Goal: Communication & Community: Answer question/provide support

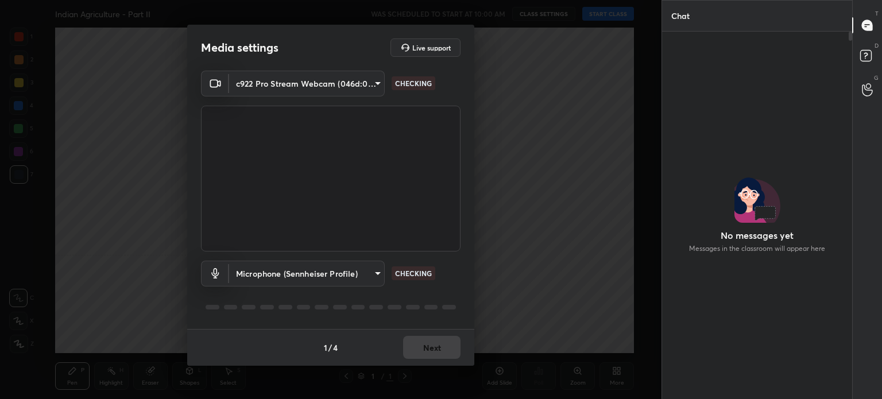
scroll to position [336, 187]
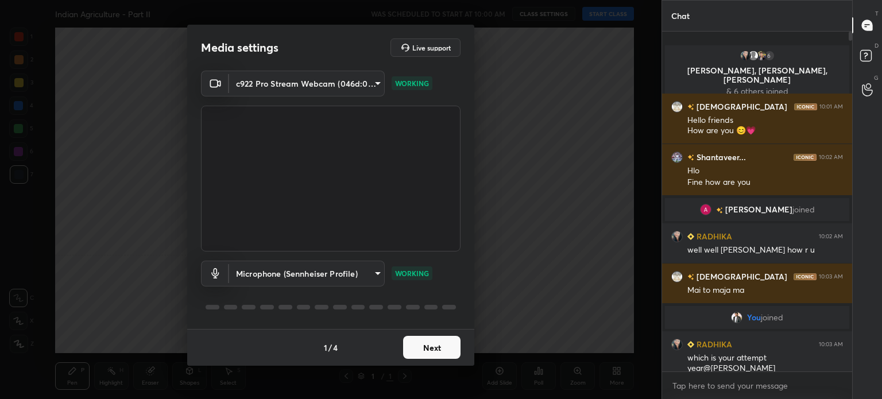
click at [430, 346] on button "Next" at bounding box center [431, 347] width 57 height 23
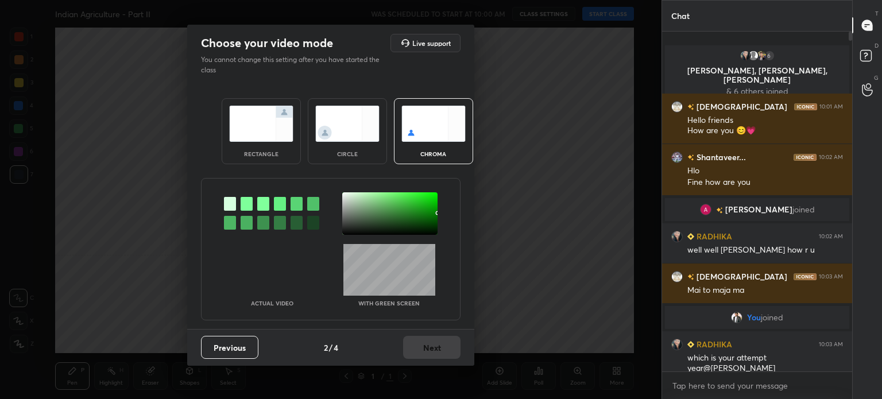
click at [430, 346] on div "Previous 2 / 4 Next" at bounding box center [330, 347] width 287 height 37
click at [239, 198] on div at bounding box center [271, 213] width 95 height 42
drag, startPoint x: 245, startPoint y: 202, endPoint x: 258, endPoint y: 205, distance: 13.1
click at [245, 202] on div at bounding box center [247, 204] width 12 height 14
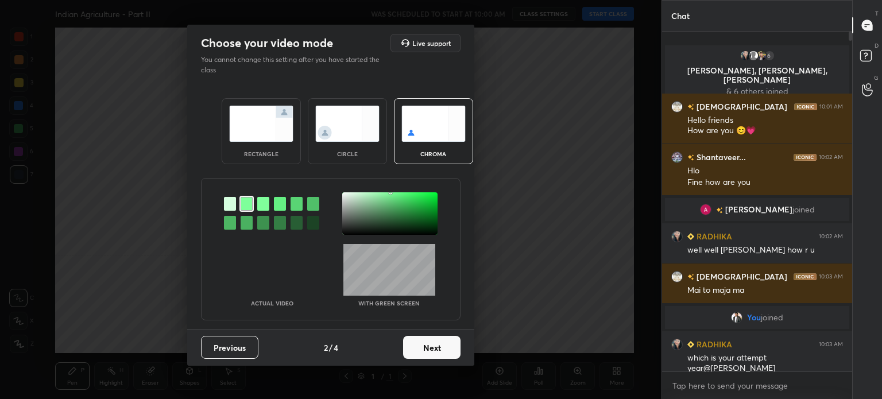
click at [350, 194] on div at bounding box center [389, 213] width 95 height 42
click at [430, 346] on button "Next" at bounding box center [431, 347] width 57 height 23
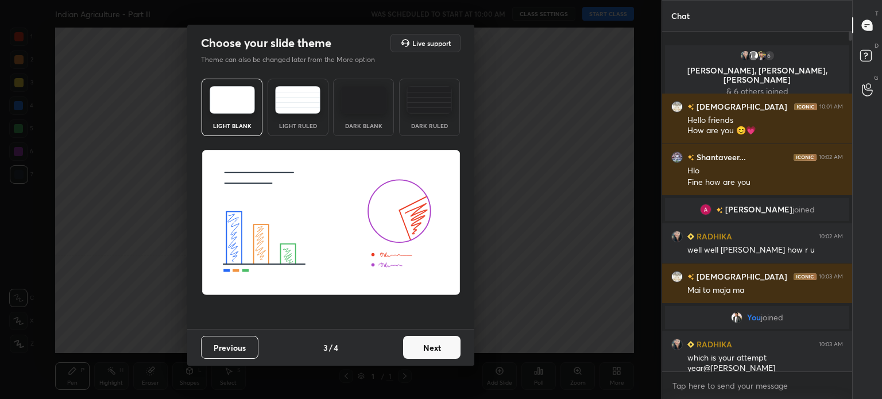
click at [430, 346] on button "Next" at bounding box center [431, 347] width 57 height 23
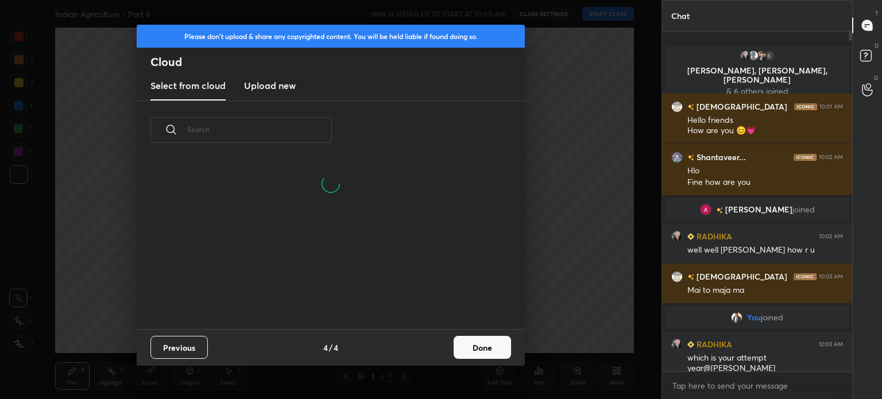
drag, startPoint x: 280, startPoint y: 89, endPoint x: 278, endPoint y: 98, distance: 9.3
click at [280, 89] on h3 "Upload new" at bounding box center [270, 86] width 52 height 14
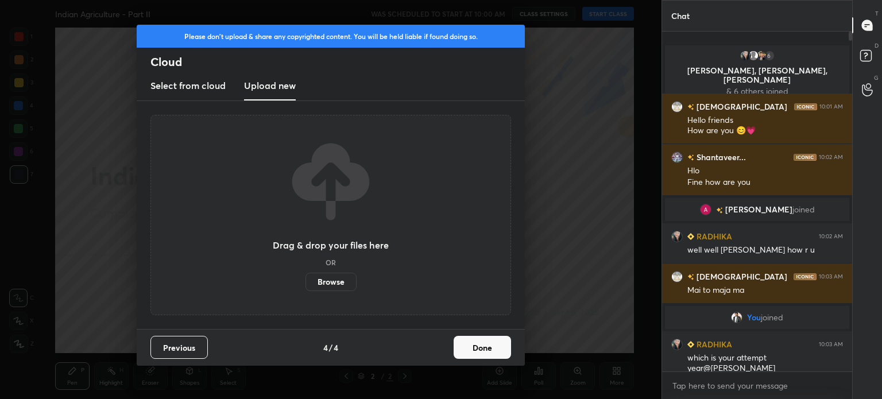
click at [317, 288] on label "Browse" at bounding box center [330, 282] width 51 height 18
click at [305, 288] on input "Browse" at bounding box center [305, 282] width 0 height 18
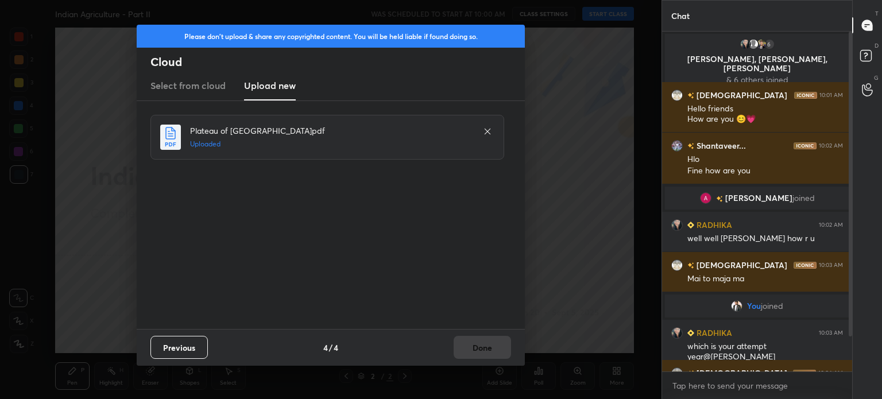
click at [487, 350] on button "Done" at bounding box center [482, 347] width 57 height 23
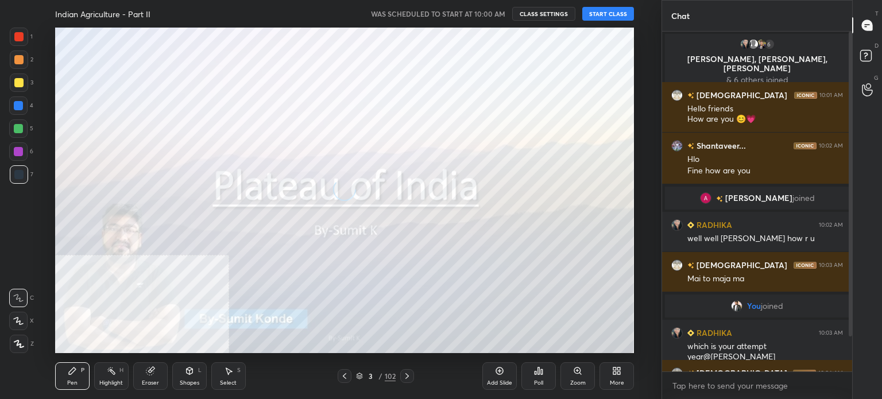
click at [359, 374] on icon at bounding box center [360, 374] width 6 height 3
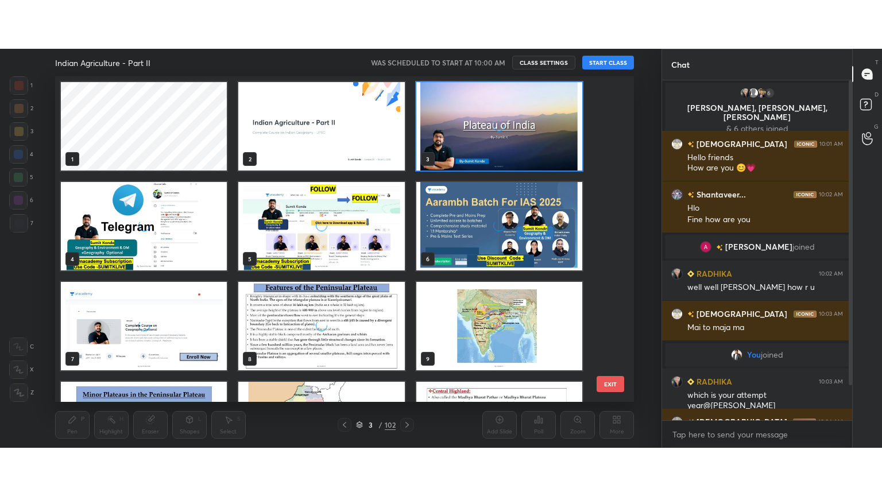
scroll to position [322, 574]
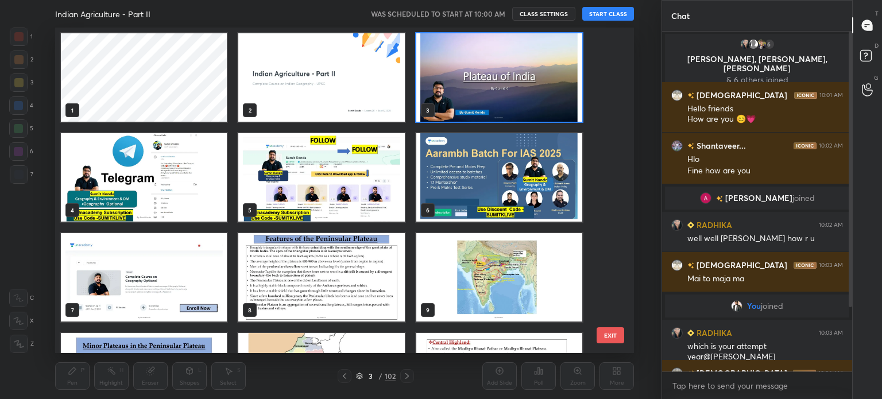
click at [490, 89] on img "grid" at bounding box center [499, 77] width 166 height 88
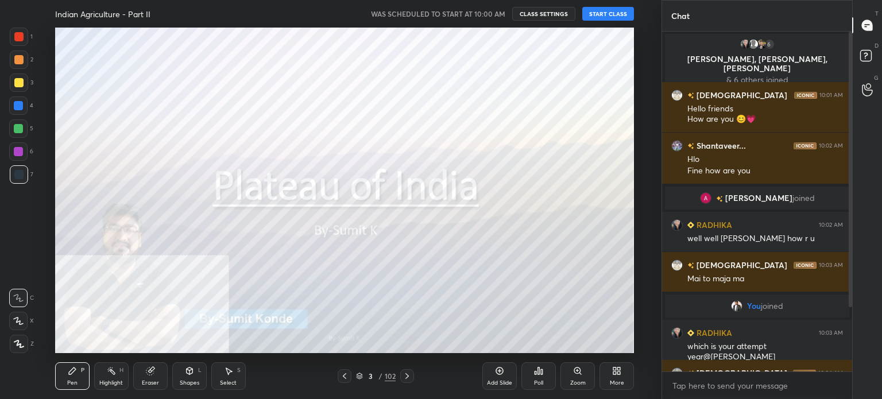
click at [490, 89] on img "grid" at bounding box center [499, 77] width 166 height 88
click at [606, 13] on button "START CLASS" at bounding box center [608, 14] width 52 height 14
click at [493, 380] on div "Add Slide" at bounding box center [499, 383] width 25 height 6
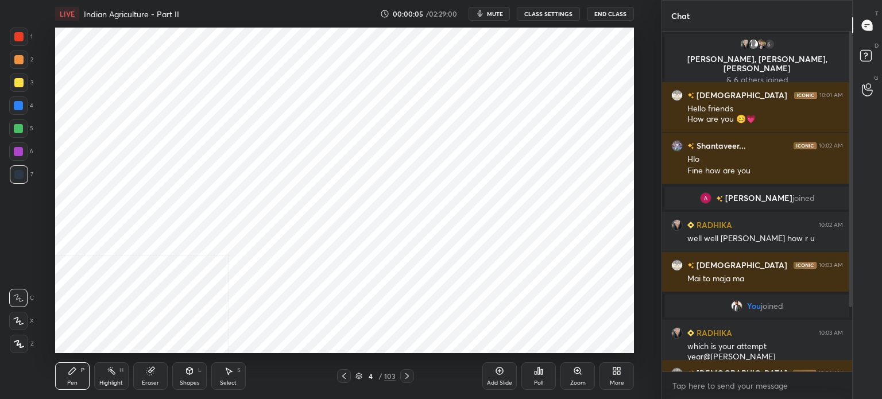
click at [611, 374] on div "More" at bounding box center [616, 376] width 34 height 28
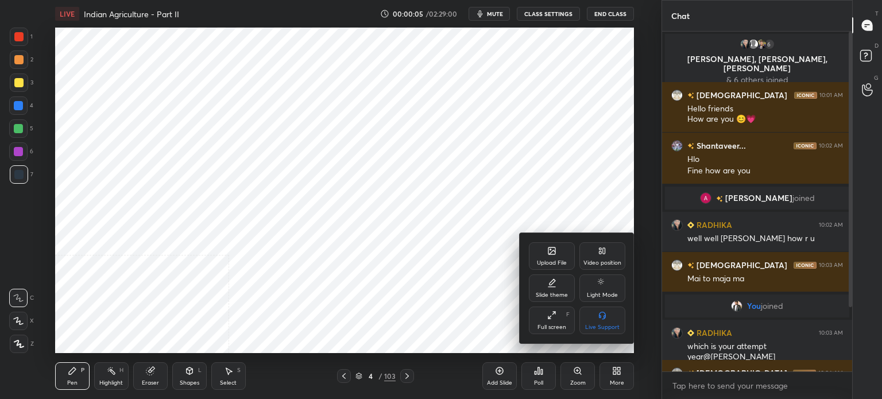
click at [609, 247] on div "Video position" at bounding box center [602, 256] width 46 height 28
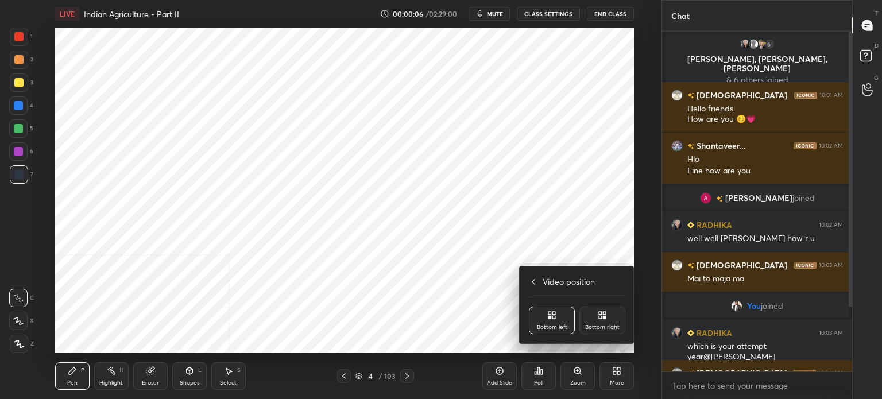
click at [599, 327] on div "Bottom right" at bounding box center [602, 327] width 34 height 6
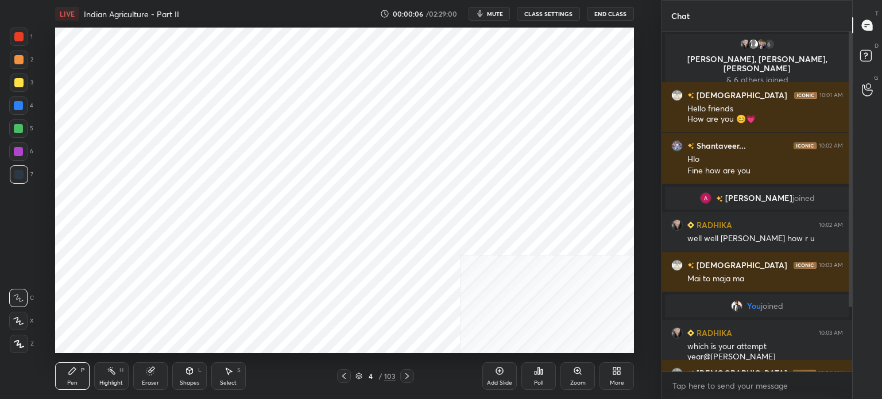
click at [541, 199] on div "Upload File Video position Slide theme Light Mode Full screen F Live Support" at bounding box center [441, 199] width 882 height 399
click at [624, 385] on div "More" at bounding box center [616, 376] width 34 height 28
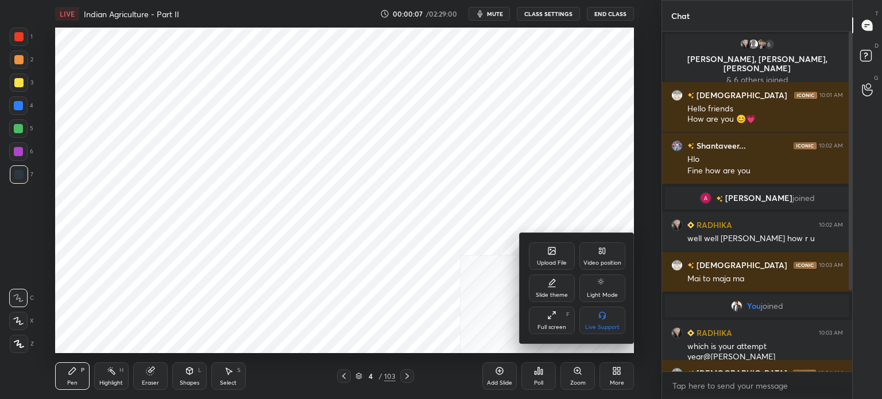
click at [546, 325] on div "Full screen" at bounding box center [551, 327] width 29 height 6
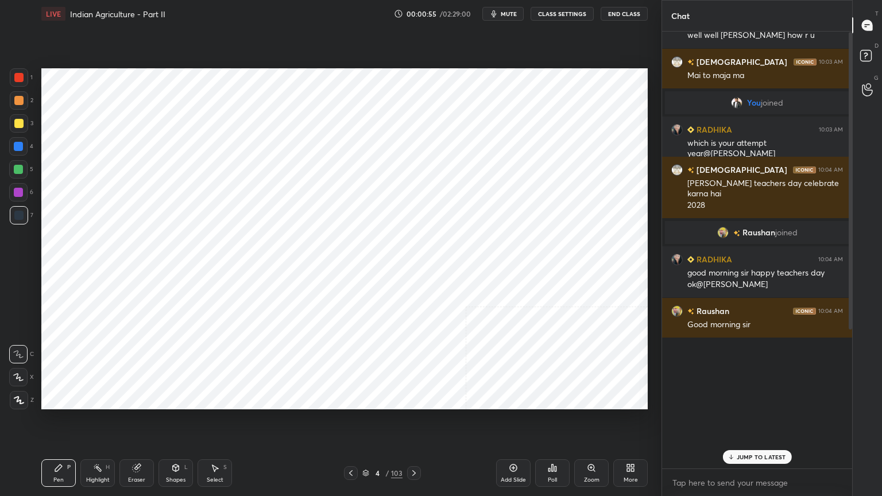
scroll to position [204, 0]
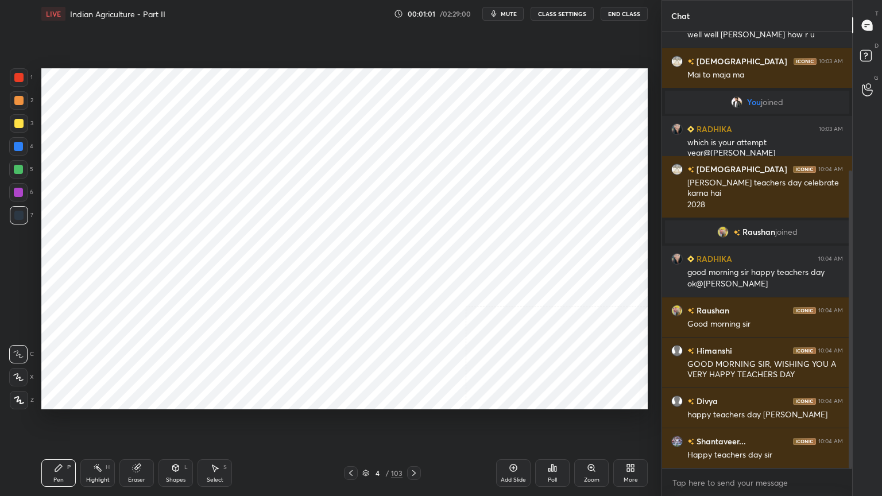
click at [367, 399] on icon at bounding box center [366, 471] width 6 height 3
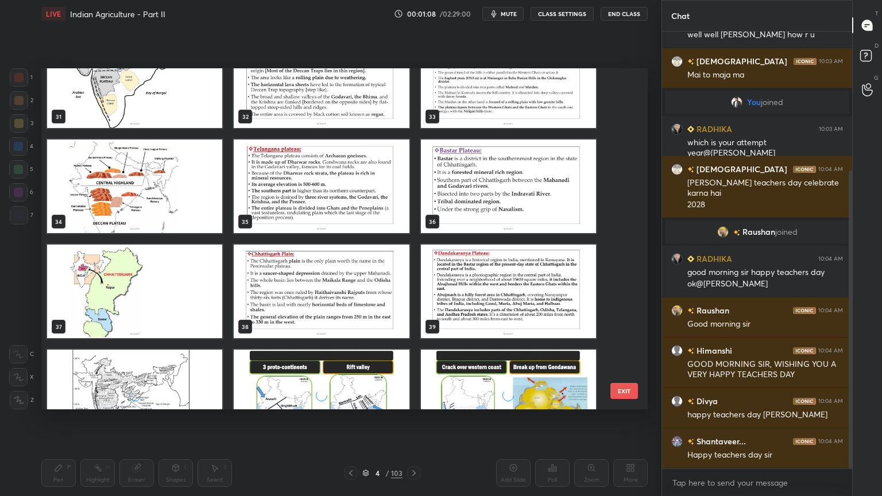
scroll to position [1148, 0]
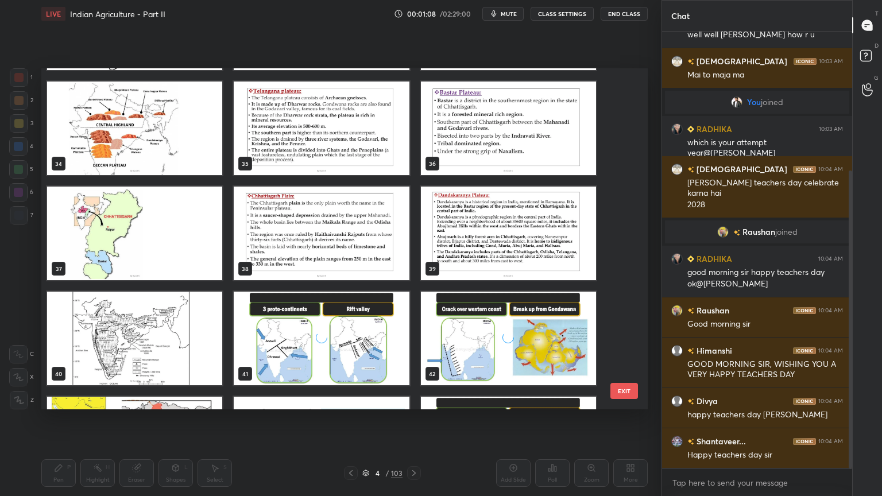
click at [171, 141] on img "grid" at bounding box center [134, 129] width 175 height 94
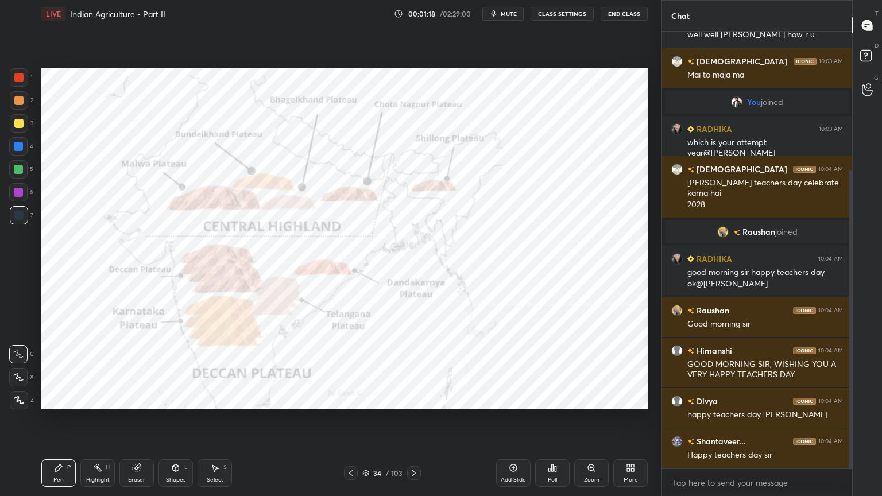
scroll to position [243, 0]
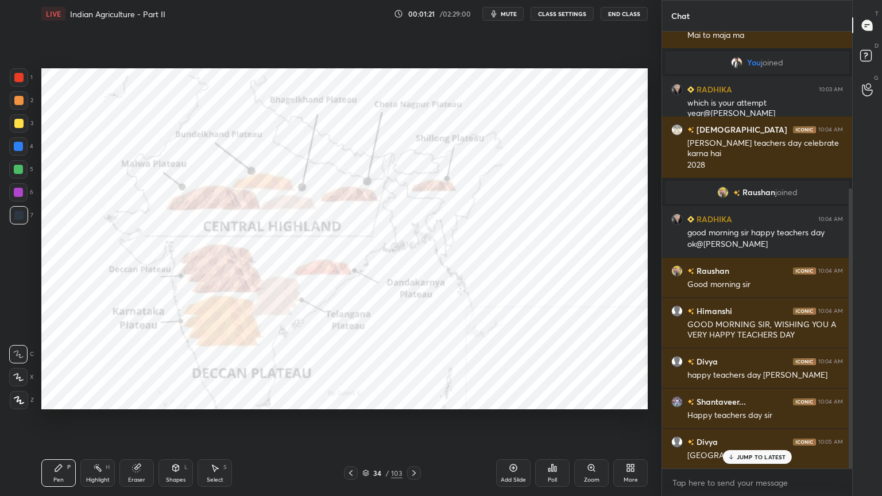
click at [783, 399] on p "JUMP TO LATEST" at bounding box center [761, 457] width 49 height 7
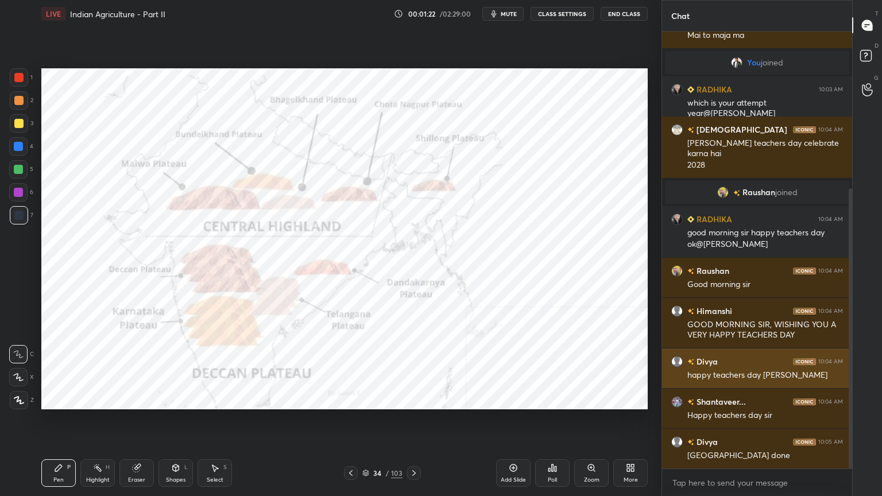
scroll to position [244, 0]
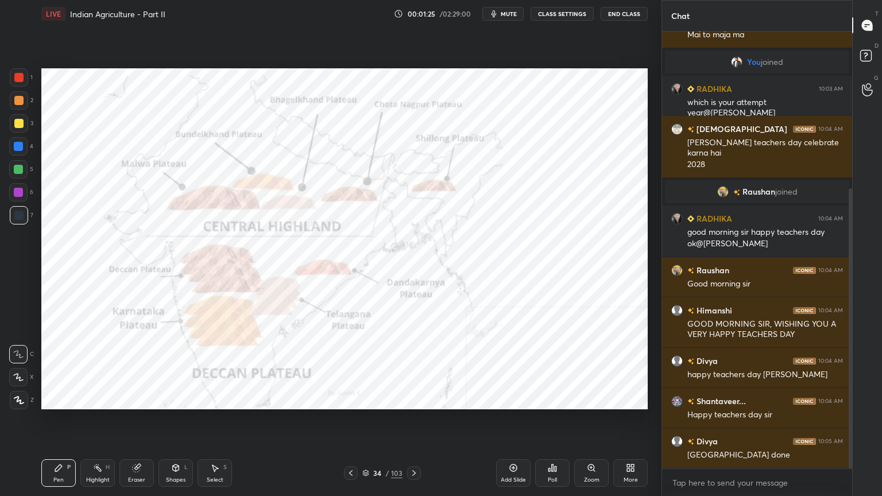
click at [363, 399] on icon at bounding box center [366, 474] width 6 height 2
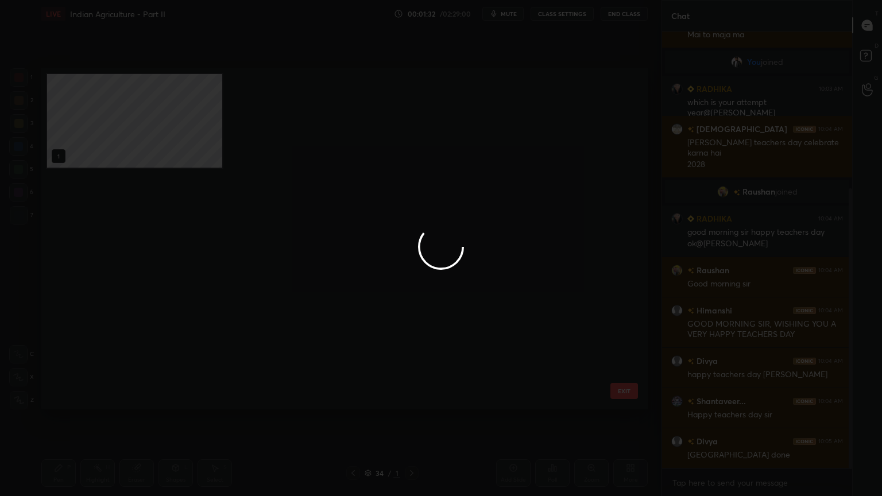
scroll to position [920, 0]
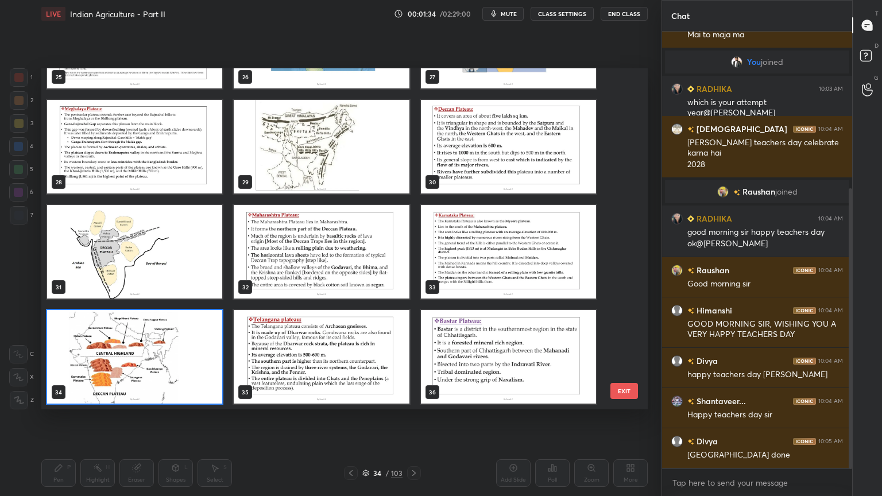
click at [170, 353] on img "grid" at bounding box center [134, 357] width 175 height 94
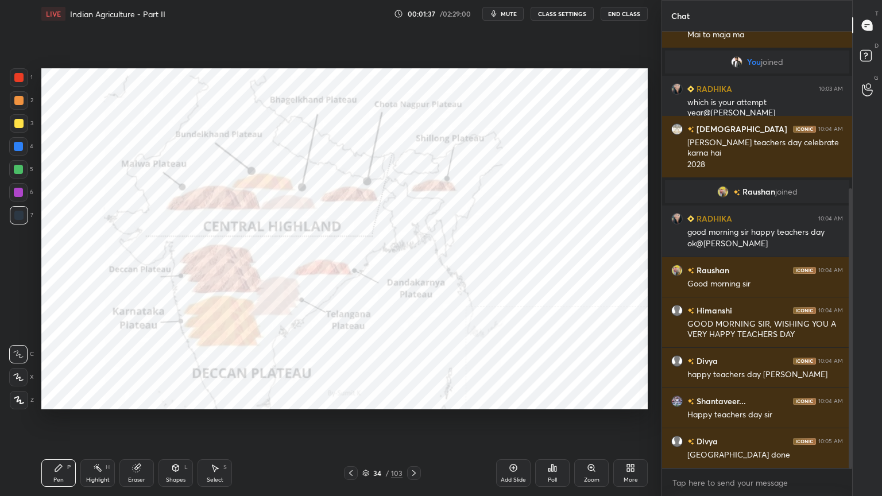
click at [364, 399] on icon at bounding box center [365, 473] width 7 height 7
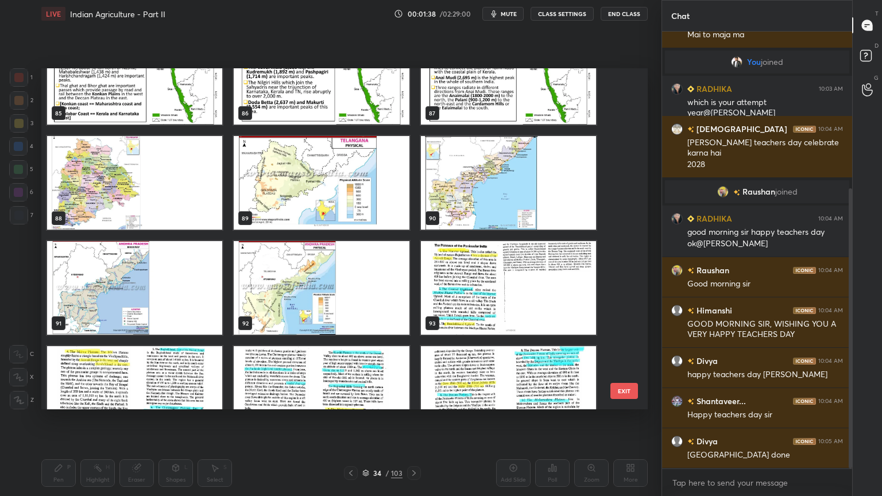
scroll to position [2997, 0]
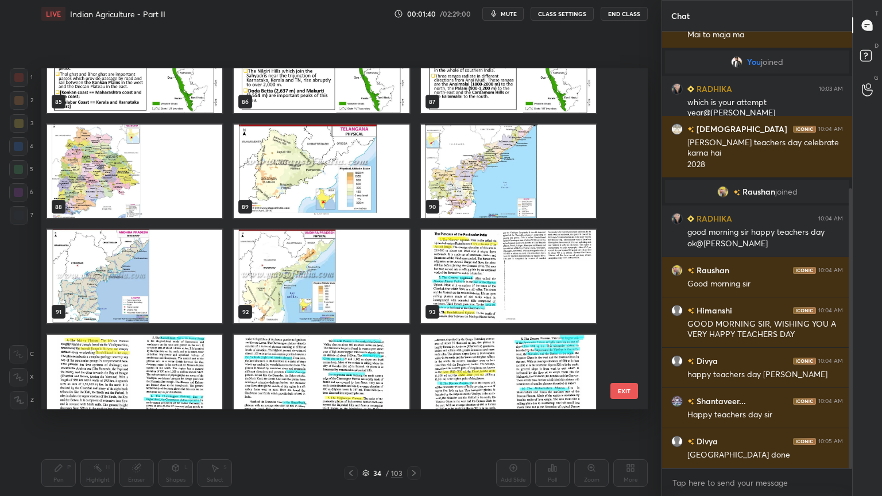
click at [454, 165] on img "grid" at bounding box center [508, 172] width 175 height 94
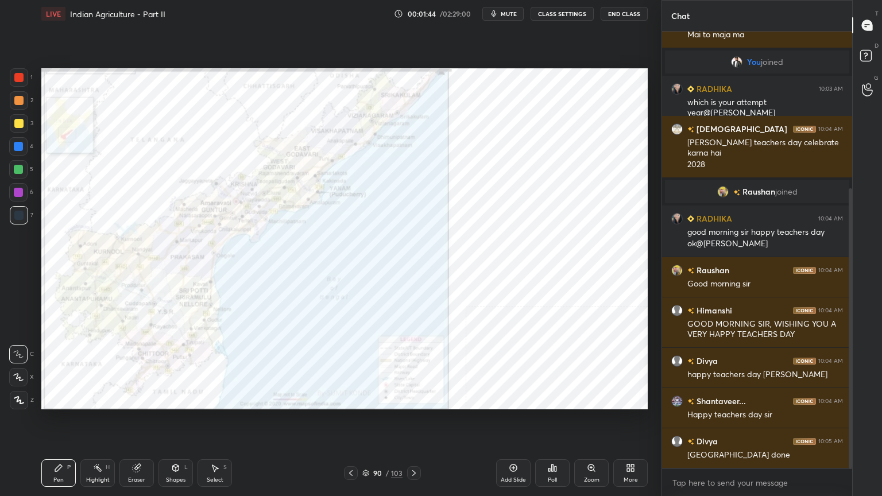
click at [367, 399] on icon at bounding box center [365, 473] width 7 height 7
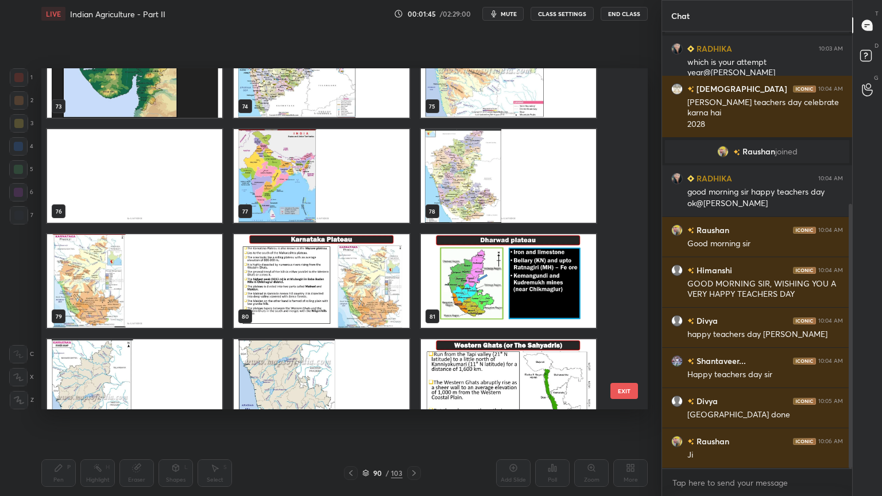
scroll to position [2524, 0]
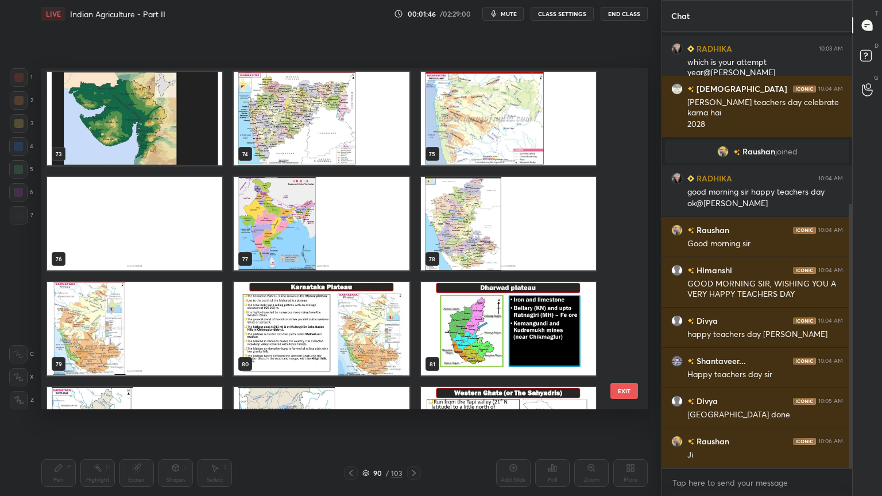
click at [315, 232] on img "grid" at bounding box center [321, 224] width 175 height 94
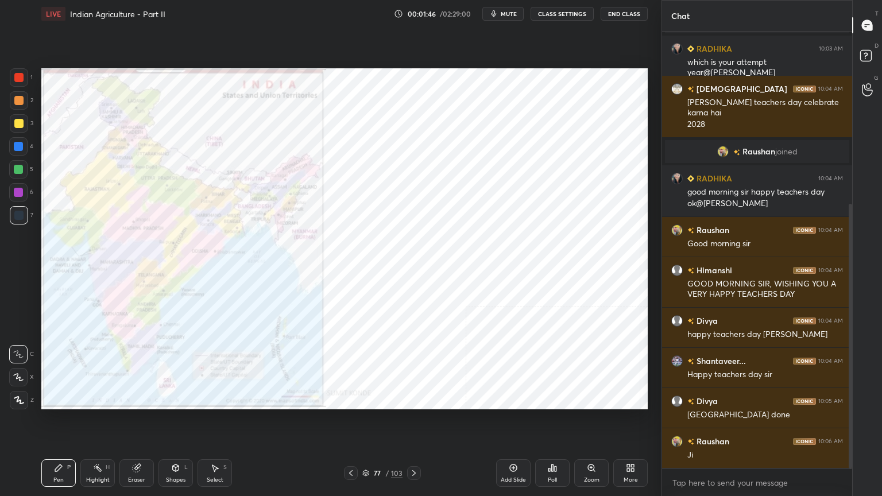
click at [315, 232] on img "grid" at bounding box center [321, 224] width 175 height 94
click at [20, 378] on icon at bounding box center [18, 377] width 9 height 7
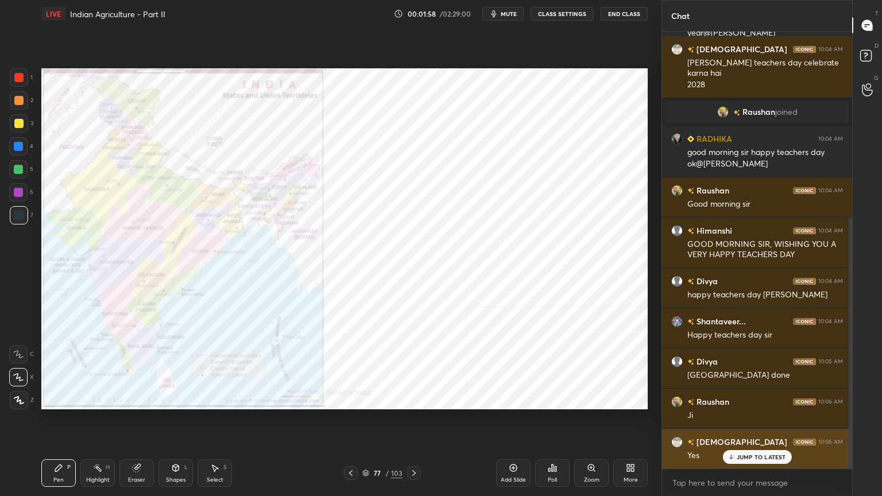
click at [748, 399] on div "JUMP TO LATEST" at bounding box center [756, 457] width 69 height 14
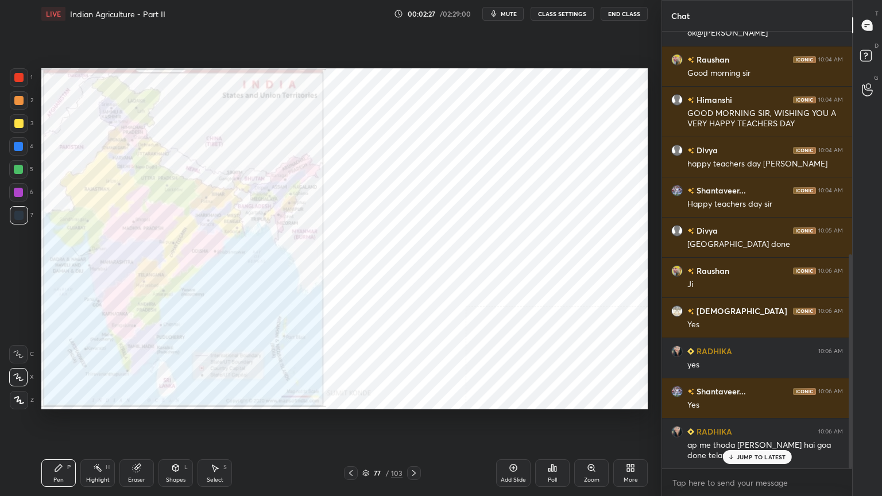
scroll to position [482, 0]
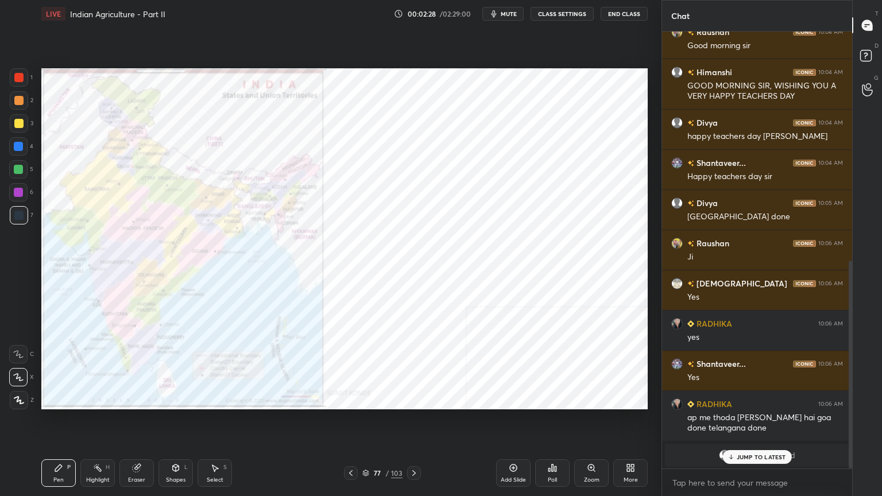
click at [742, 399] on p "JUMP TO LATEST" at bounding box center [761, 457] width 49 height 7
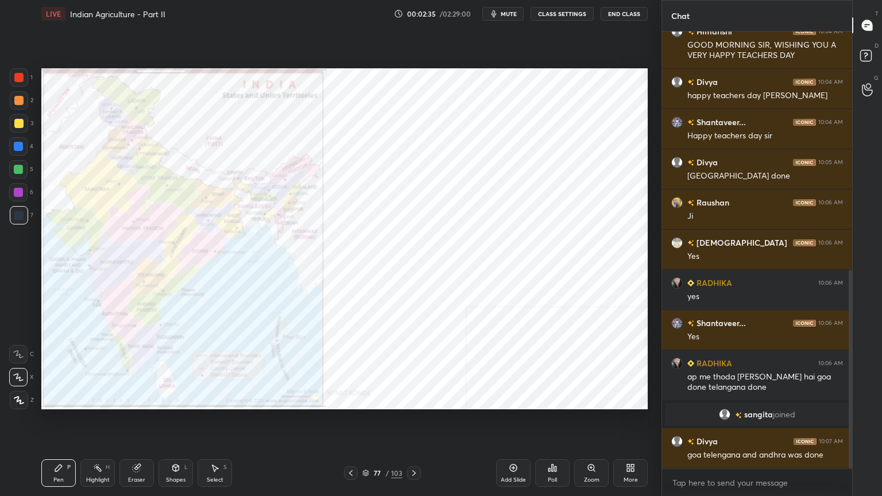
click at [370, 399] on div "77 / 103" at bounding box center [382, 473] width 40 height 10
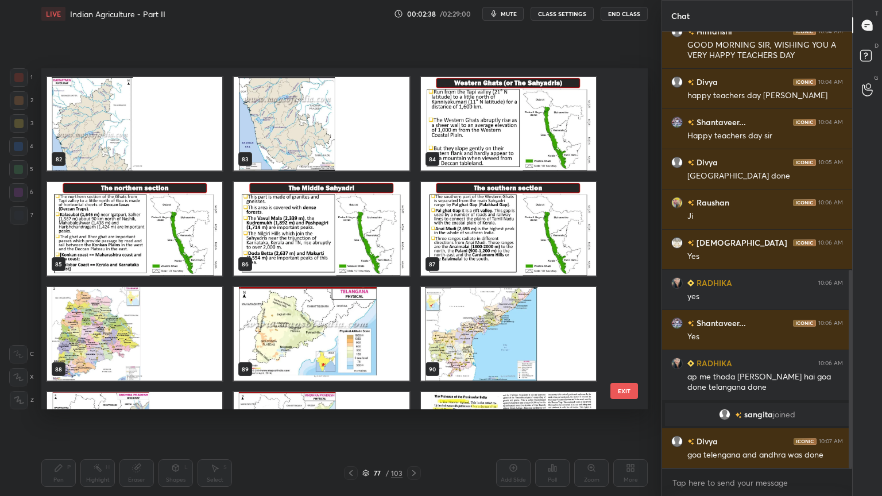
scroll to position [2850, 0]
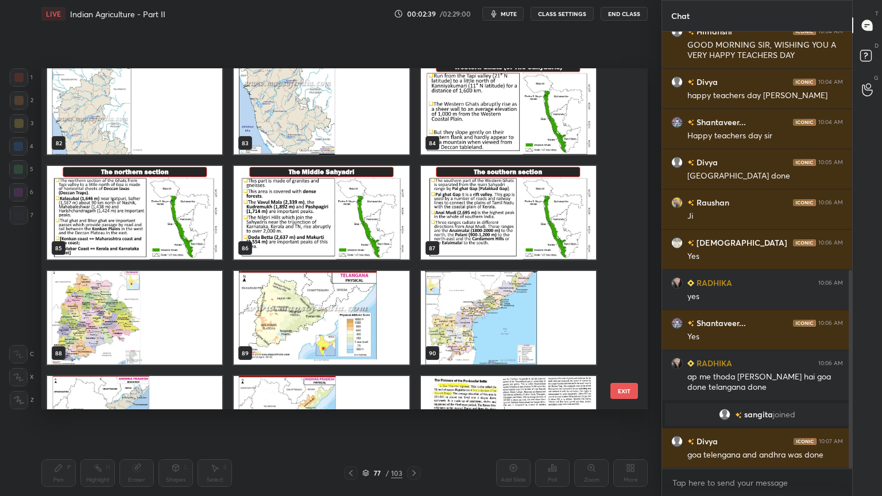
click at [528, 316] on img "grid" at bounding box center [508, 318] width 175 height 94
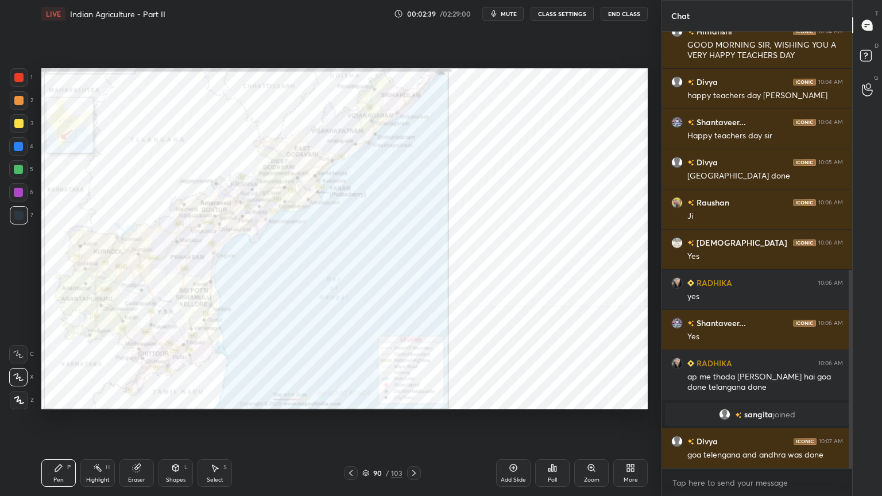
click at [528, 316] on img "grid" at bounding box center [508, 318] width 175 height 94
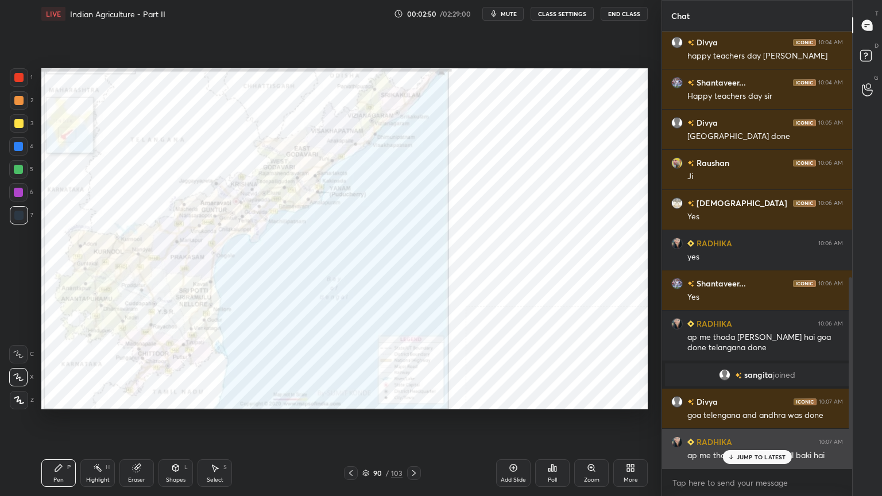
click at [734, 399] on icon at bounding box center [730, 457] width 7 height 7
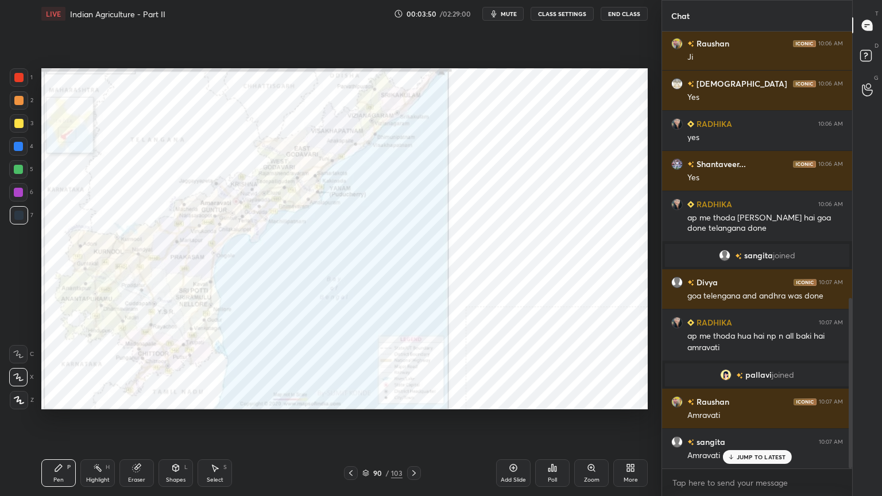
scroll to position [710, 0]
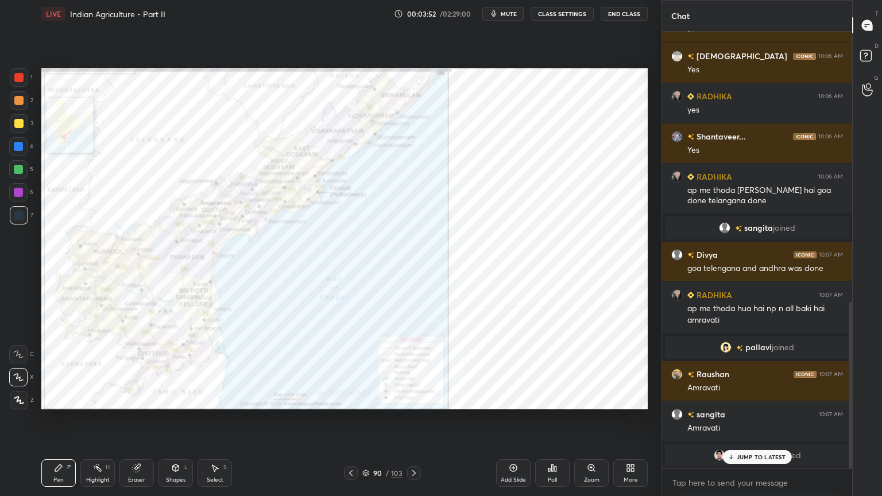
click at [752, 399] on p "JUMP TO LATEST" at bounding box center [761, 457] width 49 height 7
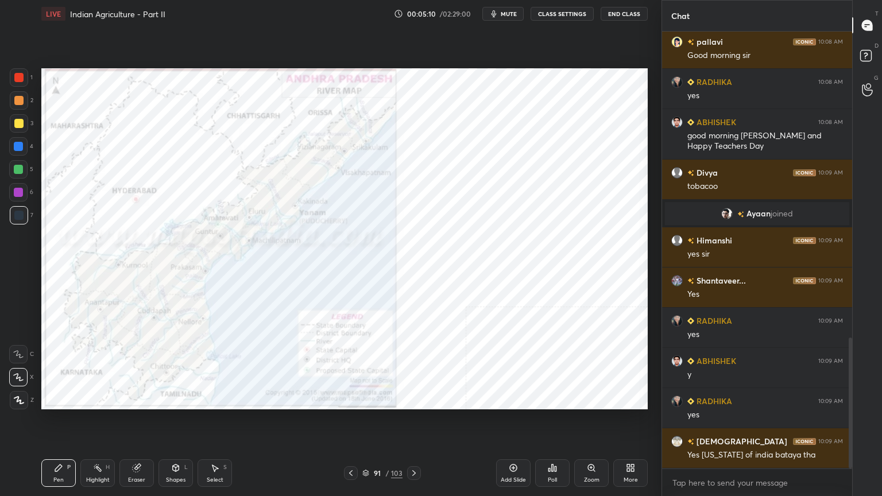
scroll to position [1059, 0]
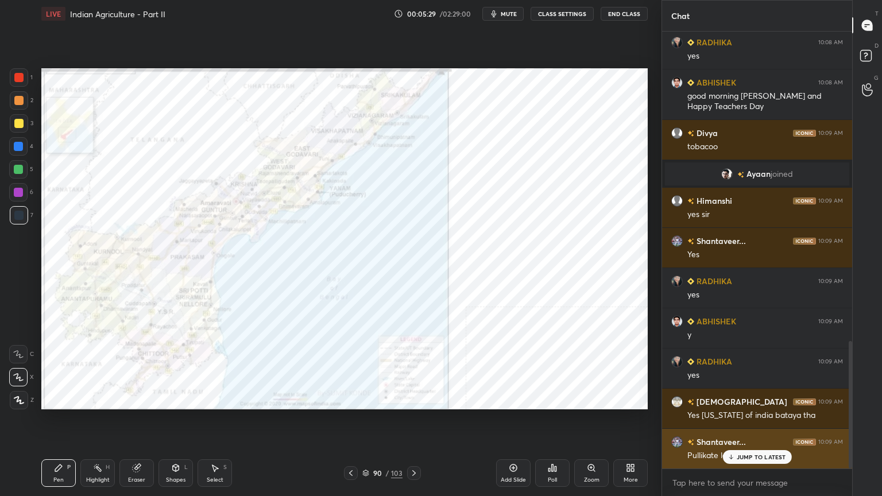
click at [753, 399] on p "JUMP TO LATEST" at bounding box center [761, 457] width 49 height 7
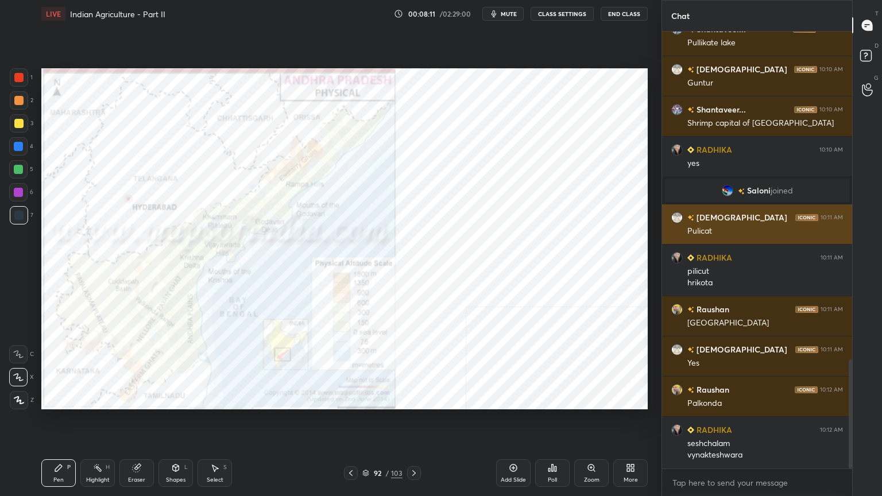
scroll to position [1353, 0]
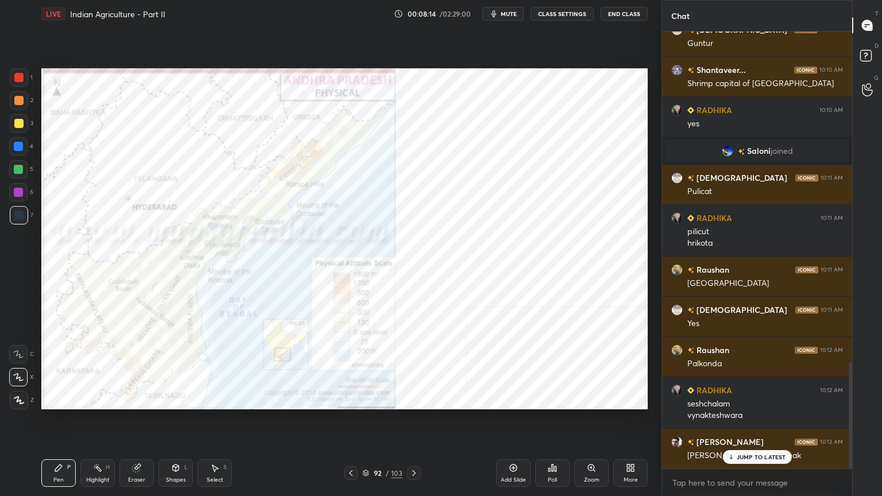
click at [767, 399] on p "JUMP TO LATEST" at bounding box center [761, 457] width 49 height 7
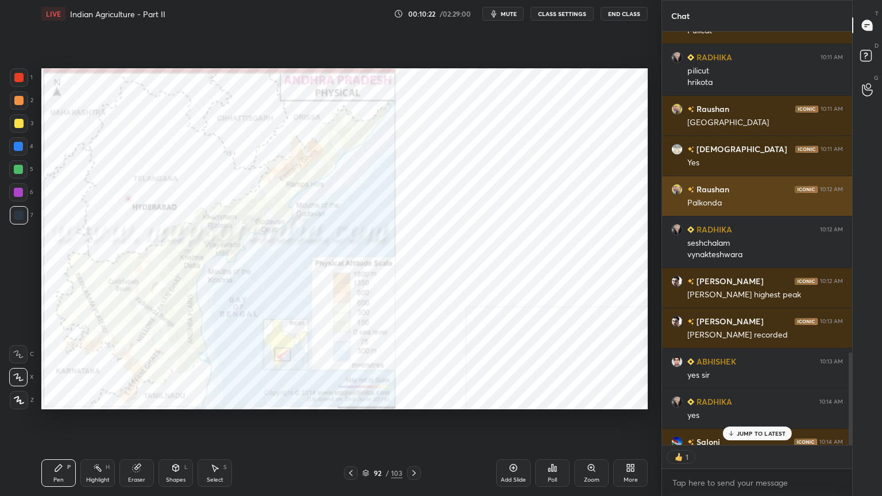
scroll to position [3, 3]
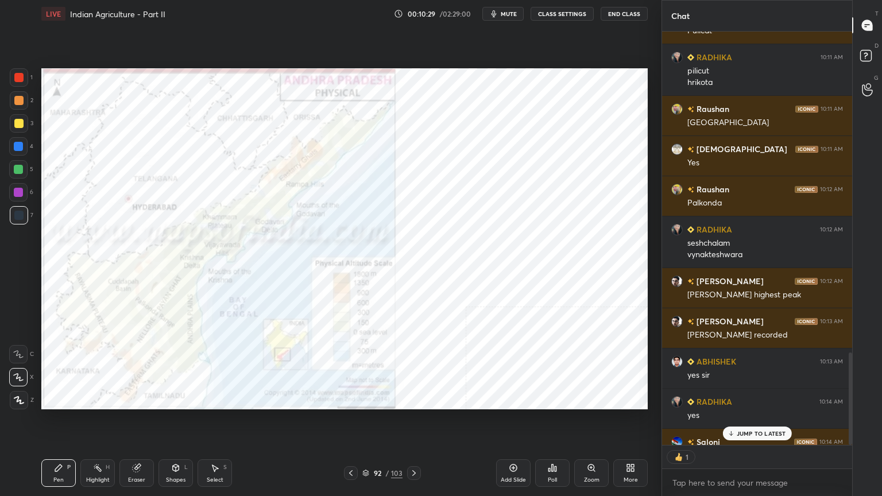
click at [779, 399] on p "JUMP TO LATEST" at bounding box center [761, 433] width 49 height 7
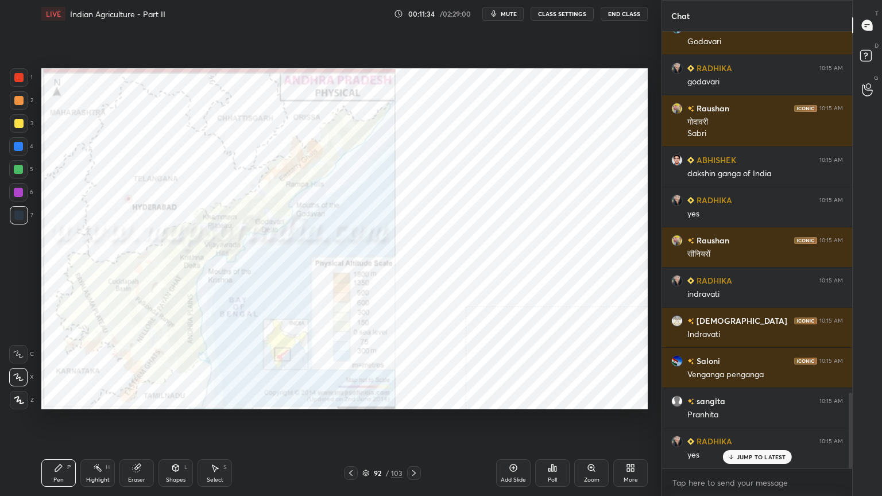
scroll to position [2088, 0]
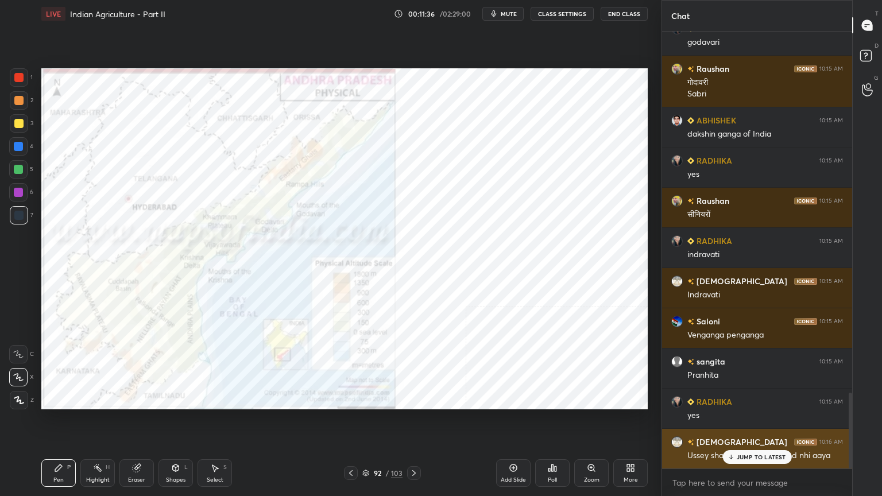
click at [760, 399] on div "JUMP TO LATEST" at bounding box center [756, 457] width 69 height 14
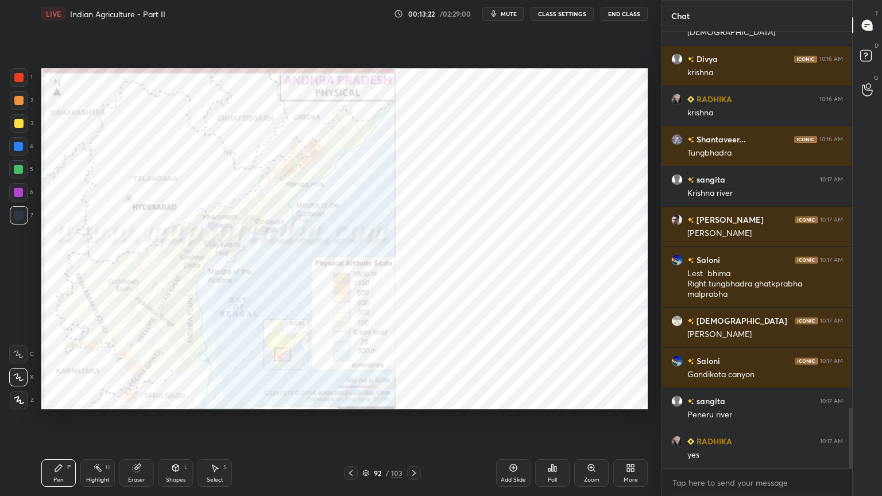
scroll to position [2752, 0]
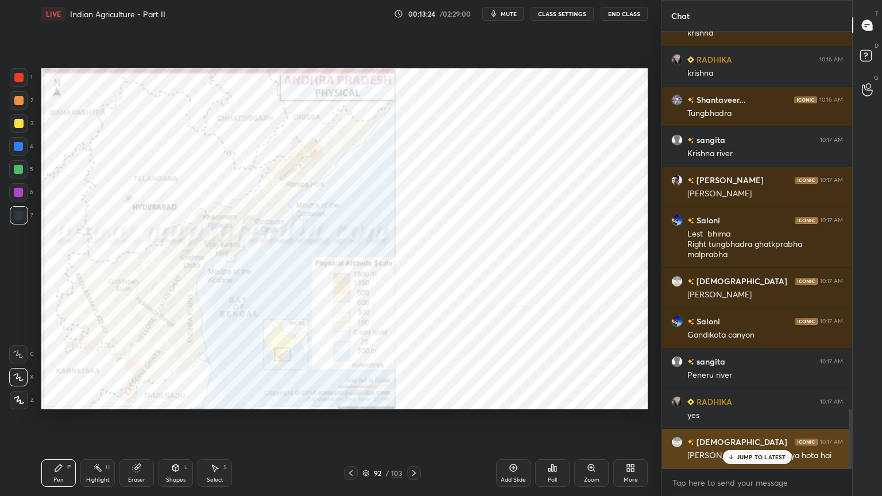
click at [752, 399] on p "JUMP TO LATEST" at bounding box center [761, 457] width 49 height 7
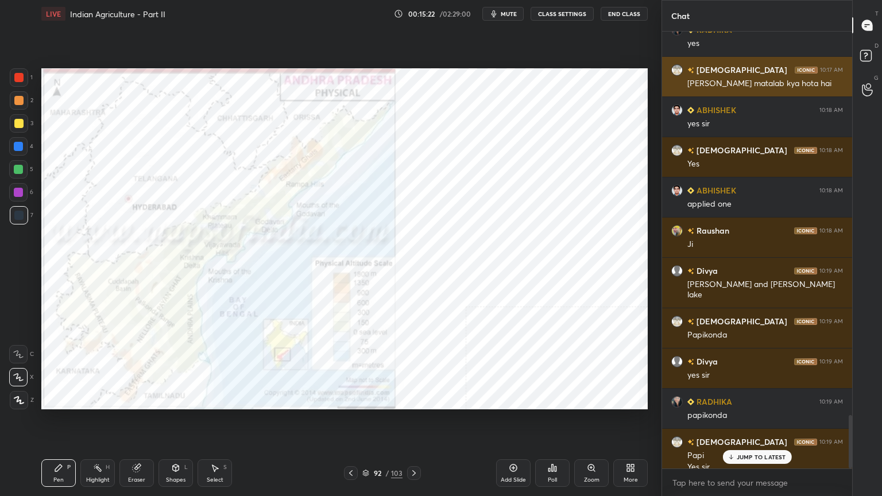
scroll to position [3135, 0]
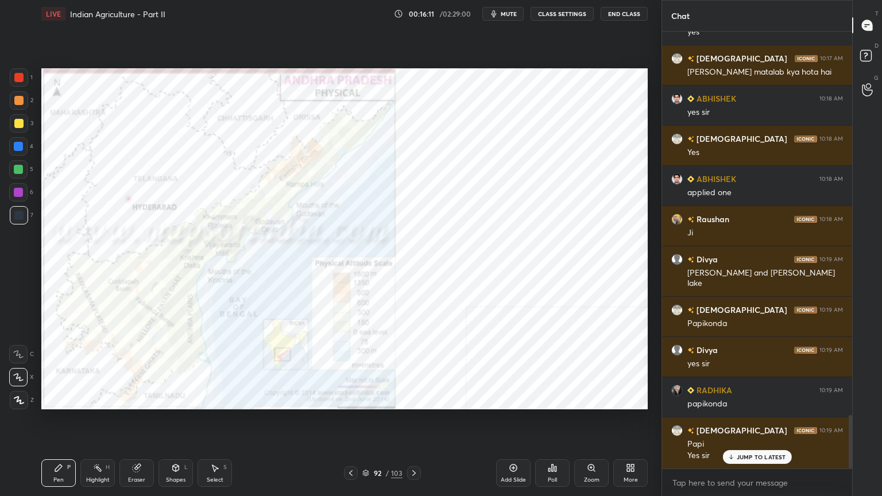
click at [627, 399] on icon at bounding box center [630, 467] width 9 height 9
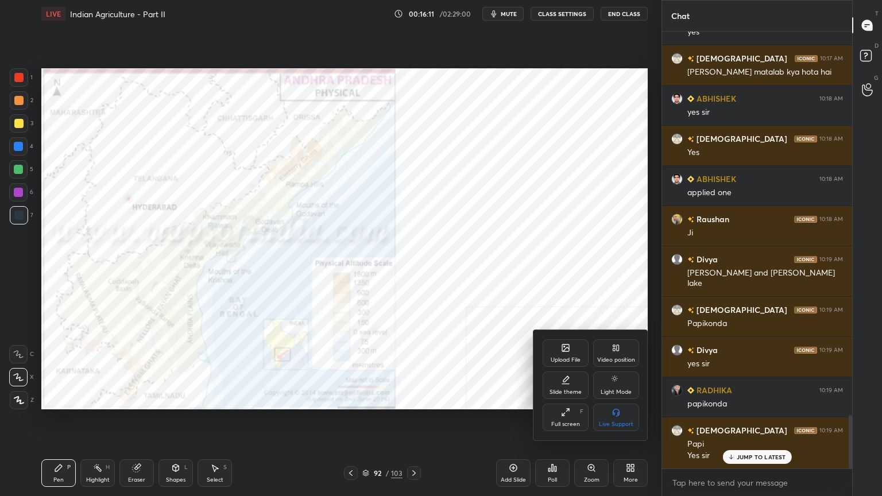
click at [617, 353] on div "Video position" at bounding box center [616, 353] width 46 height 28
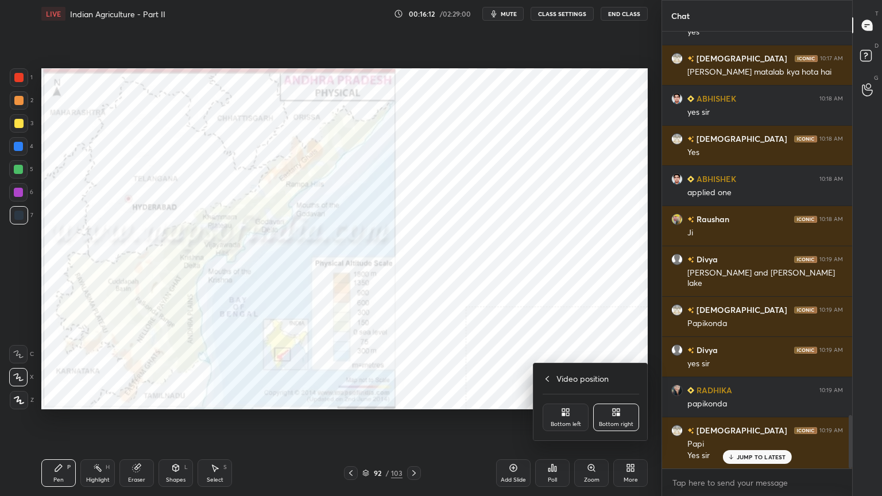
click at [563, 399] on icon at bounding box center [563, 414] width 3 height 3
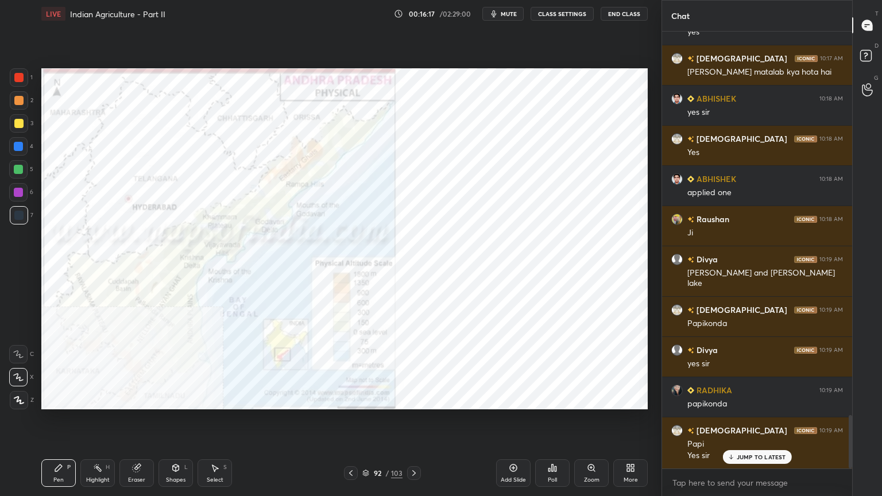
scroll to position [3176, 0]
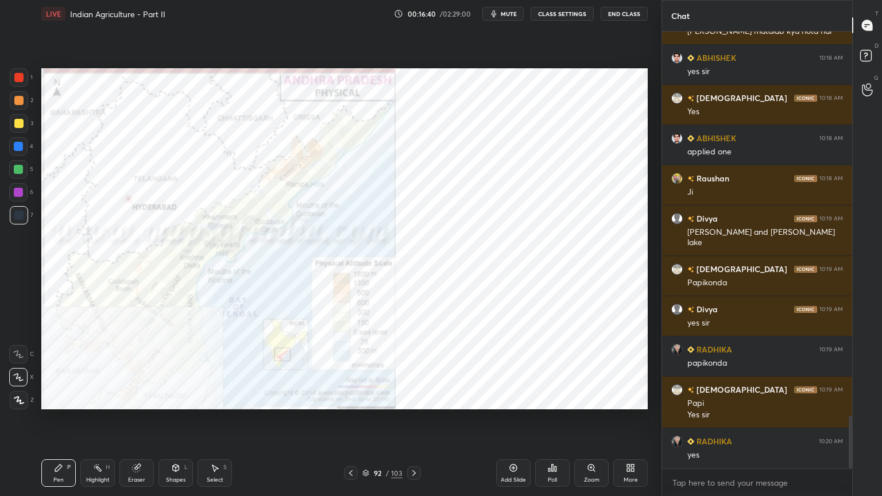
click at [373, 399] on div "92" at bounding box center [377, 473] width 11 height 7
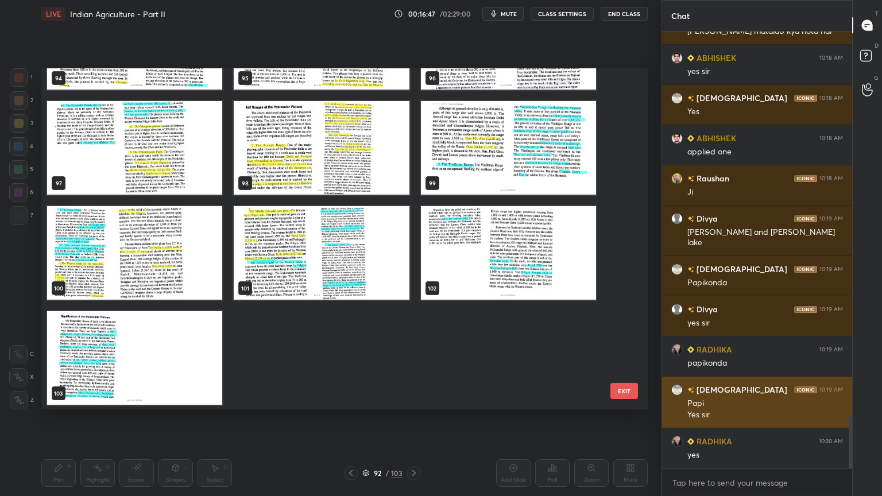
scroll to position [3336, 0]
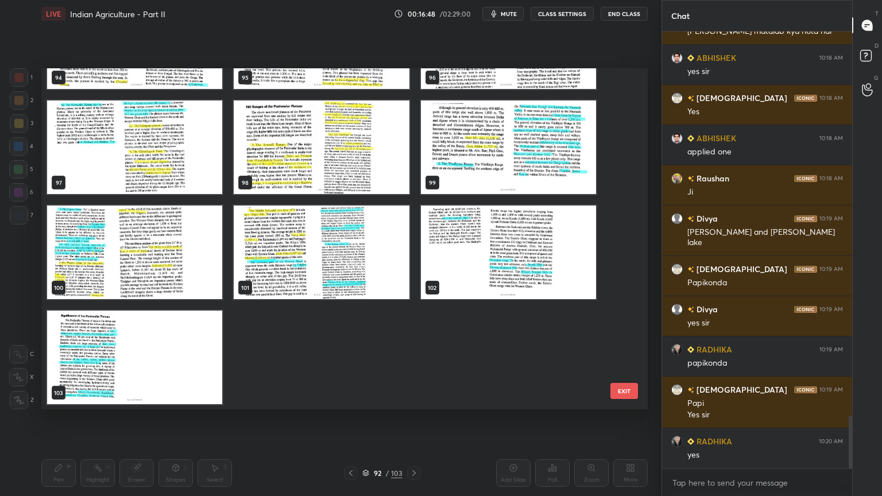
click at [618, 389] on button "EXIT" at bounding box center [624, 391] width 28 height 16
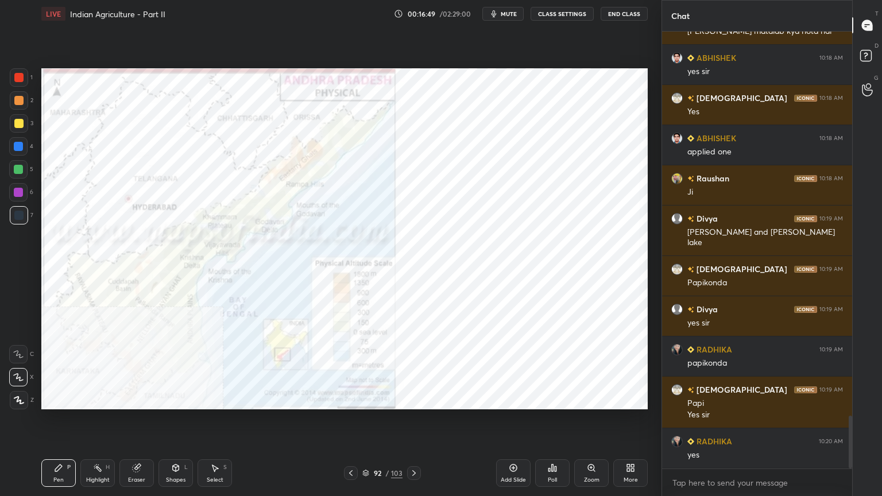
click at [634, 399] on icon at bounding box center [632, 466] width 3 height 3
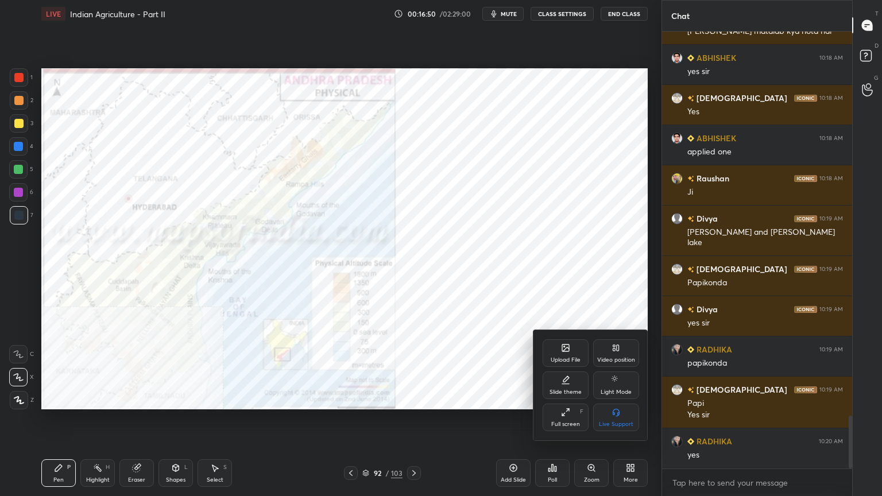
click at [570, 354] on div "Upload File" at bounding box center [566, 353] width 46 height 28
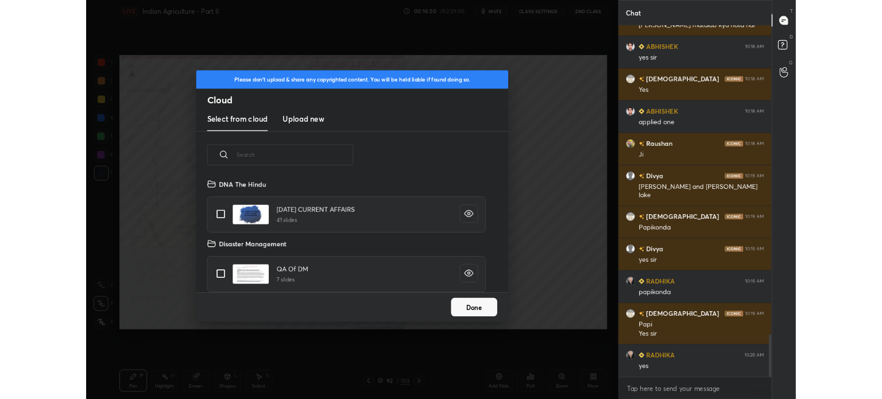
scroll to position [141, 369]
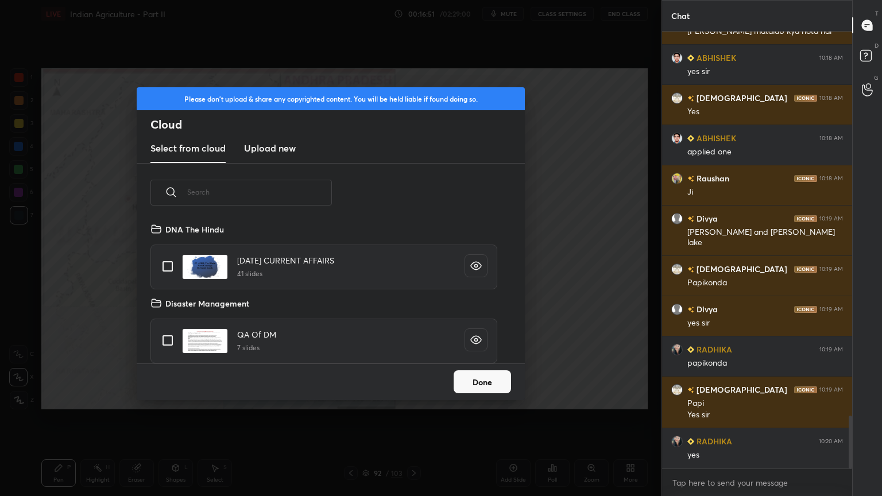
click at [272, 129] on h2 "Cloud" at bounding box center [337, 124] width 374 height 15
click at [274, 148] on h3 "Upload new" at bounding box center [270, 148] width 52 height 14
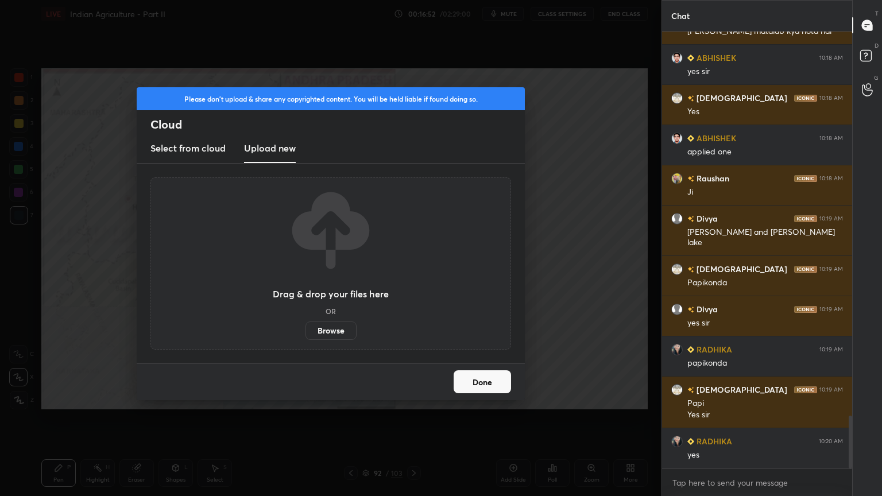
click at [326, 331] on label "Browse" at bounding box center [330, 331] width 51 height 18
click at [305, 331] on input "Browse" at bounding box center [305, 331] width 0 height 18
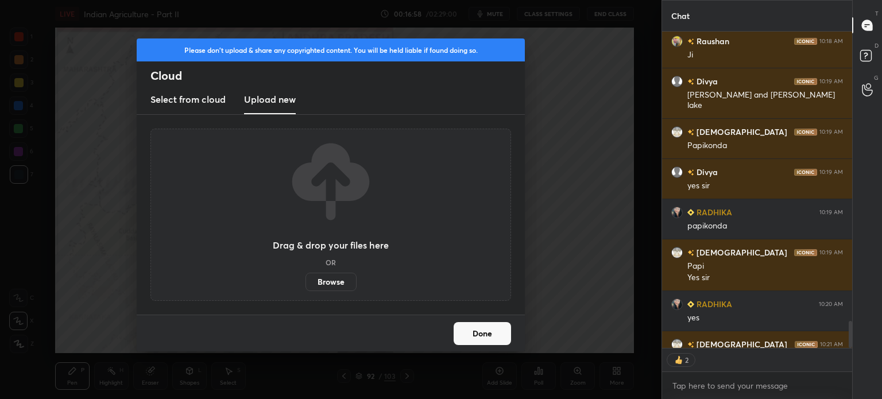
scroll to position [3387, 0]
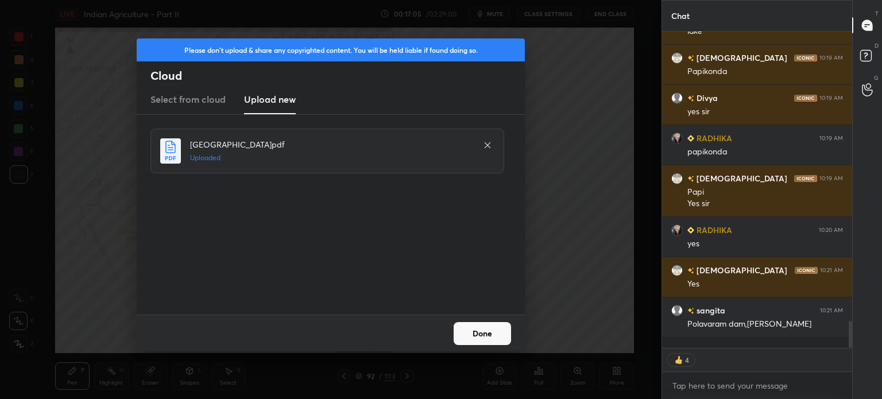
click at [471, 328] on button "Done" at bounding box center [482, 333] width 57 height 23
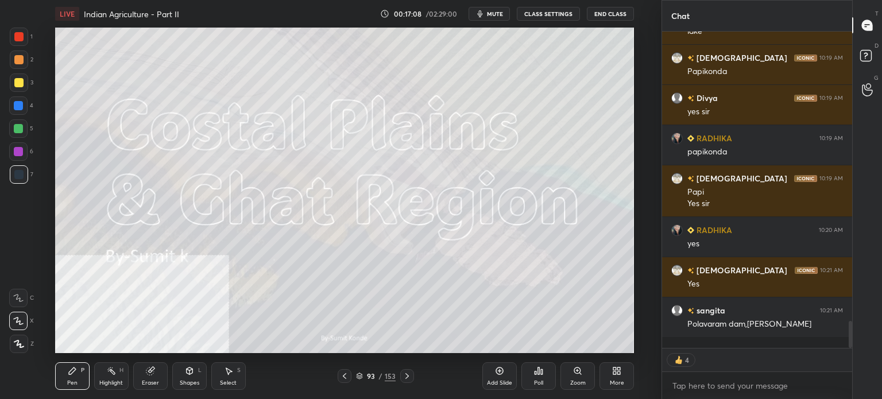
click at [359, 373] on icon at bounding box center [360, 374] width 6 height 3
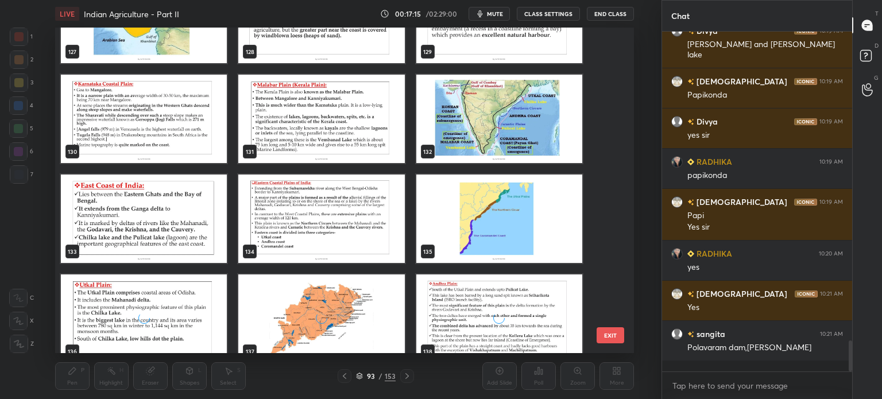
scroll to position [0, 0]
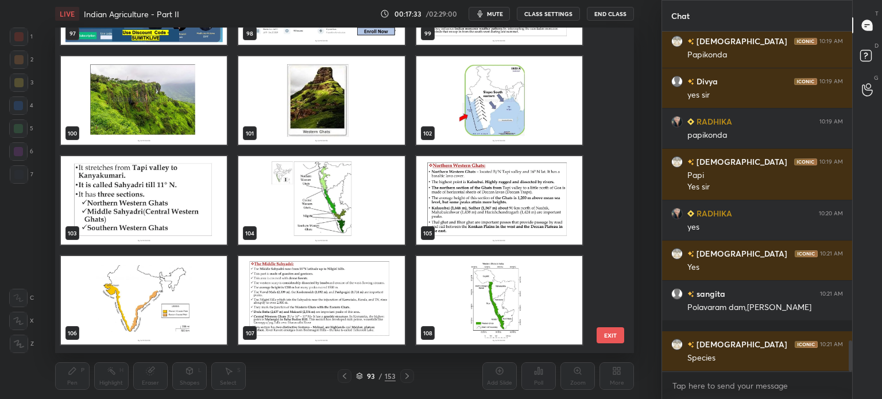
click at [338, 203] on img "grid" at bounding box center [321, 200] width 166 height 88
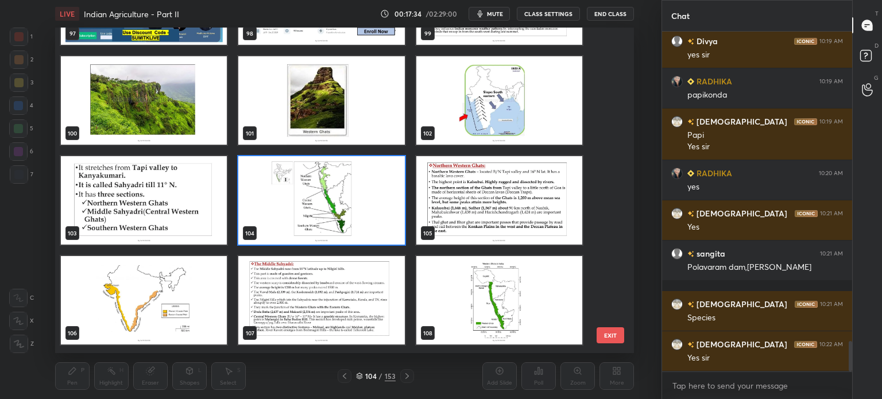
click at [338, 203] on img "grid" at bounding box center [321, 200] width 166 height 88
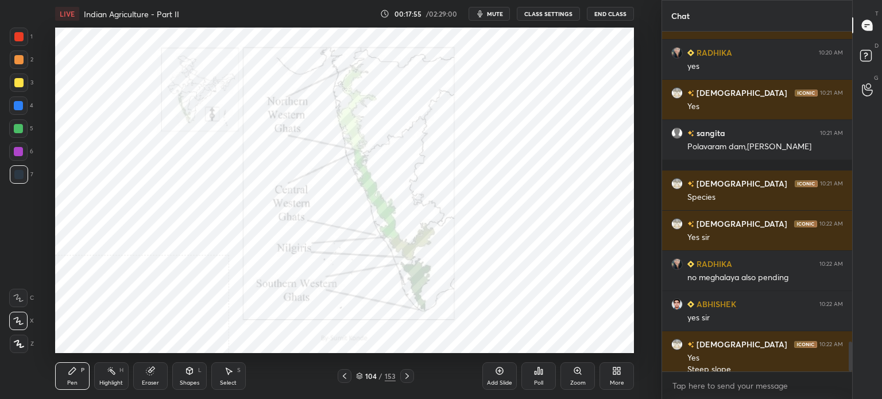
scroll to position [3576, 0]
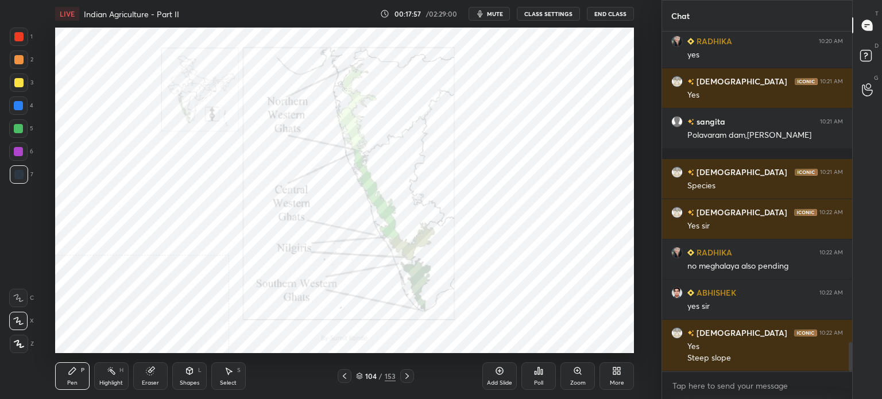
click at [605, 370] on div "More" at bounding box center [616, 376] width 34 height 28
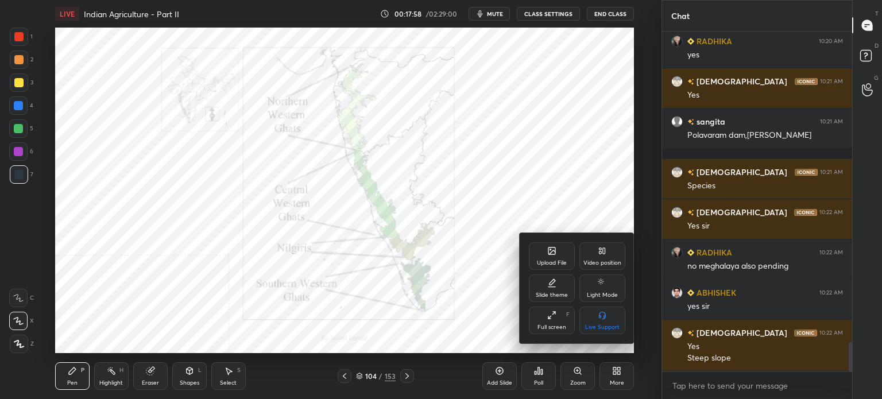
click at [551, 250] on icon at bounding box center [550, 249] width 1 height 1
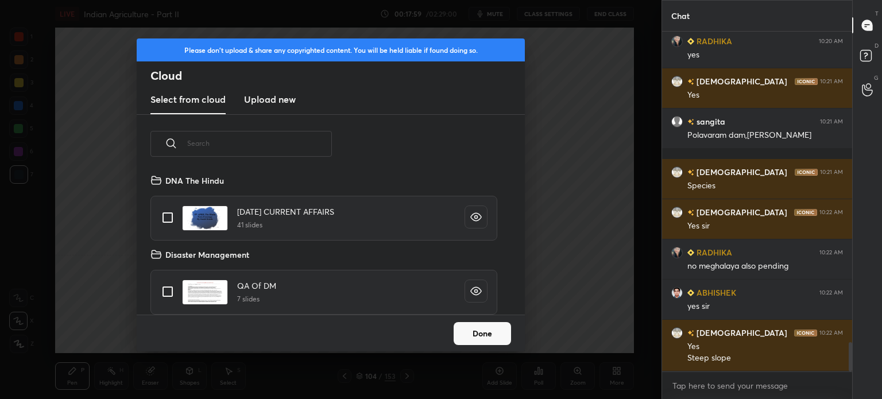
scroll to position [141, 369]
click at [253, 95] on h3 "Upload new" at bounding box center [270, 99] width 52 height 14
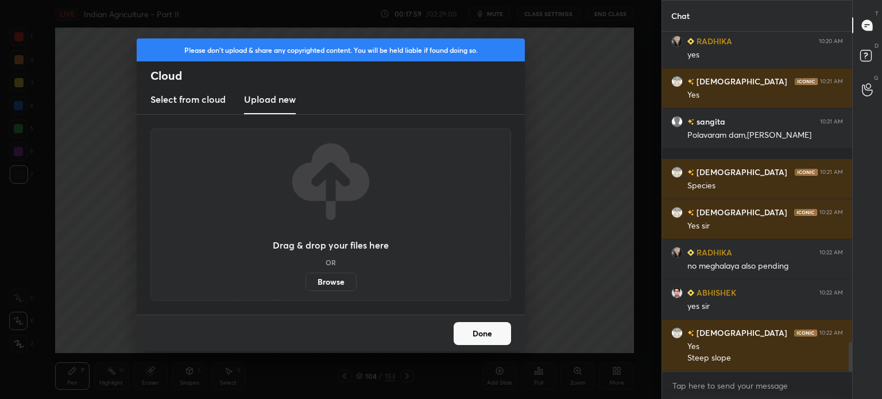
click at [333, 287] on label "Browse" at bounding box center [330, 282] width 51 height 18
click at [305, 287] on input "Browse" at bounding box center [305, 282] width 0 height 18
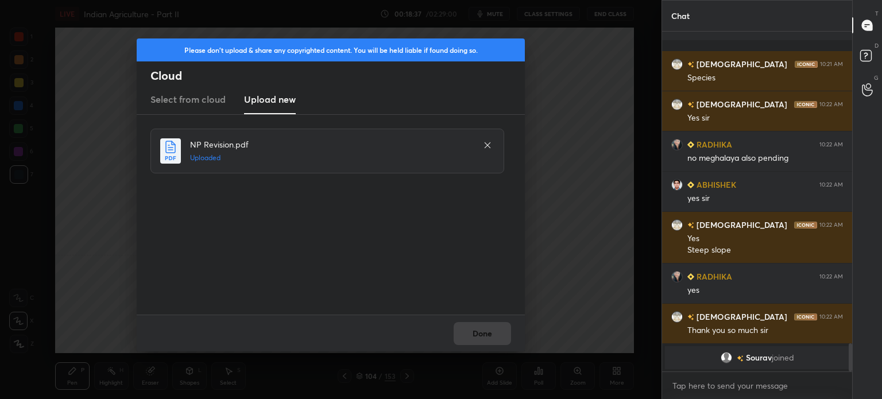
scroll to position [3724, 0]
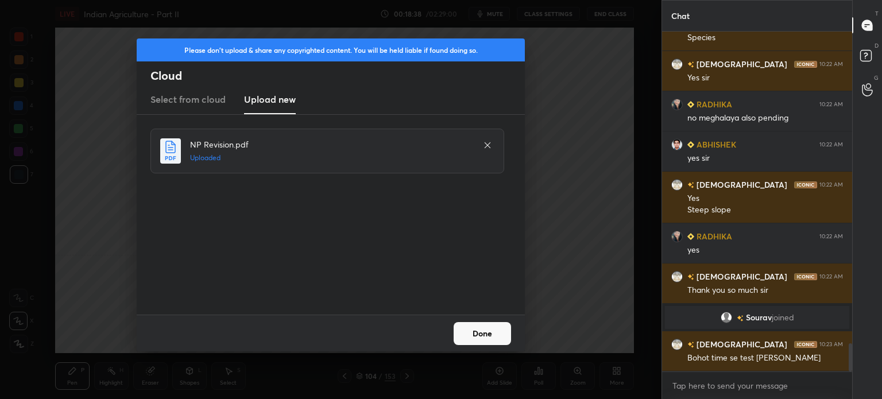
click at [485, 332] on button "Done" at bounding box center [482, 333] width 57 height 23
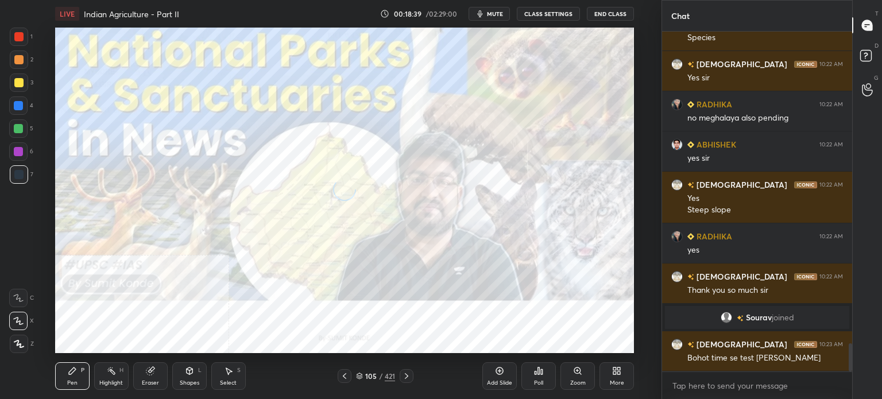
click at [510, 372] on div "Add Slide" at bounding box center [499, 376] width 34 height 28
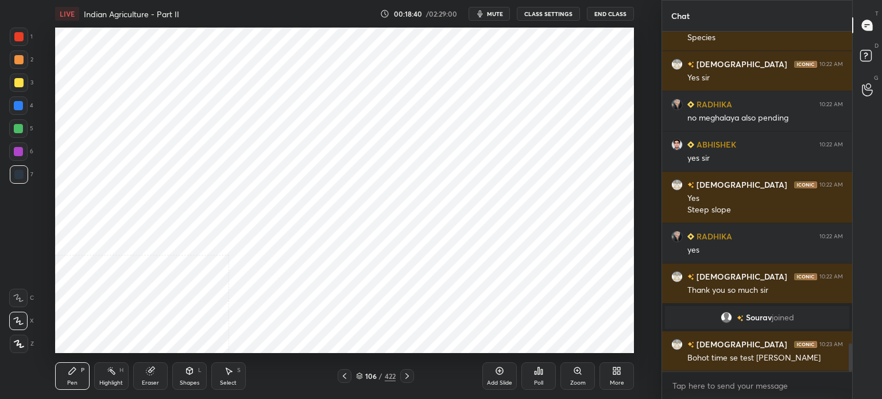
click at [359, 377] on icon at bounding box center [360, 377] width 6 height 2
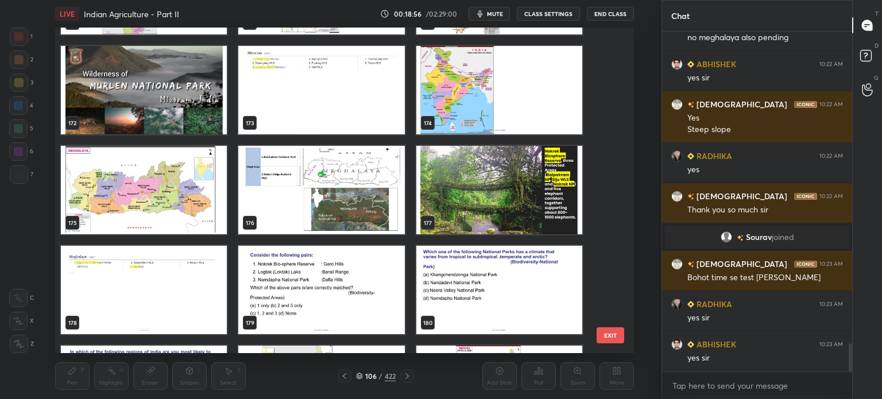
scroll to position [3845, 0]
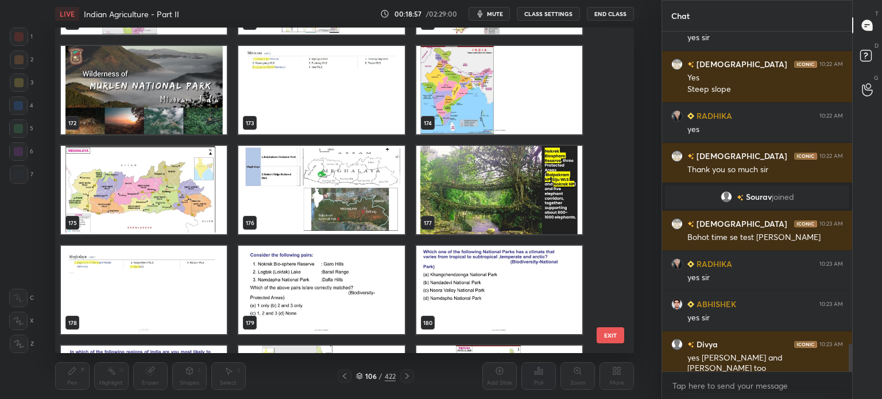
click at [617, 338] on button "EXIT" at bounding box center [611, 335] width 28 height 16
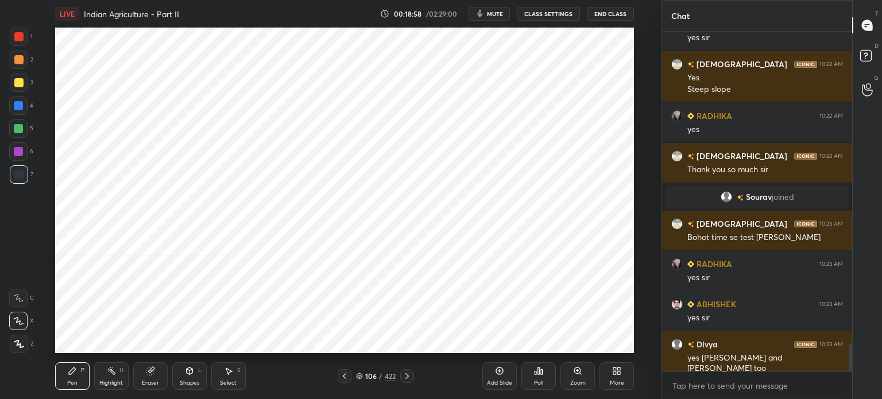
click at [616, 381] on div "More" at bounding box center [617, 383] width 14 height 6
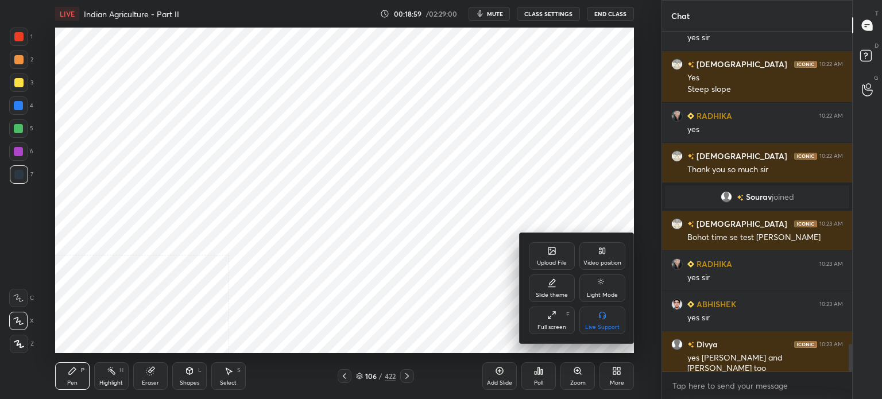
click at [570, 260] on div "Upload File" at bounding box center [552, 256] width 46 height 28
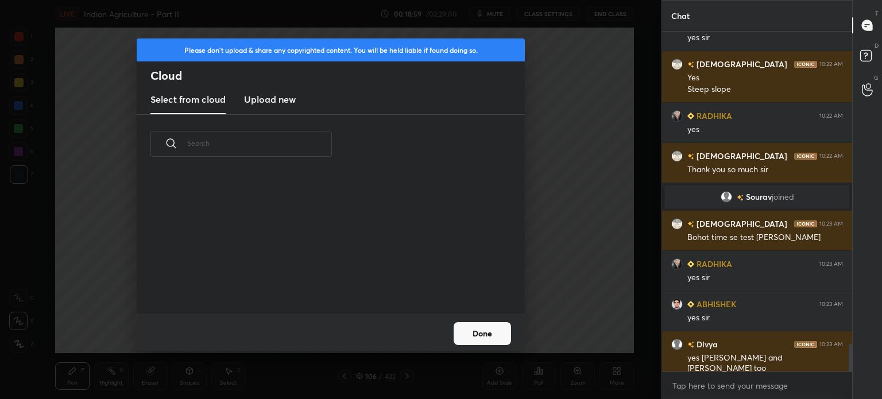
scroll to position [3, 6]
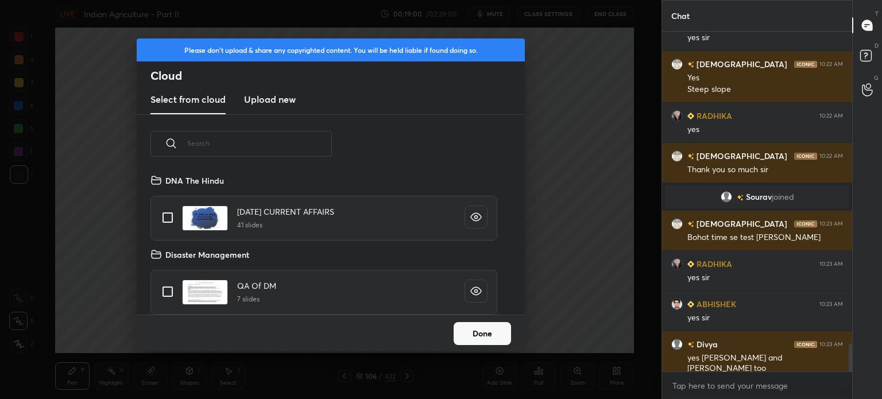
click at [291, 92] on h3 "Upload new" at bounding box center [270, 99] width 52 height 14
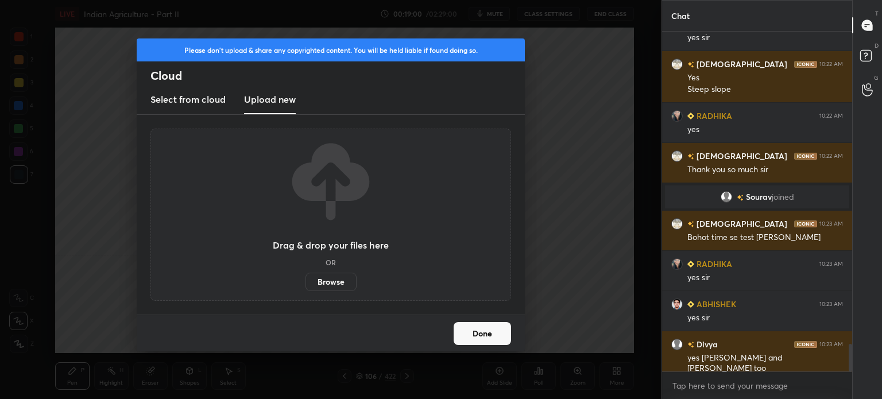
click at [341, 280] on label "Browse" at bounding box center [330, 282] width 51 height 18
click at [305, 280] on input "Browse" at bounding box center [305, 282] width 0 height 18
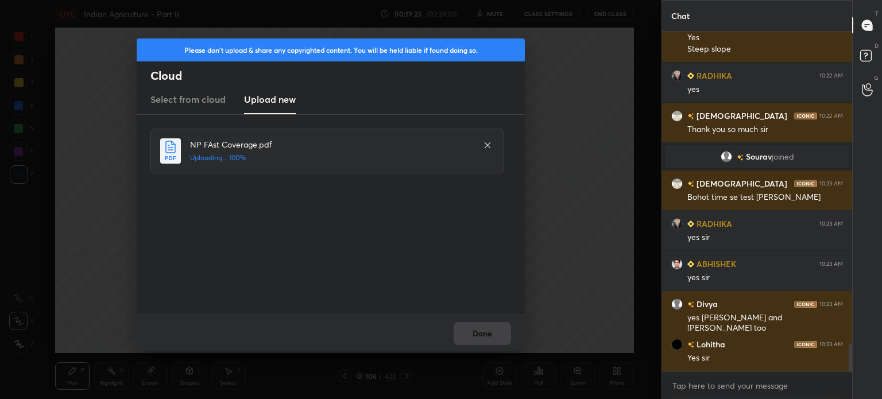
click at [485, 331] on div "Done" at bounding box center [331, 333] width 388 height 37
drag, startPoint x: 485, startPoint y: 331, endPoint x: 490, endPoint y: 333, distance: 6.2
click at [486, 330] on button "Done" at bounding box center [482, 333] width 57 height 23
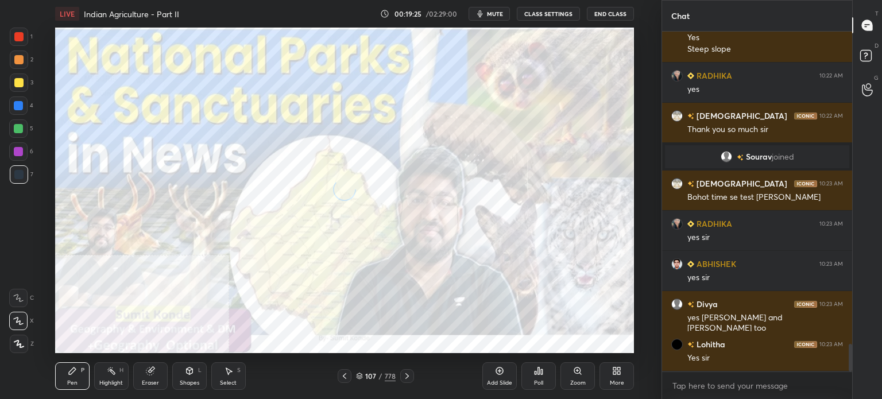
click at [505, 372] on div "Add Slide" at bounding box center [499, 376] width 34 height 28
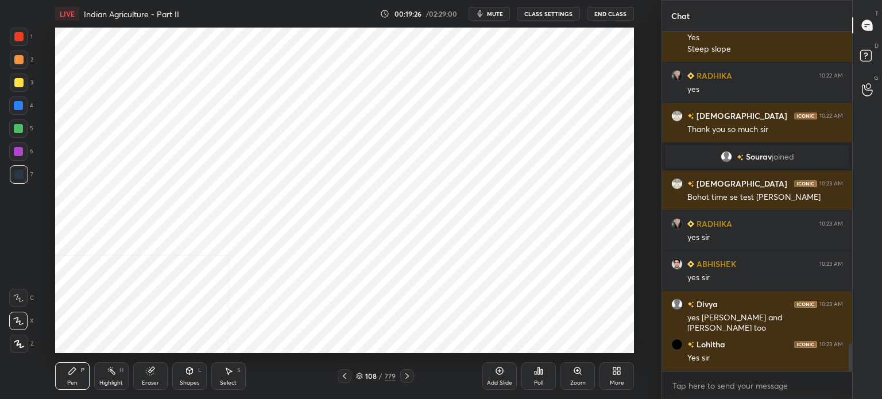
click at [363, 377] on div "108 / 779" at bounding box center [376, 376] width 40 height 10
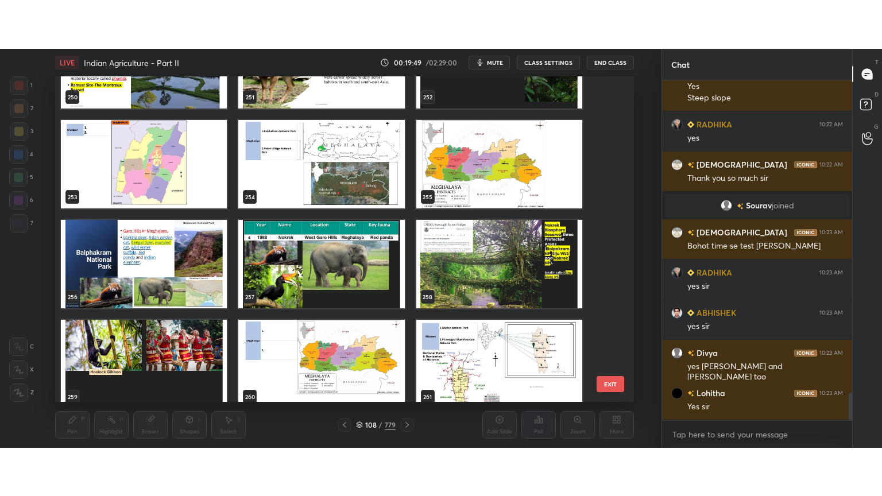
scroll to position [8324, 0]
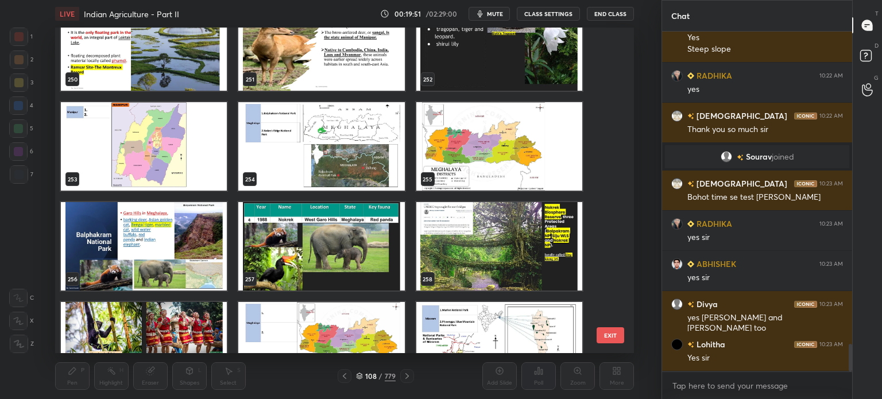
click at [484, 149] on img "grid" at bounding box center [499, 146] width 166 height 88
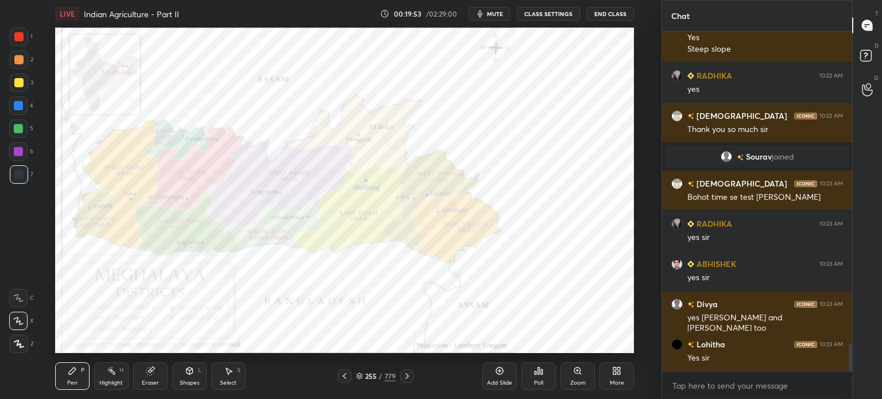
click at [602, 374] on div "More" at bounding box center [616, 376] width 34 height 28
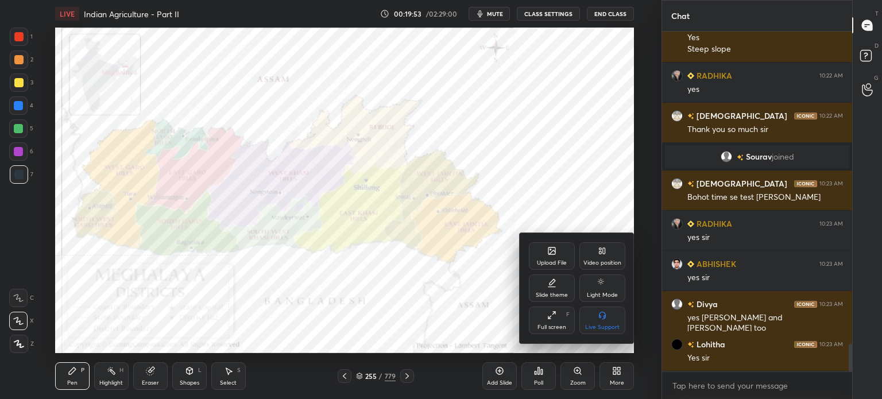
click at [597, 266] on div "Video position" at bounding box center [602, 263] width 38 height 6
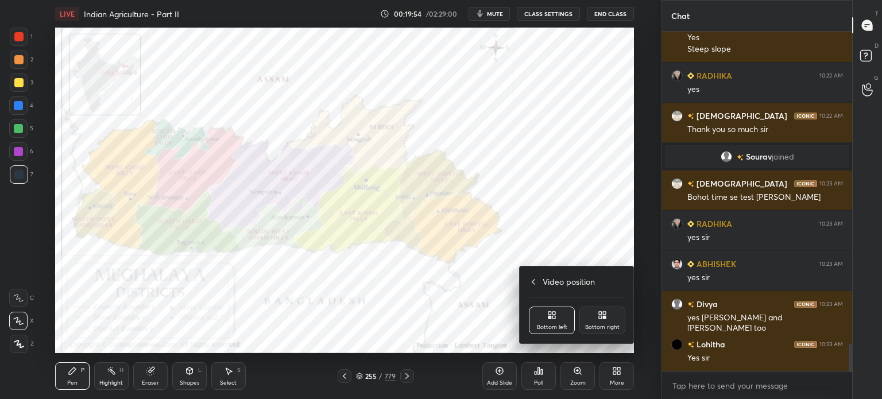
click at [597, 320] on div "Bottom right" at bounding box center [602, 321] width 46 height 28
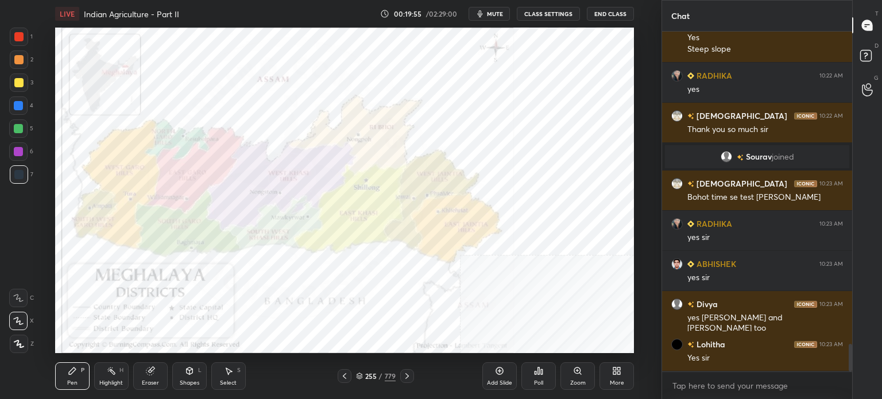
click at [617, 380] on div "More" at bounding box center [617, 383] width 14 height 6
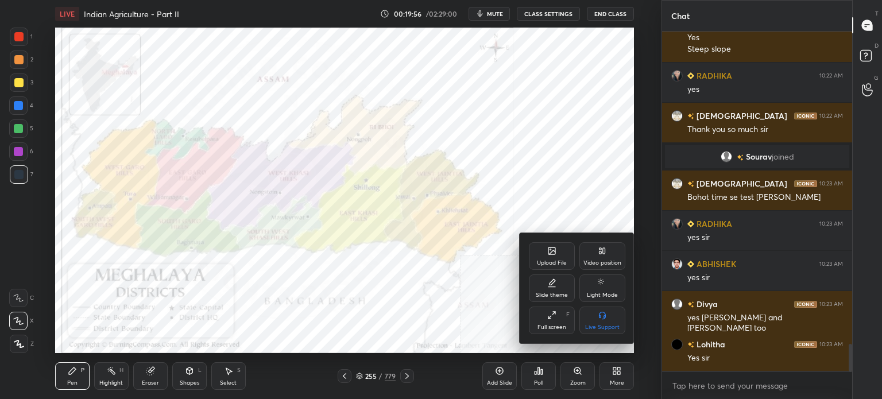
click at [561, 324] on div "Full screen" at bounding box center [551, 327] width 29 height 6
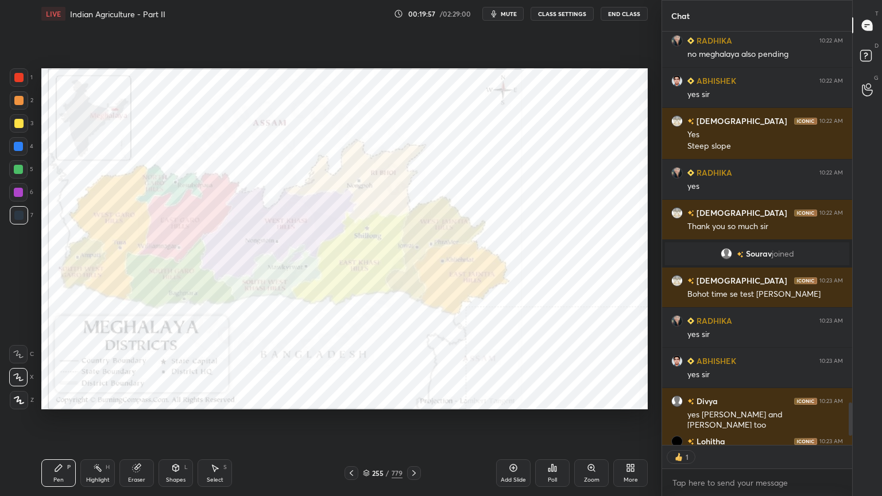
scroll to position [3, 3]
click at [519, 399] on div "Add Slide" at bounding box center [513, 473] width 34 height 28
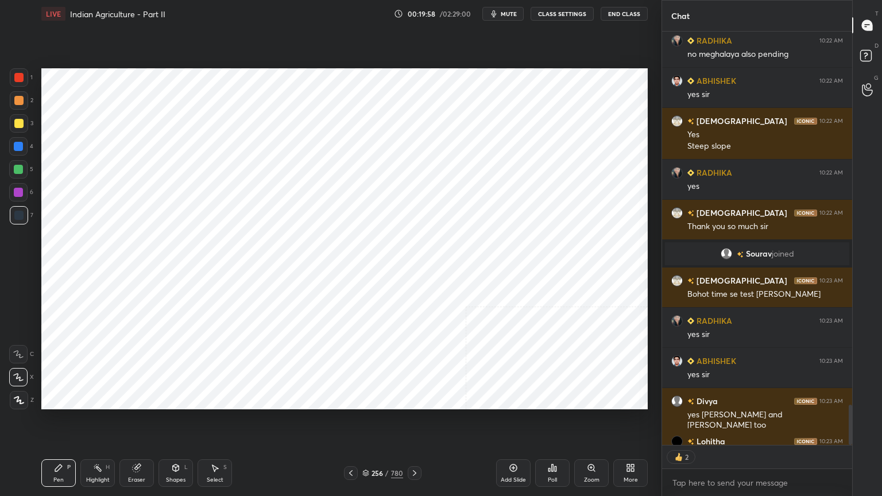
scroll to position [3852, 0]
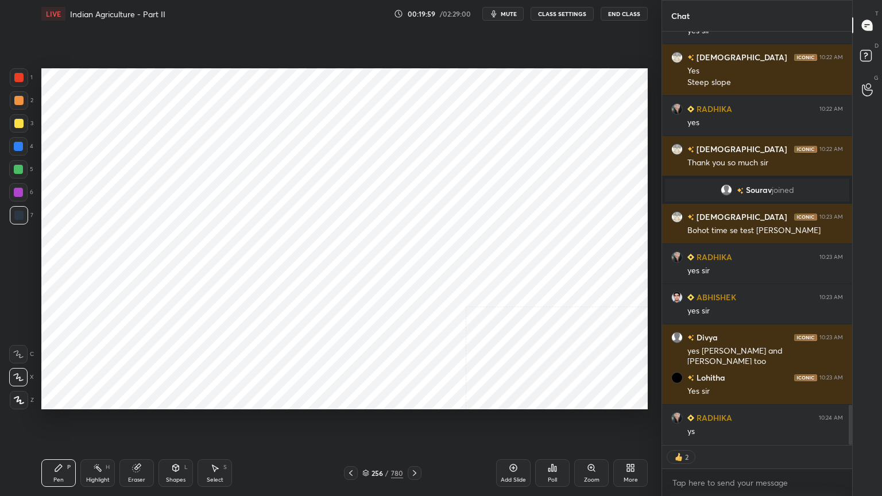
click at [171, 399] on icon at bounding box center [175, 467] width 9 height 9
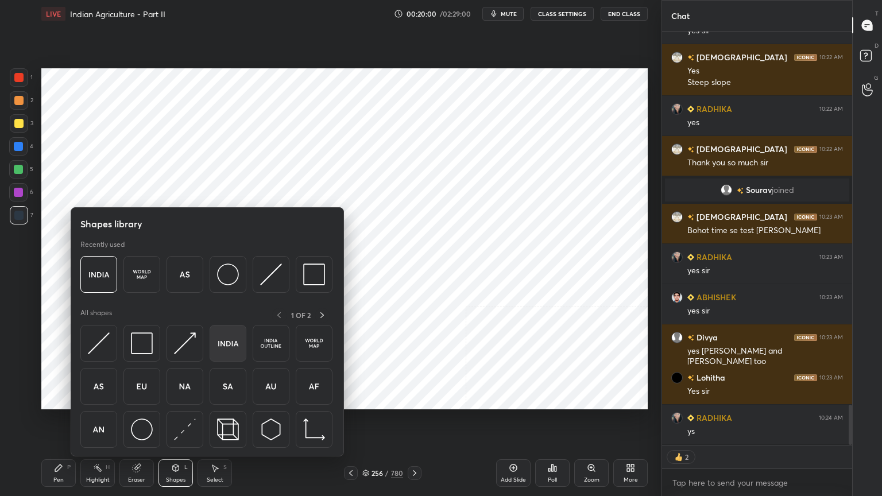
click at [234, 347] on img at bounding box center [228, 343] width 22 height 22
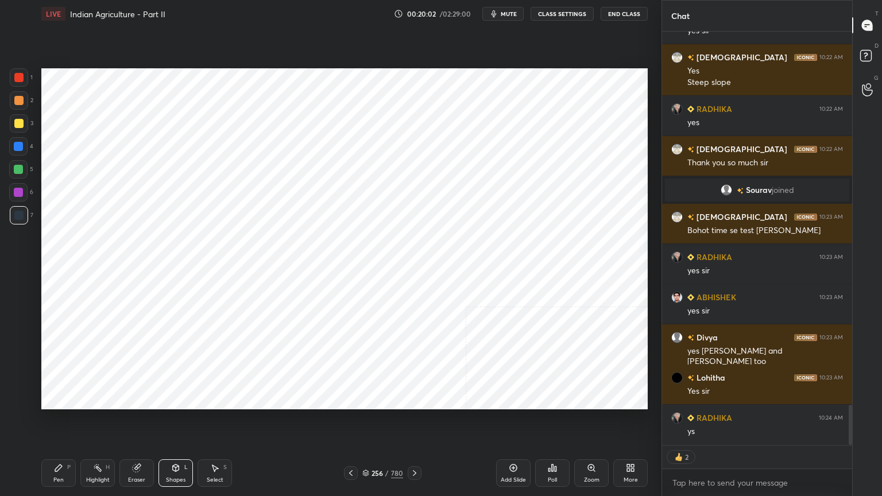
click at [61, 399] on icon at bounding box center [58, 467] width 9 height 9
click at [18, 80] on div at bounding box center [18, 77] width 9 height 9
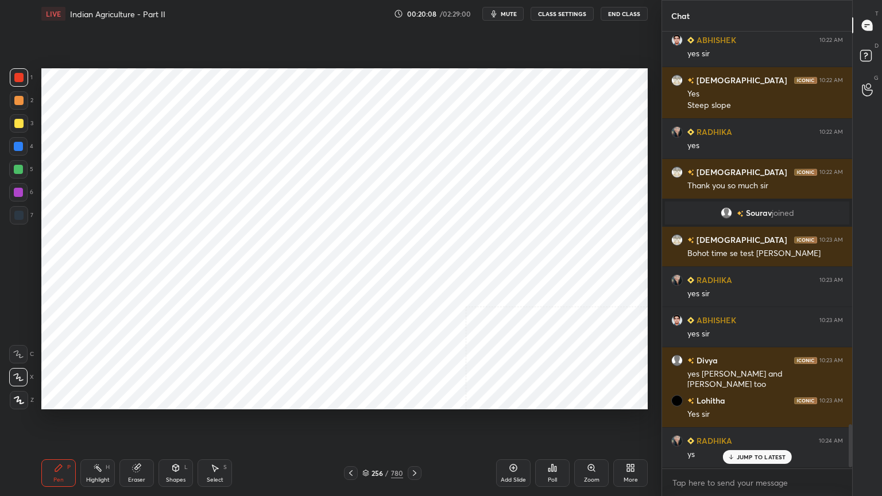
scroll to position [3828, 0]
click at [18, 142] on div at bounding box center [18, 146] width 9 height 9
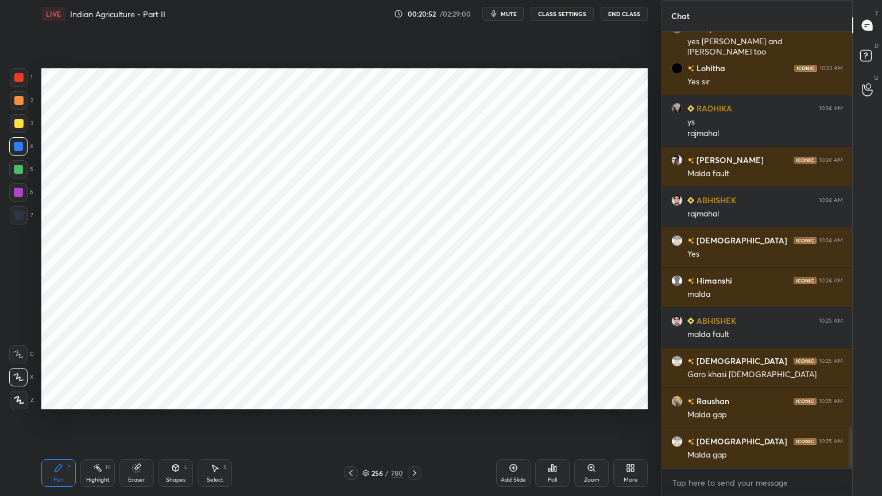
scroll to position [4201, 0]
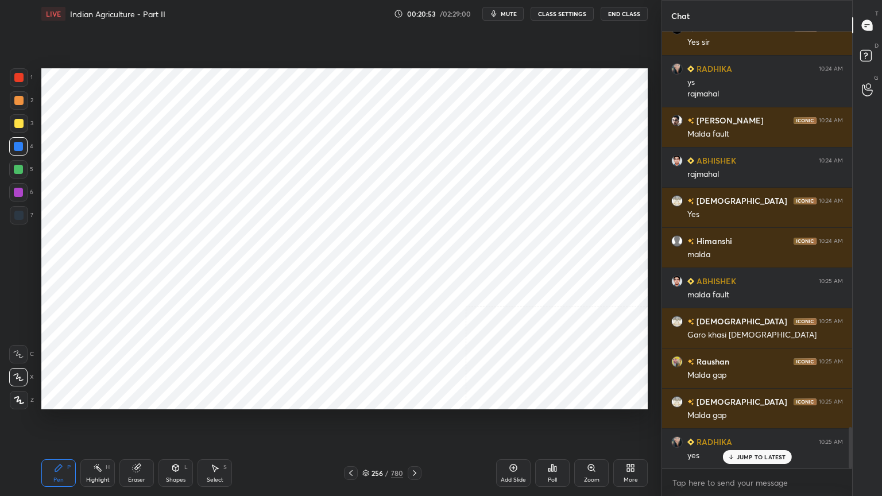
click at [25, 216] on div at bounding box center [19, 215] width 18 height 18
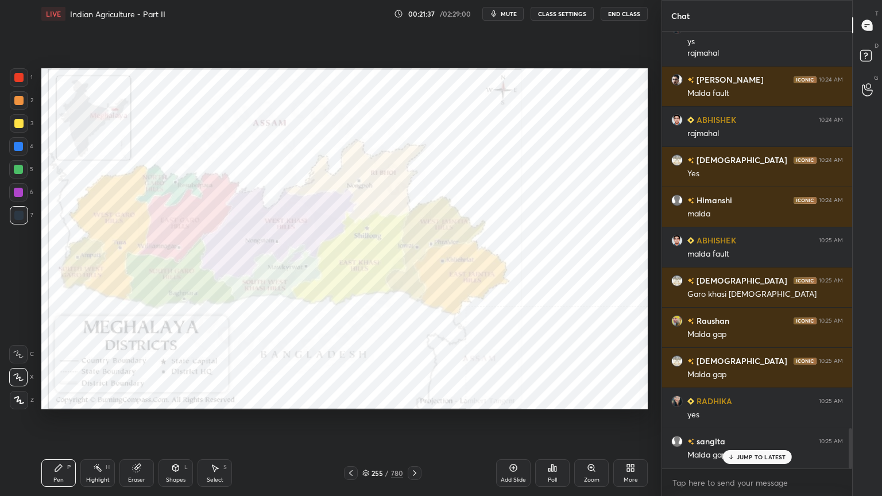
scroll to position [4281, 0]
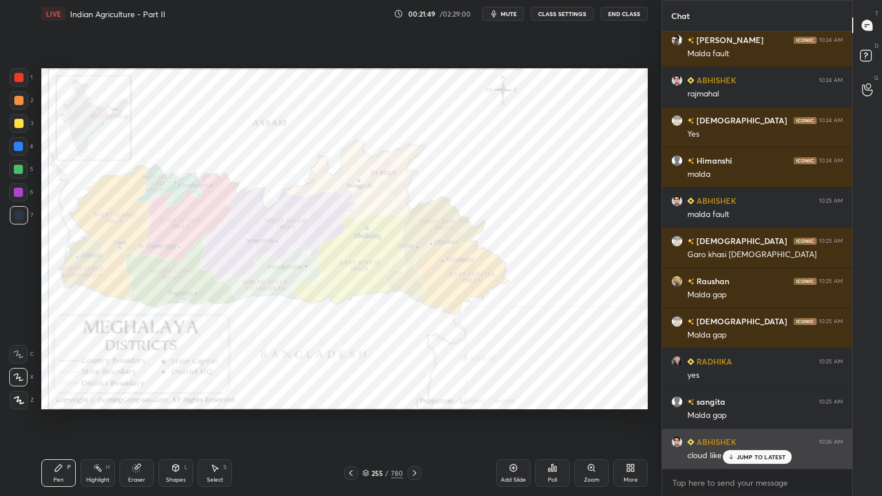
click at [759, 399] on p "JUMP TO LATEST" at bounding box center [761, 457] width 49 height 7
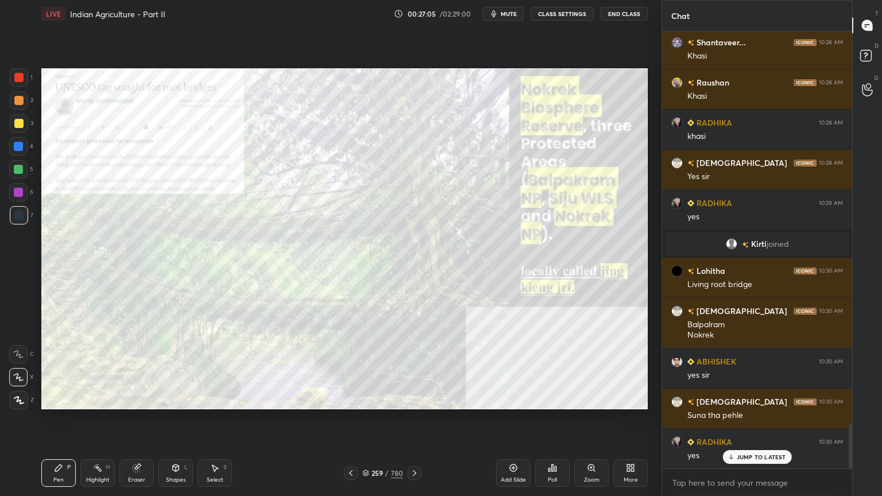
scroll to position [3808, 0]
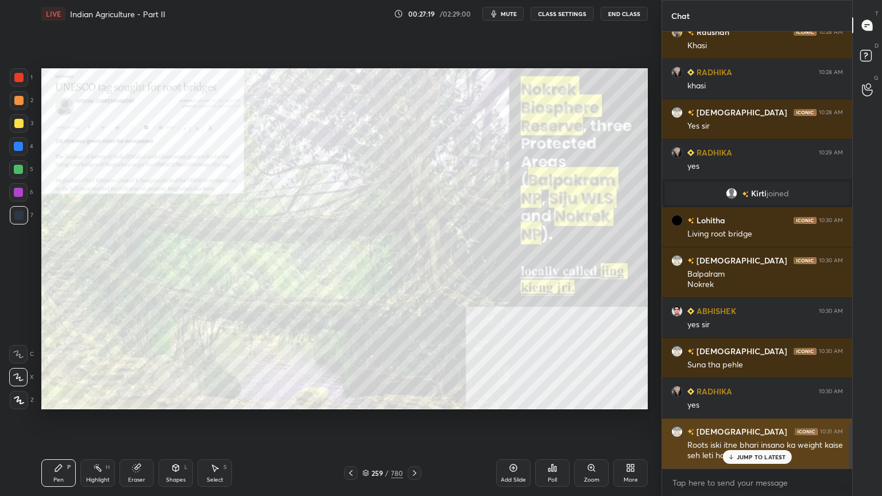
click at [764, 399] on p "JUMP TO LATEST" at bounding box center [761, 457] width 49 height 7
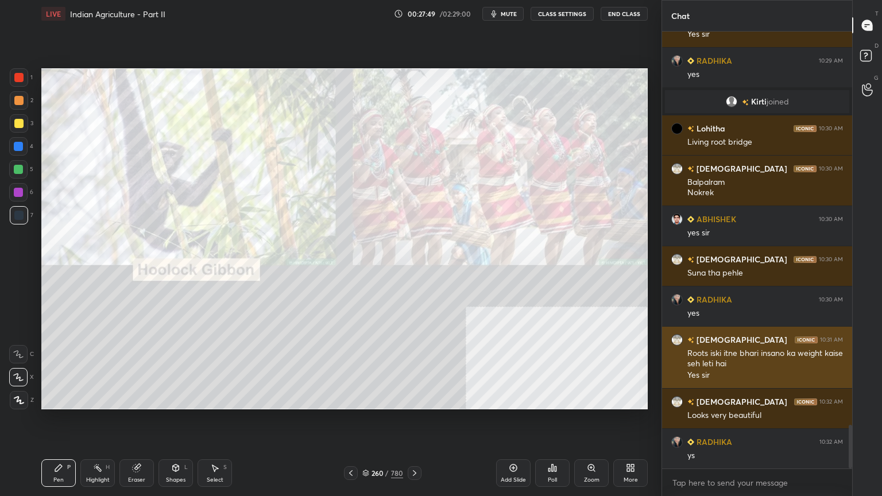
scroll to position [3941, 0]
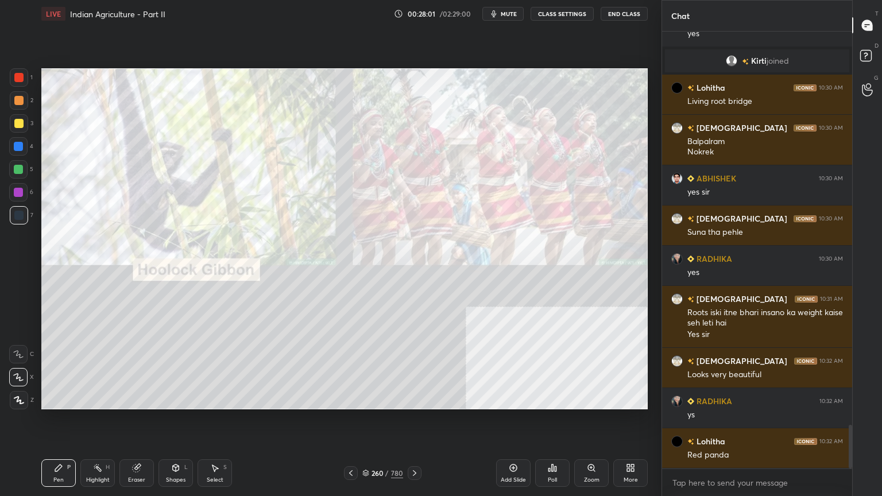
click at [367, 399] on icon at bounding box center [366, 471] width 6 height 3
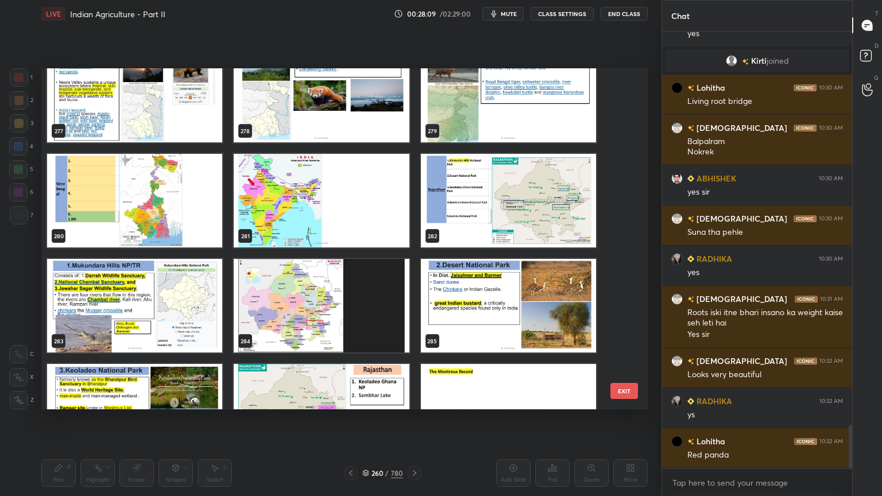
scroll to position [9662, 0]
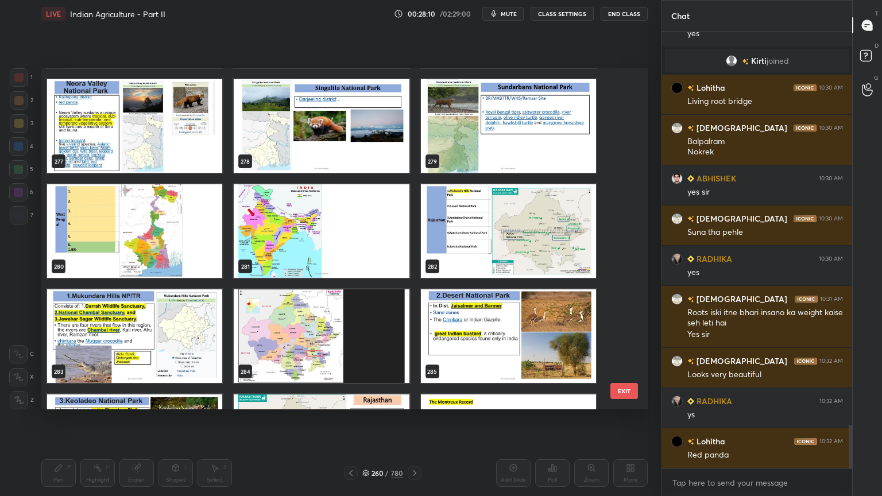
click at [315, 229] on img "grid" at bounding box center [321, 231] width 175 height 94
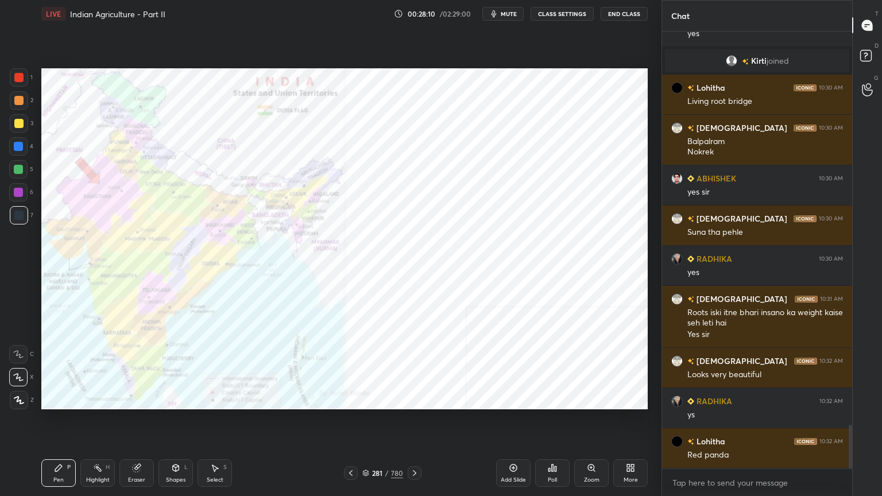
click at [315, 229] on img "grid" at bounding box center [321, 231] width 175 height 94
click at [368, 399] on icon at bounding box center [366, 471] width 6 height 3
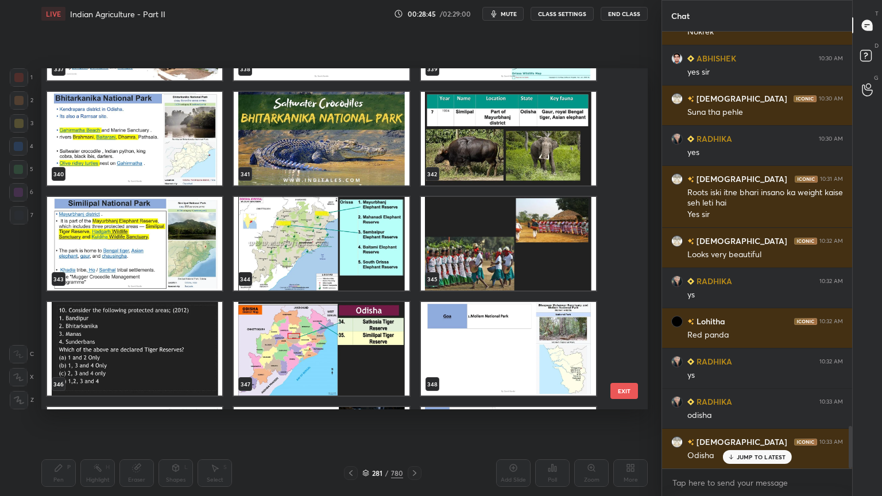
scroll to position [11833, 0]
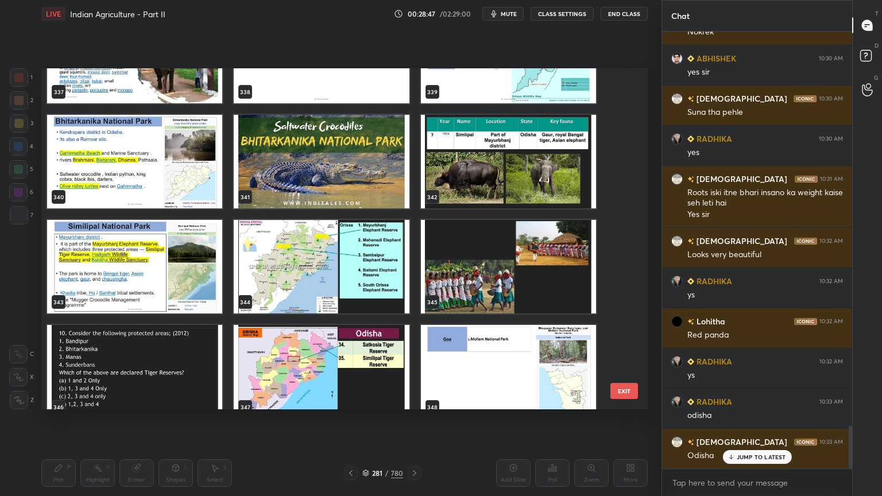
click at [323, 367] on img "grid" at bounding box center [321, 372] width 175 height 94
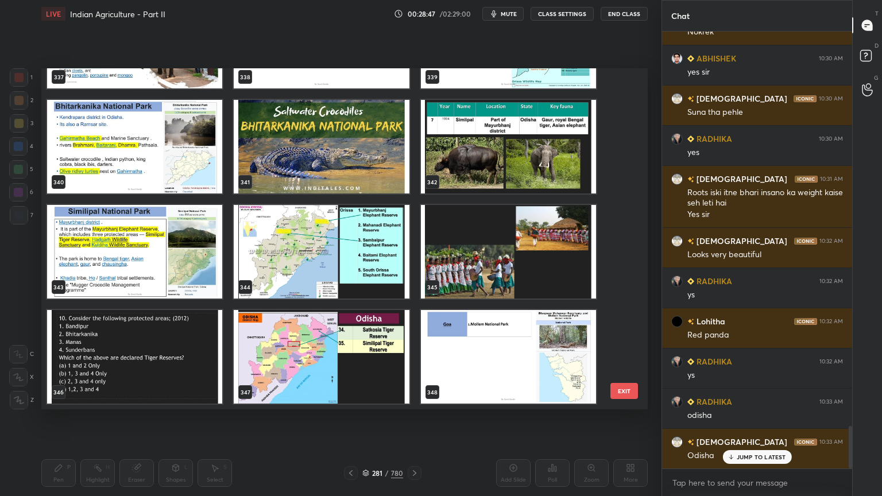
click at [323, 367] on div "334 335 336 337 338 339 340 341 342 343 344 345 346 347 348" at bounding box center [334, 238] width 586 height 341
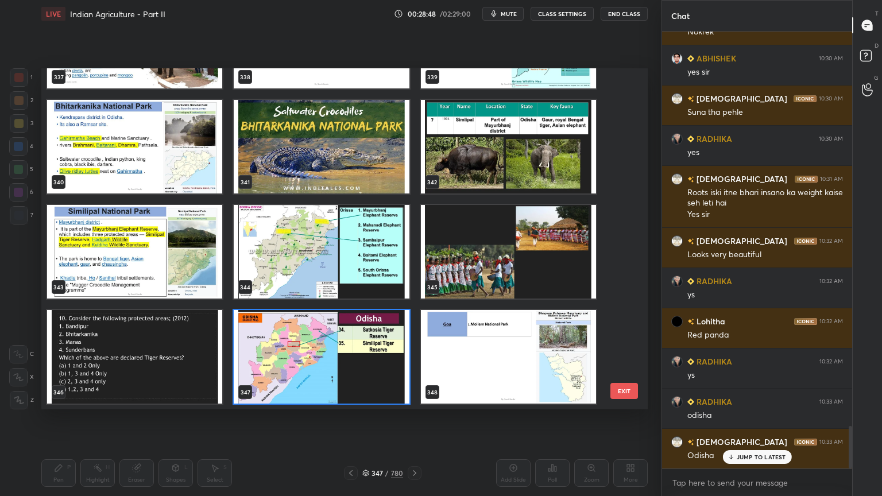
click at [323, 366] on img "grid" at bounding box center [321, 357] width 175 height 94
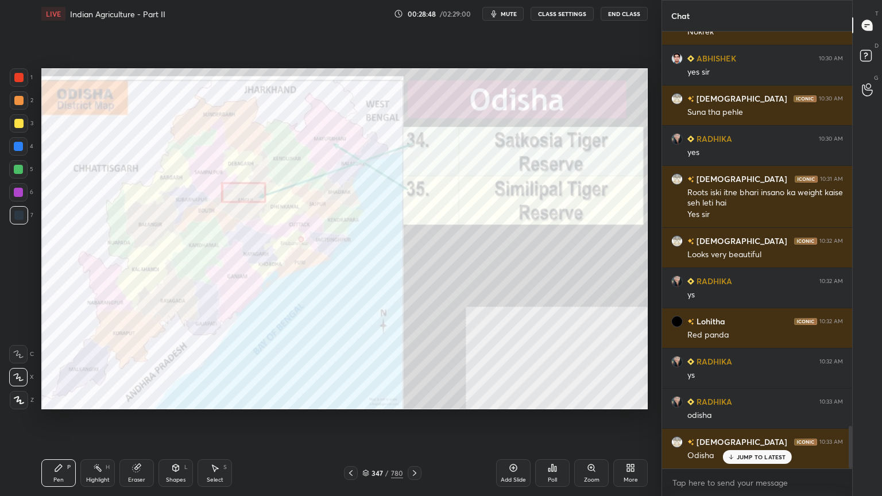
click at [323, 366] on img "grid" at bounding box center [321, 357] width 175 height 94
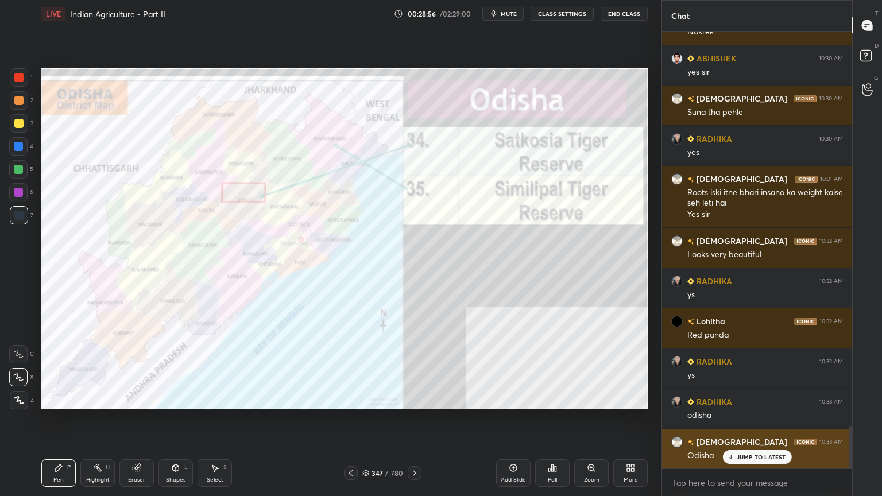
click at [740, 399] on p "JUMP TO LATEST" at bounding box center [761, 457] width 49 height 7
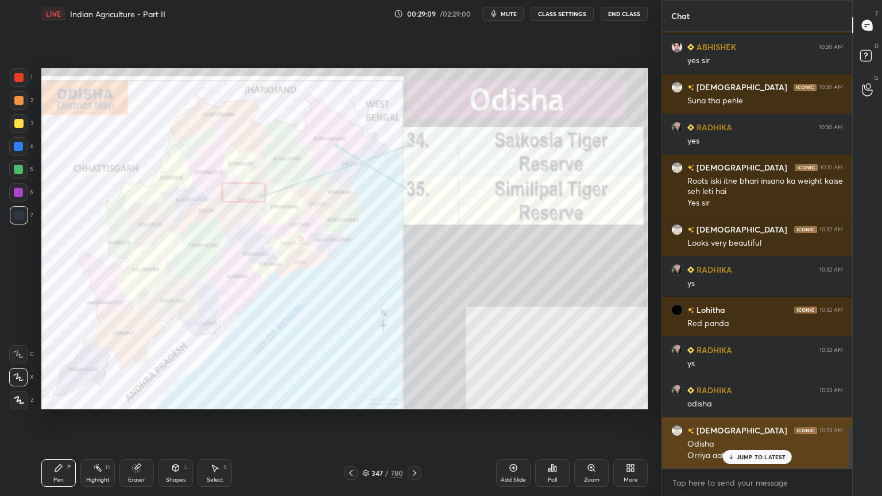
click at [742, 399] on p "JUMP TO LATEST" at bounding box center [761, 457] width 49 height 7
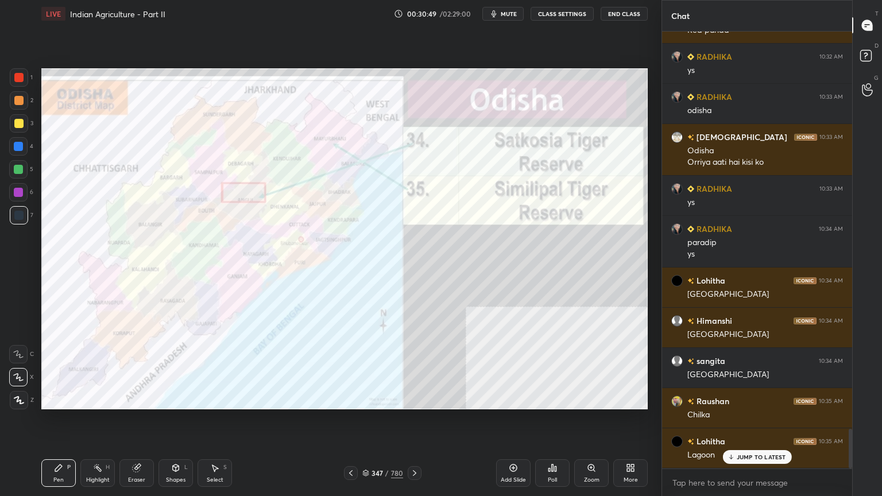
scroll to position [4405, 0]
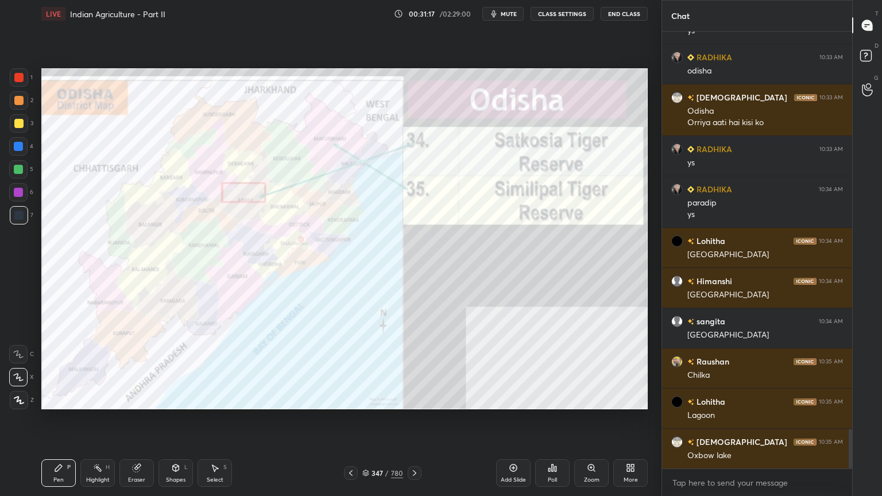
click at [16, 124] on div at bounding box center [18, 123] width 9 height 9
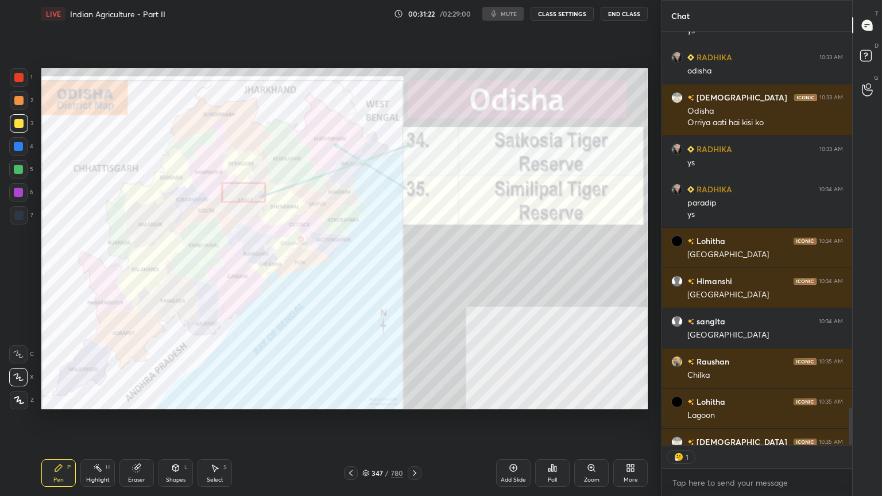
scroll to position [3, 3]
type textarea "x"
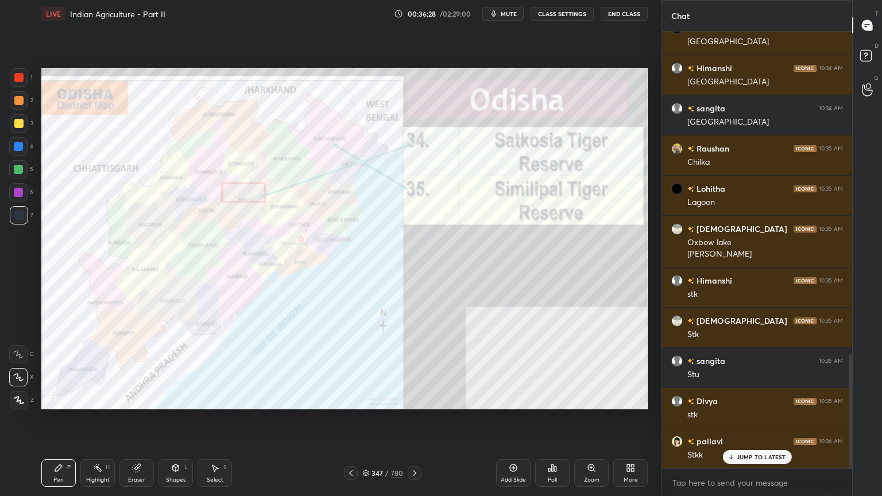
scroll to position [1236, 0]
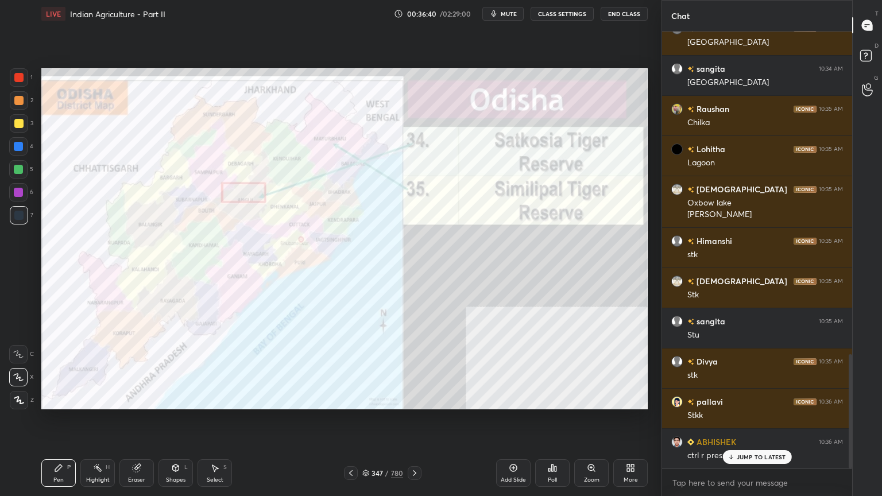
click at [749, 457] on p "JUMP TO LATEST" at bounding box center [761, 457] width 49 height 7
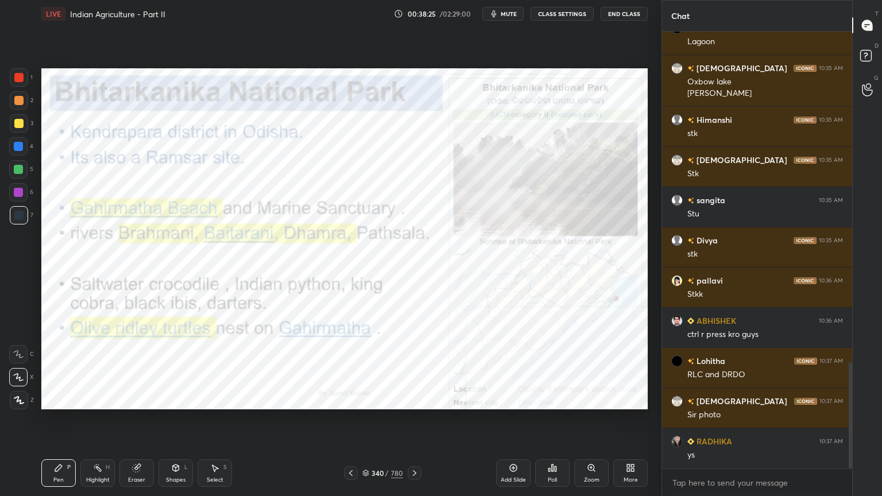
scroll to position [1396, 0]
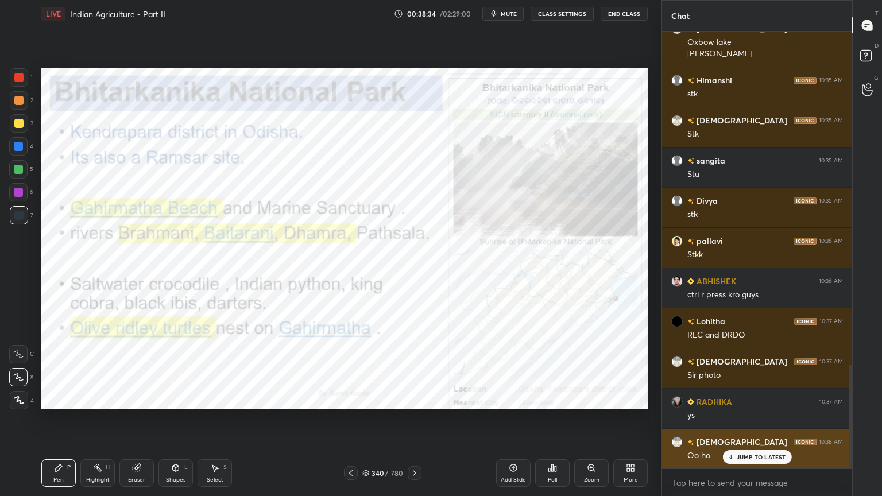
click at [753, 458] on p "JUMP TO LATEST" at bounding box center [761, 457] width 49 height 7
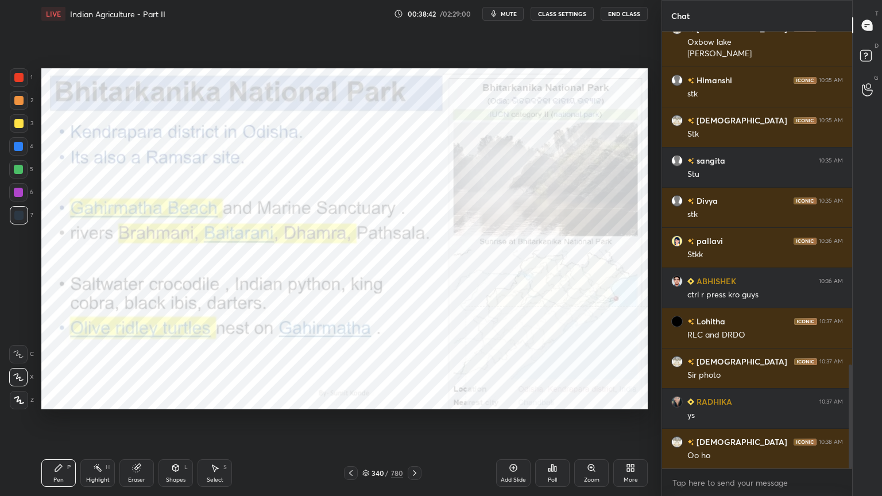
click at [629, 471] on icon at bounding box center [628, 470] width 3 height 3
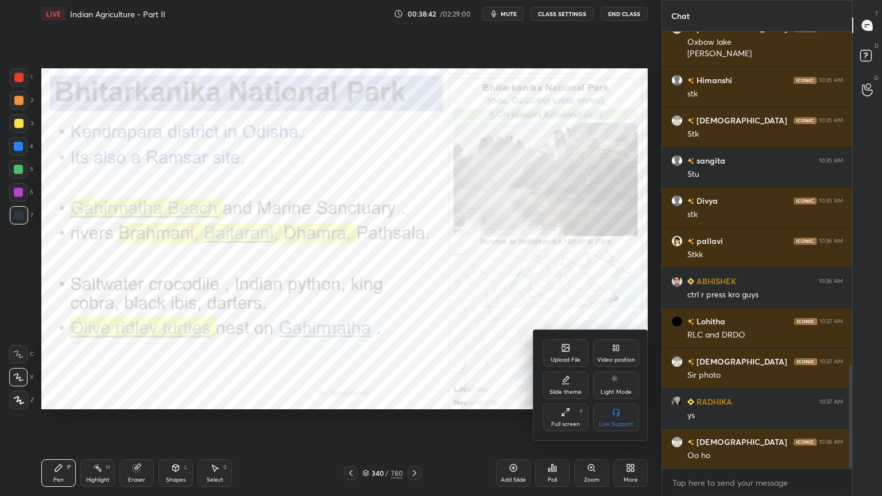
click at [616, 349] on icon at bounding box center [616, 347] width 9 height 9
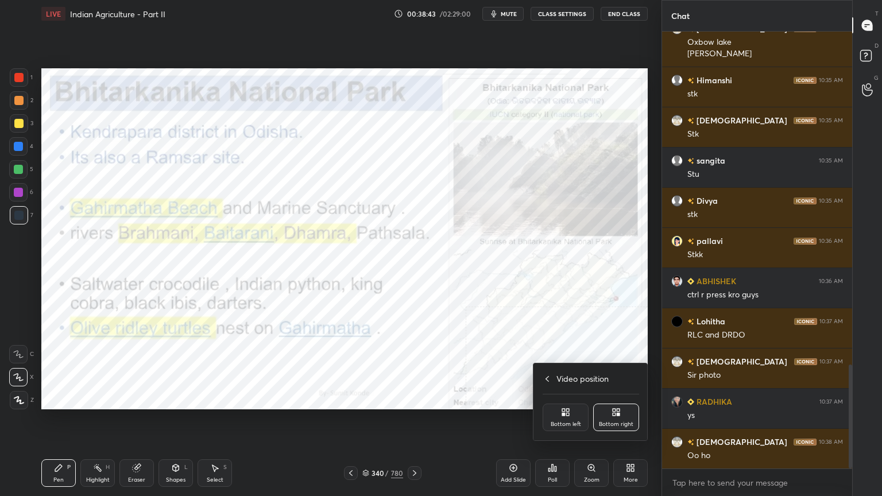
click at [571, 430] on div "Bottom left" at bounding box center [566, 418] width 46 height 28
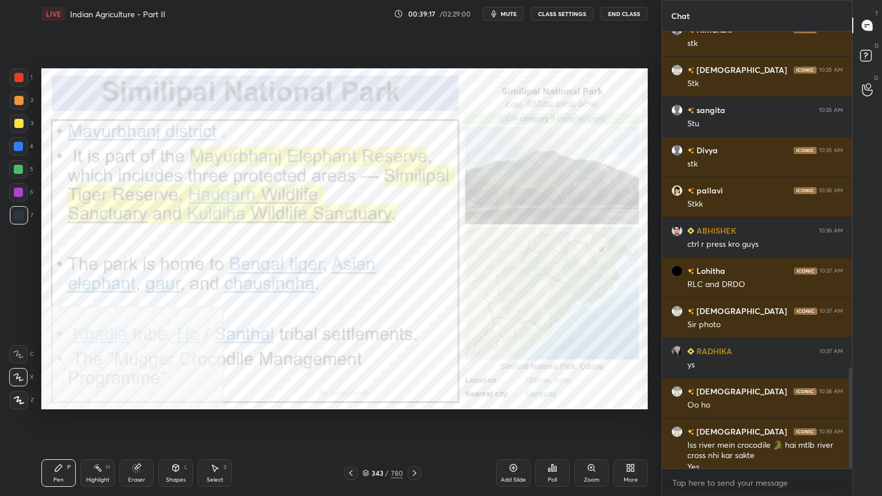
scroll to position [1458, 0]
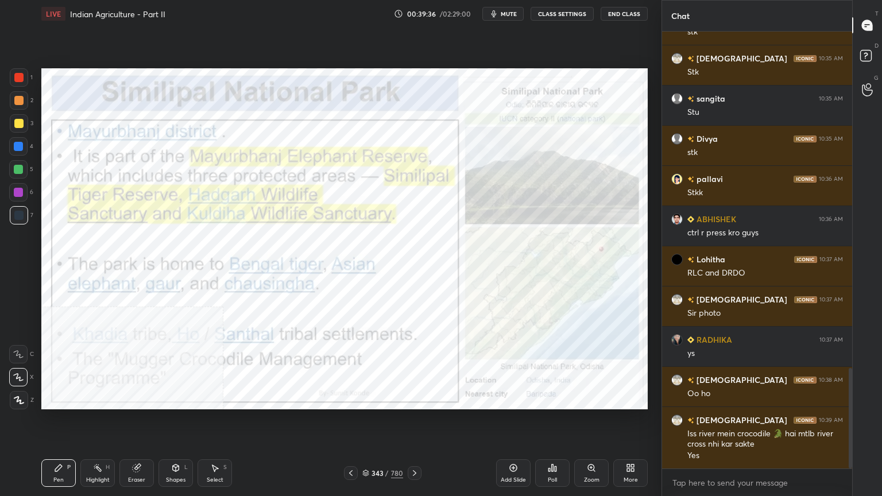
click at [370, 475] on div "343 / 780" at bounding box center [382, 473] width 41 height 10
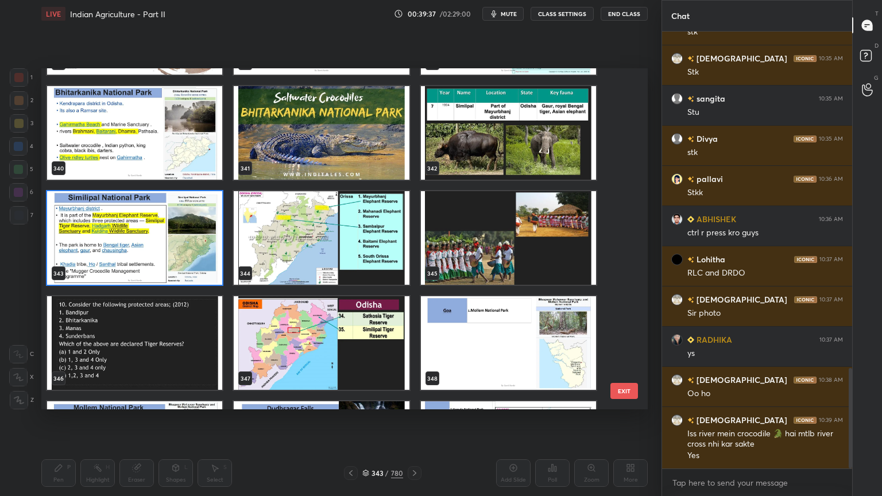
scroll to position [11915, 0]
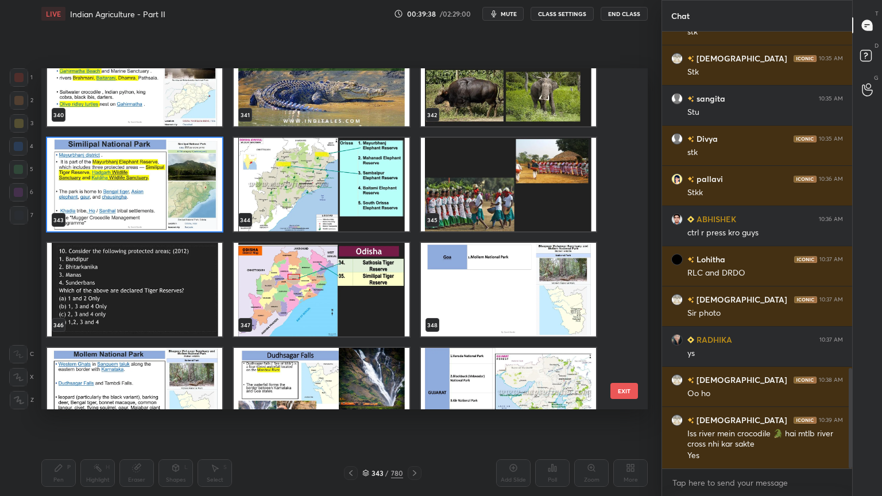
click at [459, 172] on img "grid" at bounding box center [508, 185] width 175 height 94
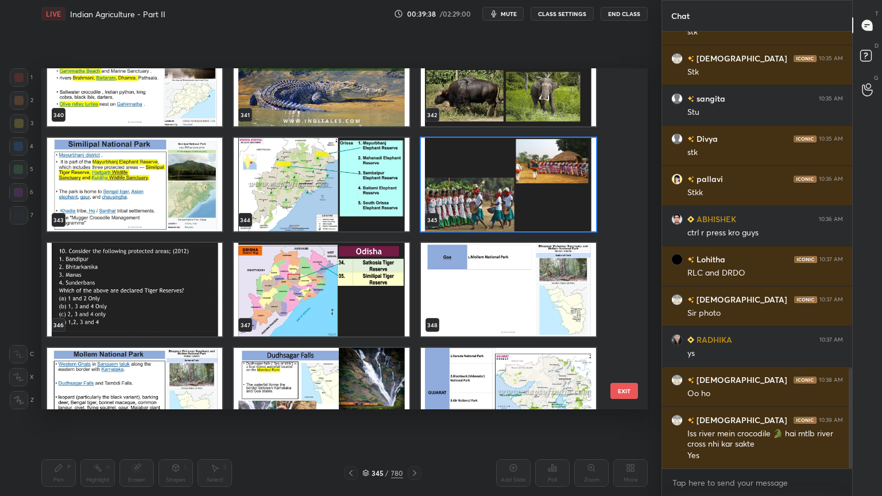
click at [459, 172] on img "grid" at bounding box center [508, 185] width 175 height 94
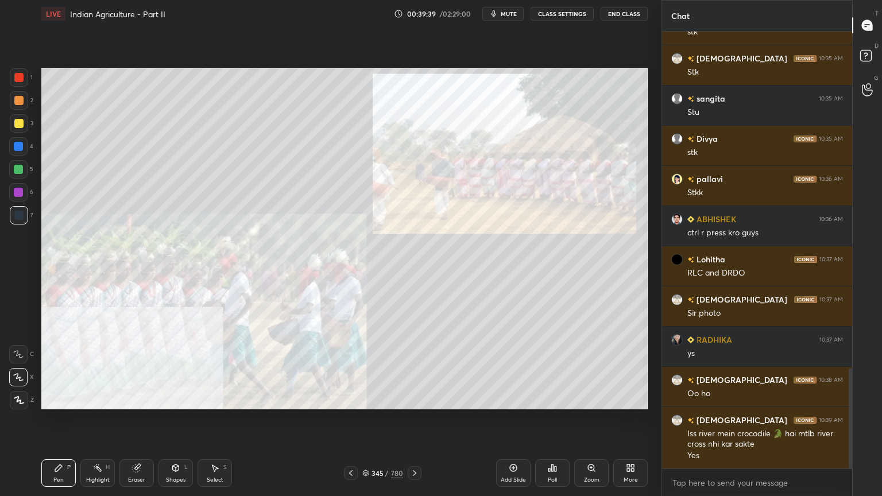
click at [459, 172] on img "grid" at bounding box center [508, 185] width 175 height 94
click at [365, 477] on div "345 / 780" at bounding box center [382, 473] width 41 height 10
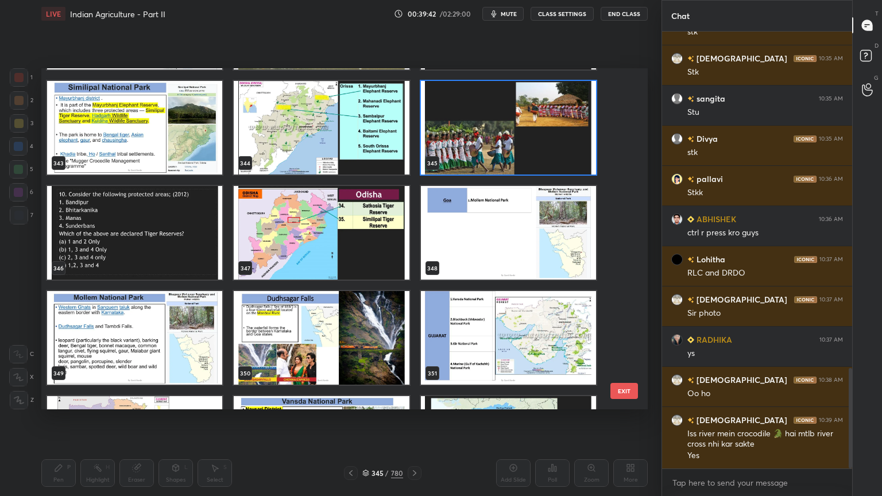
scroll to position [11973, 0]
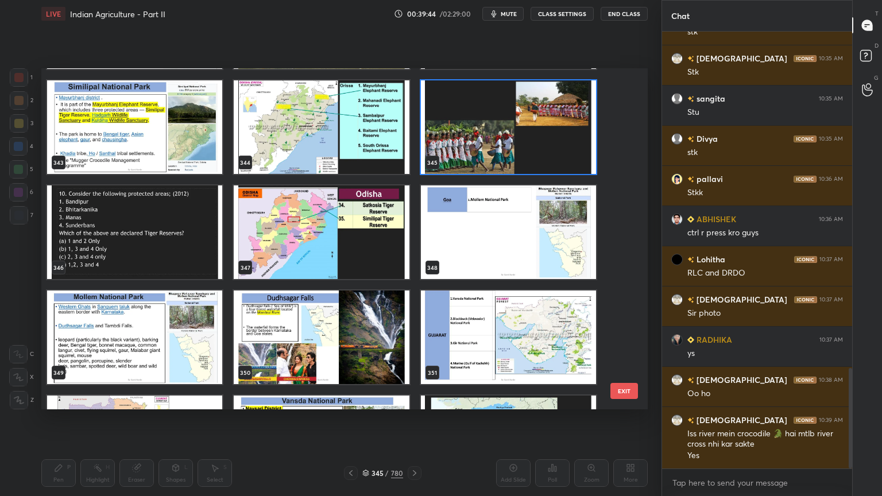
click at [338, 216] on img "grid" at bounding box center [321, 232] width 175 height 94
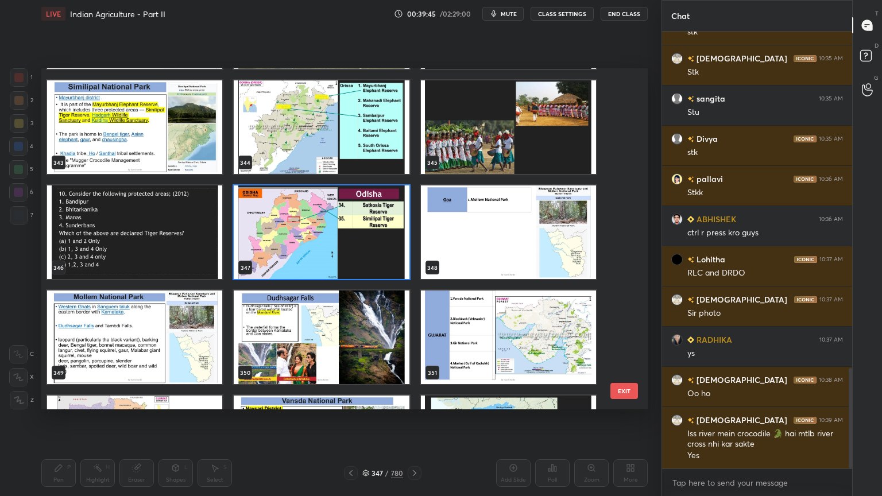
click at [338, 216] on img "grid" at bounding box center [321, 232] width 175 height 94
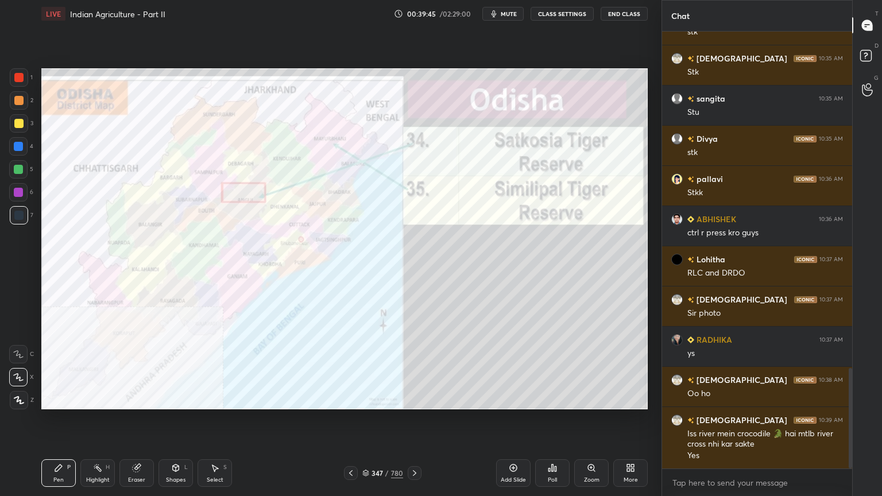
click at [338, 216] on img "grid" at bounding box center [321, 232] width 175 height 94
click at [25, 124] on div at bounding box center [19, 123] width 18 height 18
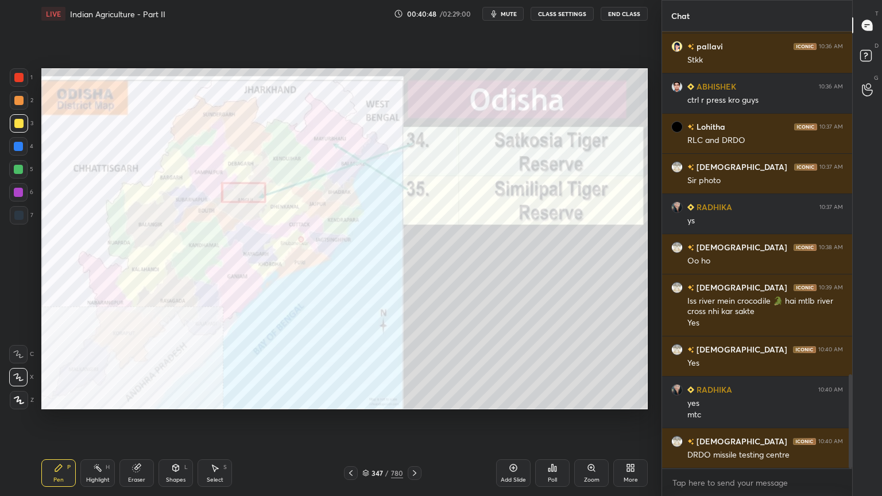
scroll to position [1603, 0]
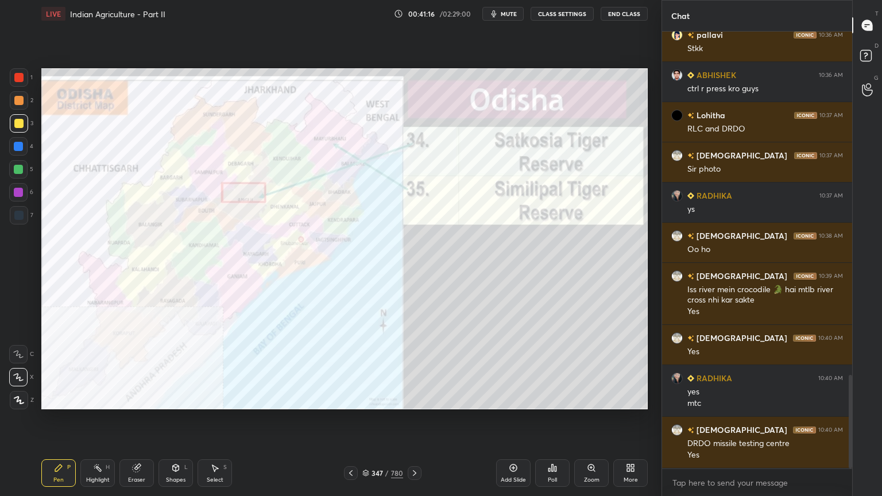
click at [364, 472] on icon at bounding box center [366, 471] width 6 height 3
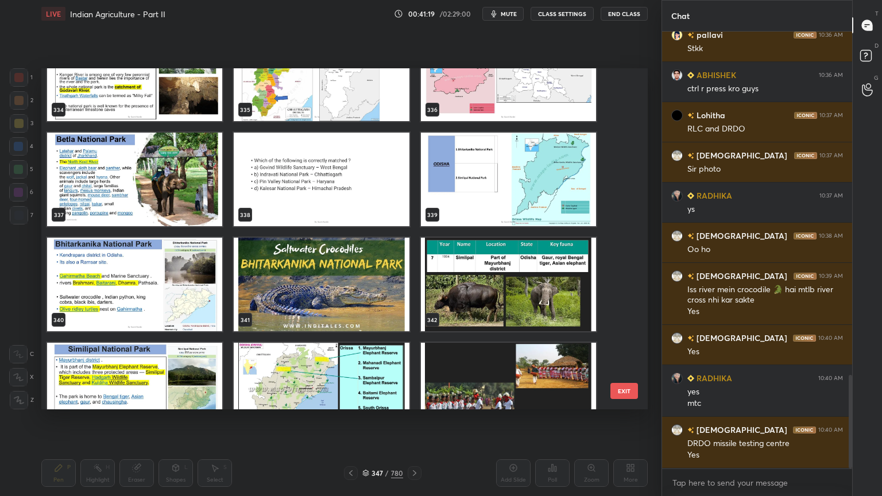
scroll to position [11676, 0]
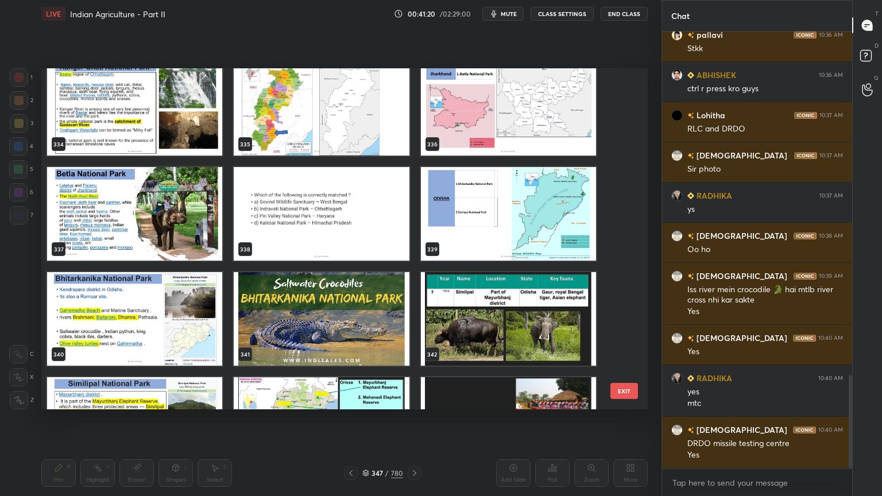
click at [512, 241] on img "grid" at bounding box center [508, 214] width 175 height 94
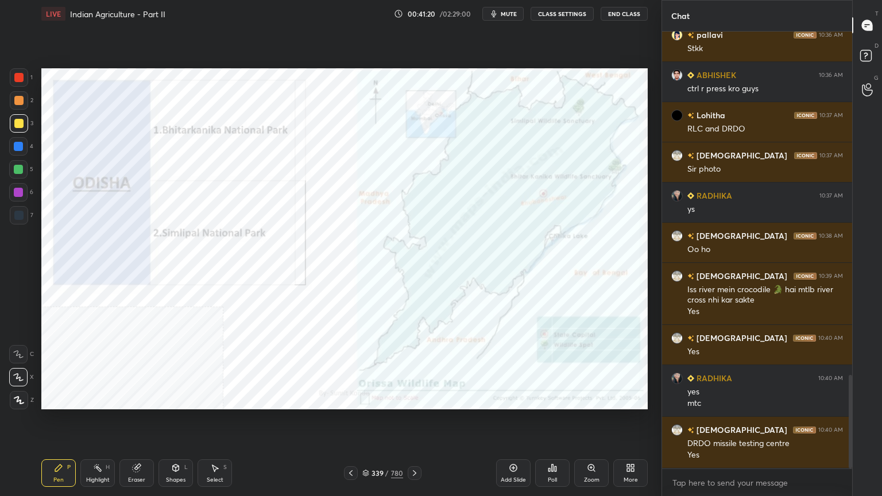
click at [512, 241] on img "grid" at bounding box center [508, 214] width 175 height 94
click at [15, 80] on div at bounding box center [18, 77] width 9 height 9
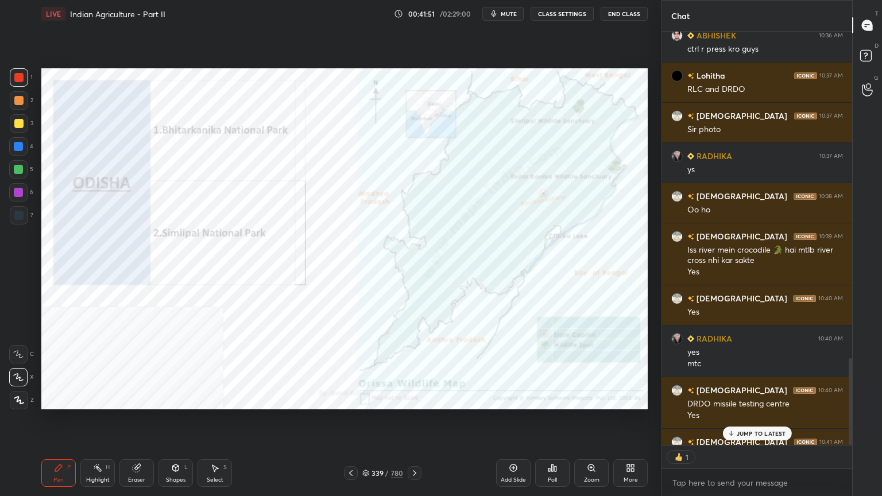
scroll to position [3, 3]
click at [365, 468] on div "339 / 780" at bounding box center [382, 473] width 41 height 10
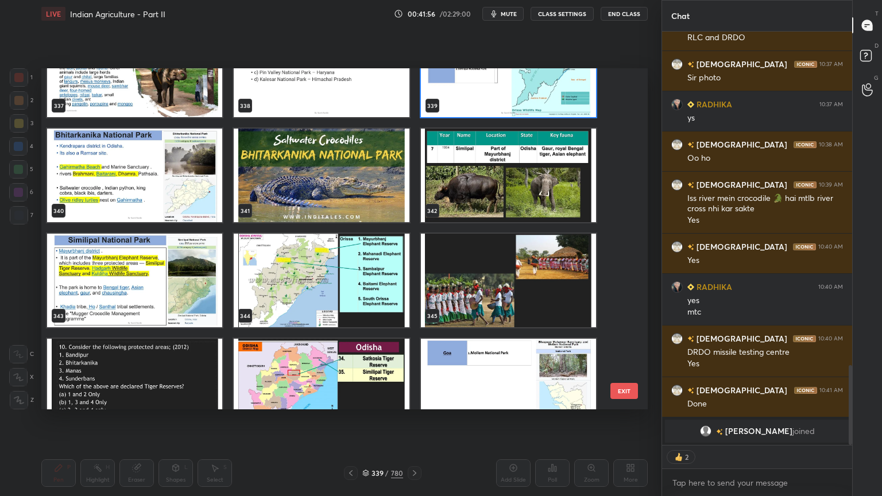
scroll to position [1734, 0]
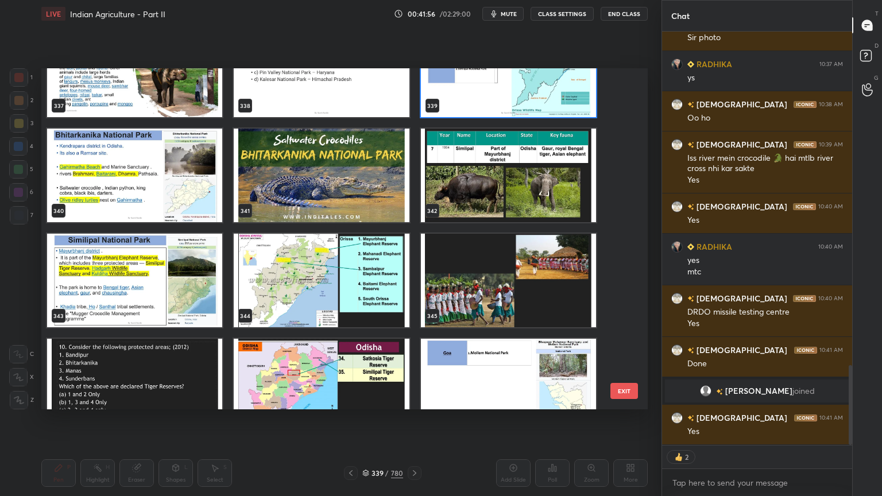
click at [355, 262] on img "grid" at bounding box center [321, 281] width 175 height 94
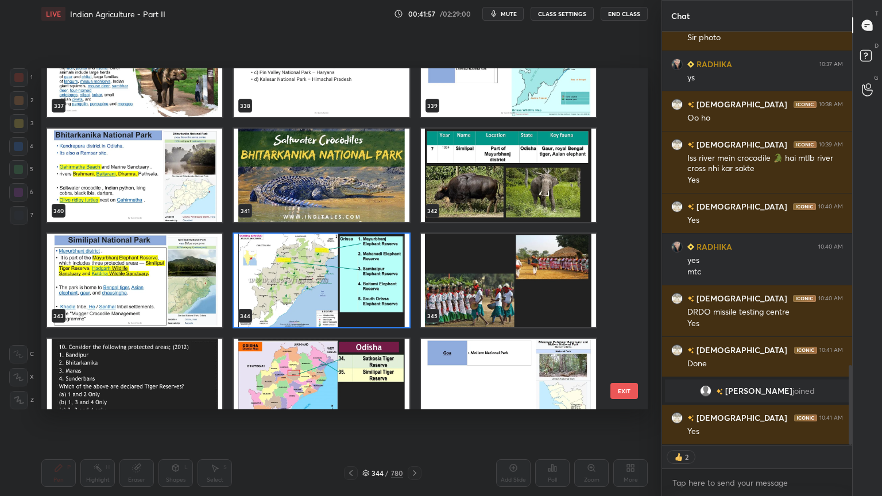
click at [355, 262] on img "grid" at bounding box center [321, 281] width 175 height 94
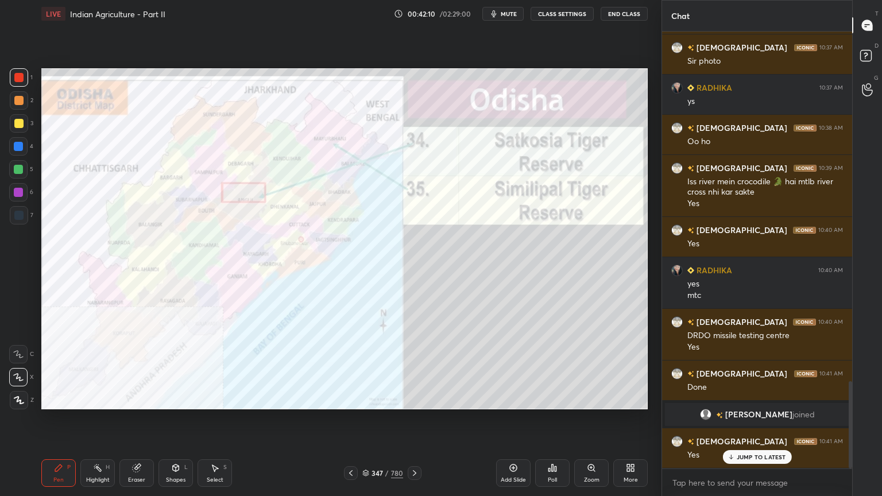
scroll to position [1750, 0]
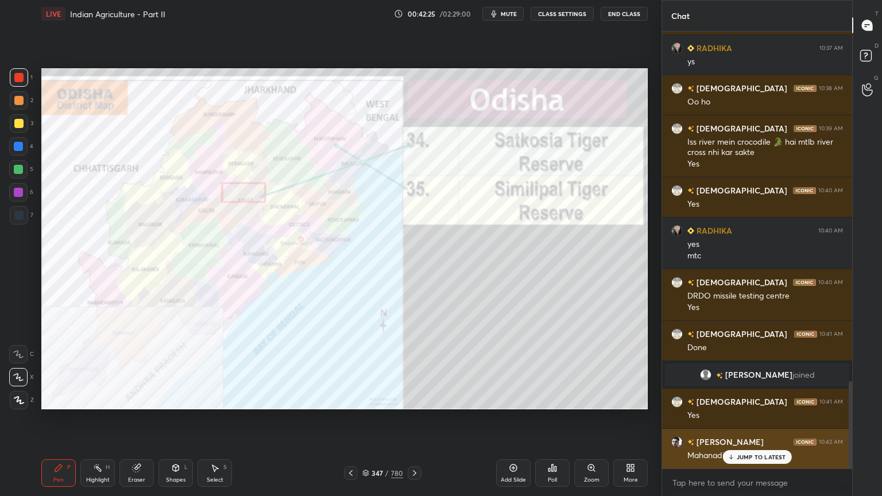
click at [740, 458] on p "JUMP TO LATEST" at bounding box center [761, 457] width 49 height 7
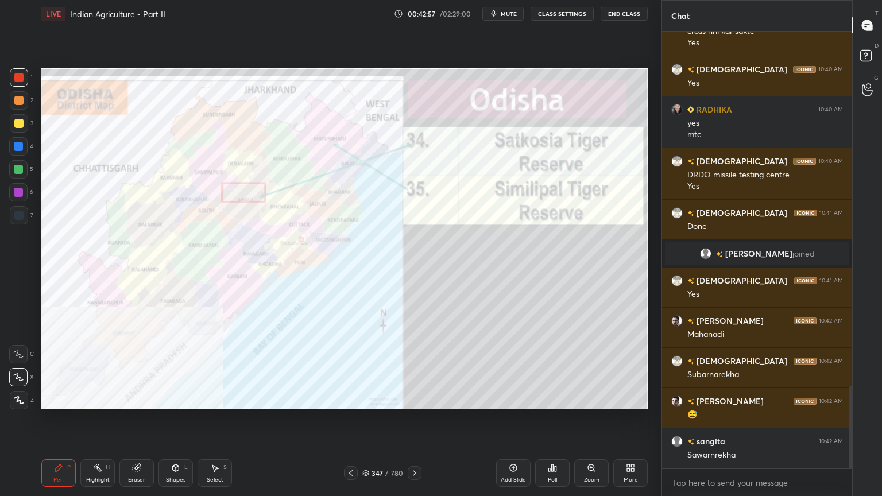
scroll to position [1911, 0]
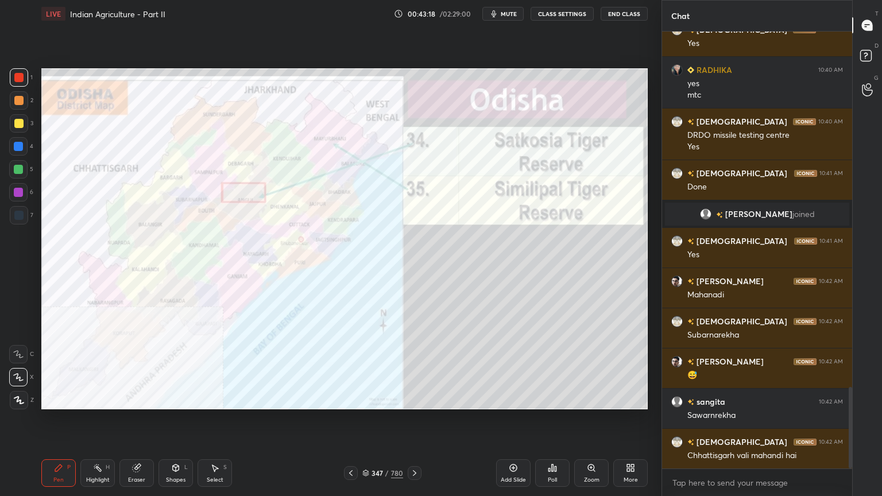
click at [526, 480] on div "Add Slide" at bounding box center [513, 480] width 25 height 6
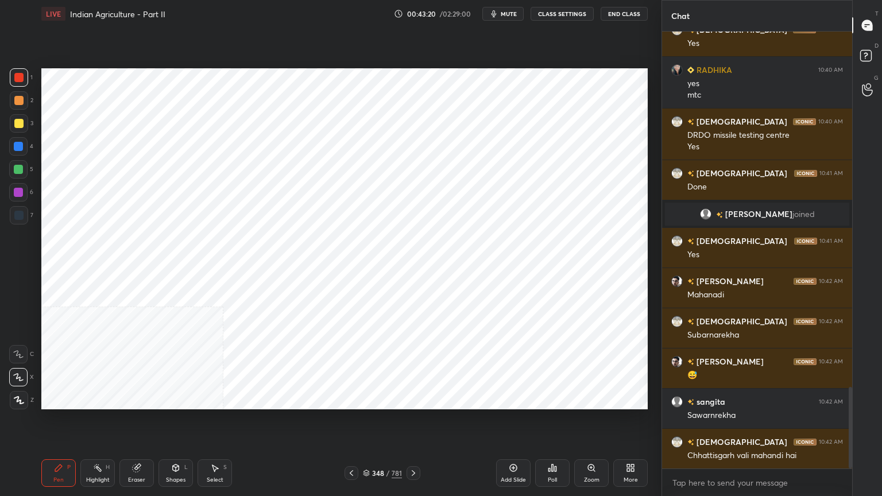
click at [366, 473] on icon at bounding box center [366, 471] width 6 height 3
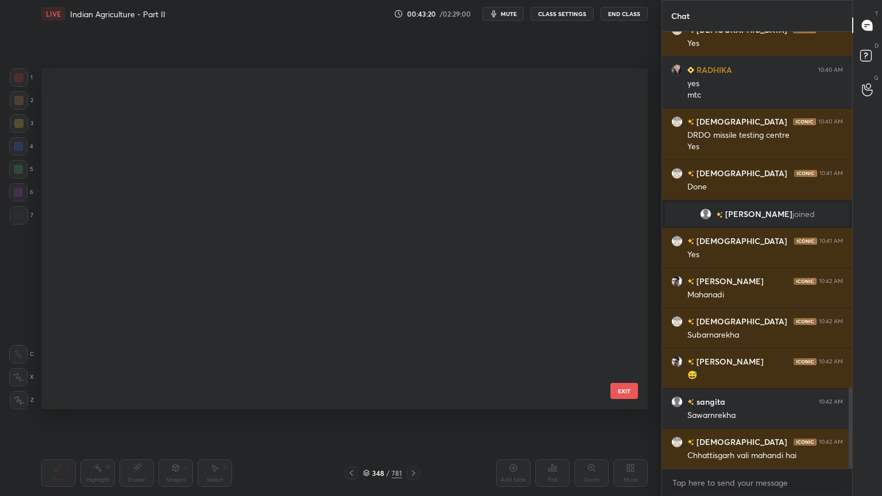
scroll to position [338, 601]
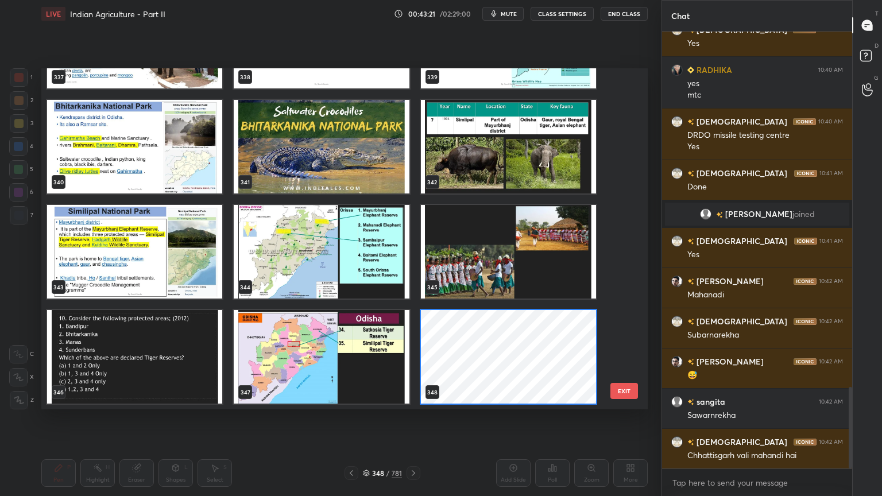
click at [625, 386] on button "EXIT" at bounding box center [624, 391] width 28 height 16
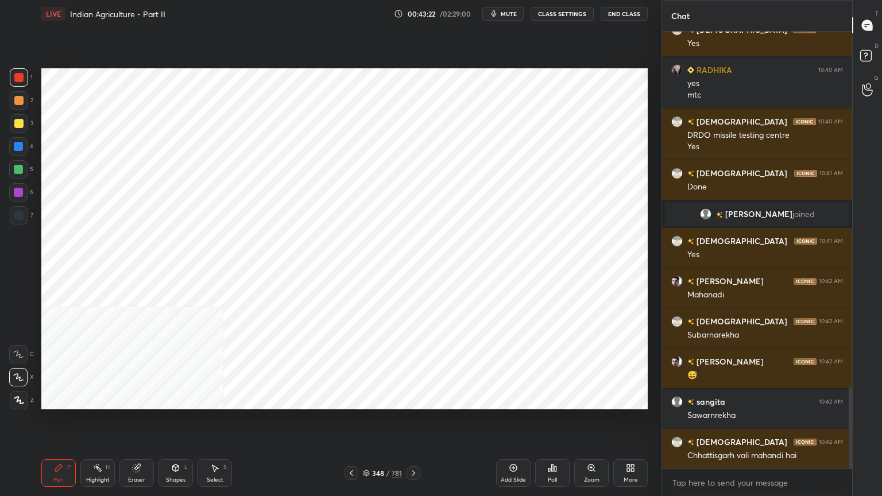
click at [172, 474] on div "Shapes L" at bounding box center [175, 473] width 34 height 28
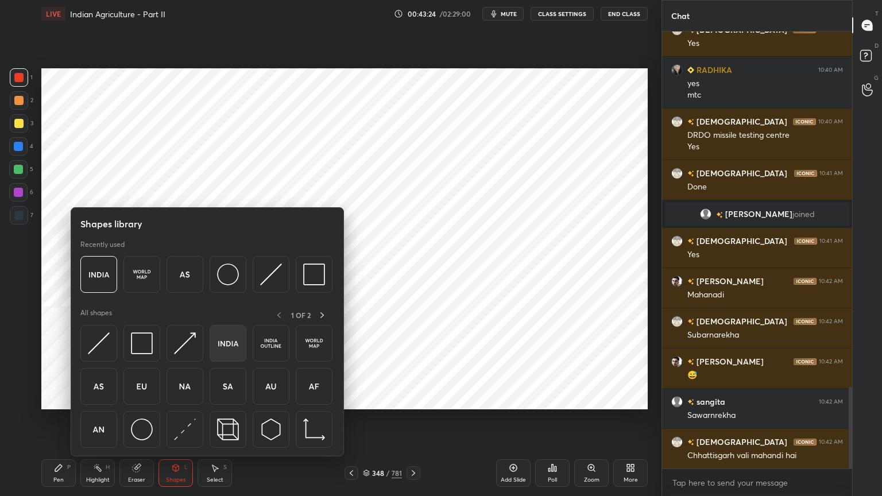
click at [237, 351] on img at bounding box center [228, 343] width 22 height 22
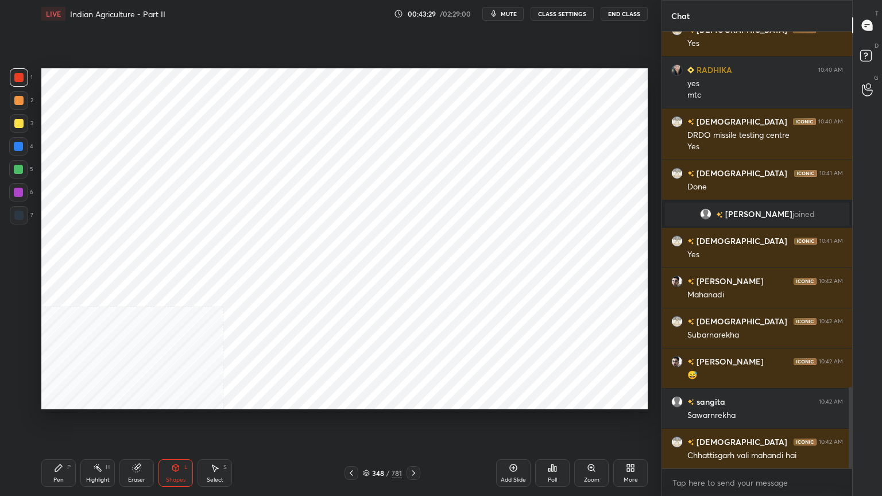
click at [21, 216] on div at bounding box center [18, 215] width 9 height 9
click at [59, 471] on icon at bounding box center [58, 467] width 9 height 9
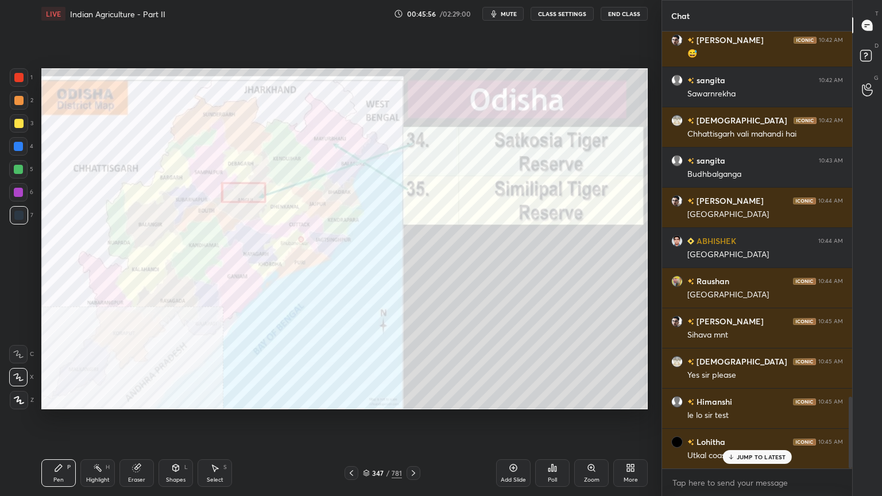
scroll to position [2283, 0]
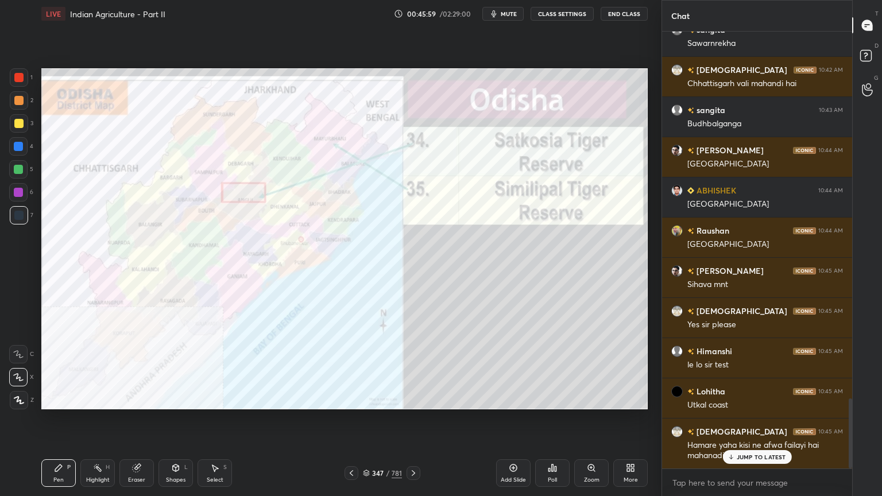
click at [738, 454] on p "JUMP TO LATEST" at bounding box center [761, 457] width 49 height 7
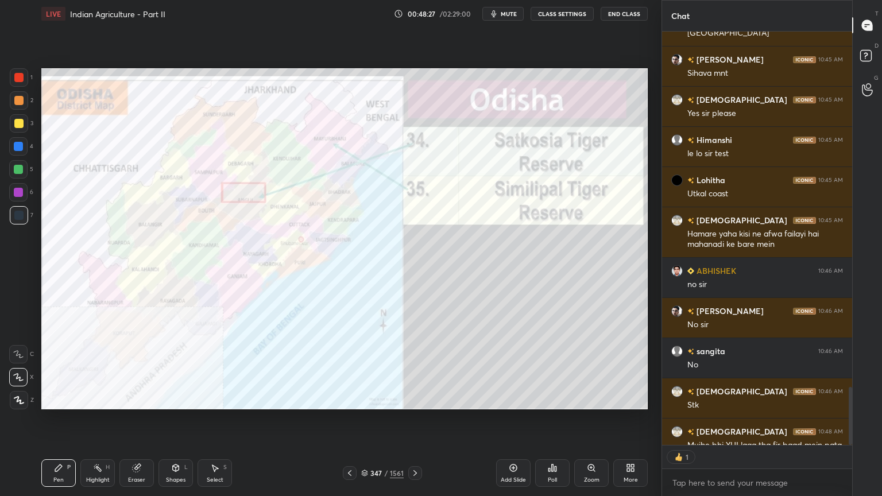
scroll to position [2530, 0]
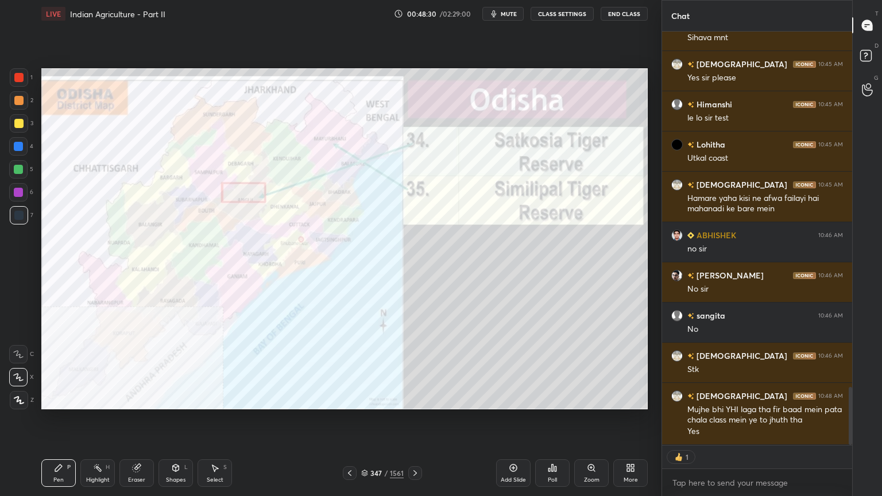
click at [364, 470] on icon at bounding box center [365, 471] width 6 height 3
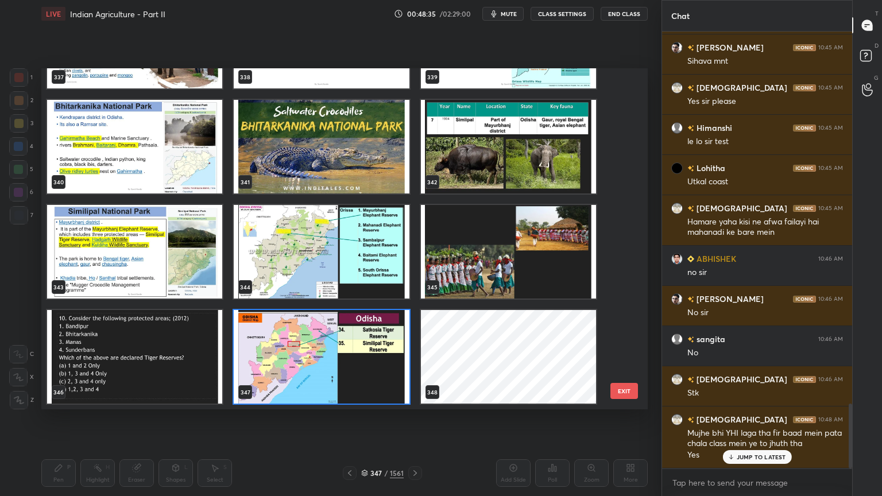
scroll to position [2506, 0]
click at [315, 243] on img "grid" at bounding box center [321, 252] width 175 height 94
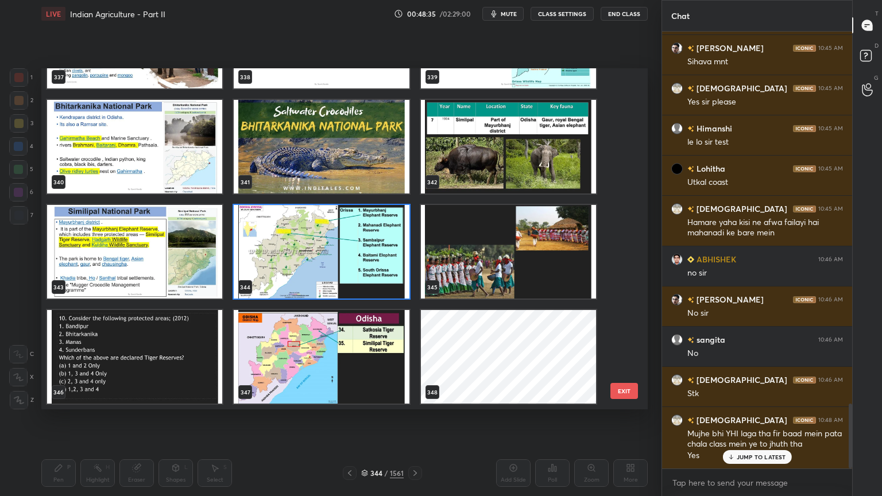
click at [315, 243] on img "grid" at bounding box center [321, 252] width 175 height 94
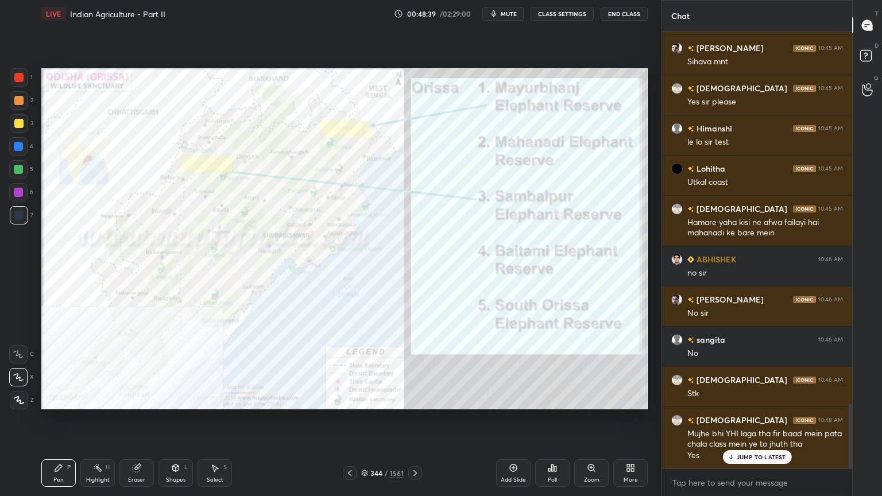
click at [637, 471] on div "More" at bounding box center [630, 473] width 34 height 28
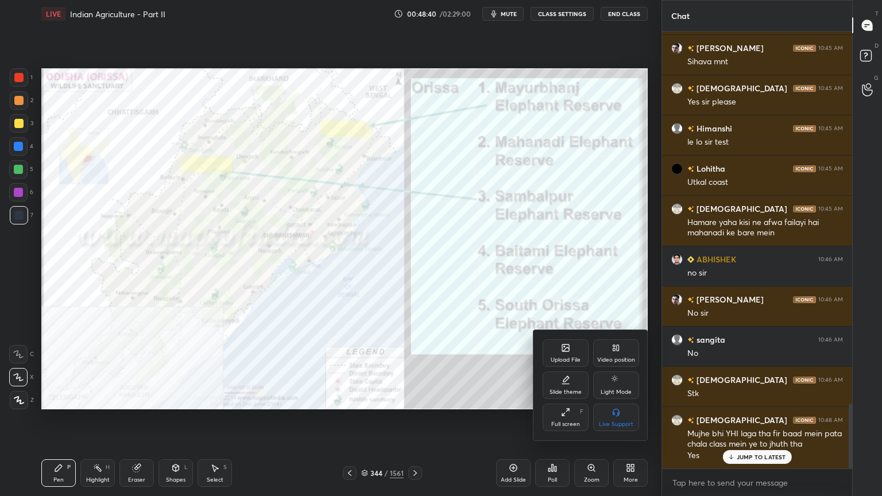
click at [620, 351] on icon at bounding box center [616, 347] width 9 height 9
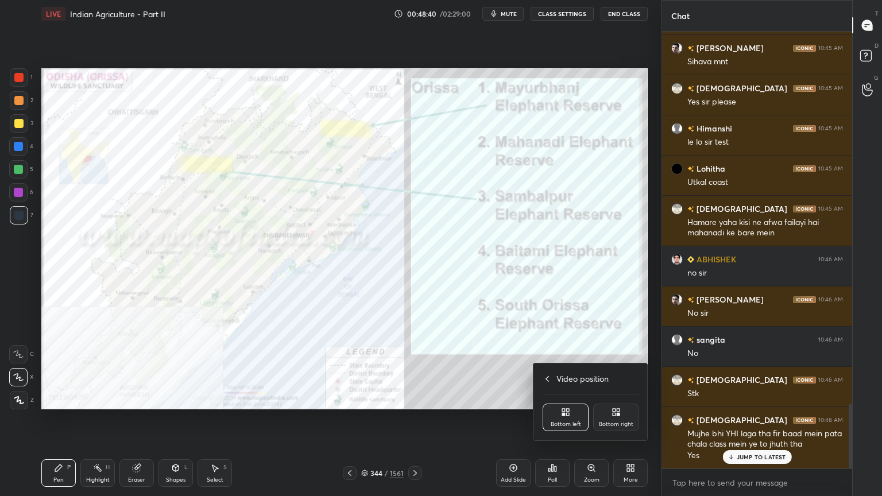
click at [621, 421] on div "Bottom right" at bounding box center [616, 424] width 34 height 6
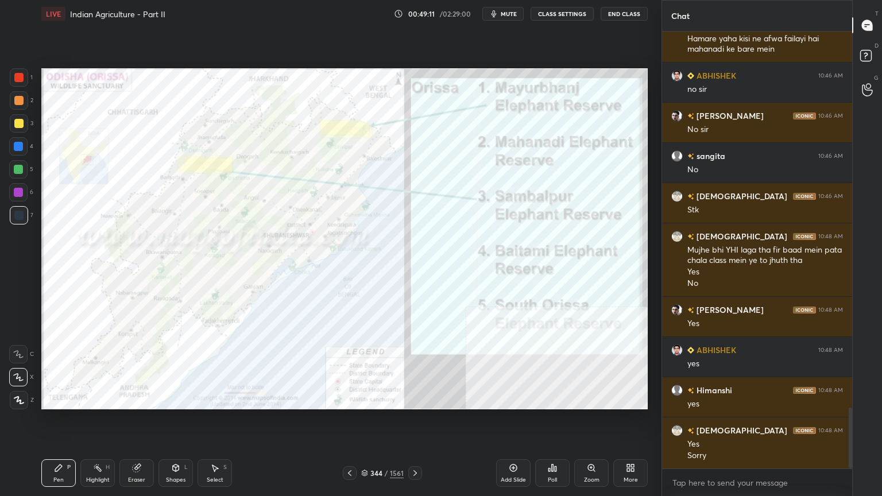
scroll to position [2730, 0]
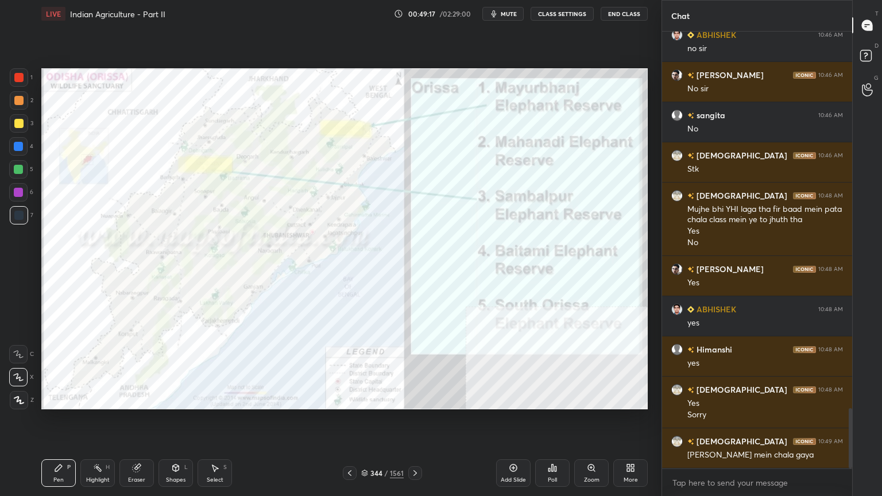
click at [363, 473] on icon at bounding box center [364, 473] width 7 height 7
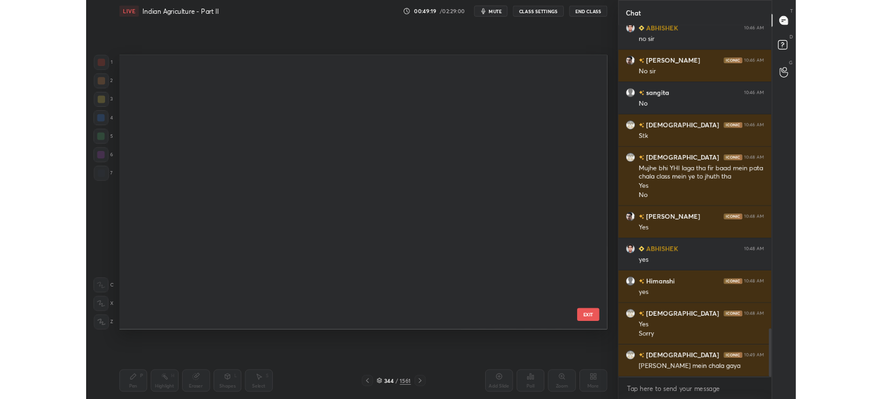
scroll to position [54405, 0]
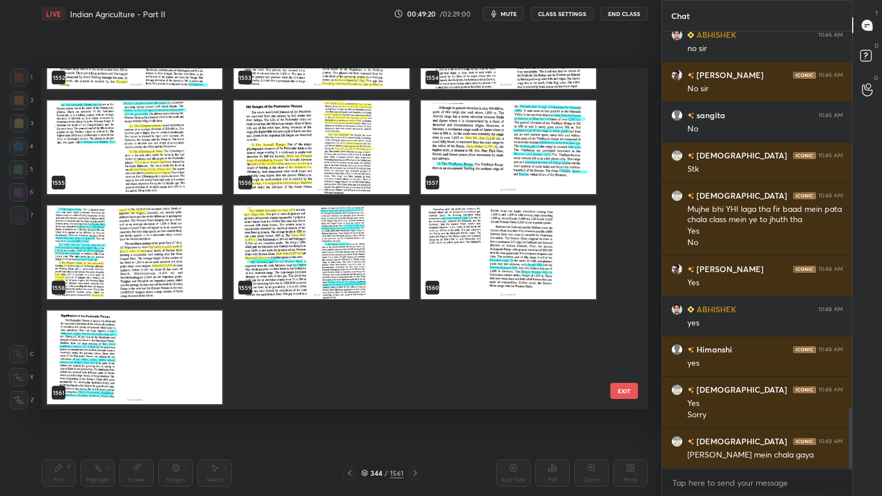
click at [160, 321] on img "grid" at bounding box center [134, 358] width 175 height 94
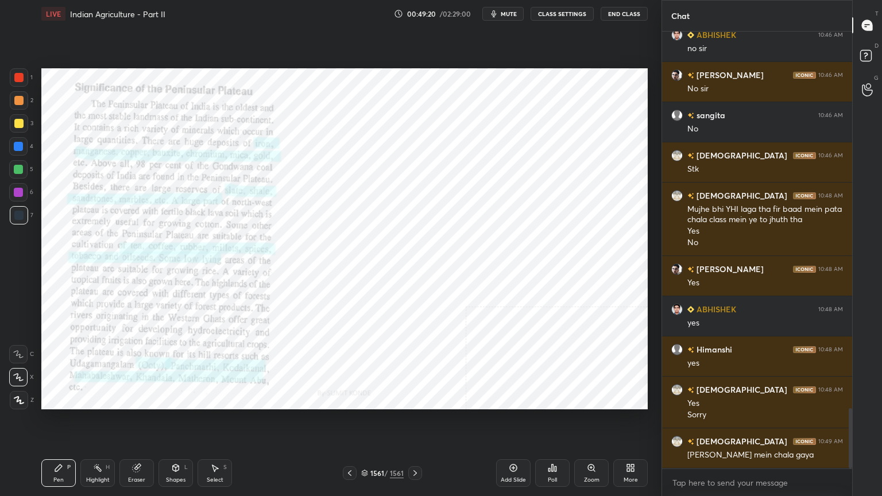
click at [160, 321] on img "grid" at bounding box center [134, 358] width 175 height 94
click at [524, 470] on div "Add Slide" at bounding box center [513, 473] width 34 height 28
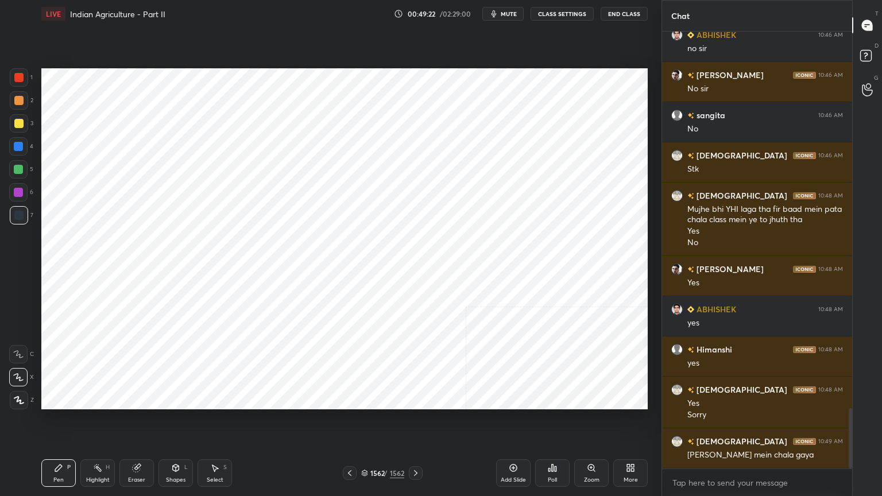
click at [625, 461] on div "More" at bounding box center [630, 473] width 34 height 28
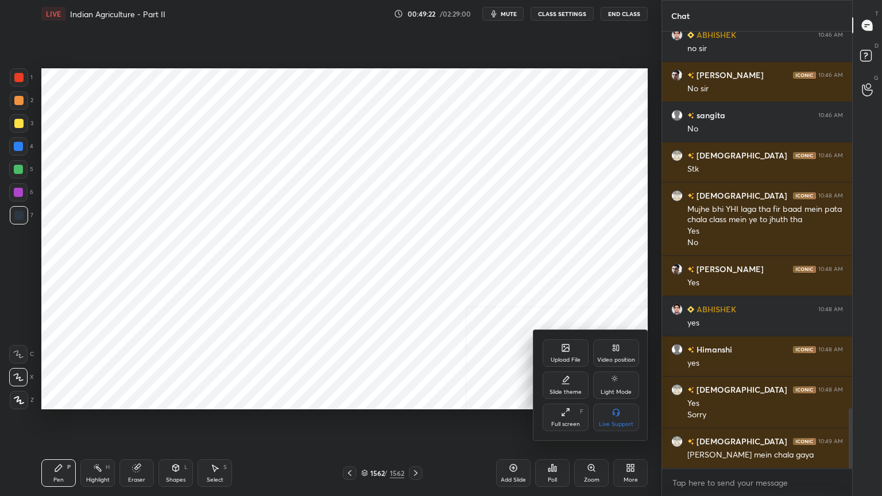
click at [565, 350] on icon at bounding box center [566, 349] width 6 height 4
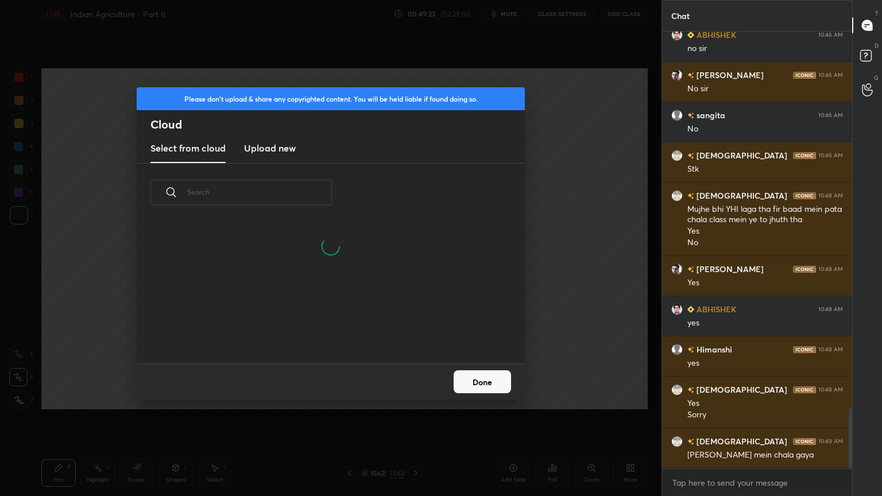
drag, startPoint x: 253, startPoint y: 137, endPoint x: 273, endPoint y: 163, distance: 33.1
click at [254, 141] on new "Upload new" at bounding box center [270, 148] width 52 height 29
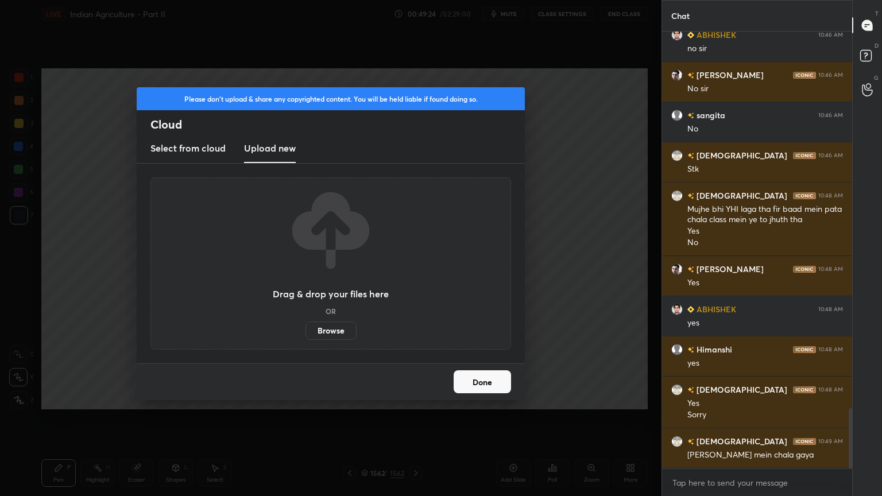
drag, startPoint x: 349, startPoint y: 326, endPoint x: 348, endPoint y: 257, distance: 68.9
click at [349, 326] on label "Browse" at bounding box center [330, 331] width 51 height 18
click at [305, 326] on input "Browse" at bounding box center [305, 331] width 0 height 18
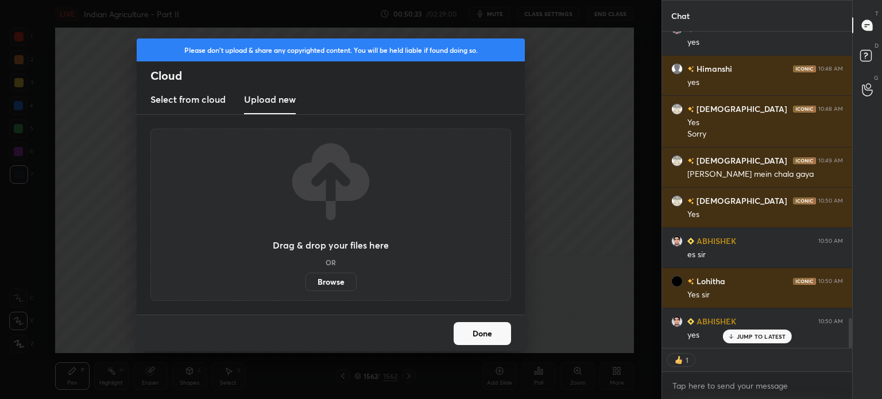
scroll to position [3052, 0]
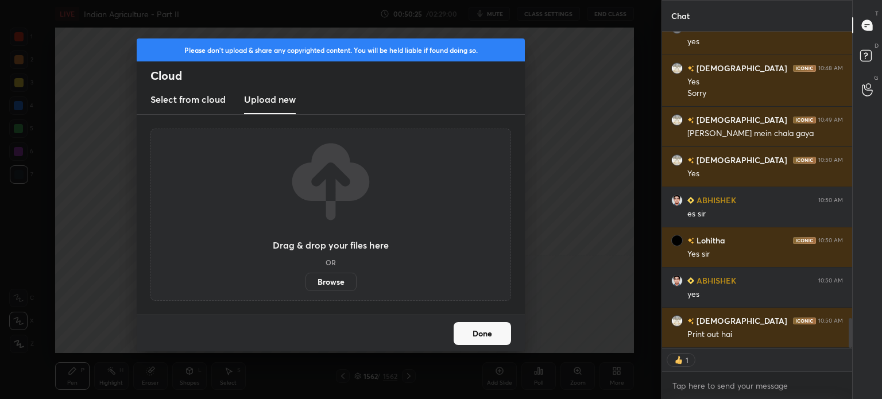
type textarea "x"
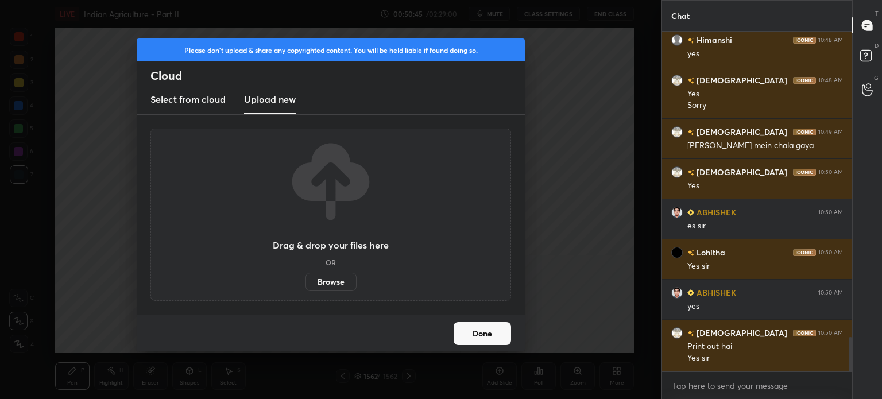
scroll to position [3051, 0]
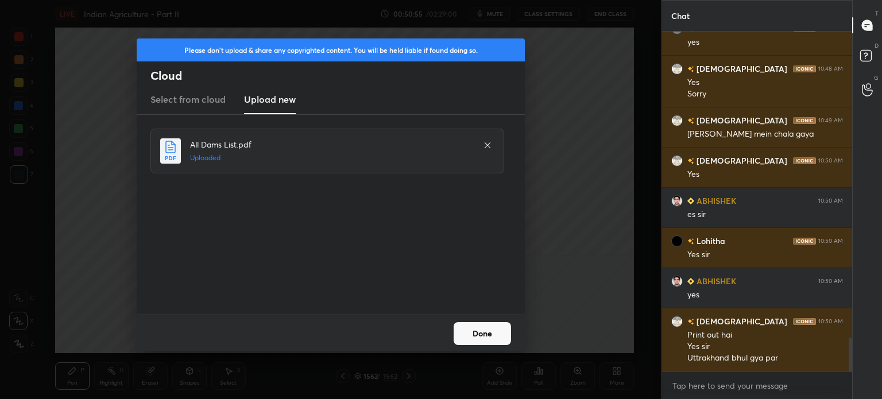
click at [498, 332] on button "Done" at bounding box center [482, 333] width 57 height 23
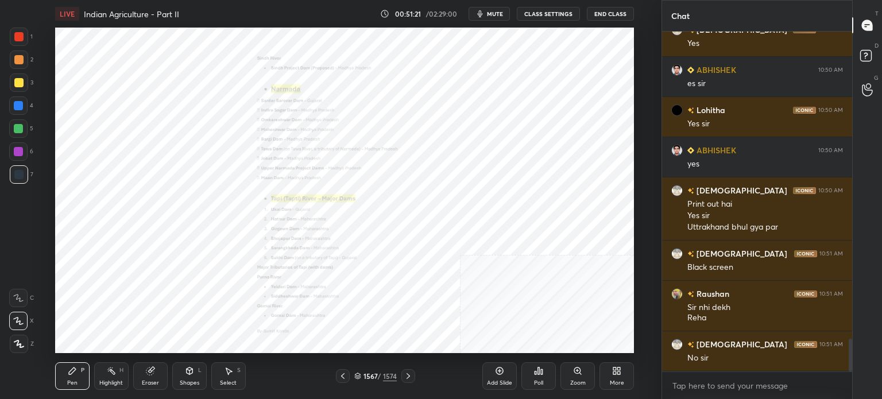
scroll to position [3222, 0]
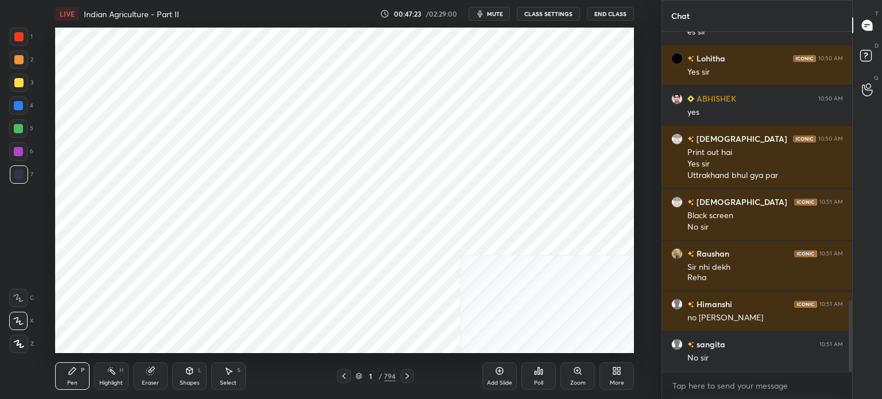
scroll to position [1285, 0]
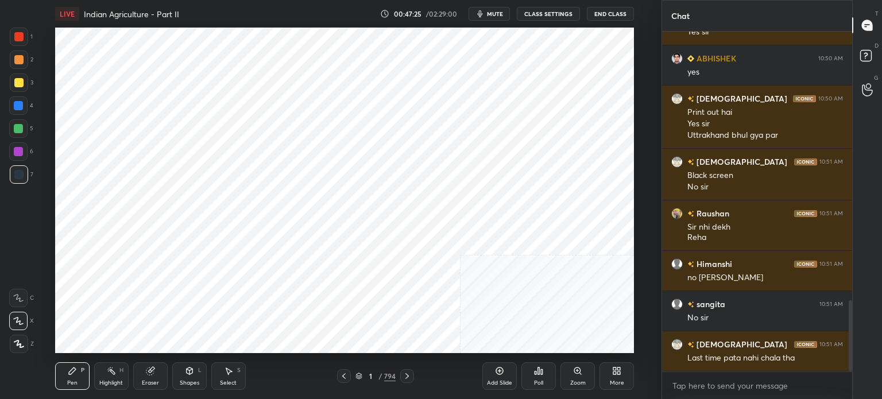
click at [615, 372] on icon at bounding box center [614, 373] width 3 height 3
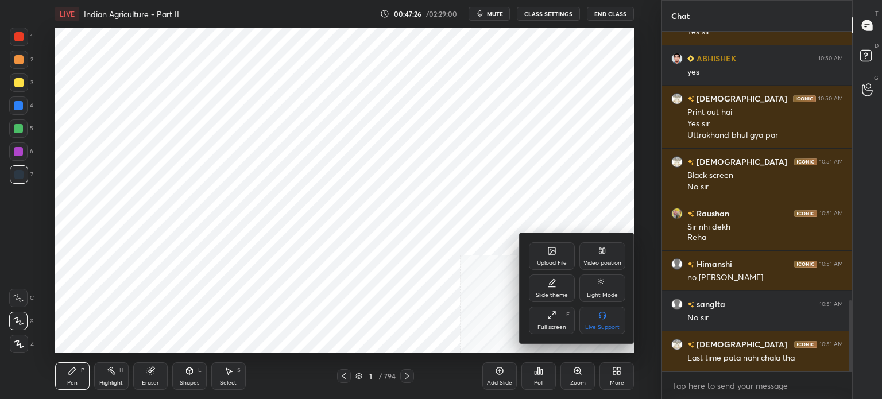
click at [546, 253] on div "Upload File" at bounding box center [552, 256] width 46 height 28
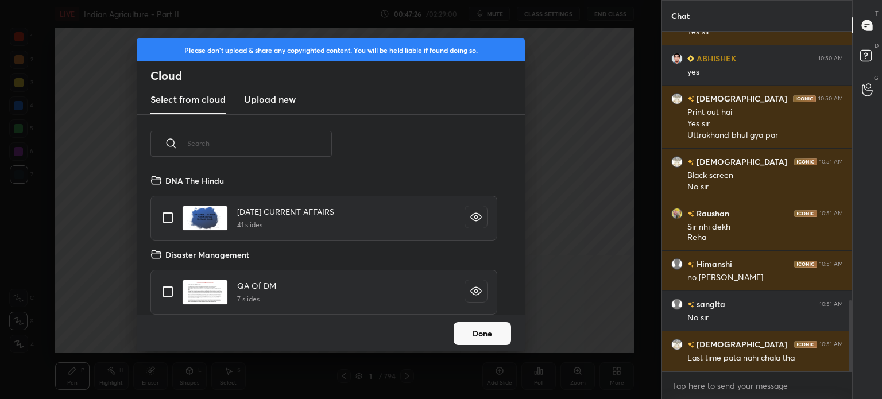
scroll to position [141, 369]
click at [255, 89] on new "Upload new" at bounding box center [270, 100] width 52 height 29
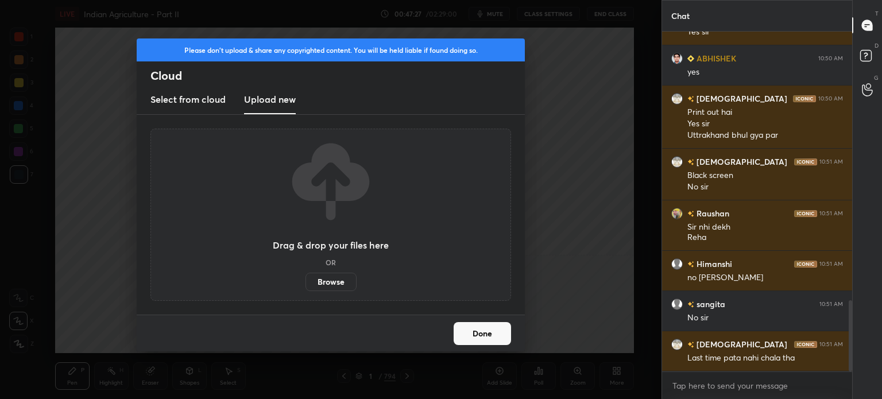
click at [317, 279] on label "Browse" at bounding box center [330, 282] width 51 height 18
click at [305, 279] on input "Browse" at bounding box center [305, 282] width 0 height 18
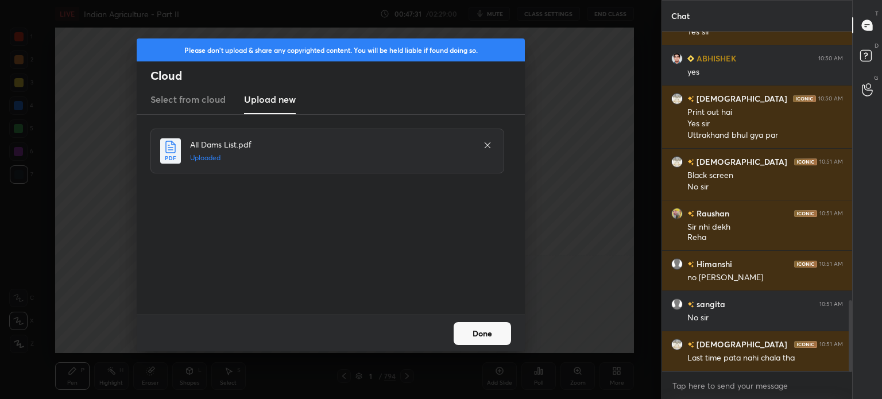
click at [494, 335] on button "Done" at bounding box center [482, 333] width 57 height 23
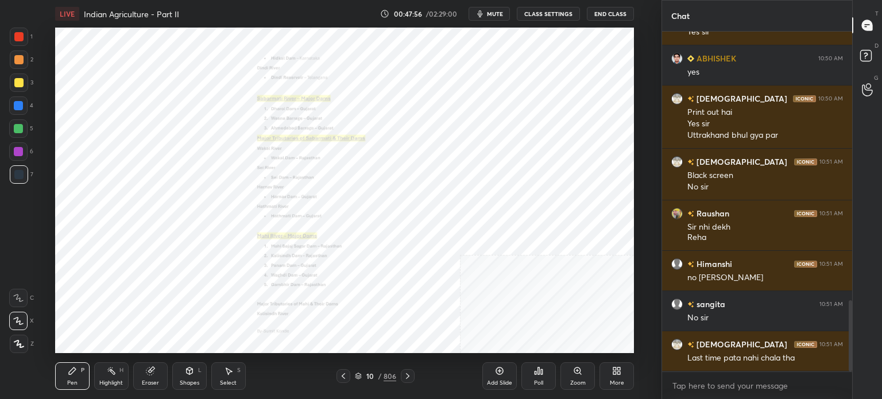
scroll to position [1325, 0]
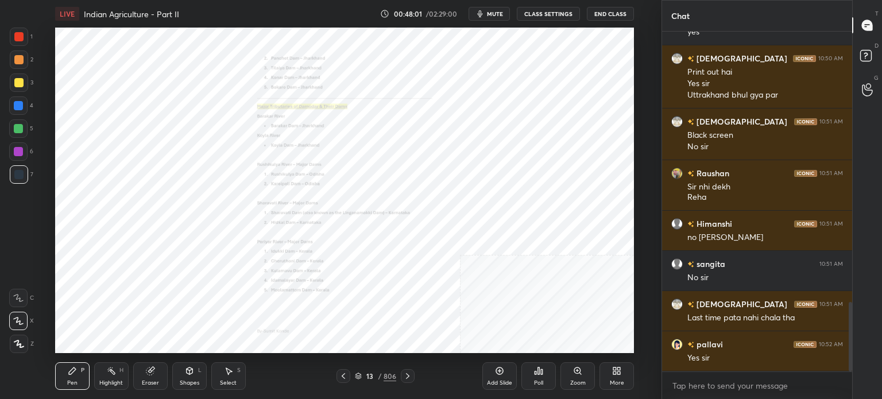
click at [611, 371] on div "More" at bounding box center [616, 376] width 34 height 28
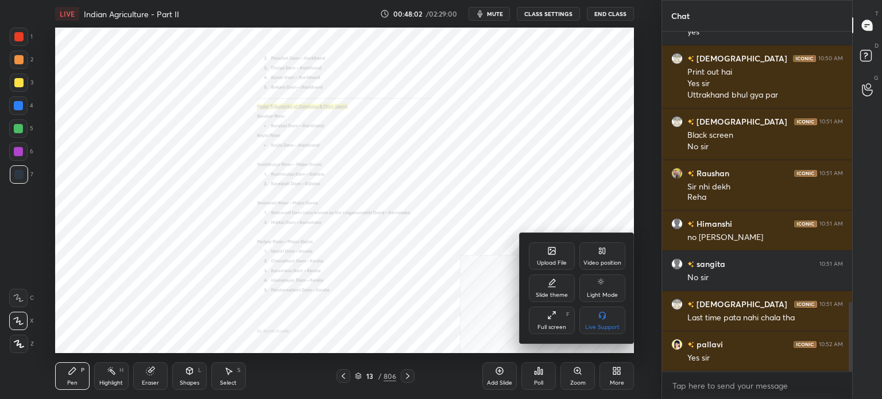
click at [560, 256] on div "Upload File" at bounding box center [552, 256] width 46 height 28
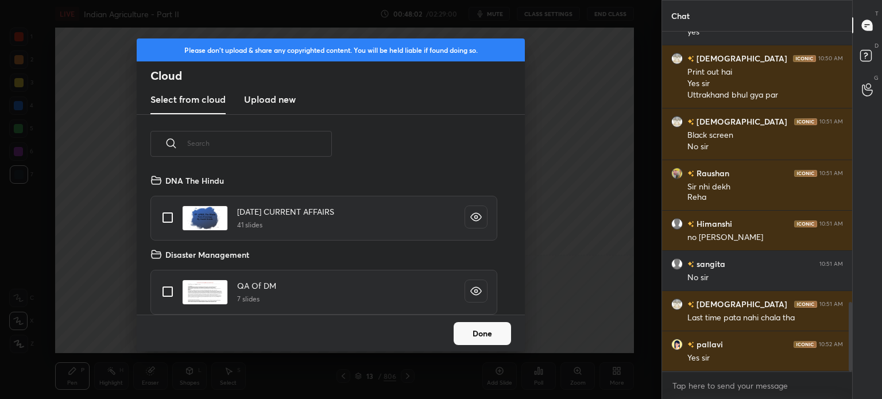
scroll to position [141, 369]
click at [273, 100] on h3 "Upload new" at bounding box center [270, 99] width 52 height 14
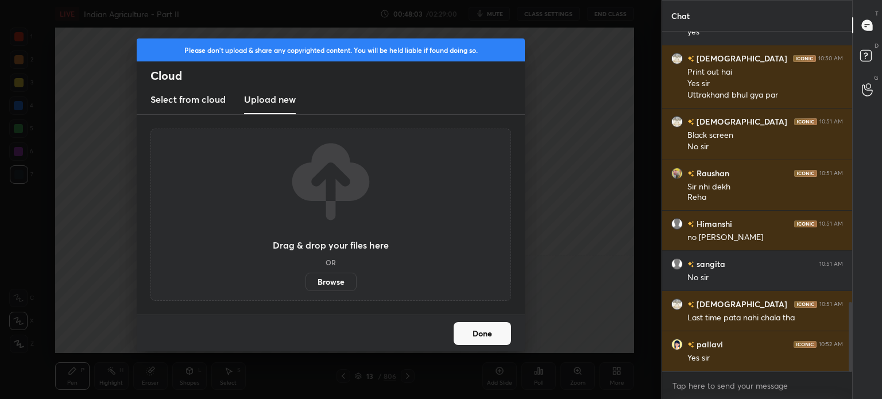
click at [327, 283] on label "Browse" at bounding box center [330, 282] width 51 height 18
click at [305, 283] on input "Browse" at bounding box center [305, 282] width 0 height 18
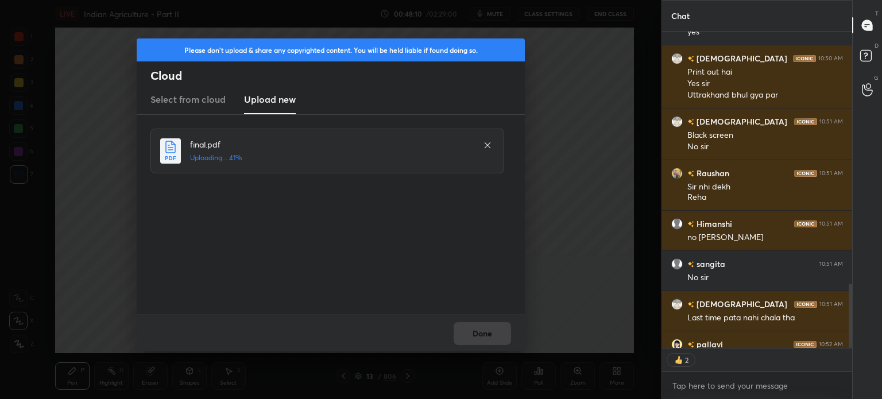
click at [492, 335] on div "Done" at bounding box center [331, 333] width 388 height 37
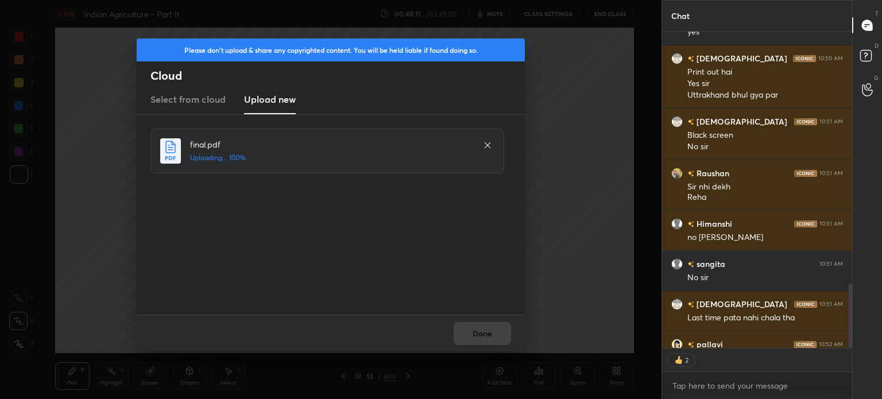
click at [492, 335] on div "Done" at bounding box center [331, 333] width 388 height 37
click at [492, 335] on button "Done" at bounding box center [482, 333] width 57 height 23
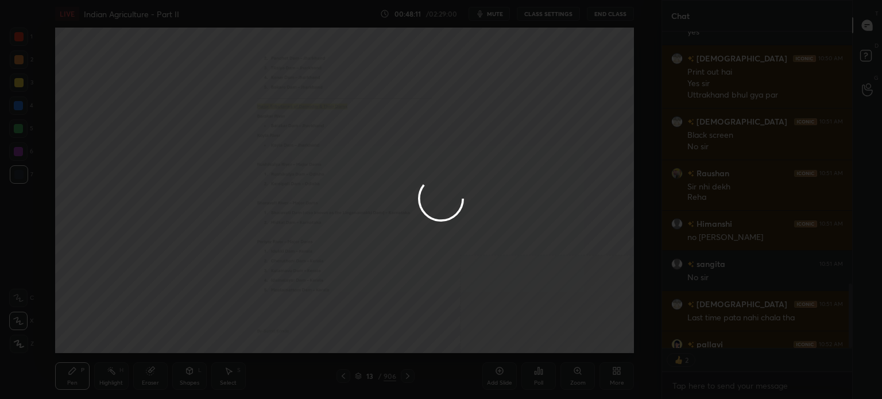
click at [492, 335] on div at bounding box center [441, 199] width 882 height 399
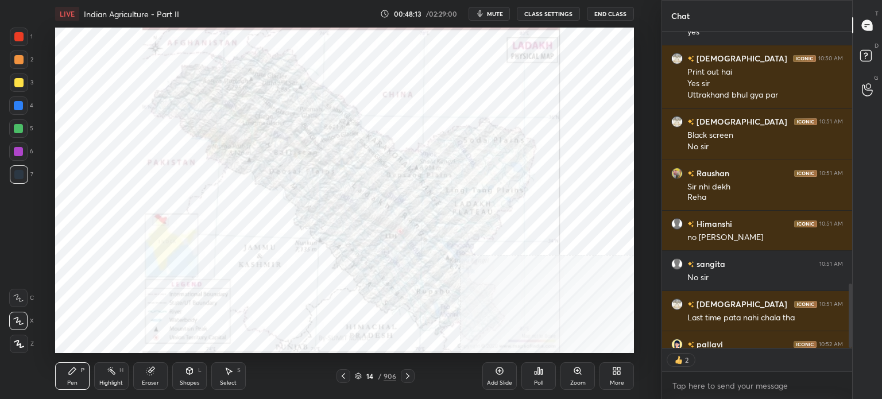
click at [363, 369] on div "14 / 906" at bounding box center [375, 376] width 78 height 14
click at [356, 373] on icon at bounding box center [358, 376] width 7 height 7
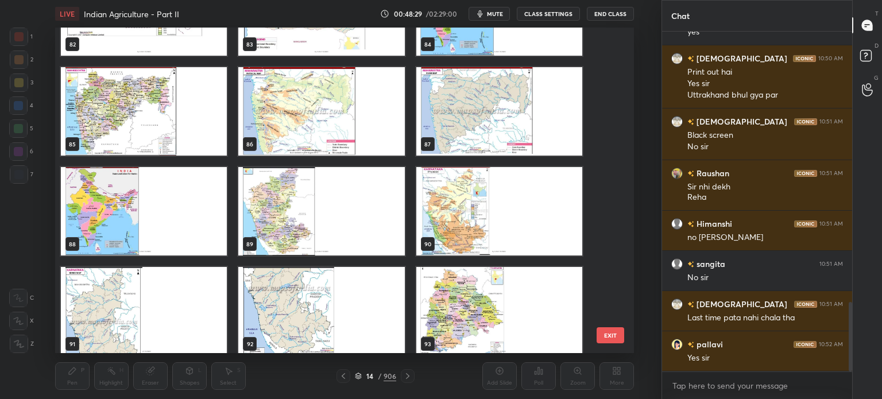
scroll to position [2758, 0]
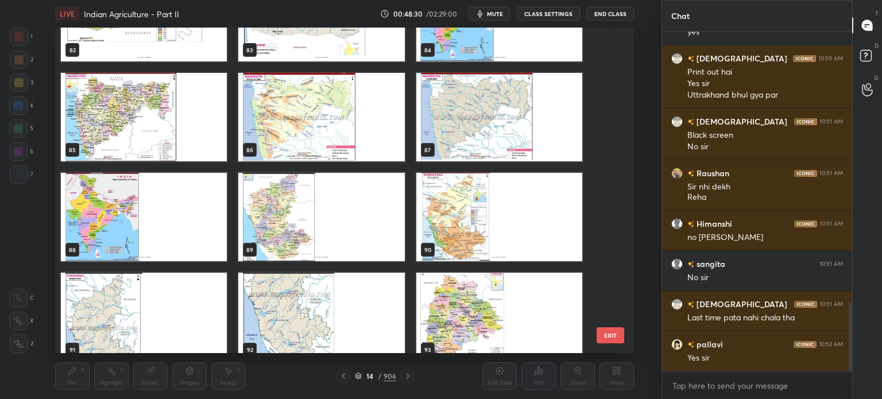
click at [609, 331] on button "EXIT" at bounding box center [611, 335] width 28 height 16
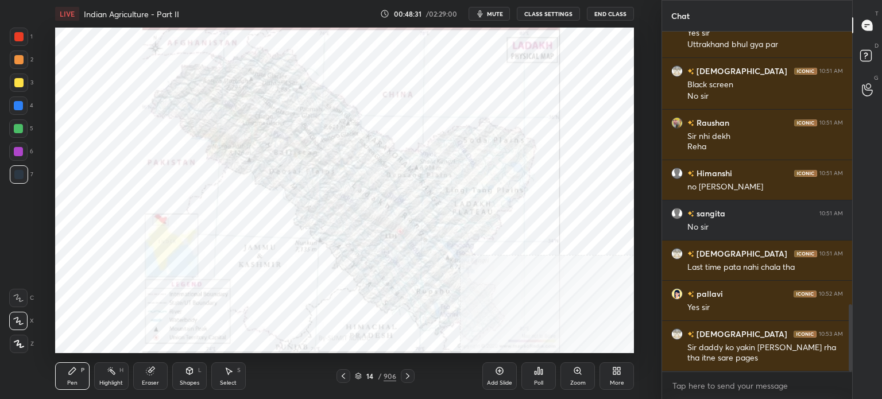
click at [620, 373] on icon at bounding box center [619, 373] width 3 height 3
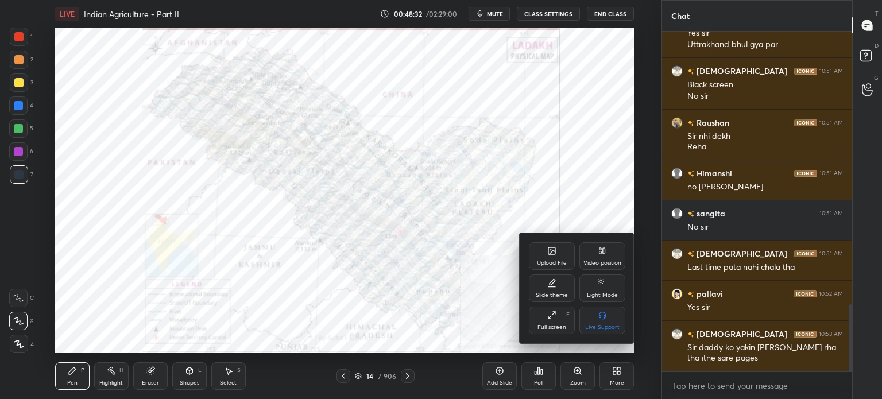
click at [540, 247] on div "Upload File" at bounding box center [552, 256] width 46 height 28
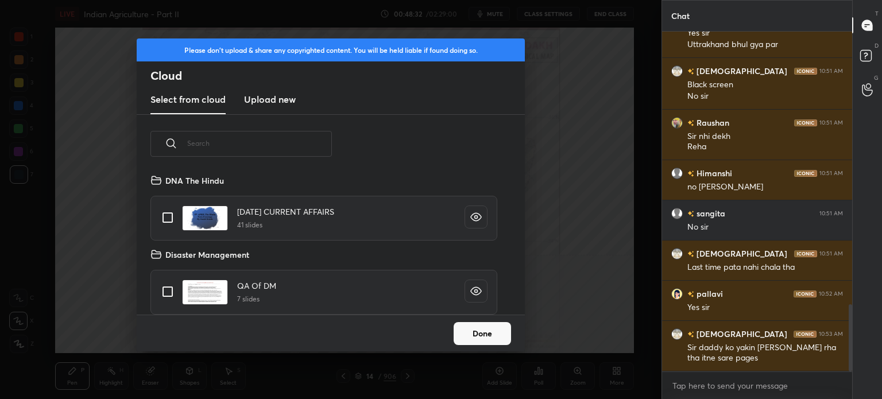
scroll to position [141, 369]
drag, startPoint x: 287, startPoint y: 88, endPoint x: 285, endPoint y: 113, distance: 24.8
click at [286, 88] on new "Upload new" at bounding box center [270, 100] width 52 height 29
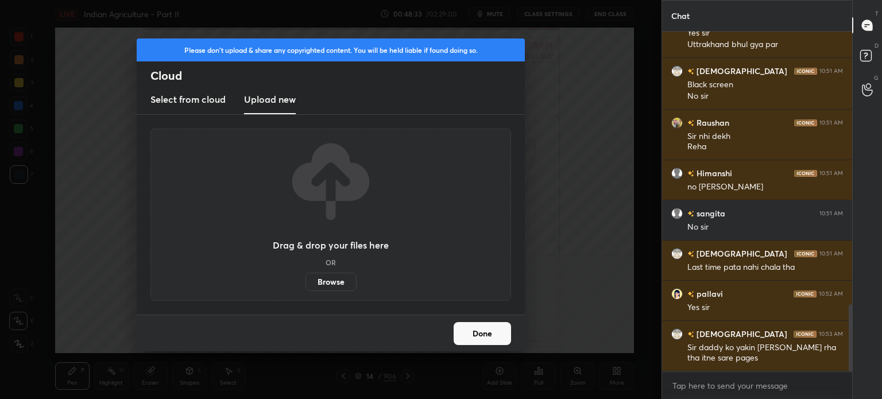
click at [324, 271] on div "Drag & drop your files here OR Browse" at bounding box center [331, 214] width 116 height 153
click at [326, 284] on label "Browse" at bounding box center [330, 282] width 51 height 18
click at [305, 284] on input "Browse" at bounding box center [305, 282] width 0 height 18
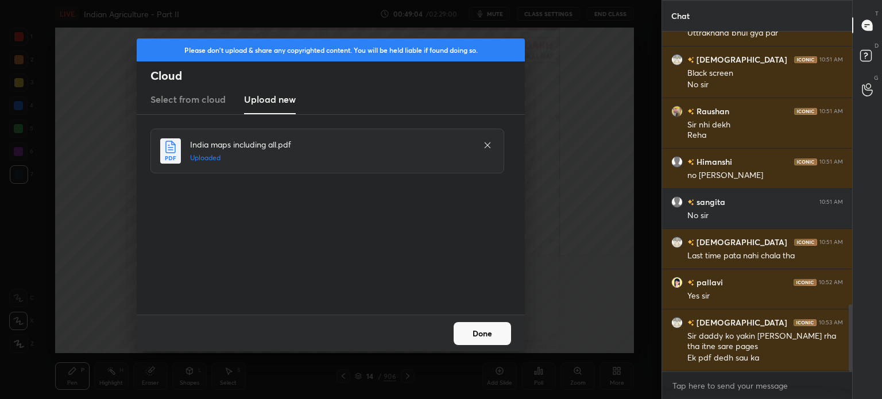
click at [466, 328] on button "Done" at bounding box center [482, 333] width 57 height 23
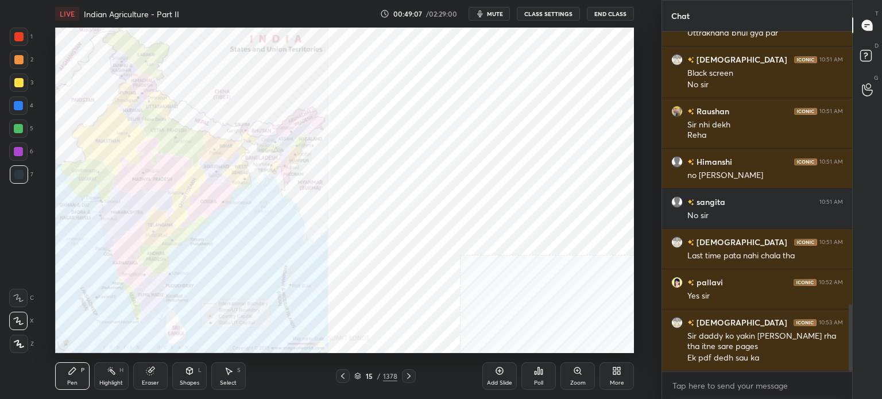
click at [357, 376] on icon at bounding box center [358, 374] width 6 height 3
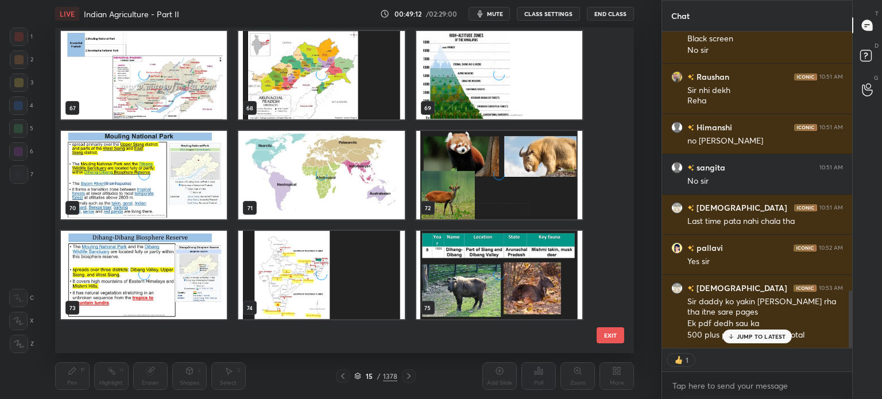
scroll to position [2299, 0]
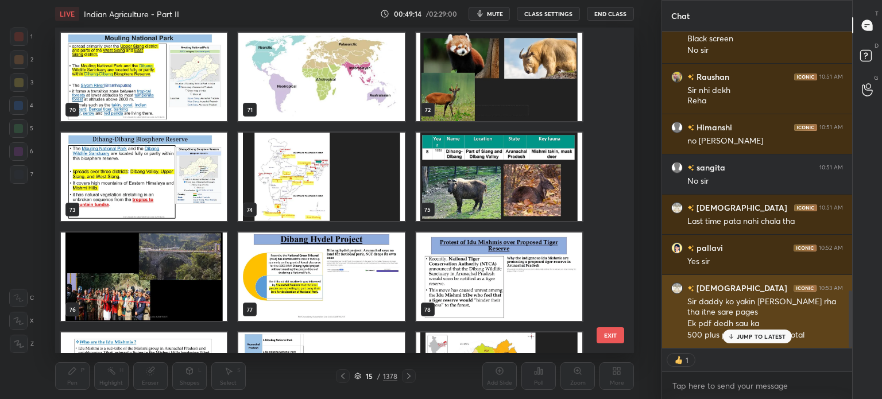
click at [734, 335] on icon at bounding box center [730, 336] width 7 height 7
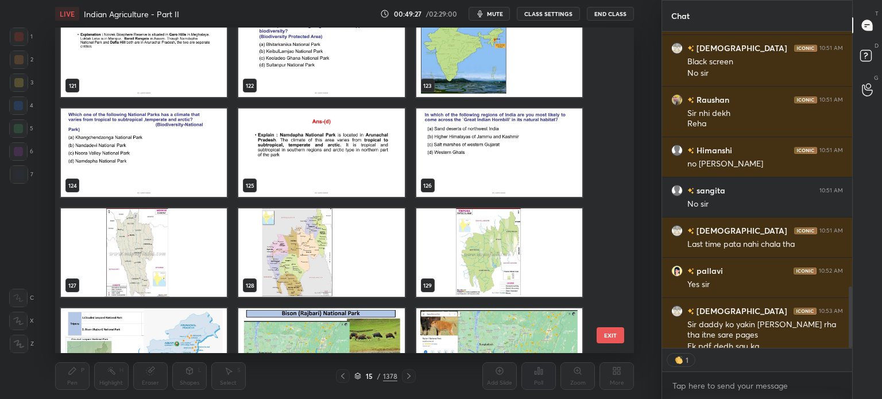
scroll to position [1445, 0]
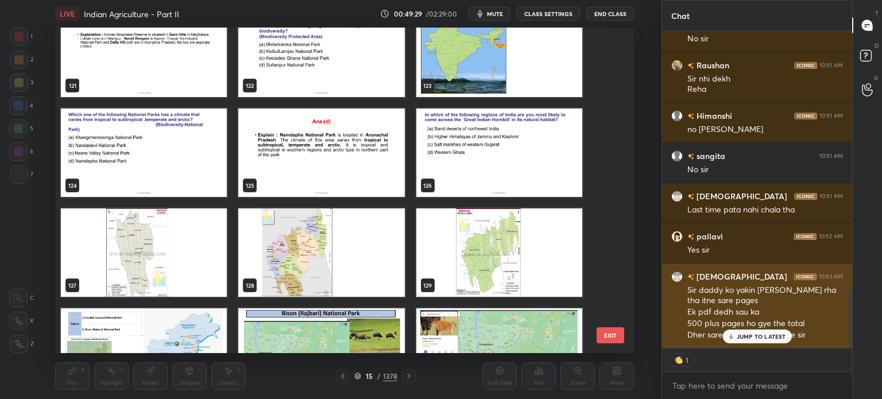
drag, startPoint x: 733, startPoint y: 332, endPoint x: 715, endPoint y: 332, distance: 17.2
click at [733, 331] on div "JUMP TO LATEST" at bounding box center [756, 337] width 69 height 14
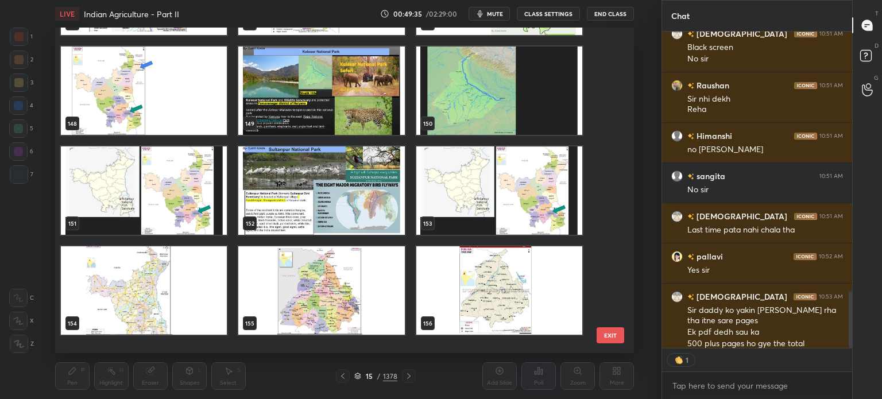
scroll to position [0, 0]
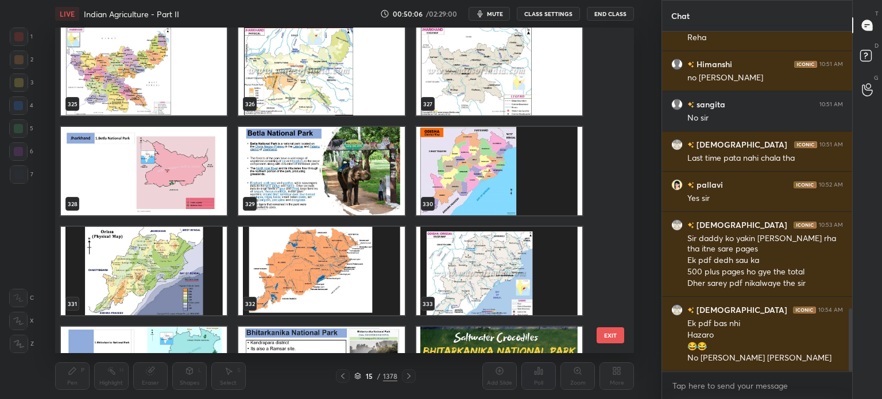
click at [481, 173] on img "grid" at bounding box center [499, 171] width 166 height 88
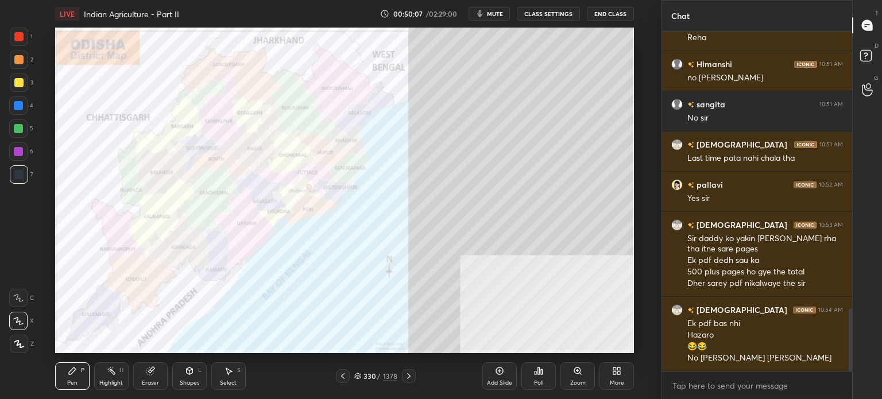
click at [481, 173] on img "grid" at bounding box center [499, 171] width 166 height 88
click at [615, 380] on div "More" at bounding box center [617, 383] width 14 height 6
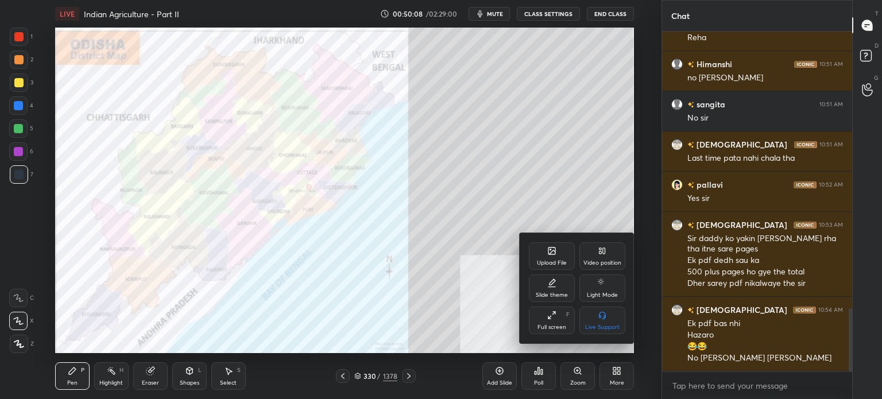
click at [562, 316] on div "Full screen F" at bounding box center [552, 321] width 46 height 28
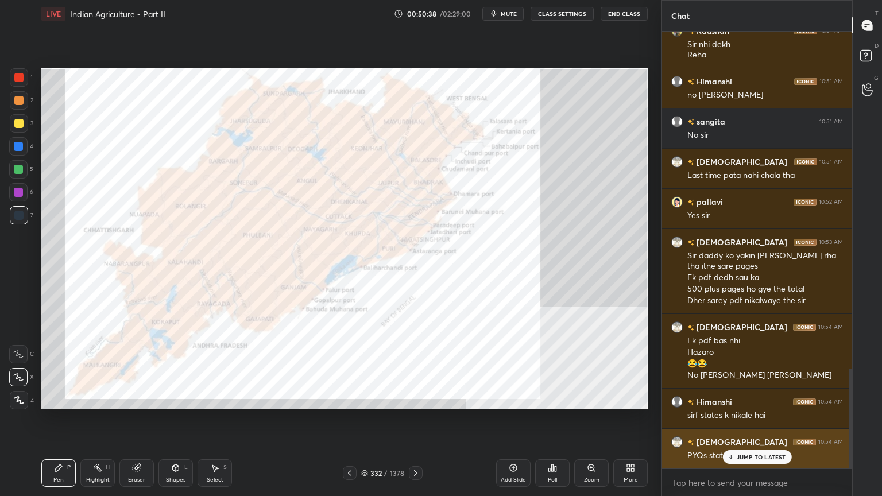
click at [756, 399] on p "JUMP TO LATEST" at bounding box center [761, 457] width 49 height 7
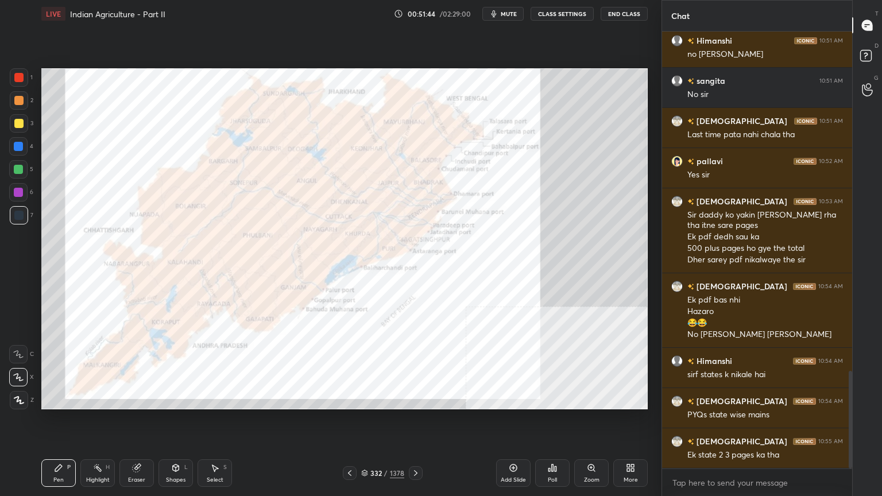
scroll to position [1560, 0]
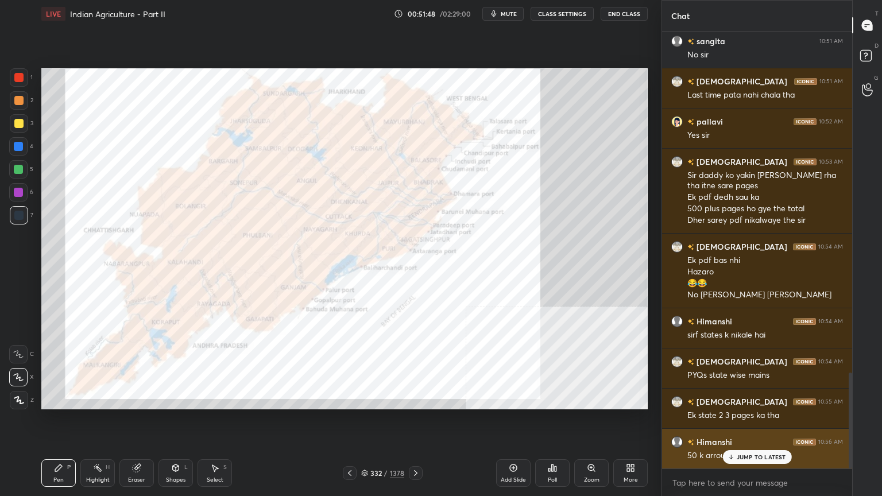
click at [732, 399] on icon at bounding box center [730, 457] width 7 height 7
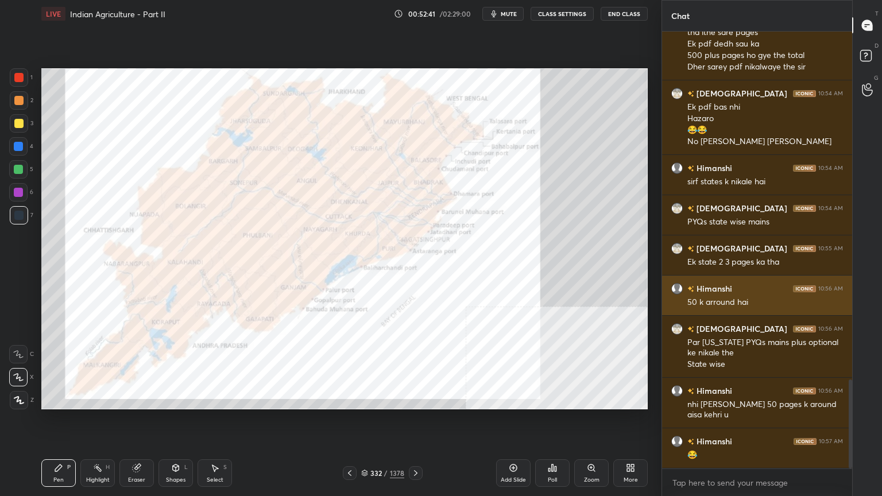
scroll to position [1752, 0]
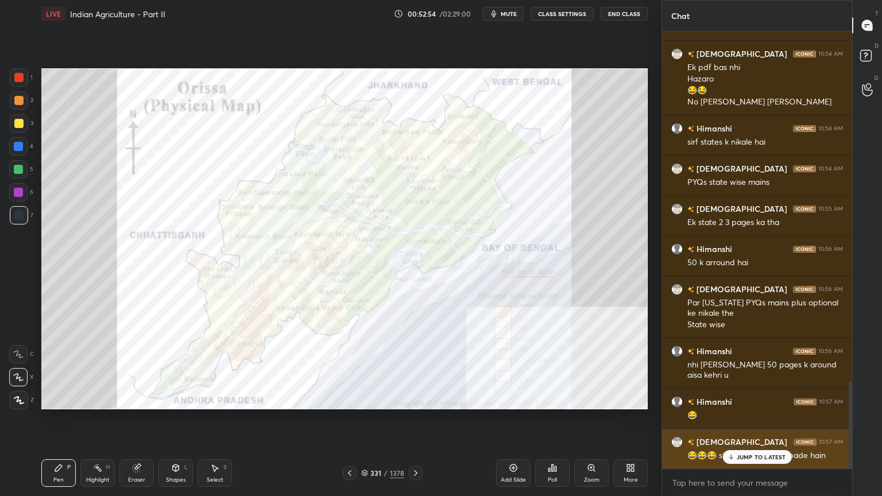
click at [749, 399] on p "JUMP TO LATEST" at bounding box center [761, 457] width 49 height 7
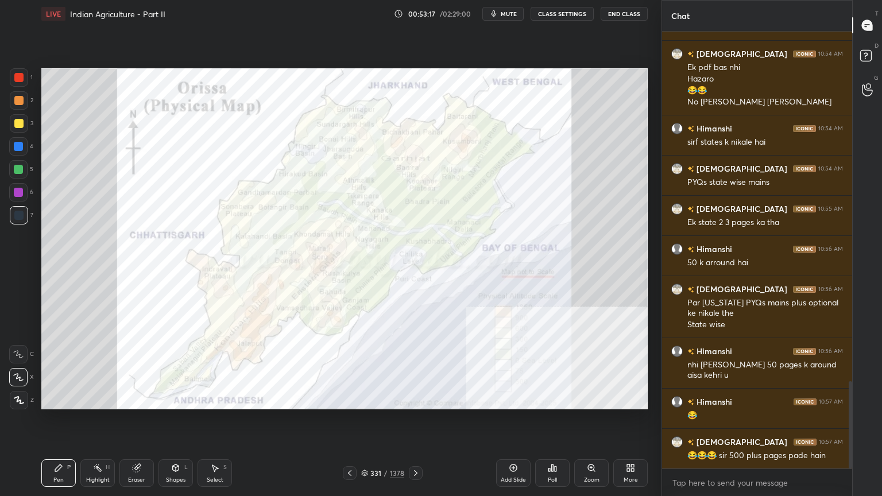
scroll to position [1780, 0]
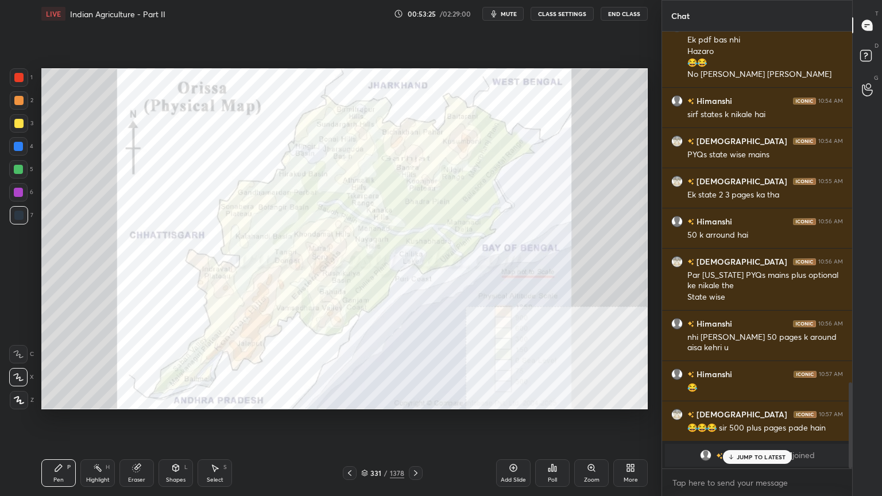
click at [744, 399] on p "JUMP TO LATEST" at bounding box center [761, 457] width 49 height 7
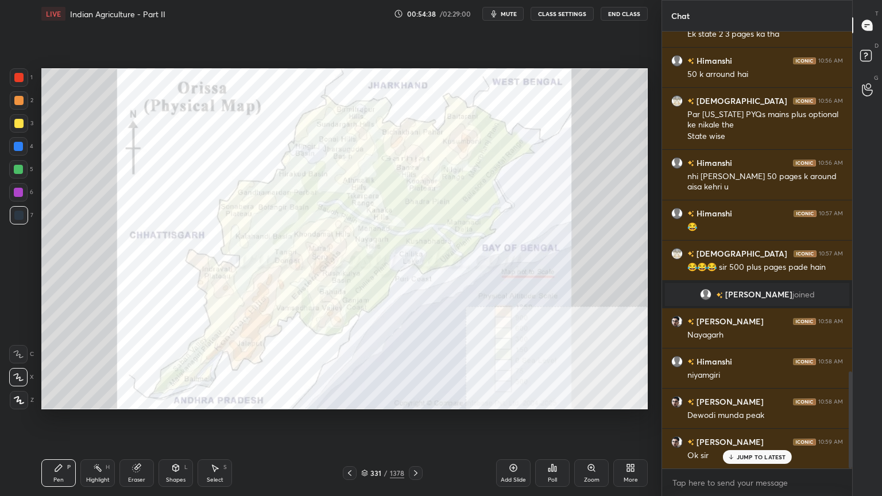
scroll to position [1573, 0]
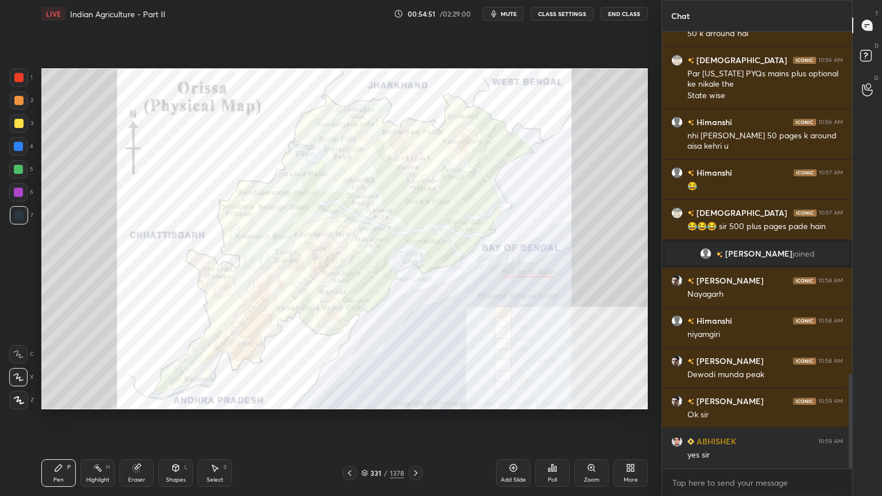
click at [17, 76] on div at bounding box center [18, 77] width 9 height 9
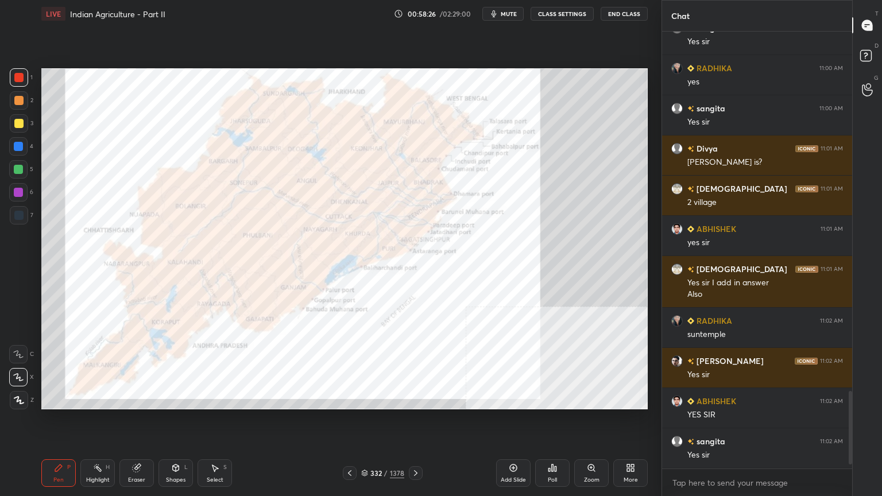
scroll to position [2026, 0]
click at [508, 10] on span "mute" at bounding box center [509, 14] width 16 height 8
click at [621, 9] on button "End Class" at bounding box center [624, 14] width 47 height 14
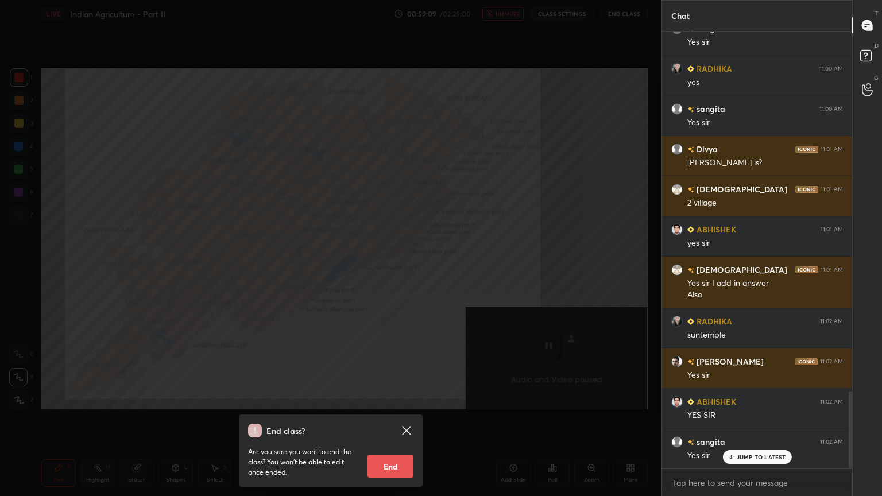
click at [214, 156] on div "End class? Are you sure you want to end the class? You won’t be able to edit on…" at bounding box center [330, 248] width 661 height 496
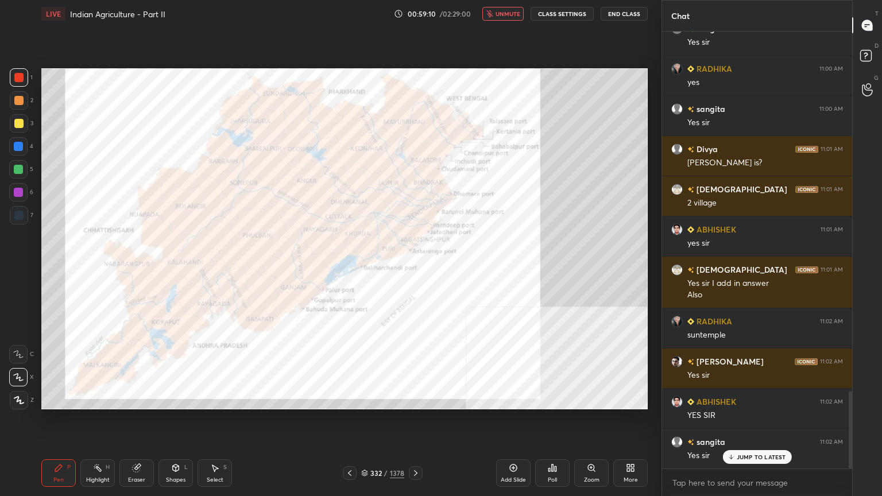
click at [501, 14] on span "unmute" at bounding box center [508, 14] width 25 height 8
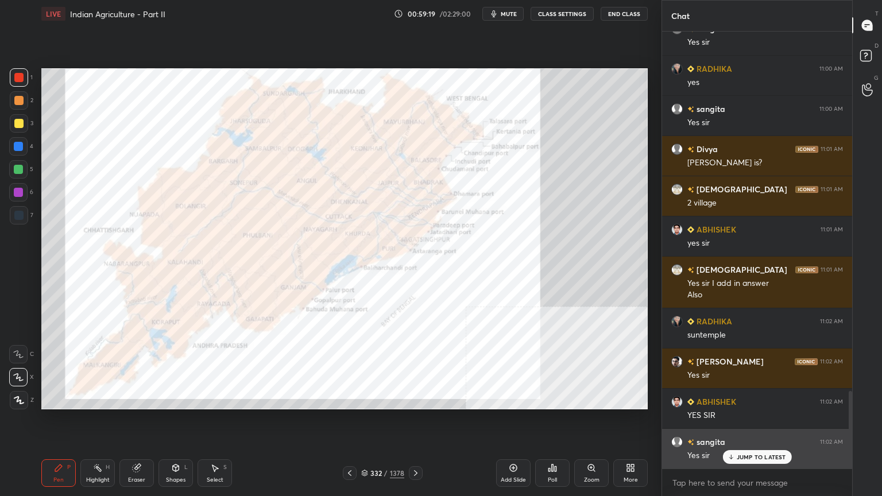
click at [742, 399] on p "JUMP TO LATEST" at bounding box center [761, 457] width 49 height 7
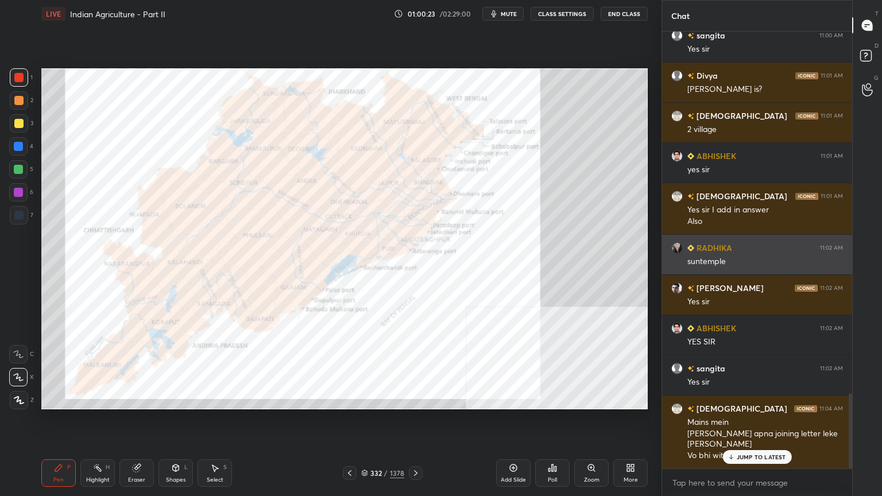
scroll to position [2111, 0]
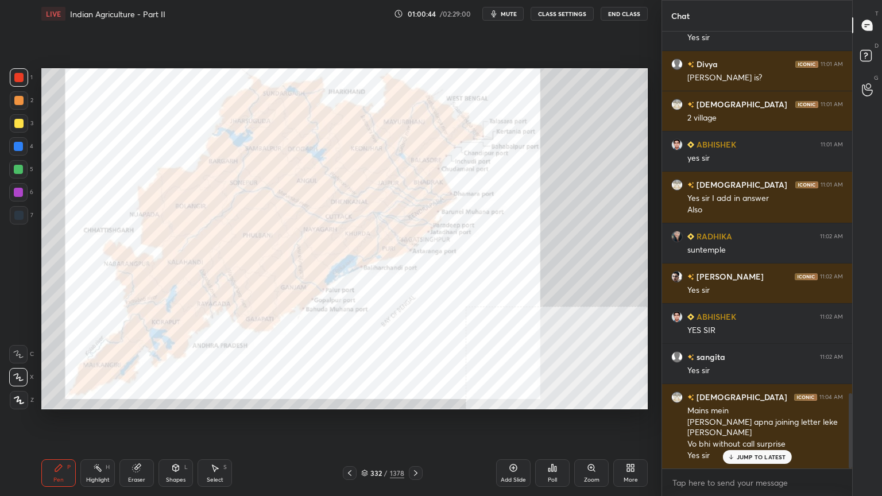
click at [760, 399] on div "JUMP TO LATEST" at bounding box center [756, 457] width 69 height 14
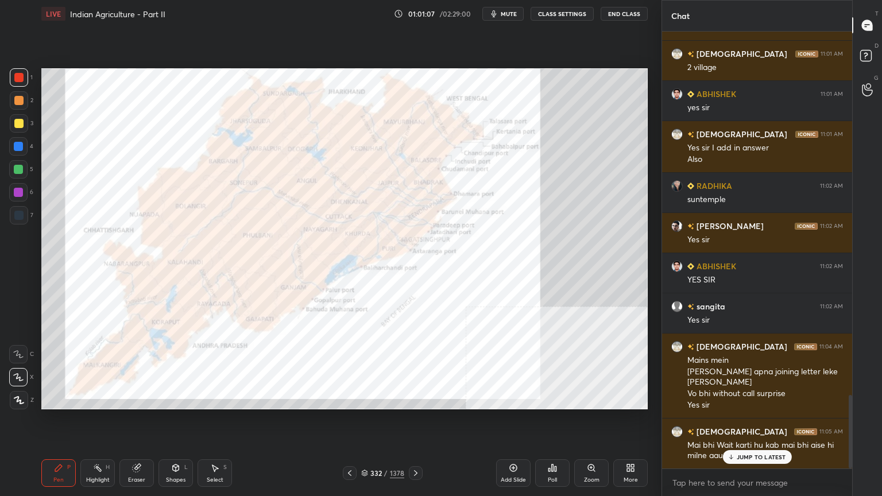
click at [755, 399] on p "JUMP TO LATEST" at bounding box center [761, 457] width 49 height 7
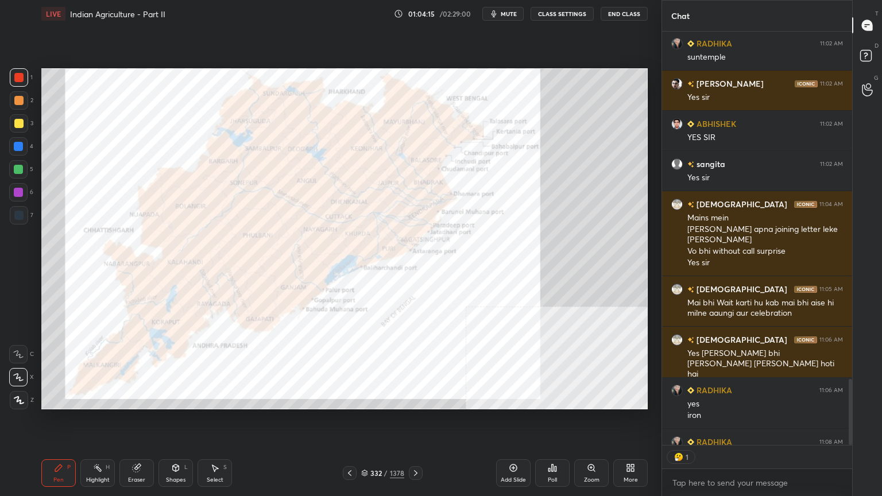
scroll to position [3, 3]
click at [367, 399] on div "332 / 1378" at bounding box center [382, 473] width 43 height 10
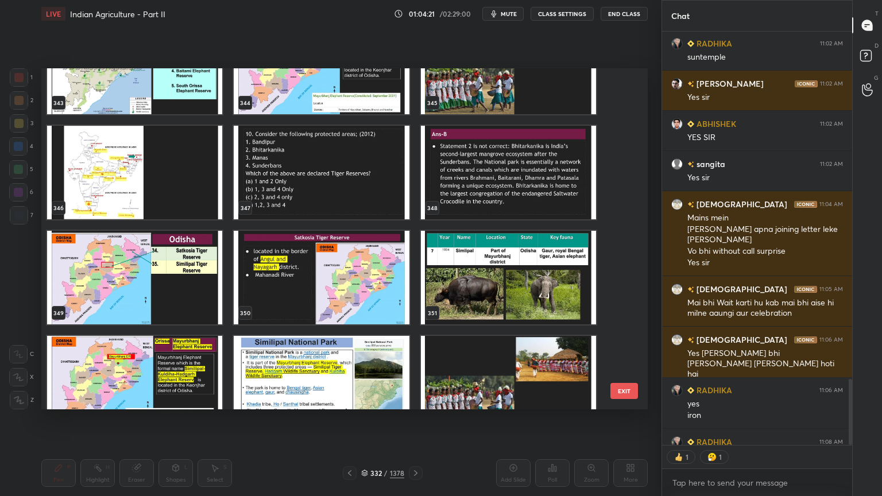
scroll to position [12012, 0]
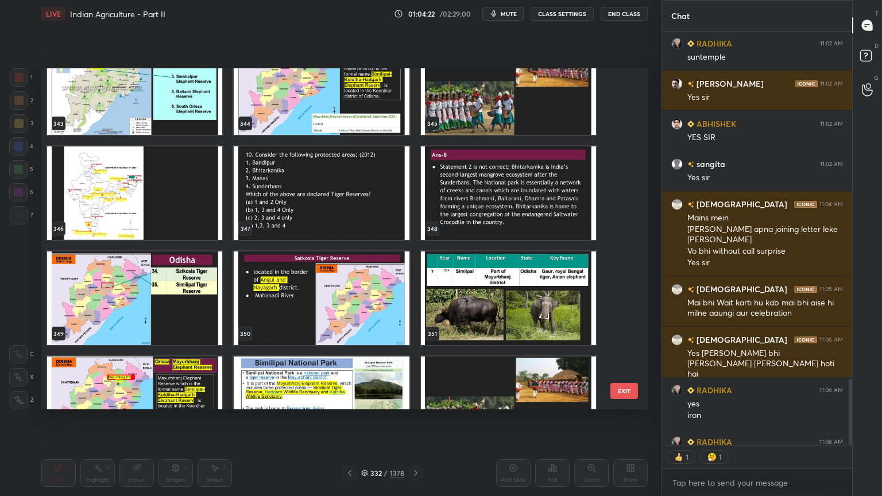
click at [343, 210] on img "grid" at bounding box center [321, 193] width 175 height 94
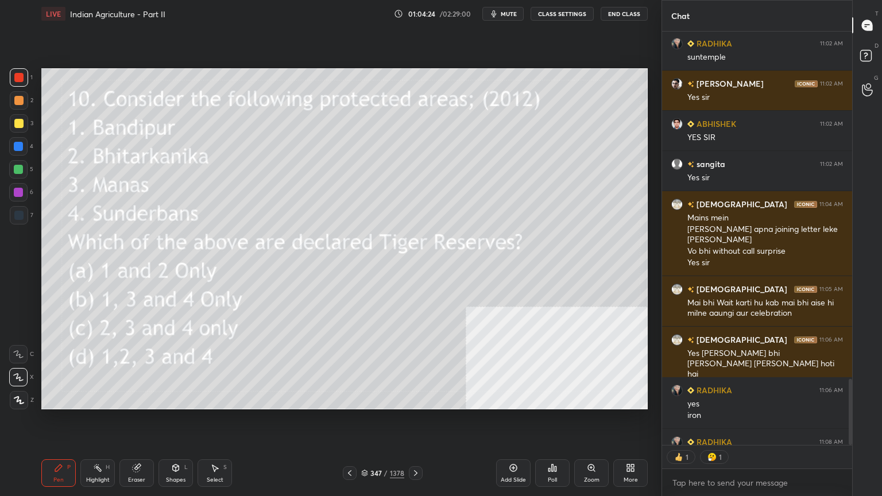
click at [552, 399] on icon at bounding box center [553, 468] width 2 height 7
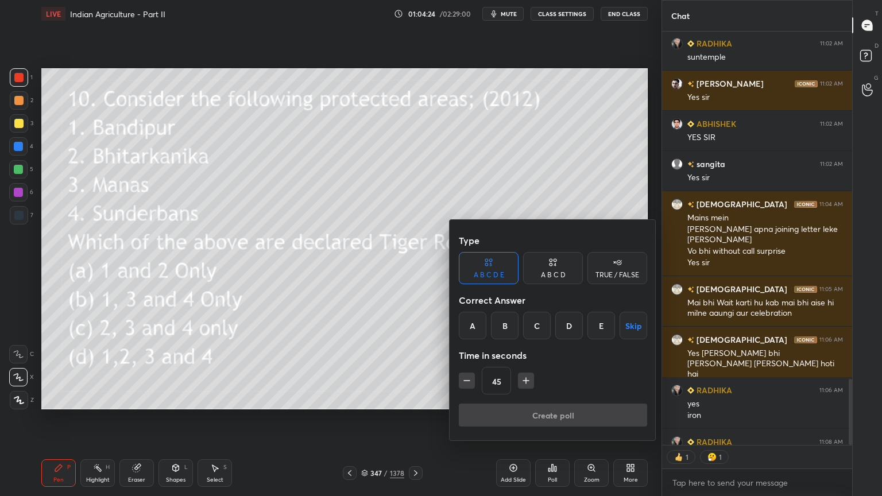
click at [505, 327] on div "B" at bounding box center [505, 326] width 28 height 28
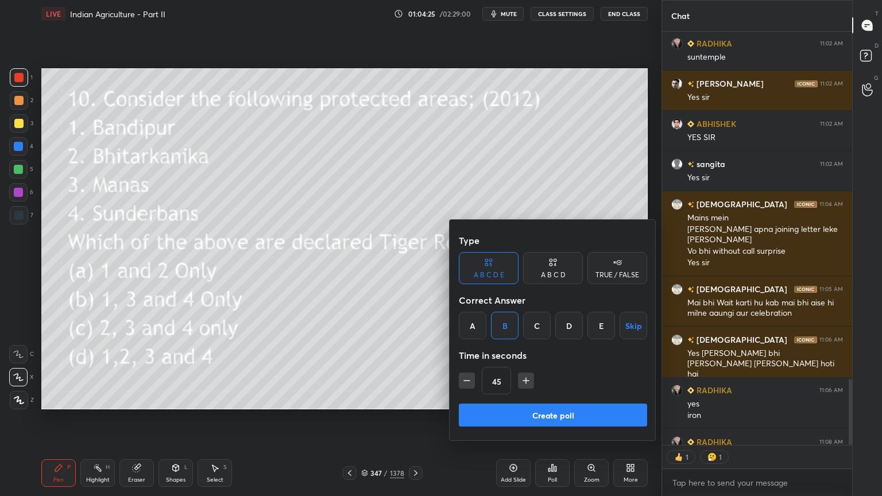
drag, startPoint x: 483, startPoint y: 407, endPoint x: 496, endPoint y: 416, distance: 16.1
click at [483, 399] on button "Create poll" at bounding box center [553, 415] width 188 height 23
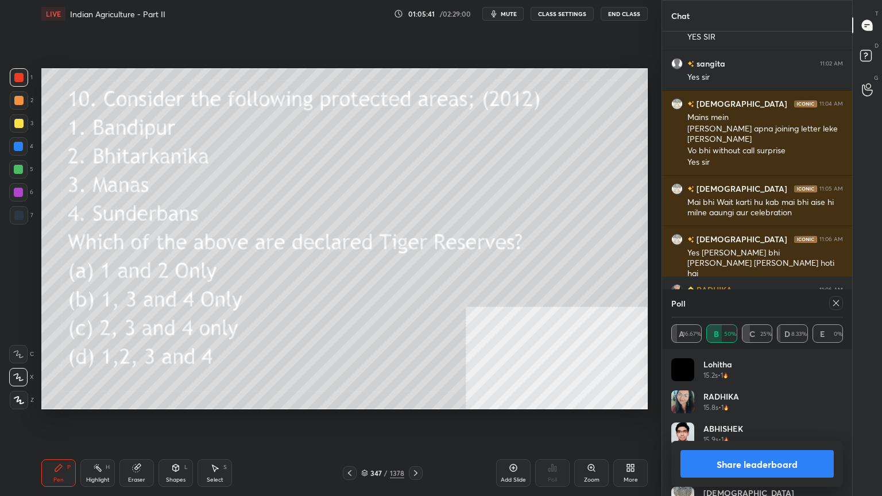
scroll to position [2444, 0]
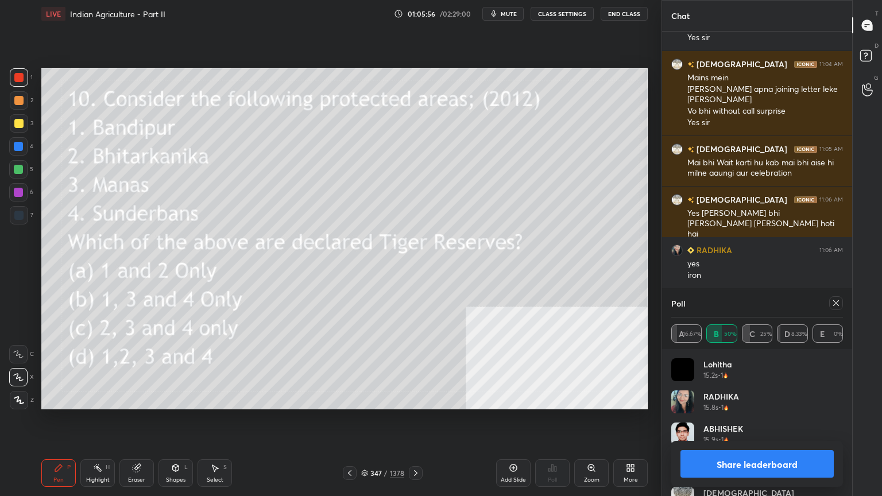
click at [835, 303] on icon at bounding box center [835, 303] width 9 height 9
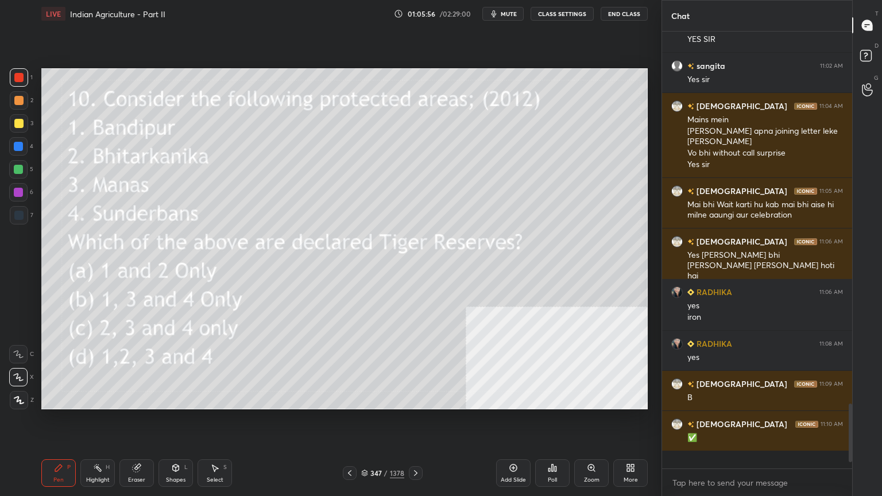
scroll to position [434, 187]
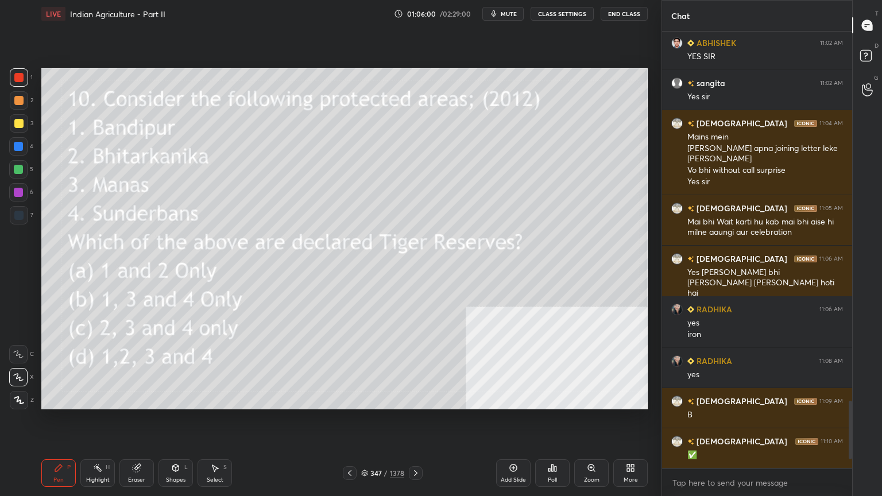
click at [180, 399] on div "Shapes L" at bounding box center [175, 473] width 34 height 28
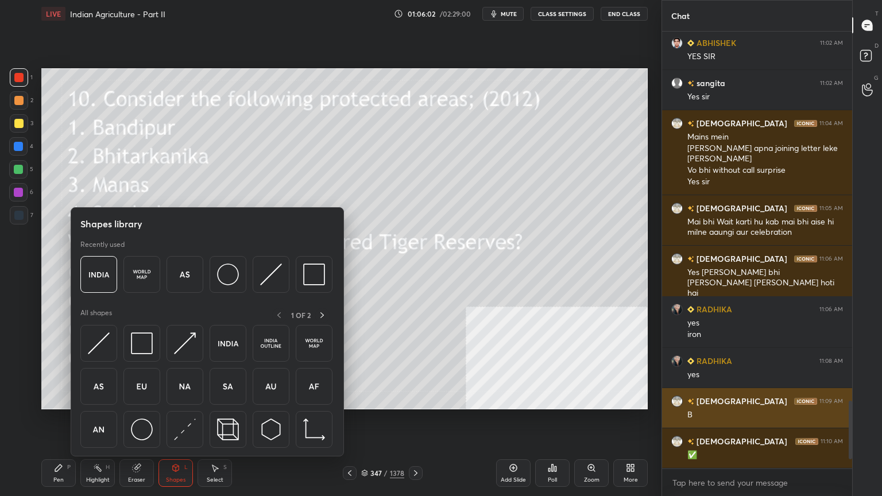
click at [240, 349] on div at bounding box center [228, 343] width 37 height 37
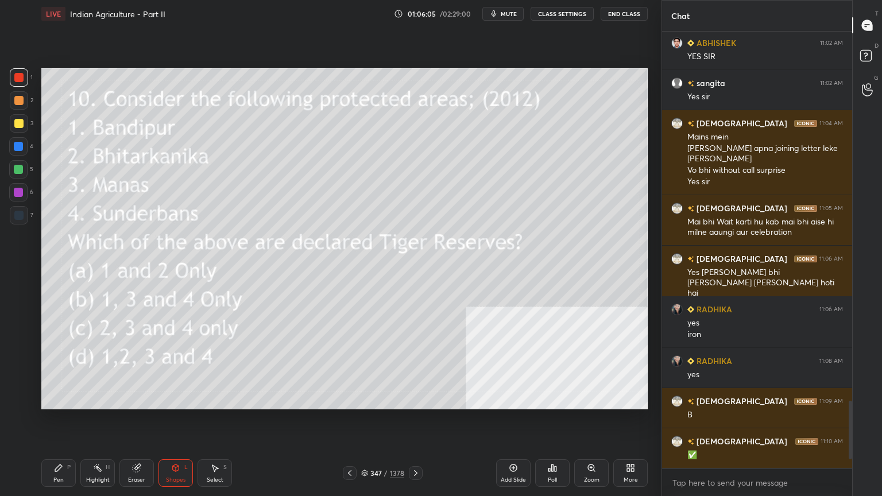
click at [14, 126] on div at bounding box center [18, 123] width 9 height 9
click at [63, 399] on div "Pen P" at bounding box center [58, 473] width 34 height 28
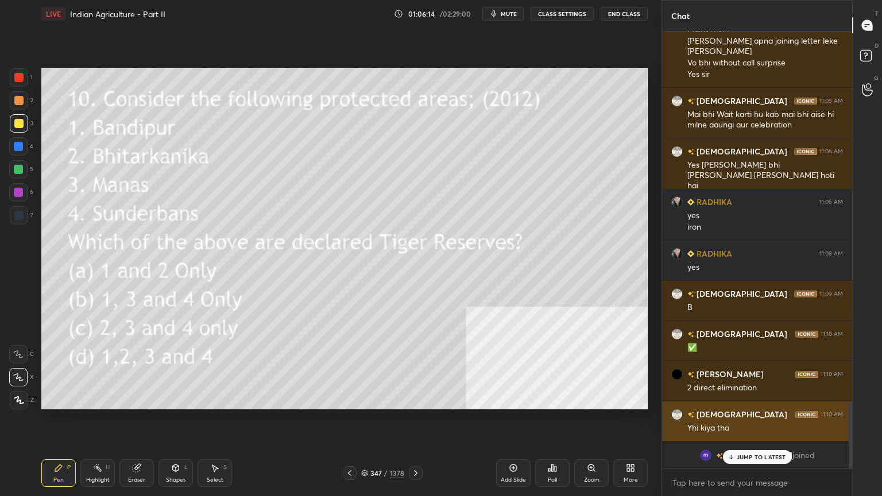
scroll to position [2533, 0]
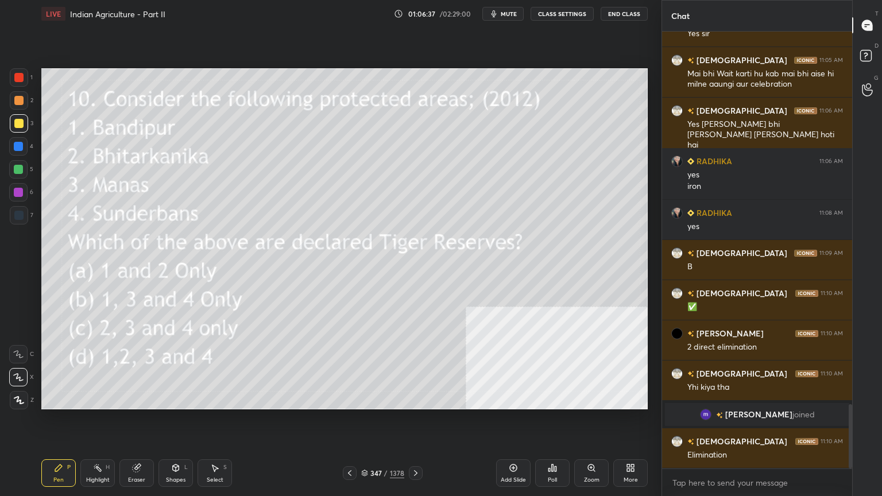
click at [365, 399] on icon at bounding box center [364, 473] width 7 height 7
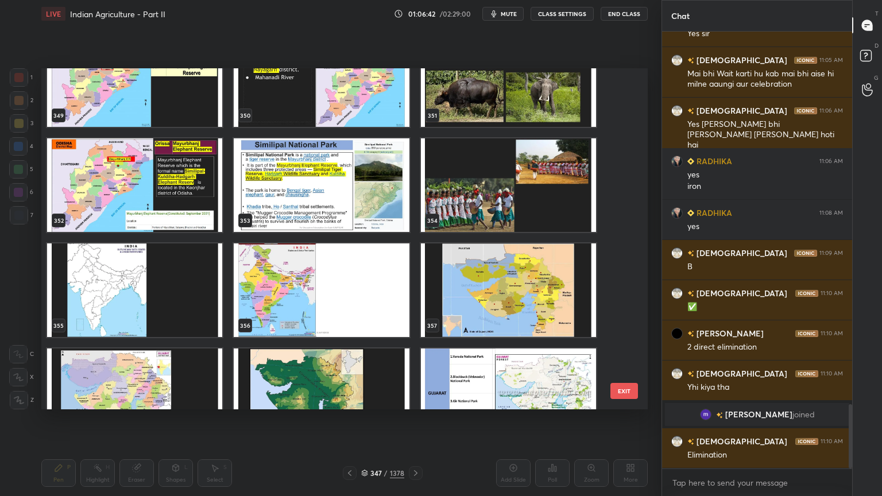
scroll to position [12193, 0]
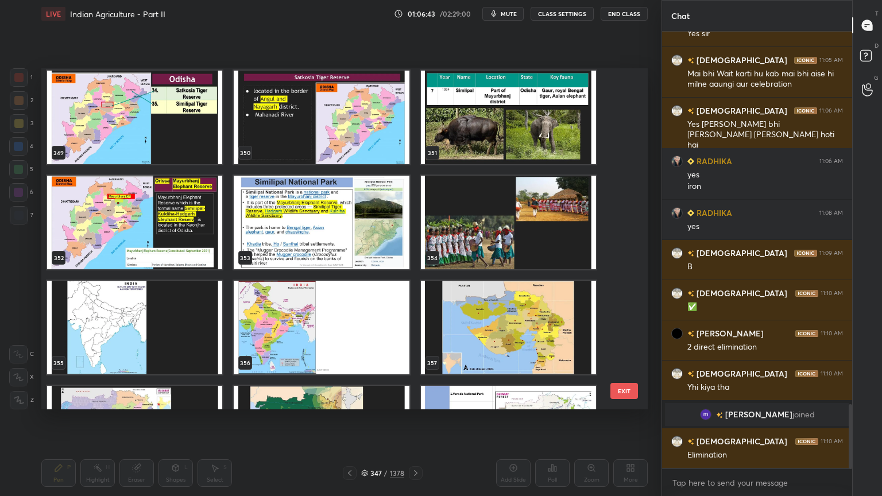
click at [505, 132] on img "grid" at bounding box center [508, 118] width 175 height 94
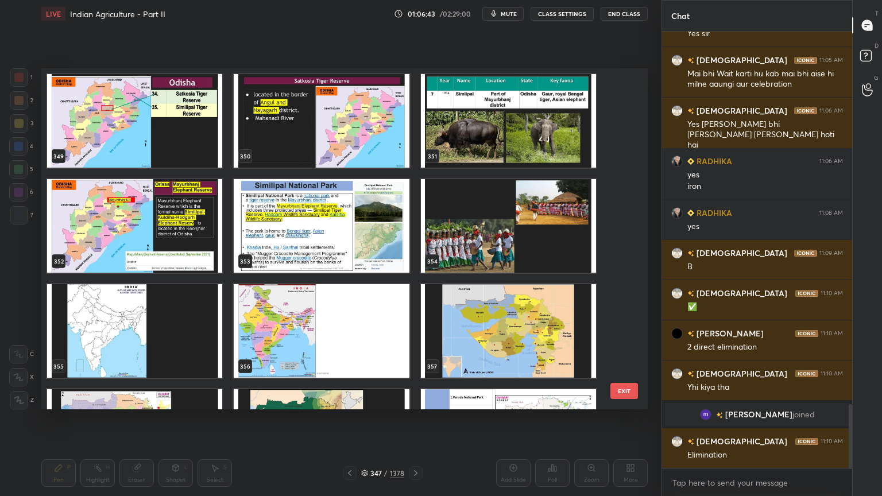
click at [505, 132] on img "grid" at bounding box center [508, 121] width 175 height 94
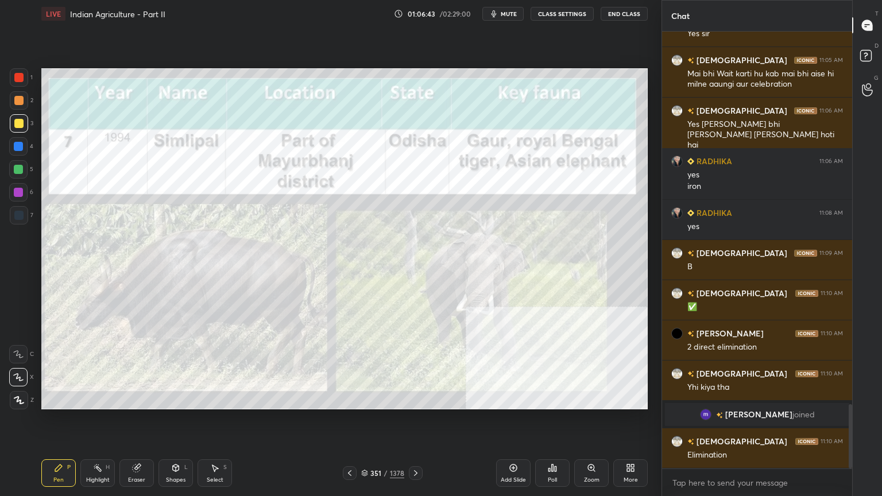
click at [505, 132] on img "grid" at bounding box center [508, 121] width 175 height 94
click at [365, 399] on icon at bounding box center [365, 475] width 6 height 2
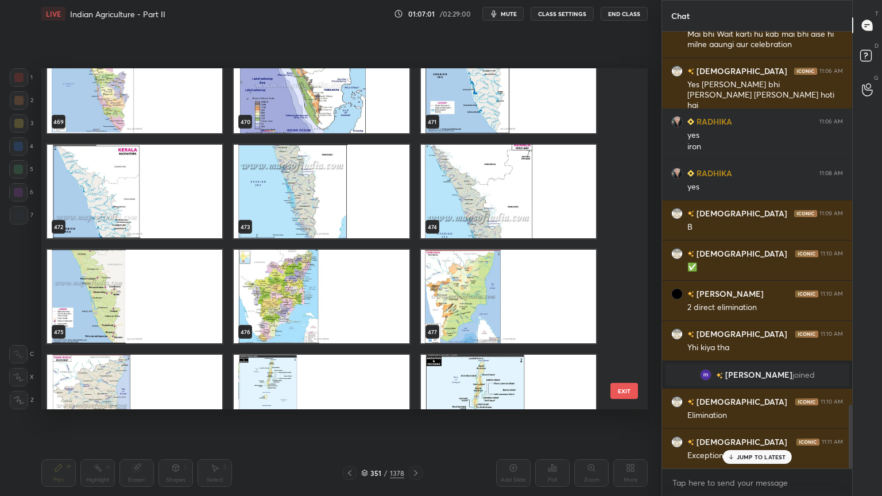
scroll to position [16432, 0]
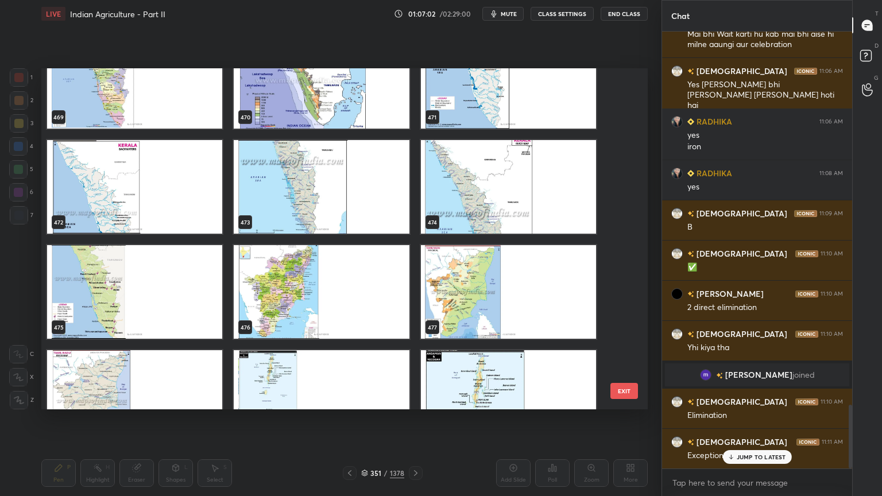
click at [324, 310] on img "grid" at bounding box center [321, 292] width 175 height 94
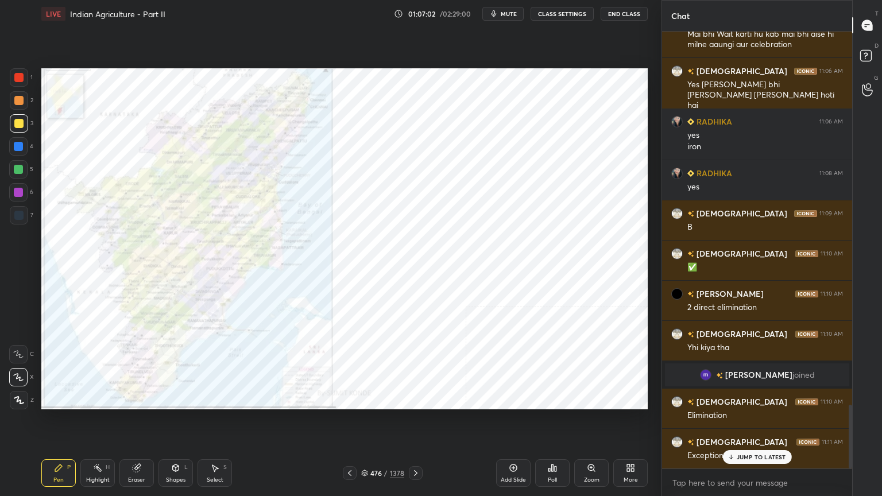
click at [324, 310] on img "grid" at bounding box center [321, 292] width 175 height 94
click at [16, 76] on div at bounding box center [18, 77] width 9 height 9
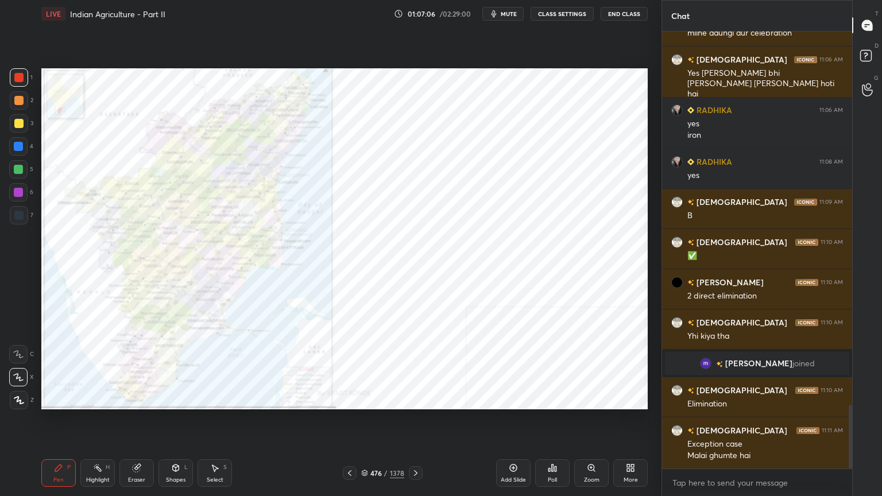
click at [627, 399] on div "More" at bounding box center [631, 480] width 14 height 6
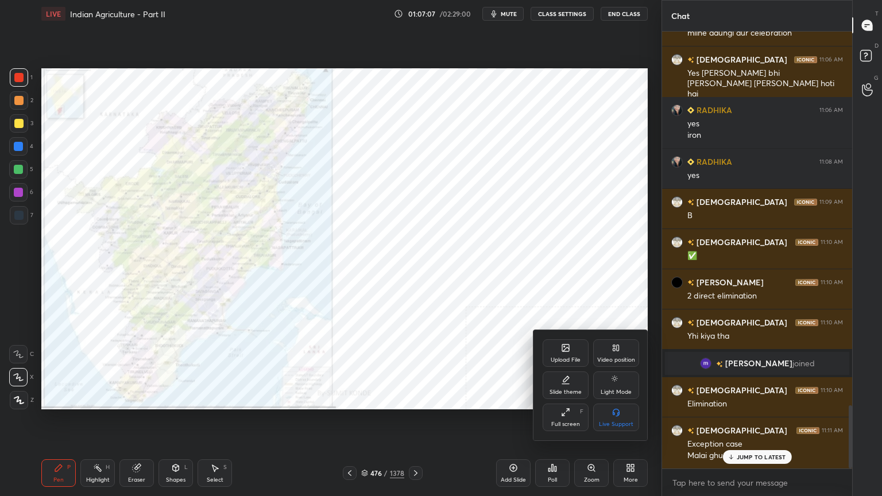
click at [567, 358] on div "Upload File" at bounding box center [566, 360] width 30 height 6
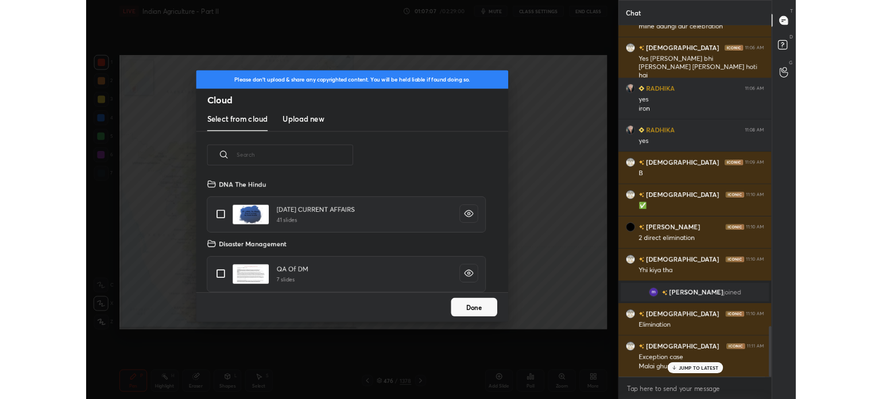
scroll to position [141, 369]
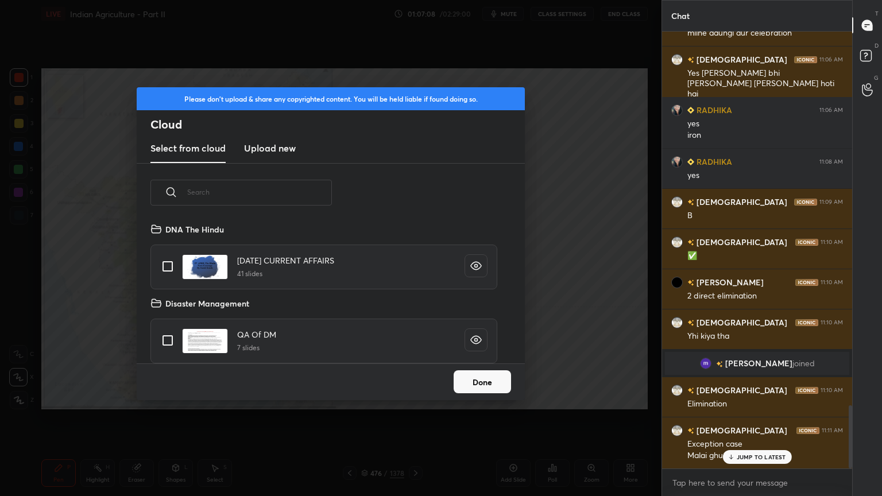
click at [278, 141] on h3 "Upload new" at bounding box center [270, 148] width 52 height 14
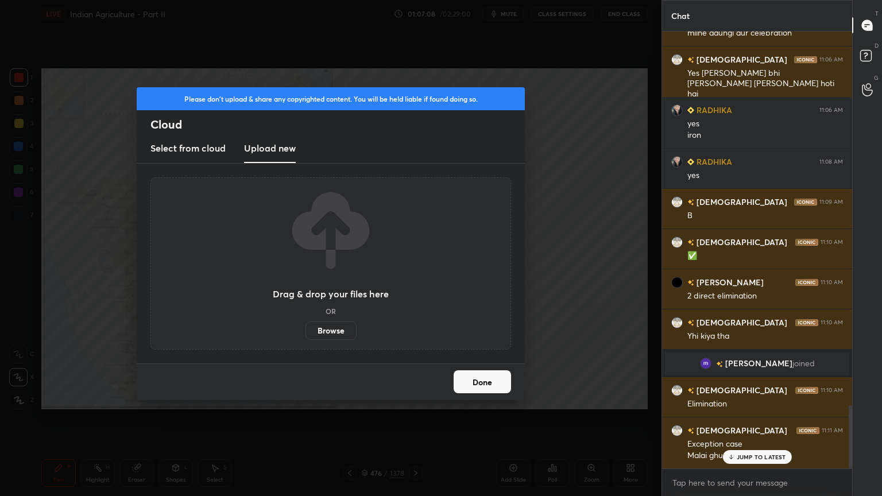
click at [326, 331] on label "Browse" at bounding box center [330, 331] width 51 height 18
click at [305, 331] on input "Browse" at bounding box center [305, 331] width 0 height 18
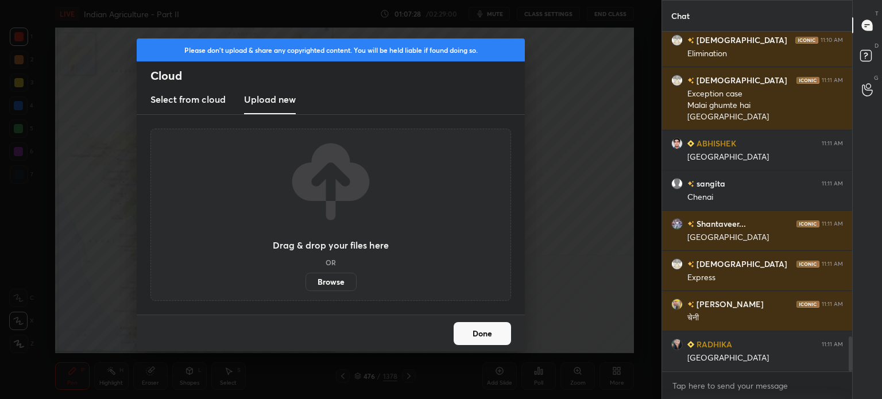
scroll to position [2974, 0]
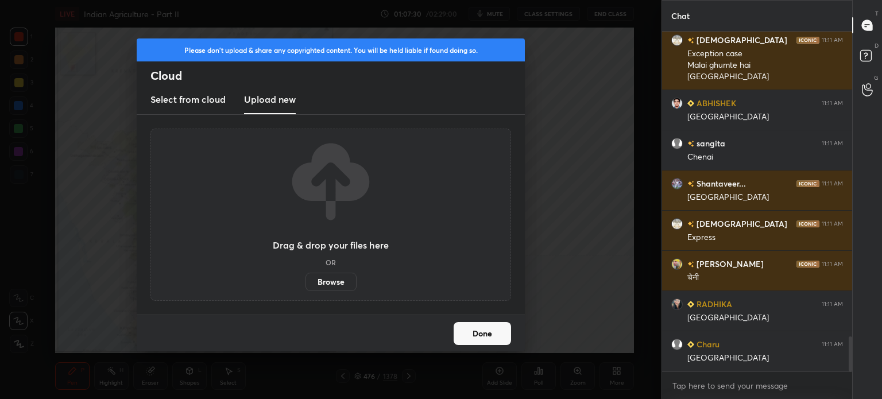
click at [471, 327] on button "Done" at bounding box center [482, 333] width 57 height 23
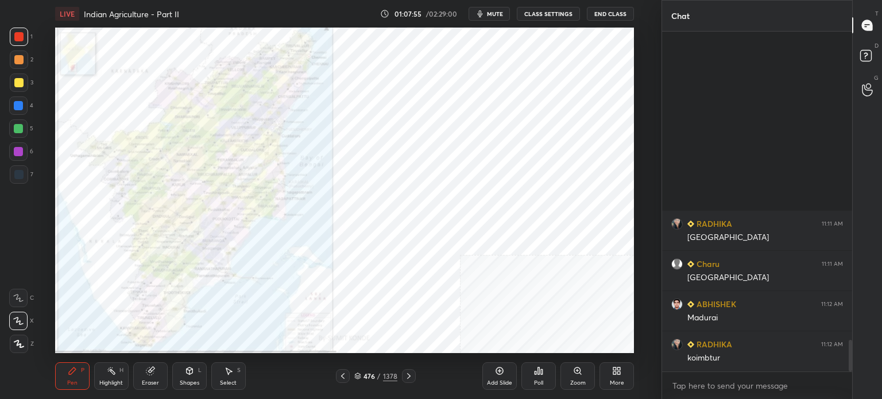
scroll to position [3296, 0]
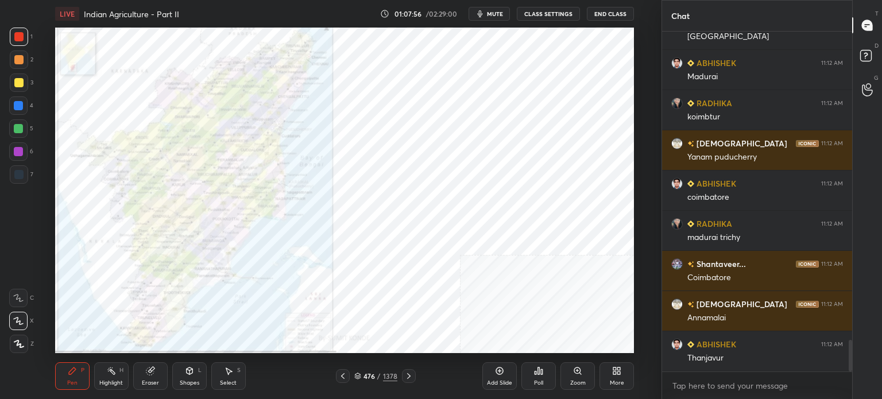
click at [600, 362] on div "Add Slide Poll Zoom More" at bounding box center [558, 376] width 152 height 64
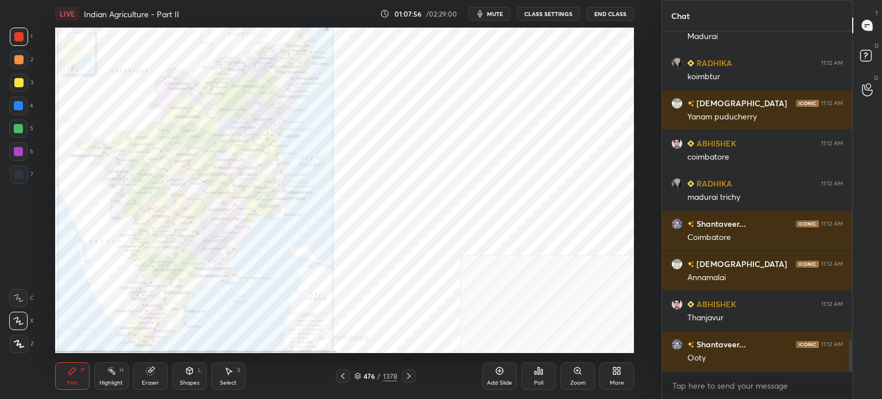
click at [608, 372] on div "More" at bounding box center [616, 376] width 34 height 28
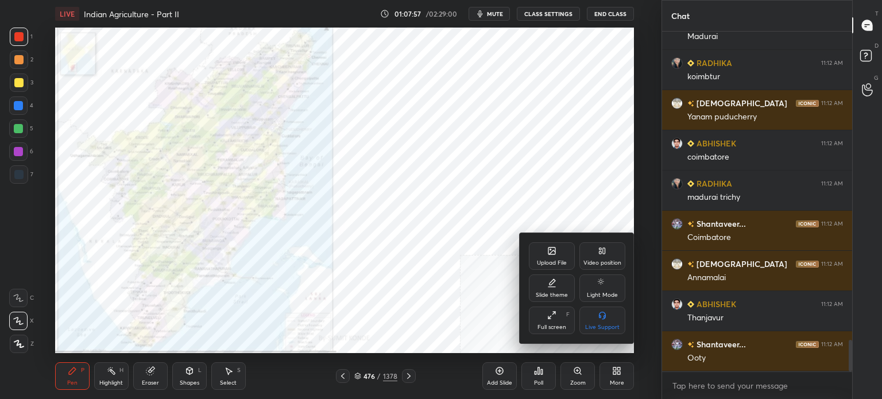
click at [542, 243] on div "Upload File" at bounding box center [552, 256] width 46 height 28
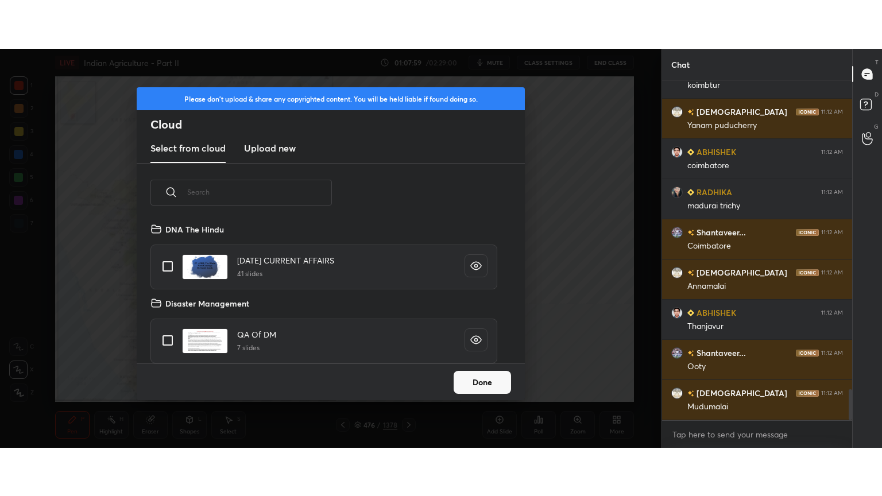
scroll to position [3417, 0]
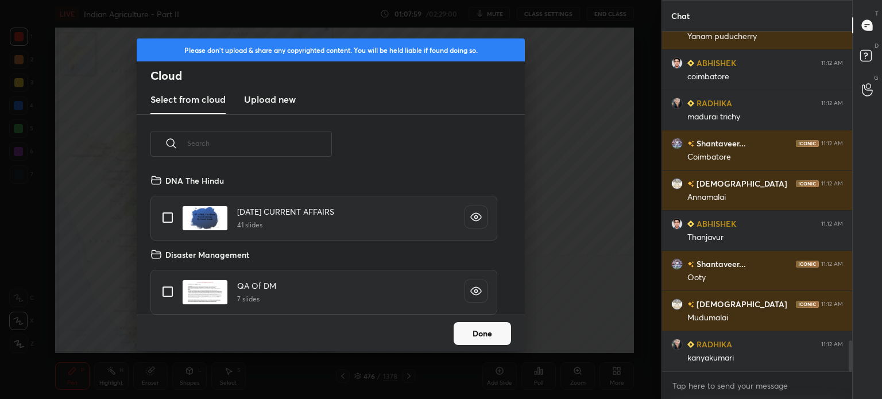
click at [262, 100] on h3 "Upload new" at bounding box center [270, 99] width 52 height 14
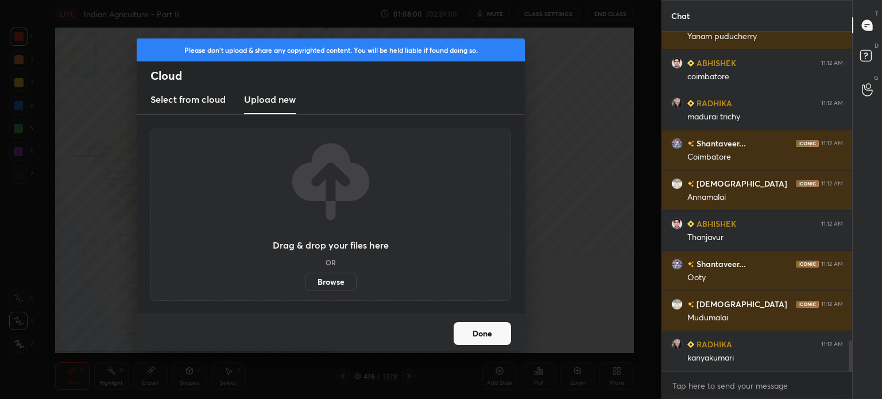
click at [327, 278] on label "Browse" at bounding box center [330, 282] width 51 height 18
click at [305, 278] on input "Browse" at bounding box center [305, 282] width 0 height 18
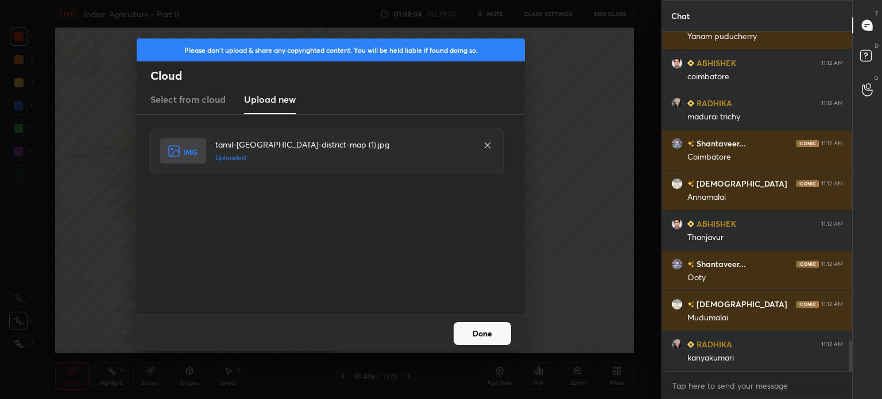
click at [501, 335] on button "Done" at bounding box center [482, 333] width 57 height 23
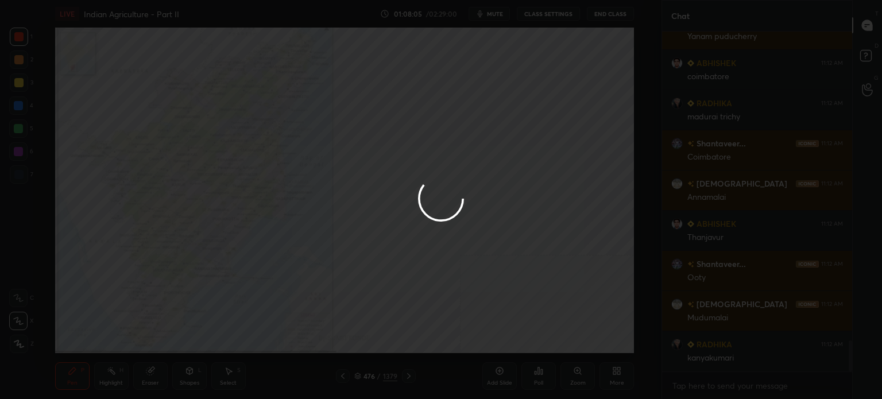
click at [616, 374] on icon at bounding box center [616, 370] width 9 height 9
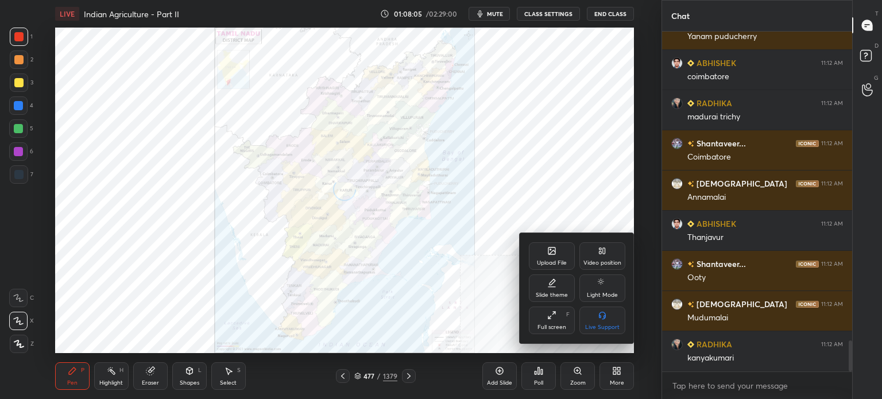
click at [556, 314] on icon at bounding box center [551, 315] width 9 height 9
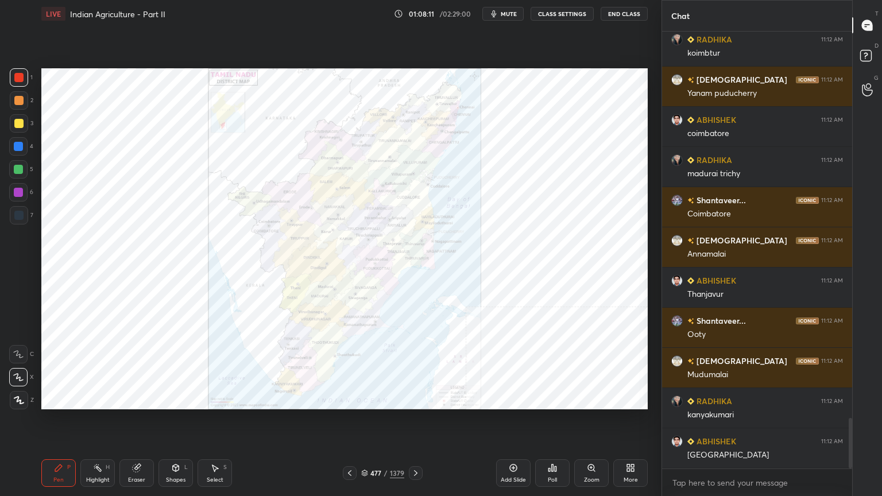
scroll to position [3399, 0]
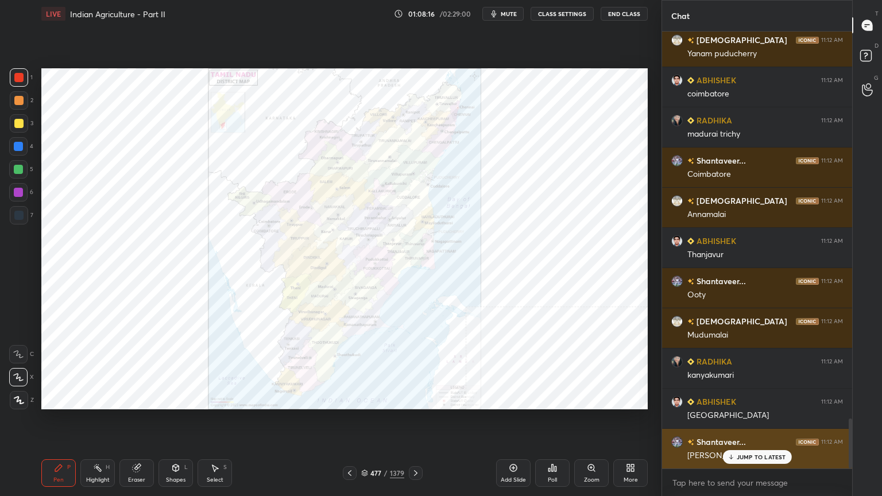
click at [749, 399] on p "JUMP TO LATEST" at bounding box center [761, 457] width 49 height 7
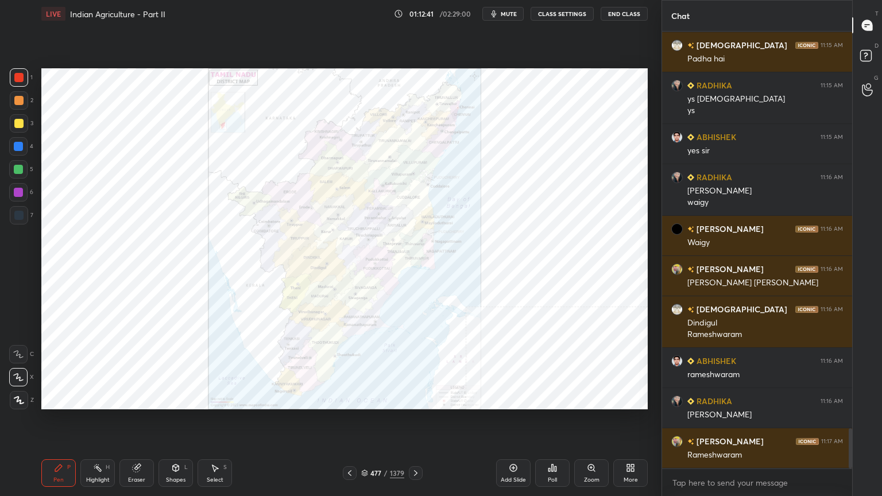
scroll to position [4330, 0]
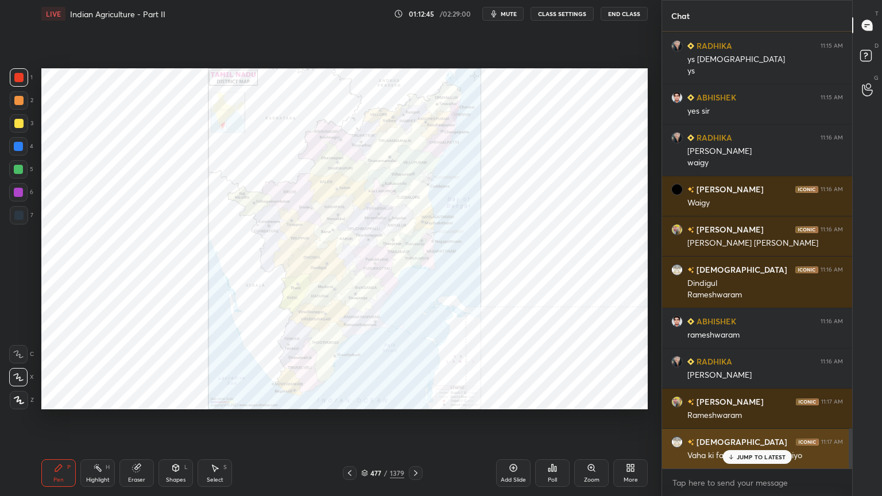
click at [763, 399] on p "JUMP TO LATEST" at bounding box center [761, 457] width 49 height 7
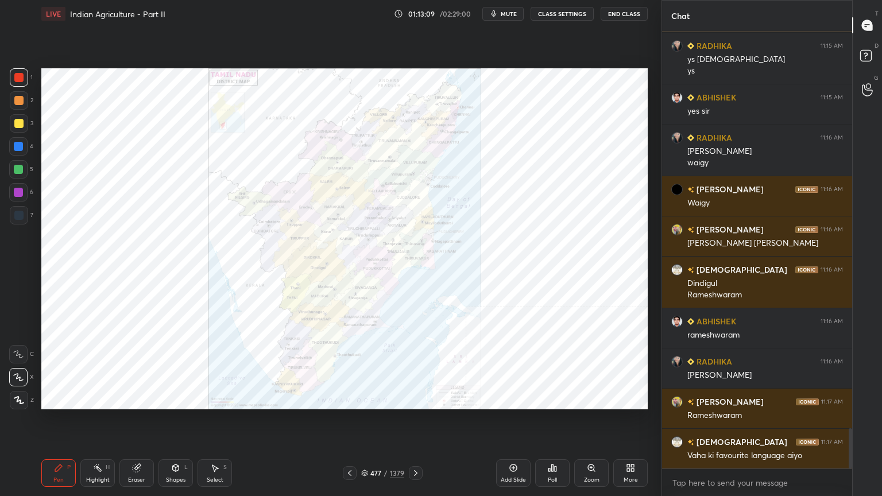
scroll to position [4341, 0]
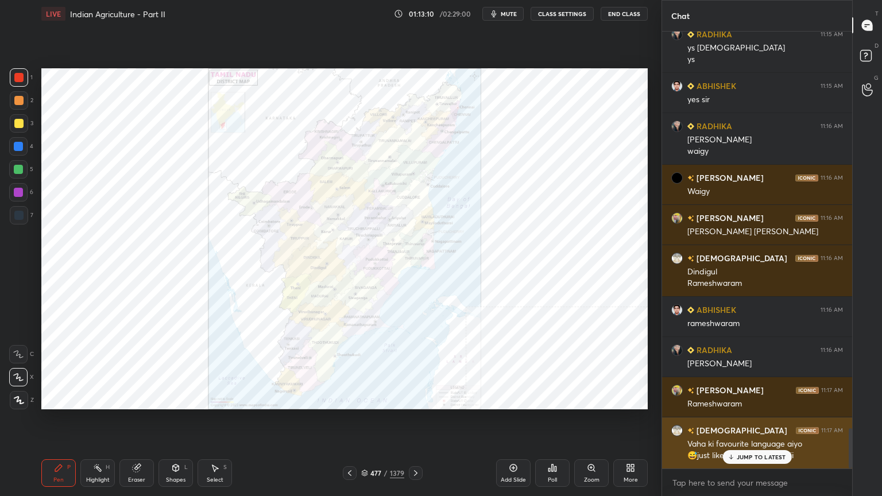
click at [749, 399] on div "JUMP TO LATEST" at bounding box center [756, 457] width 69 height 14
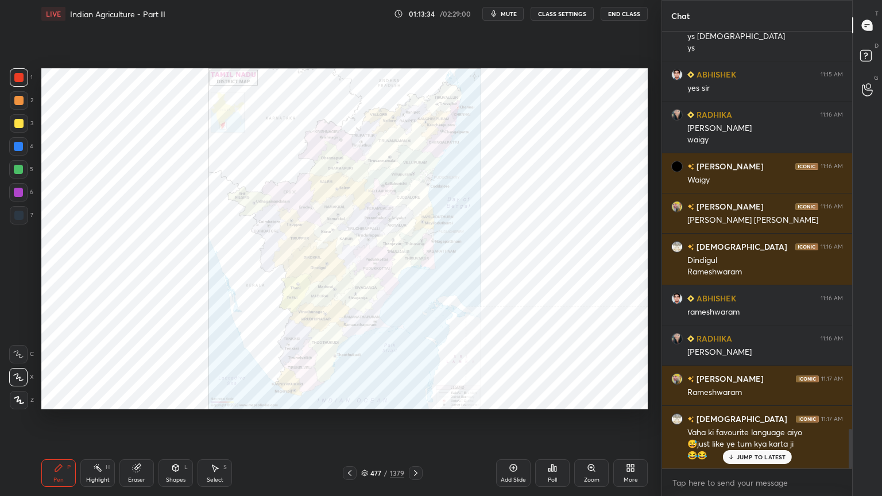
scroll to position [4393, 0]
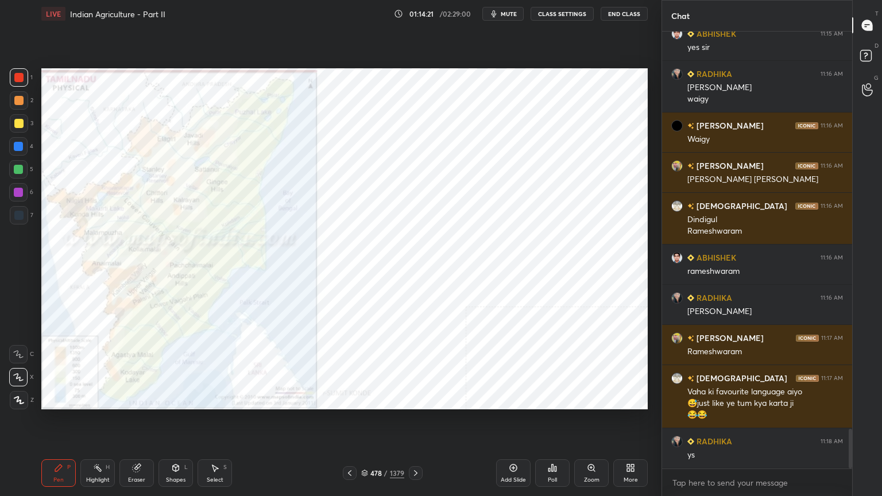
click at [514, 399] on div "Add Slide" at bounding box center [513, 473] width 34 height 28
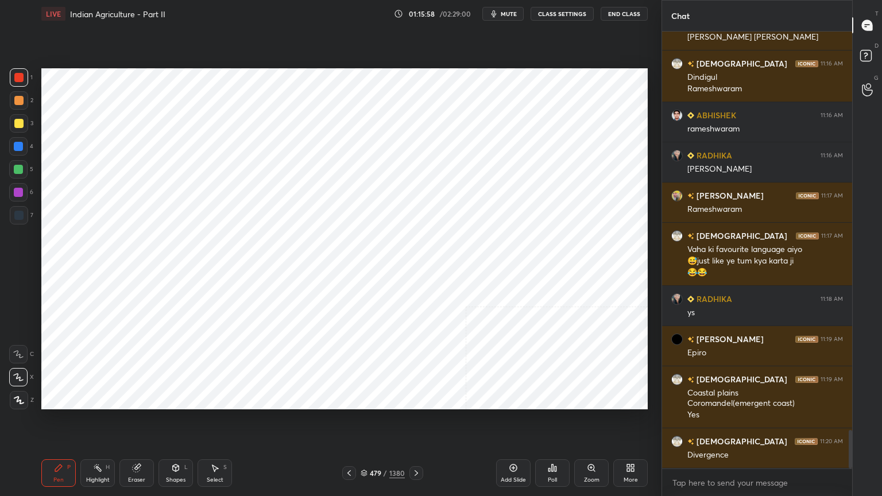
scroll to position [4547, 0]
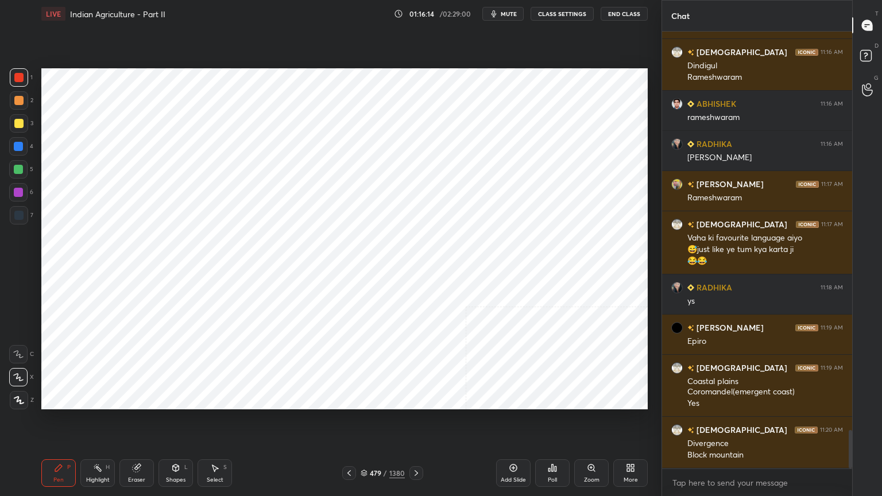
click at [629, 399] on icon at bounding box center [630, 467] width 9 height 9
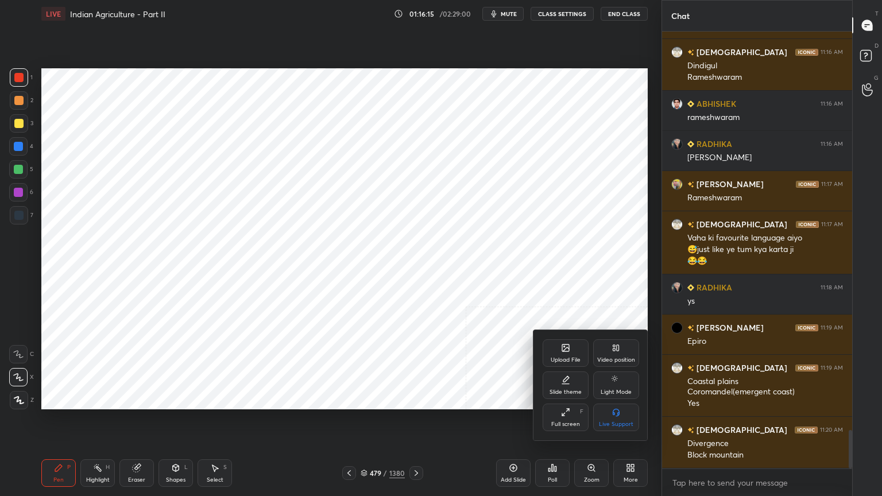
click at [619, 359] on div "Video position" at bounding box center [616, 360] width 38 height 6
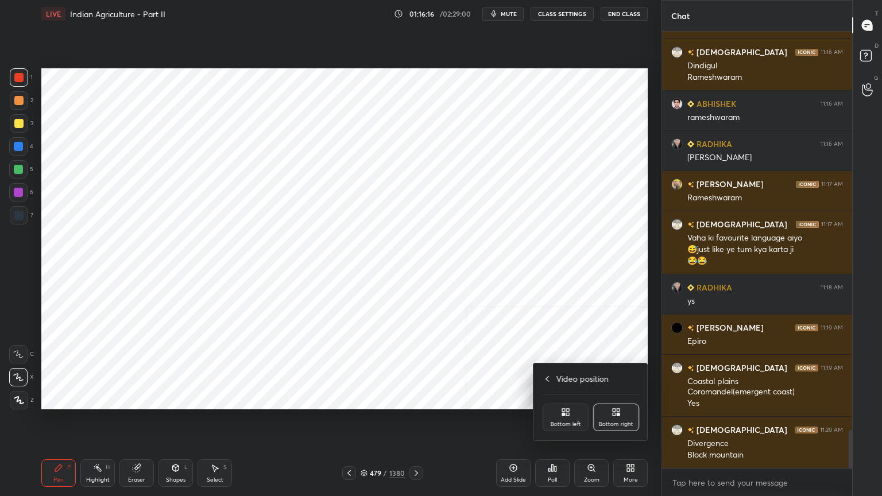
click at [563, 399] on icon at bounding box center [563, 414] width 3 height 3
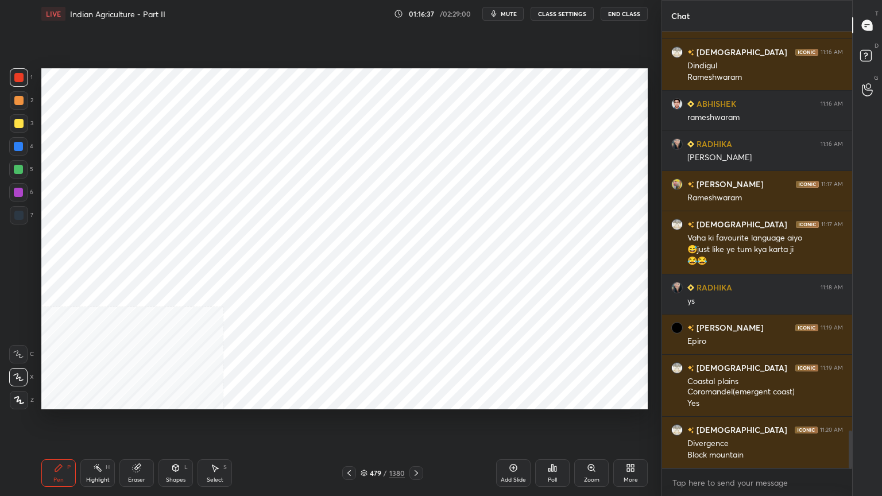
scroll to position [4587, 0]
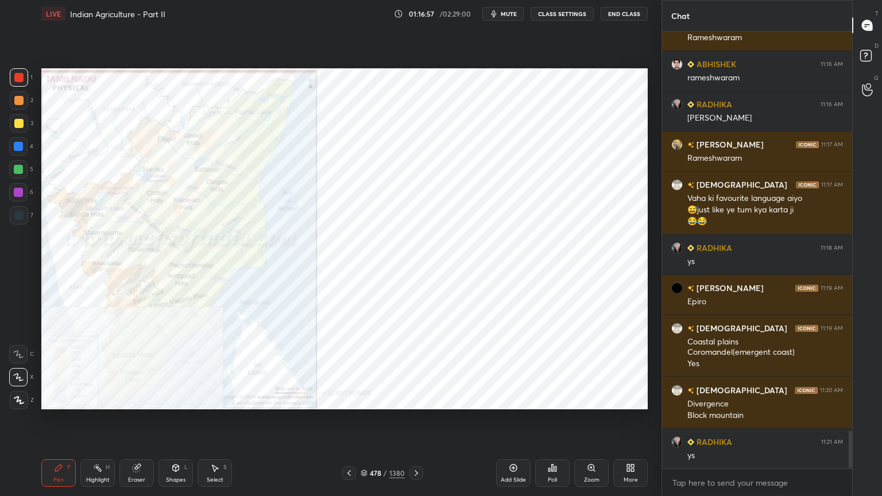
click at [628, 399] on icon at bounding box center [628, 470] width 3 height 3
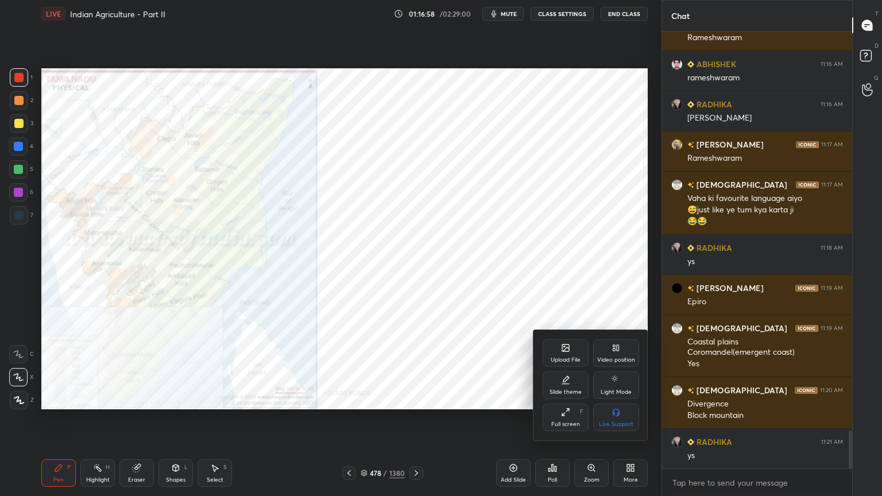
click at [622, 357] on div "Video position" at bounding box center [616, 360] width 38 height 6
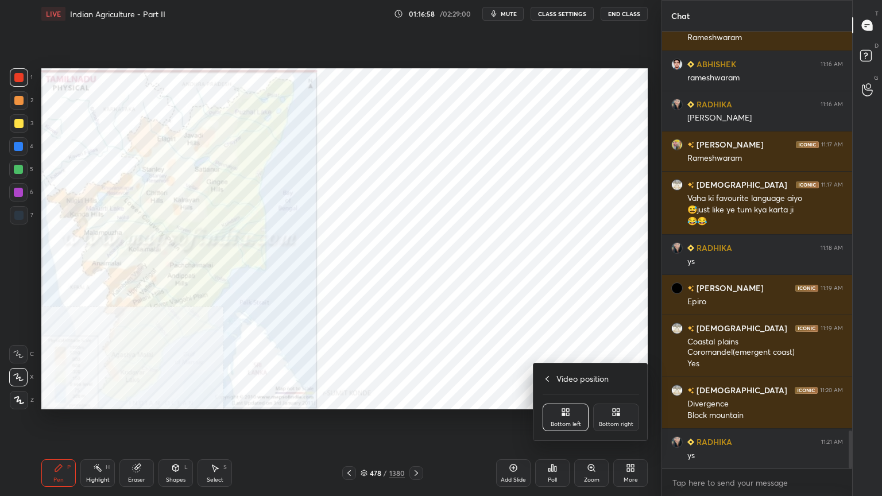
click at [613, 399] on icon at bounding box center [616, 412] width 9 height 9
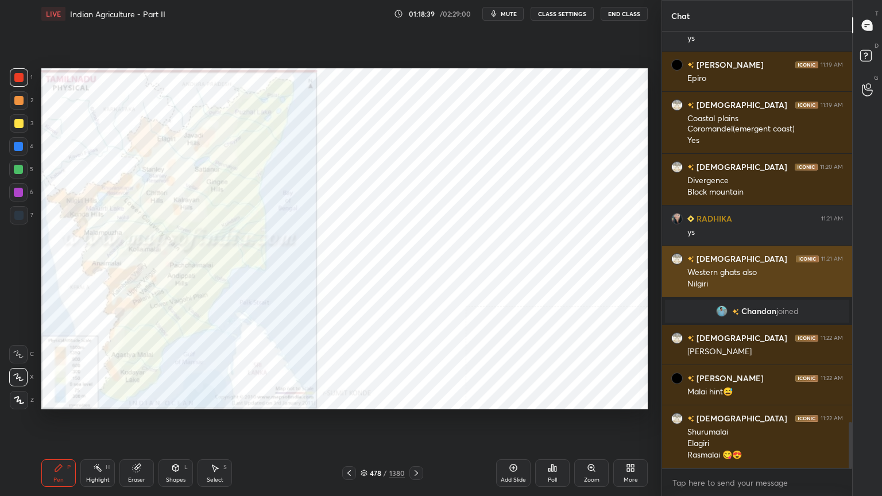
scroll to position [3723, 0]
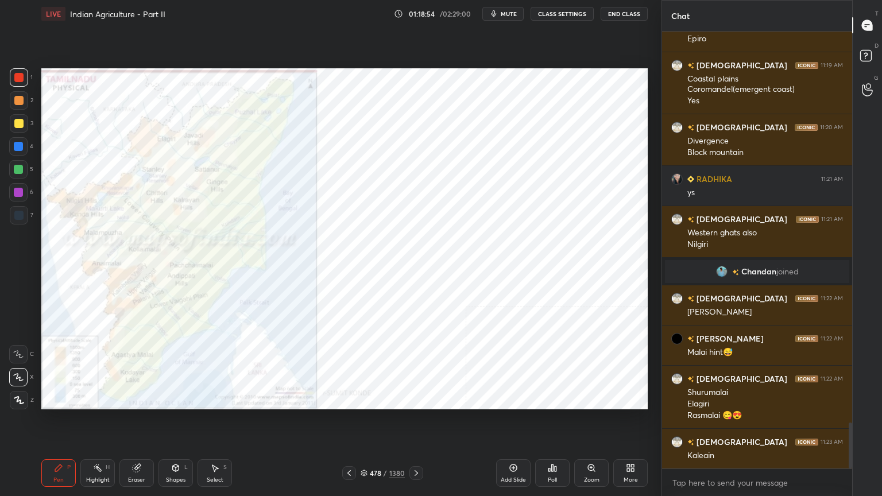
click at [17, 219] on div at bounding box center [18, 215] width 9 height 9
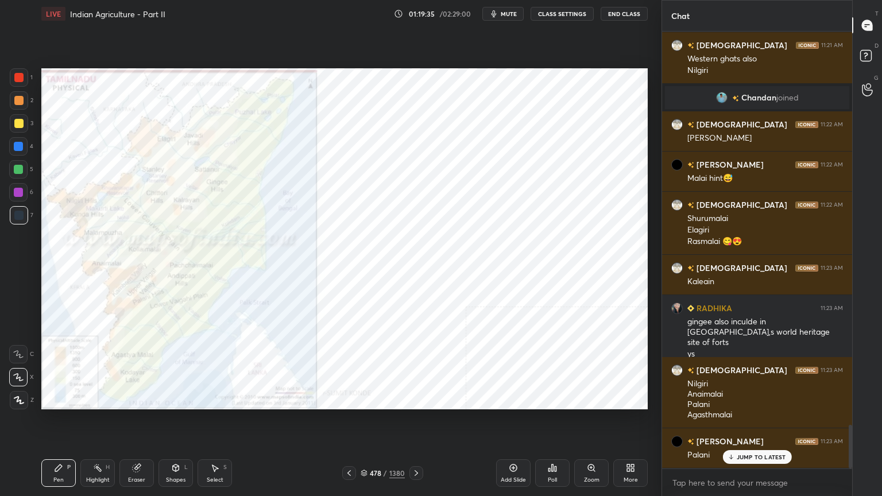
scroll to position [3937, 0]
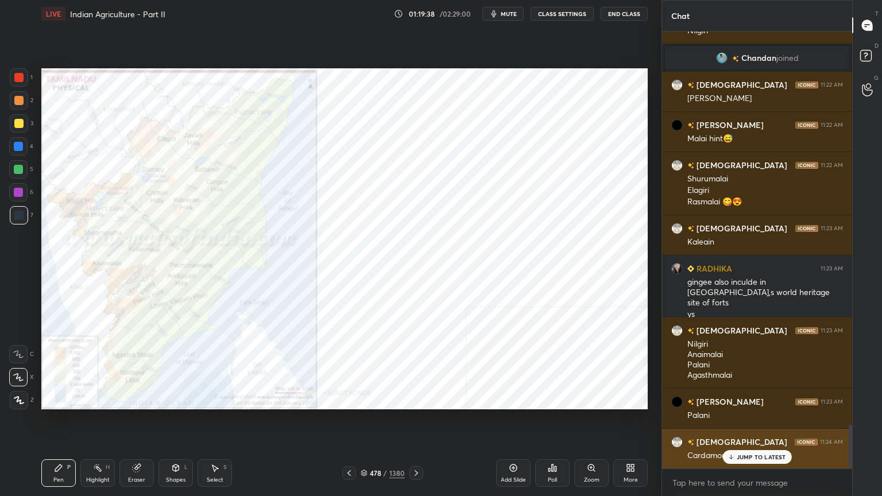
click at [759, 399] on p "JUMP TO LATEST" at bounding box center [761, 457] width 49 height 7
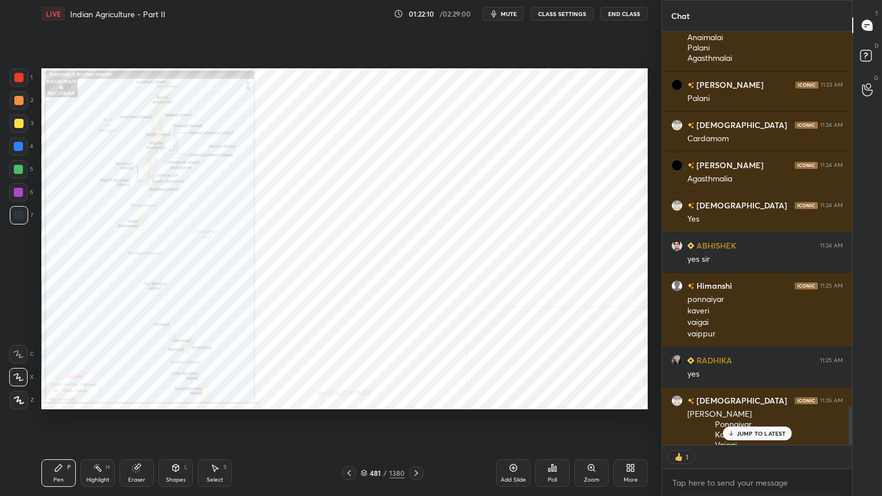
scroll to position [3, 3]
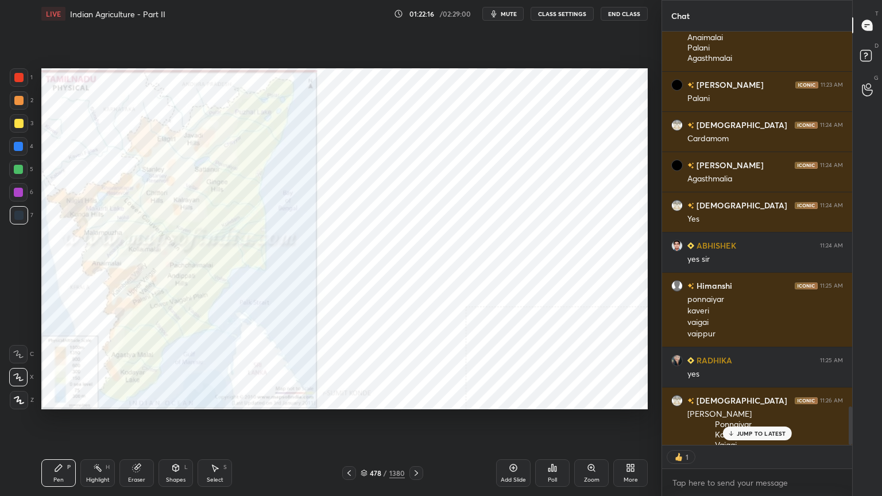
click at [366, 399] on div "478 / 1380" at bounding box center [382, 473] width 81 height 14
click at [365, 399] on icon at bounding box center [364, 473] width 7 height 7
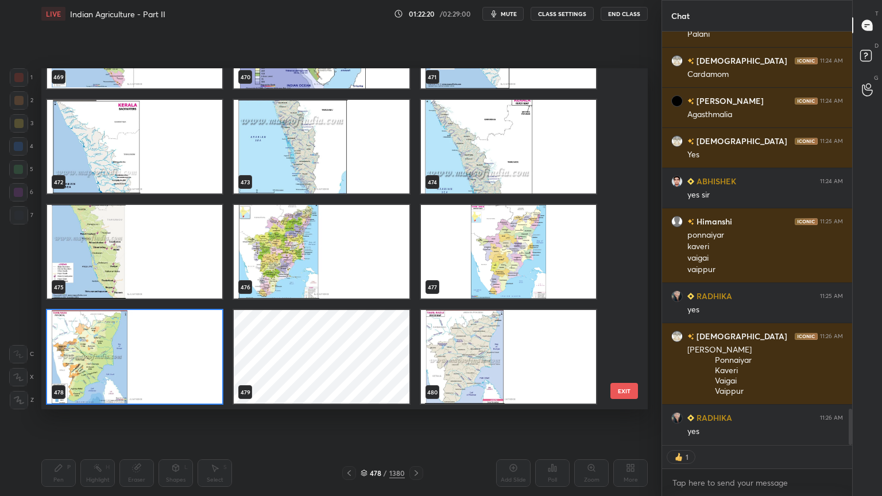
scroll to position [4300, 0]
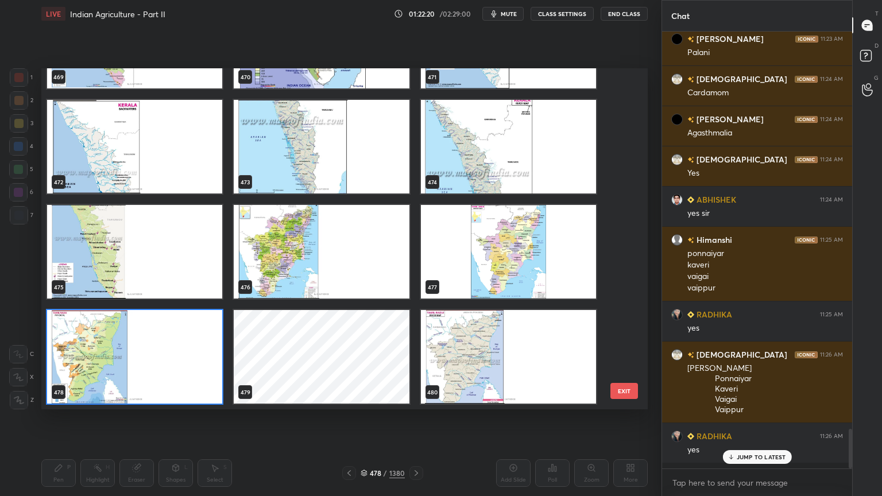
click at [627, 178] on div "469 470 471 472 473 474 475 476 477 478 479 480 481 482 483 484 485 486" at bounding box center [334, 238] width 586 height 341
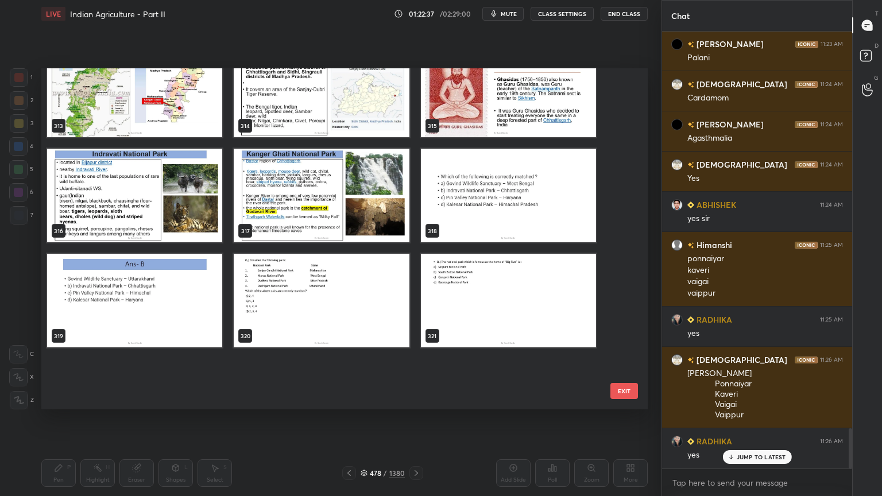
scroll to position [10799, 0]
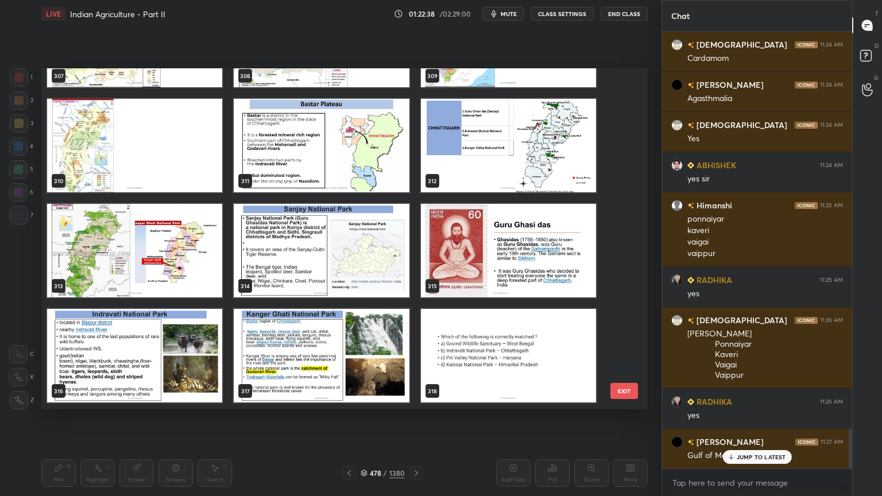
click at [616, 392] on button "EXIT" at bounding box center [624, 391] width 28 height 16
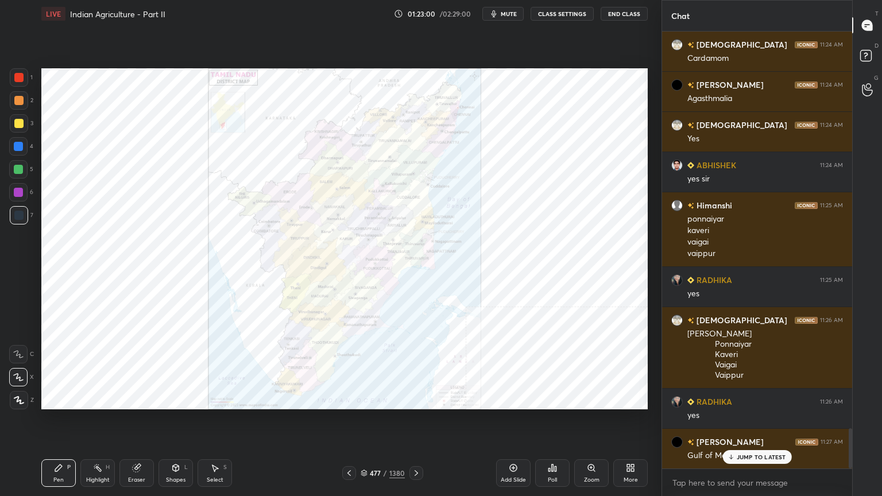
click at [16, 82] on div at bounding box center [18, 77] width 9 height 9
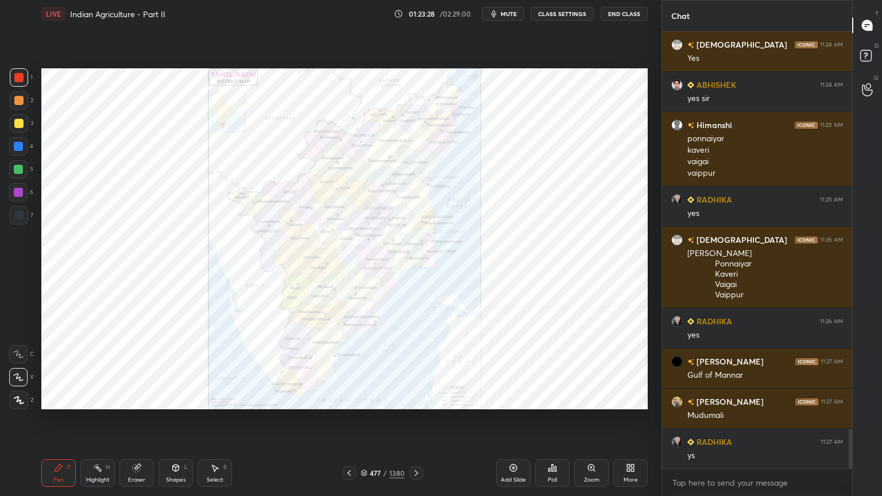
scroll to position [4455, 0]
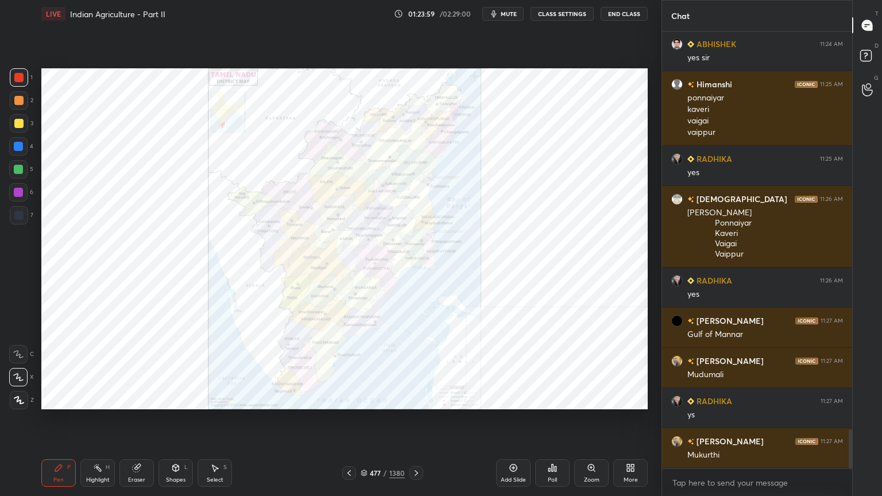
click at [21, 218] on div at bounding box center [18, 215] width 9 height 9
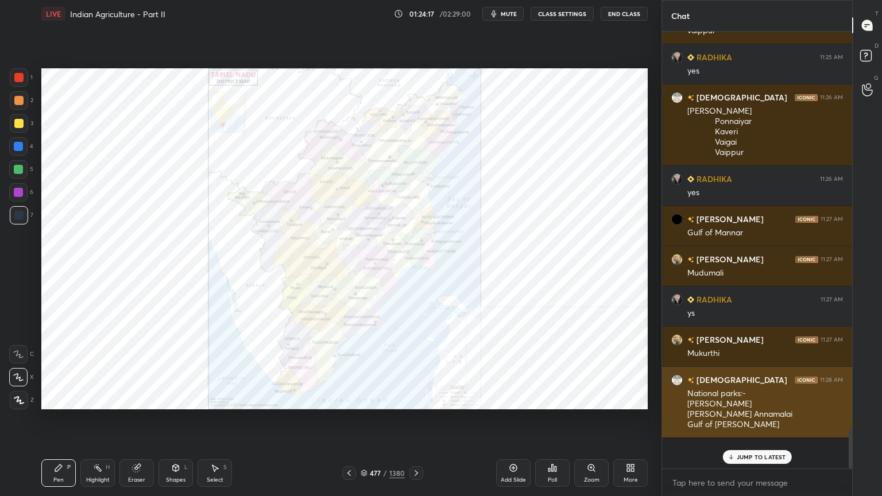
click at [736, 399] on div "JUMP TO LATEST" at bounding box center [756, 457] width 69 height 14
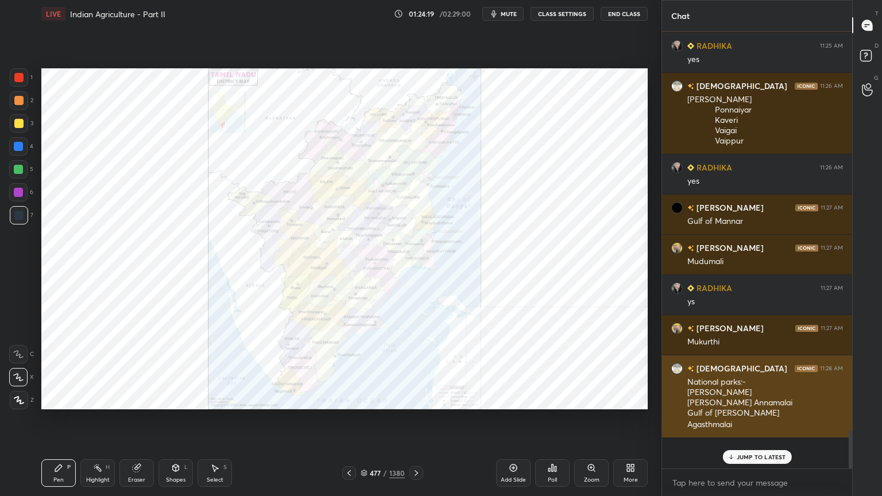
click at [744, 399] on p "JUMP TO LATEST" at bounding box center [761, 457] width 49 height 7
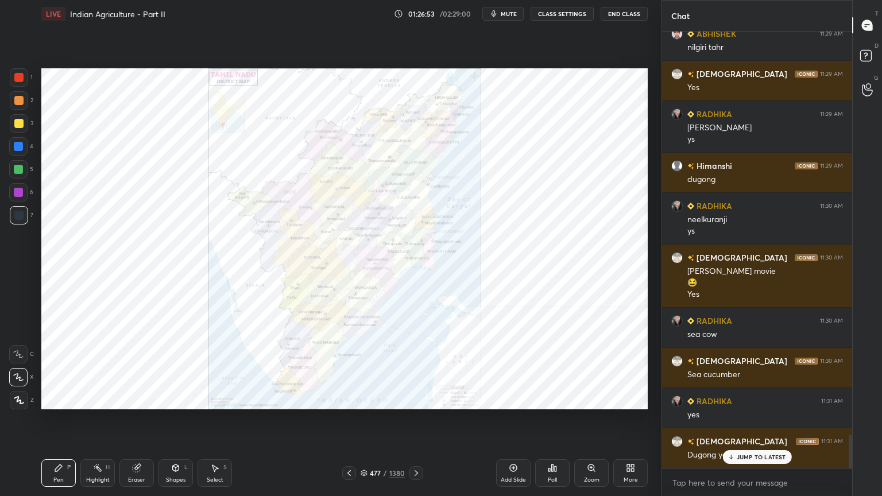
scroll to position [5200, 0]
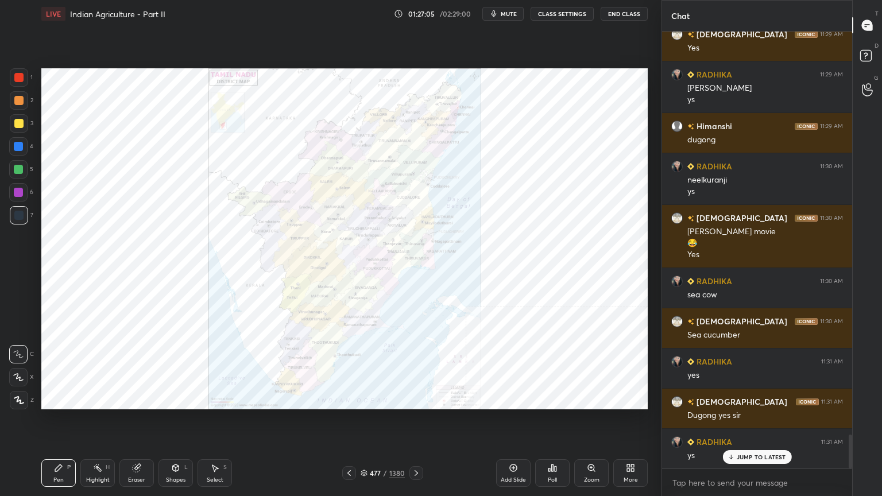
click at [21, 377] on icon at bounding box center [18, 377] width 10 height 8
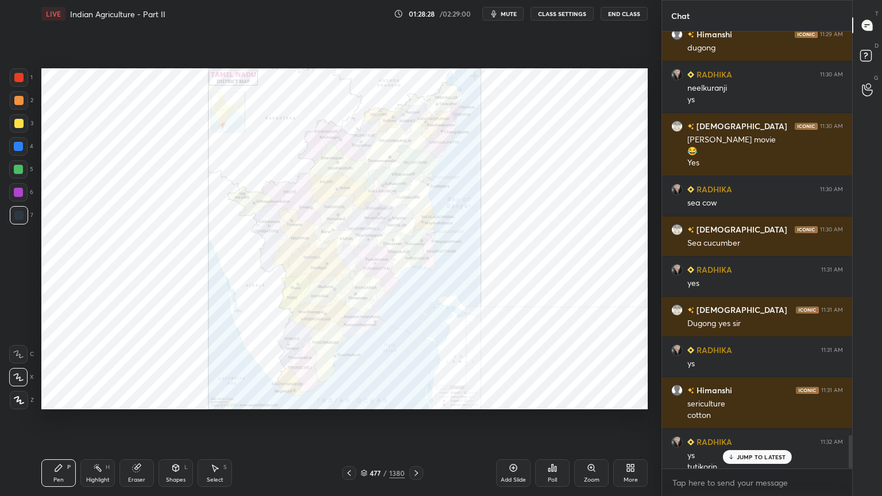
scroll to position [5303, 0]
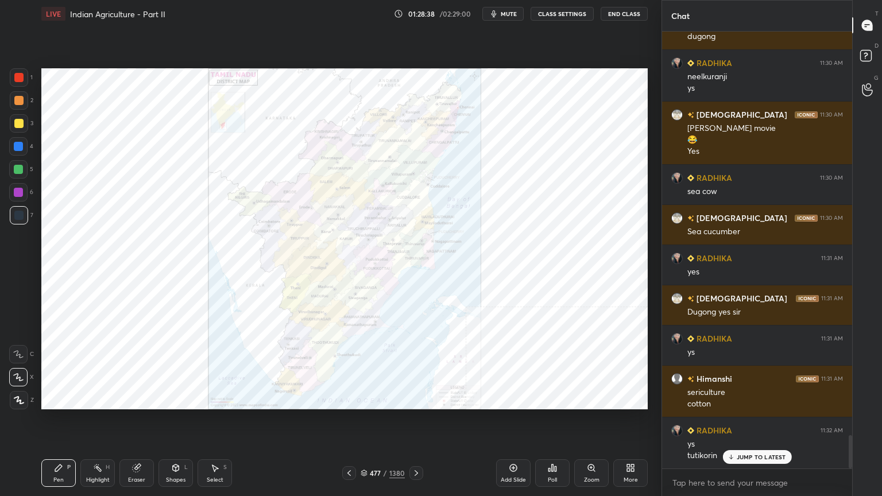
click at [362, 399] on icon at bounding box center [364, 473] width 7 height 7
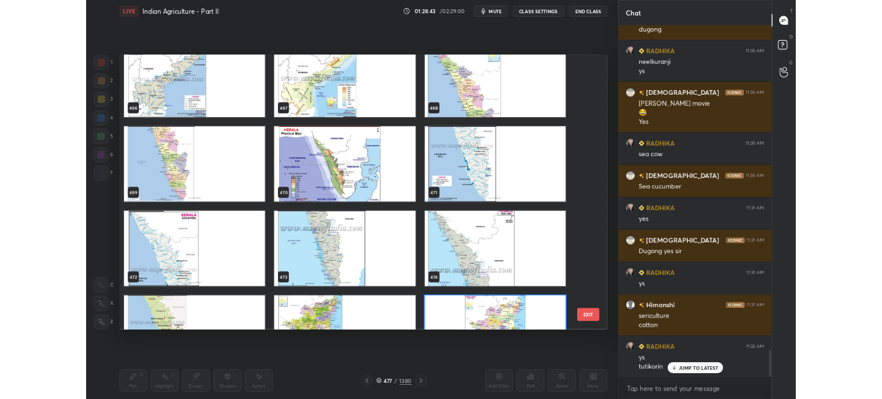
scroll to position [5344, 0]
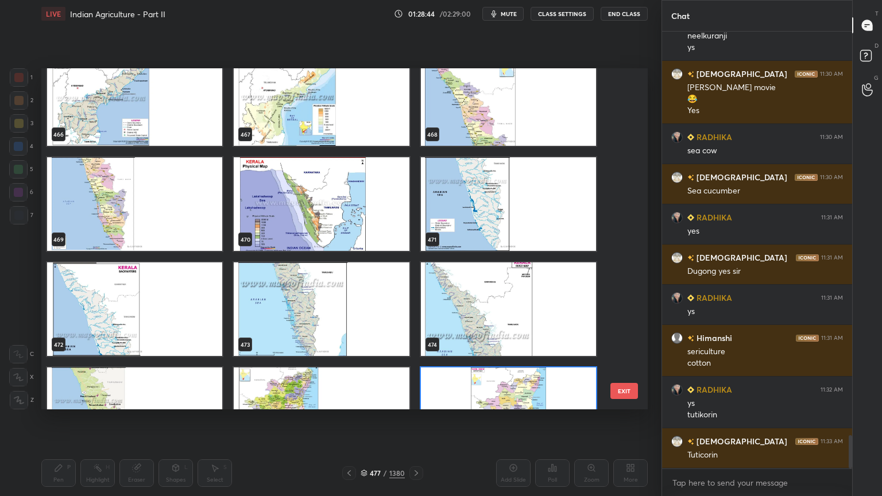
click at [155, 204] on img "grid" at bounding box center [134, 204] width 175 height 94
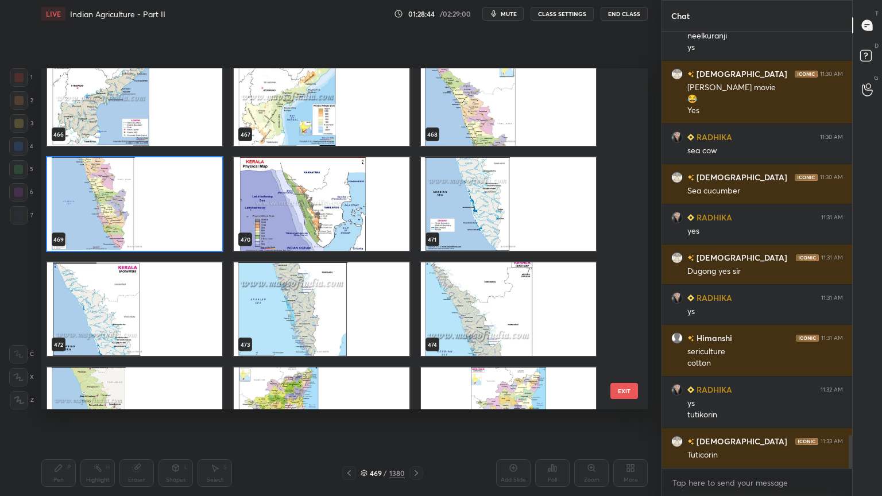
click at [155, 204] on img "grid" at bounding box center [134, 204] width 175 height 94
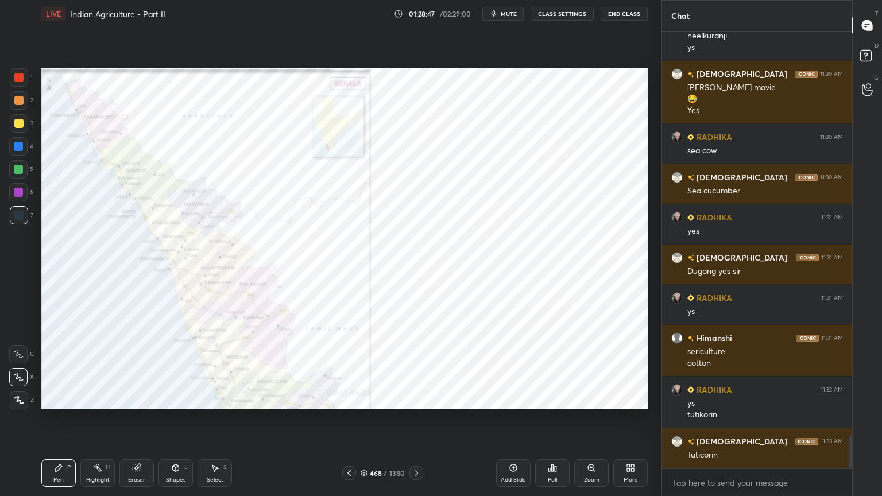
click at [625, 399] on div "More" at bounding box center [630, 473] width 34 height 28
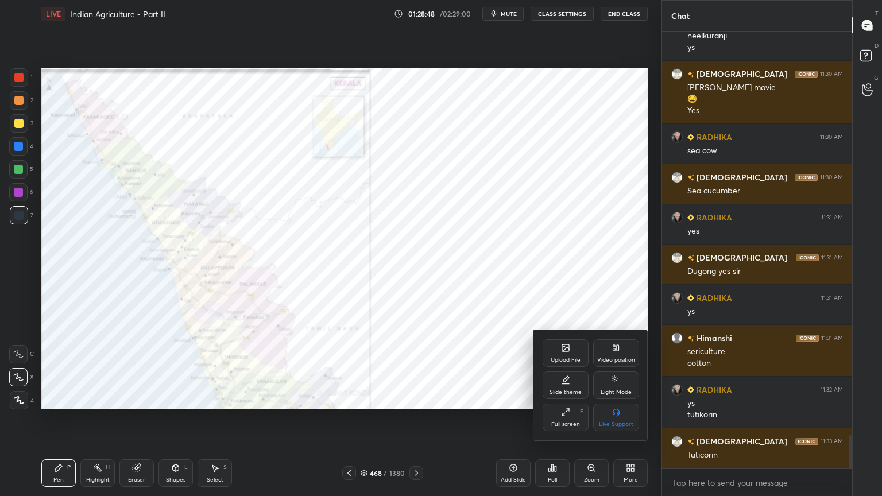
click at [556, 339] on div "Upload File Video position Slide theme Light Mode Full screen F Live Support" at bounding box center [590, 385] width 115 height 110
click at [558, 354] on div "Upload File" at bounding box center [566, 353] width 46 height 28
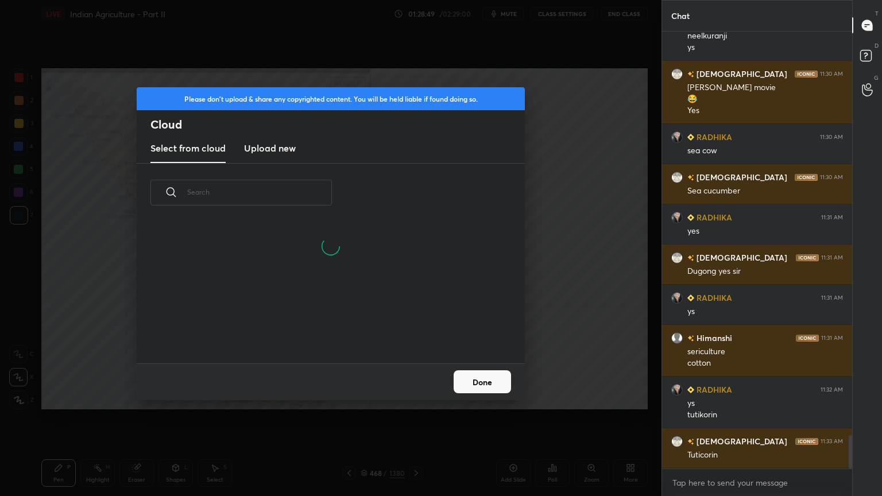
click at [283, 142] on h3 "Upload new" at bounding box center [270, 148] width 52 height 14
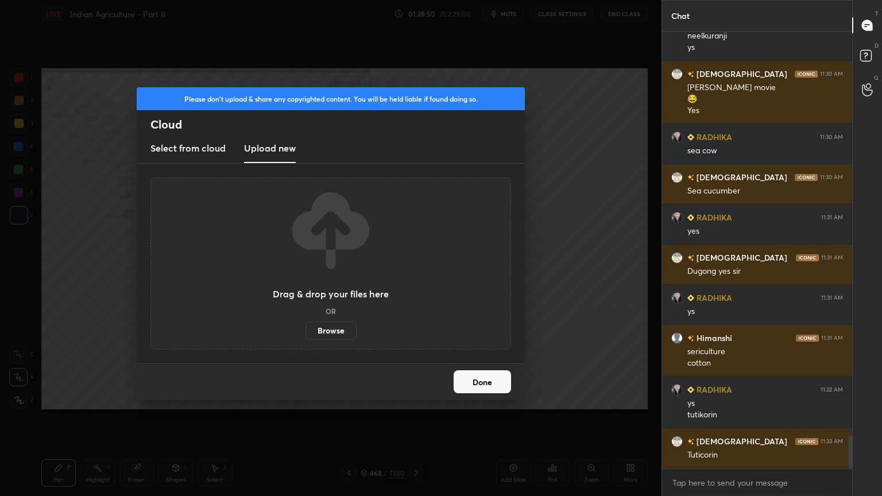
click at [334, 326] on label "Browse" at bounding box center [330, 331] width 51 height 18
click at [305, 326] on input "Browse" at bounding box center [305, 331] width 0 height 18
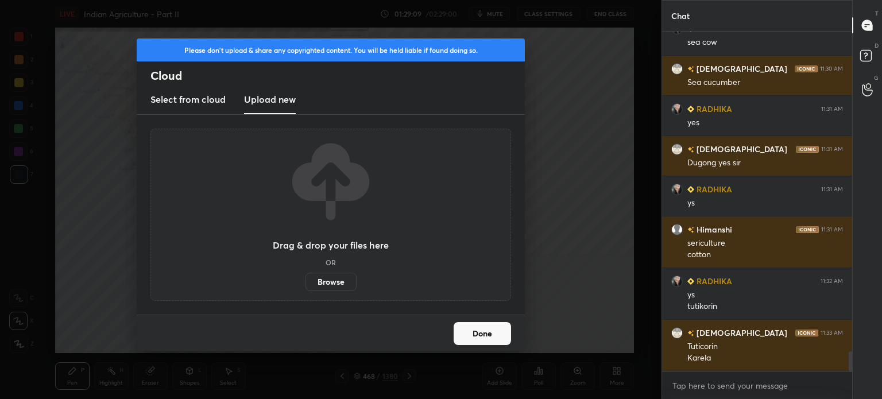
scroll to position [5493, 0]
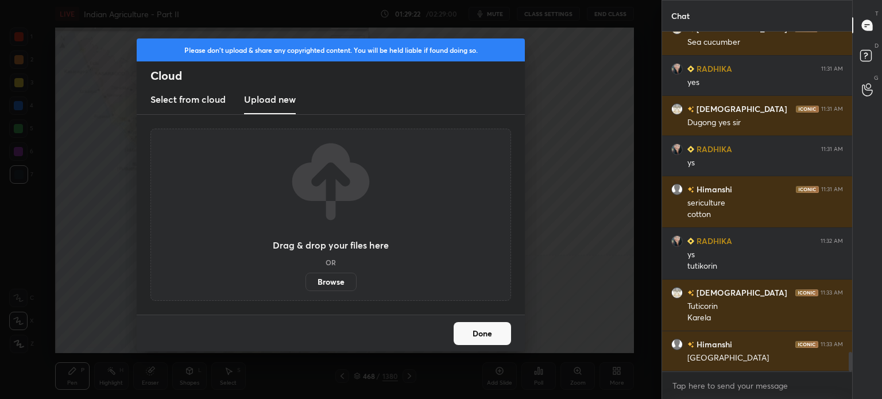
click at [496, 339] on button "Done" at bounding box center [482, 333] width 57 height 23
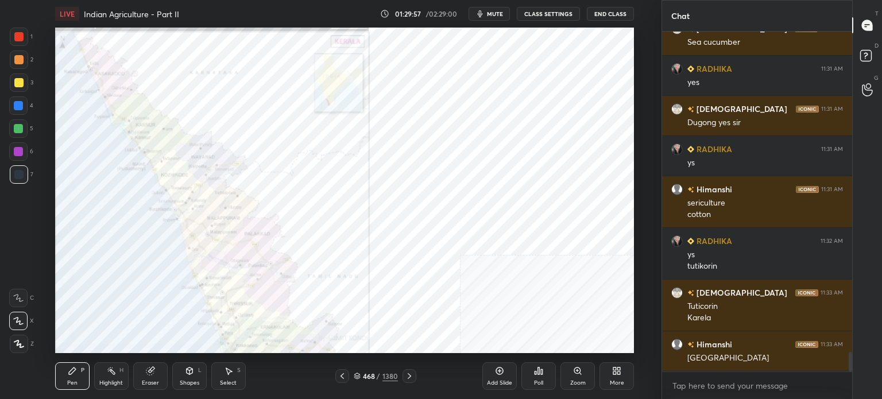
click at [611, 378] on div "More" at bounding box center [616, 376] width 34 height 28
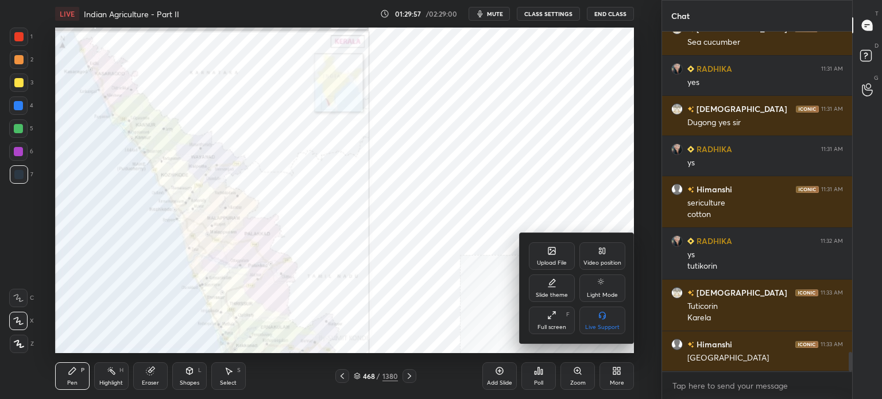
click at [550, 262] on div "Upload File" at bounding box center [552, 263] width 30 height 6
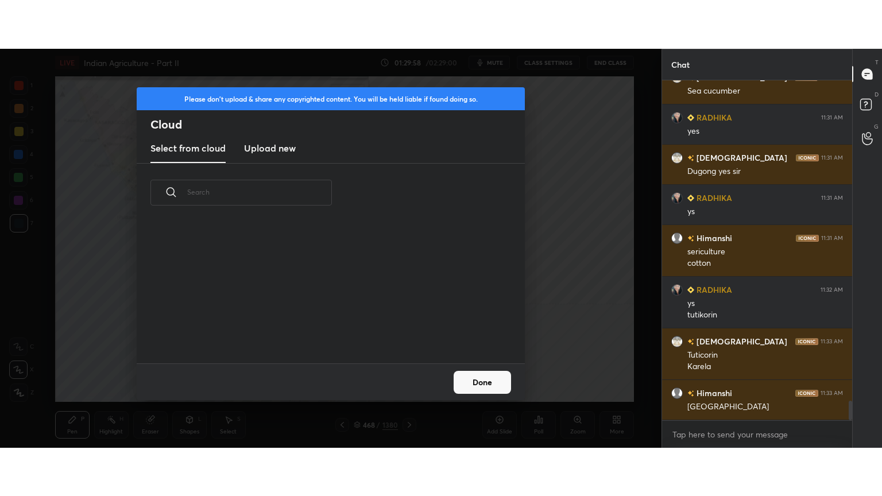
scroll to position [141, 369]
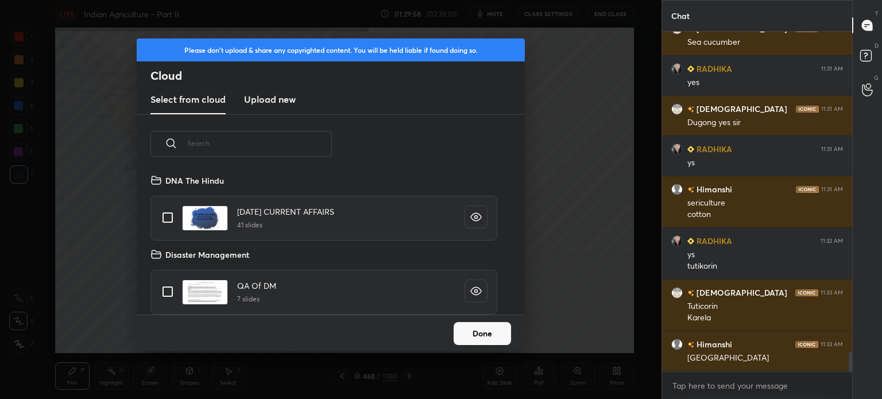
click at [266, 84] on div "Please don't upload & share any copyrighted content. You will be held liable if…" at bounding box center [331, 76] width 388 height 76
click at [267, 98] on h3 "Upload new" at bounding box center [270, 99] width 52 height 14
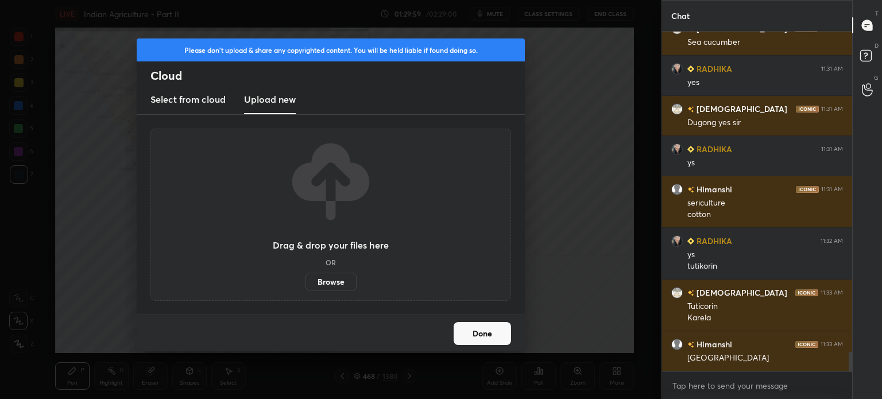
click at [322, 277] on label "Browse" at bounding box center [330, 282] width 51 height 18
click at [305, 277] on input "Browse" at bounding box center [305, 282] width 0 height 18
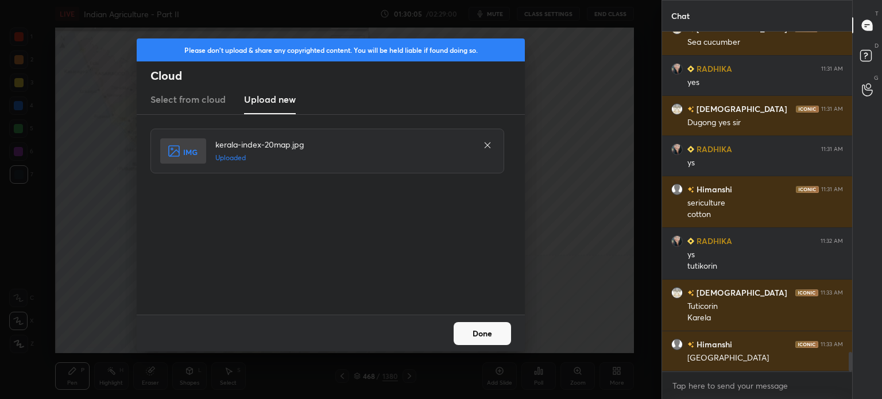
click at [482, 332] on button "Done" at bounding box center [482, 333] width 57 height 23
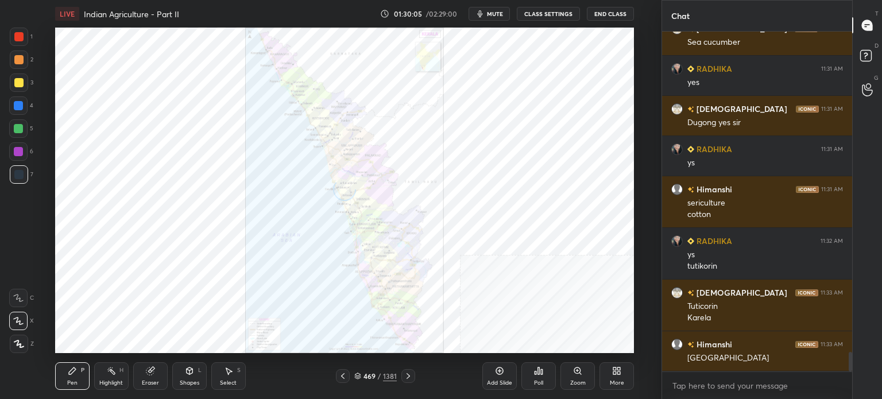
click at [616, 381] on div "More" at bounding box center [617, 383] width 14 height 6
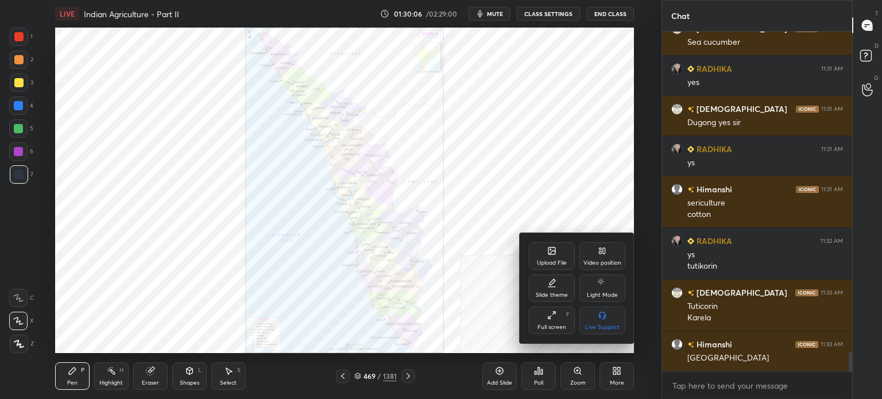
click at [556, 322] on div "Full screen F" at bounding box center [552, 321] width 46 height 28
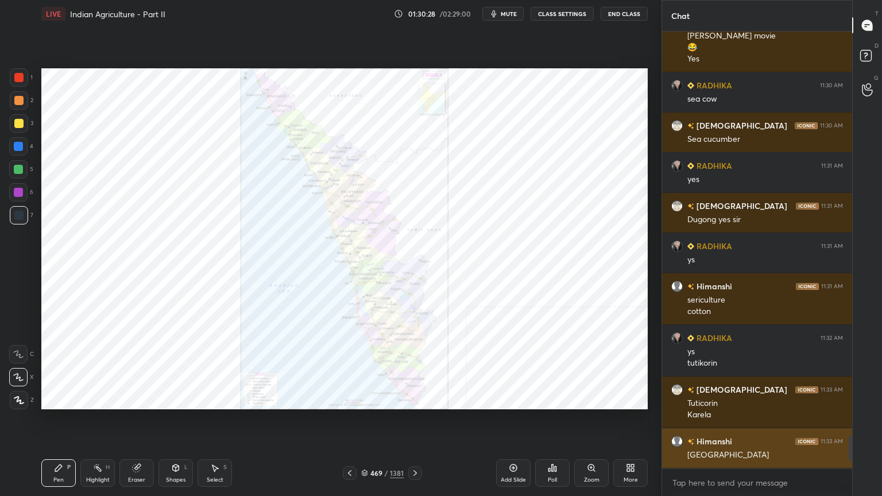
scroll to position [5395, 0]
click at [739, 399] on p "JUMP TO LATEST" at bounding box center [761, 457] width 49 height 7
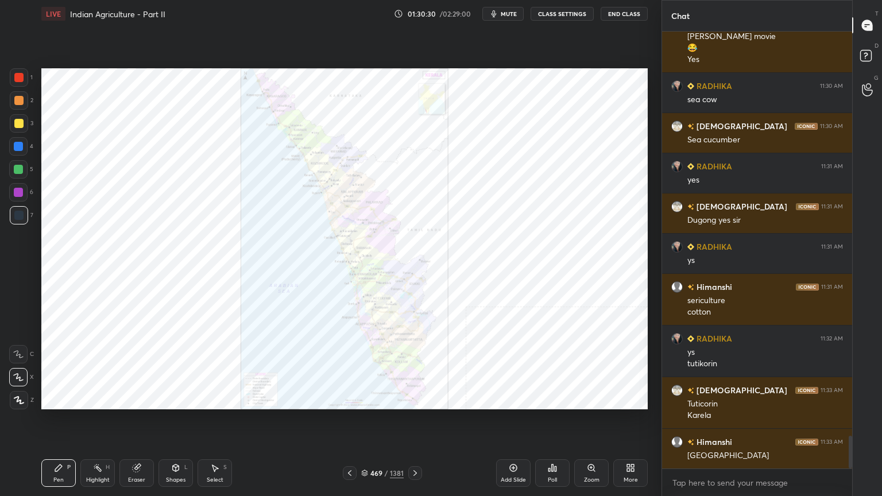
scroll to position [5436, 0]
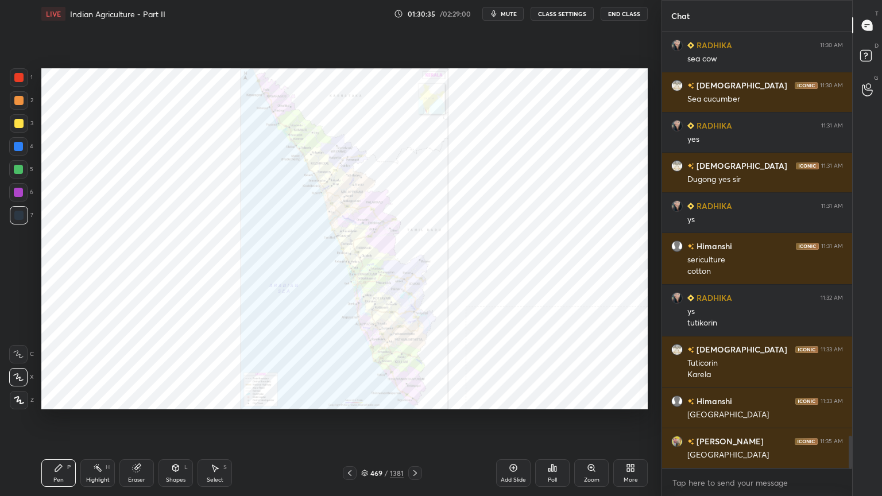
click at [593, 399] on div "Zoom" at bounding box center [592, 480] width 16 height 6
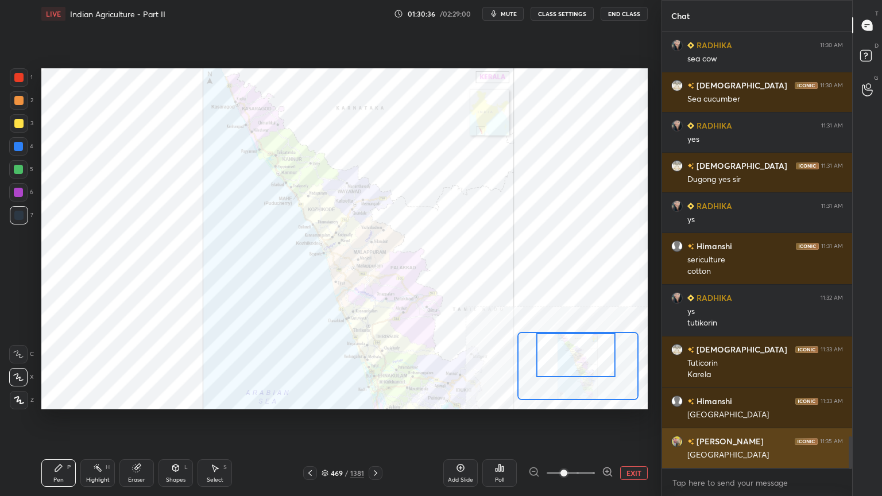
scroll to position [5476, 0]
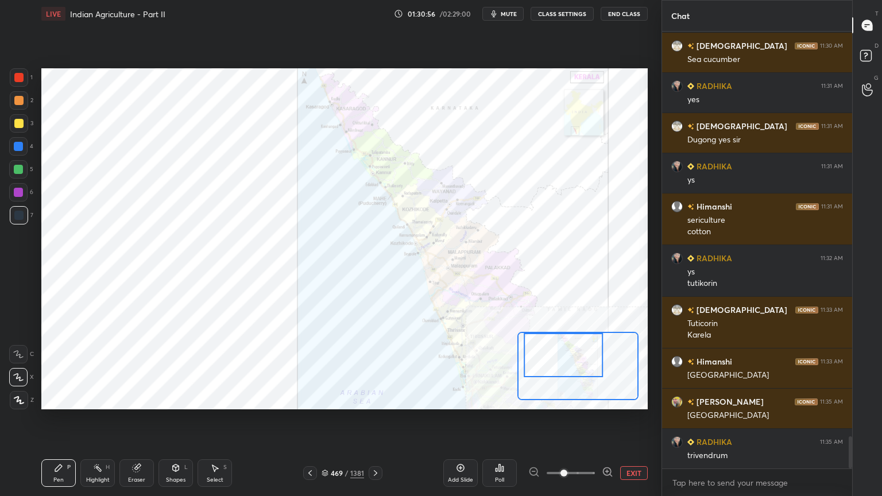
click at [21, 349] on div at bounding box center [18, 354] width 18 height 18
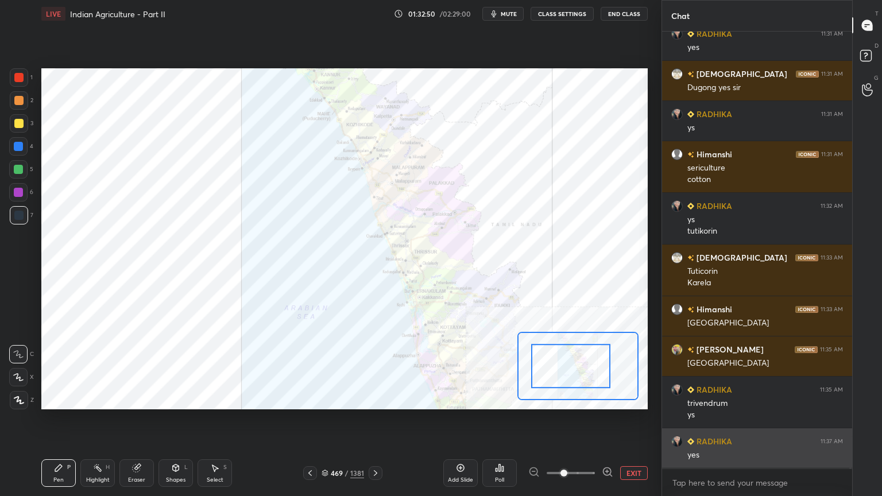
scroll to position [5568, 0]
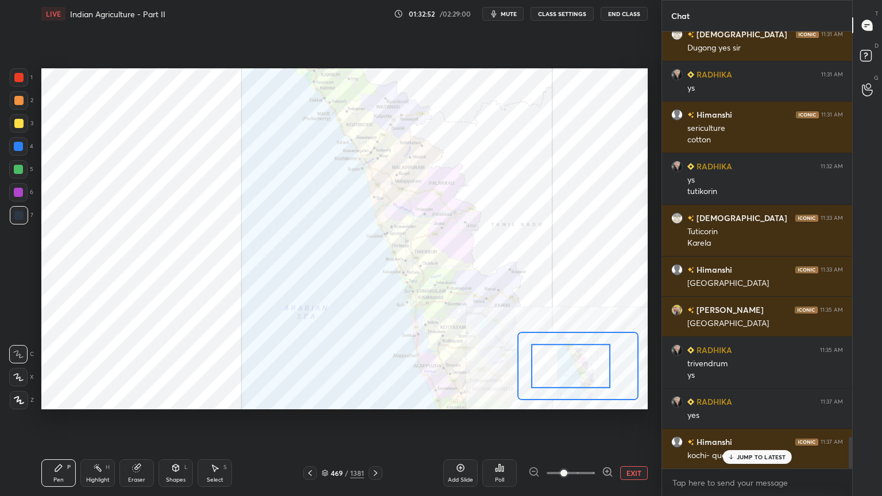
click at [763, 399] on p "JUMP TO LATEST" at bounding box center [761, 457] width 49 height 7
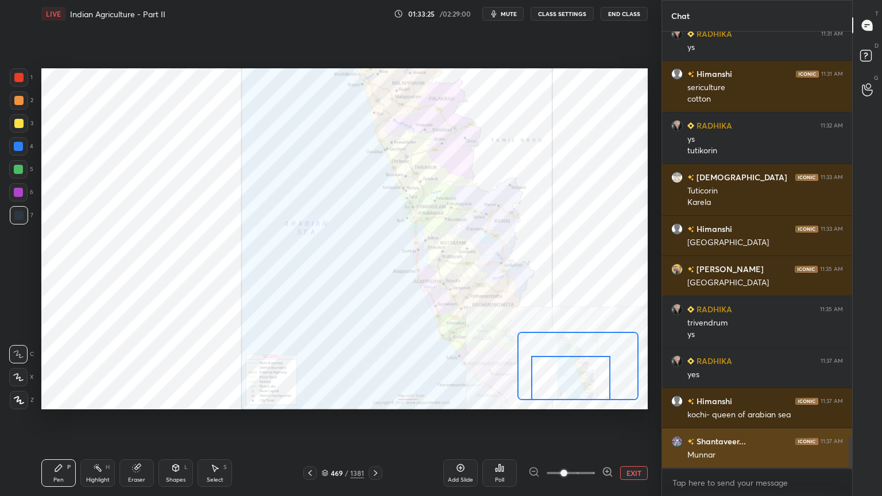
scroll to position [5648, 0]
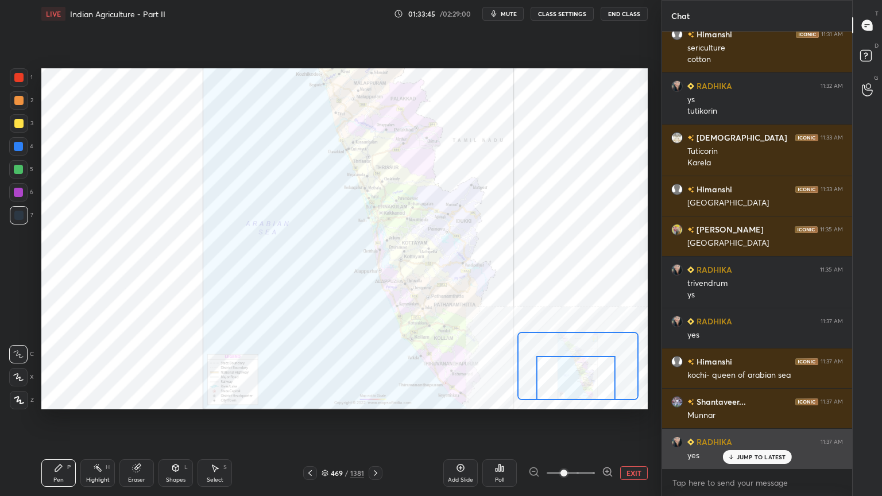
click at [645, 399] on button "EXIT" at bounding box center [634, 473] width 28 height 14
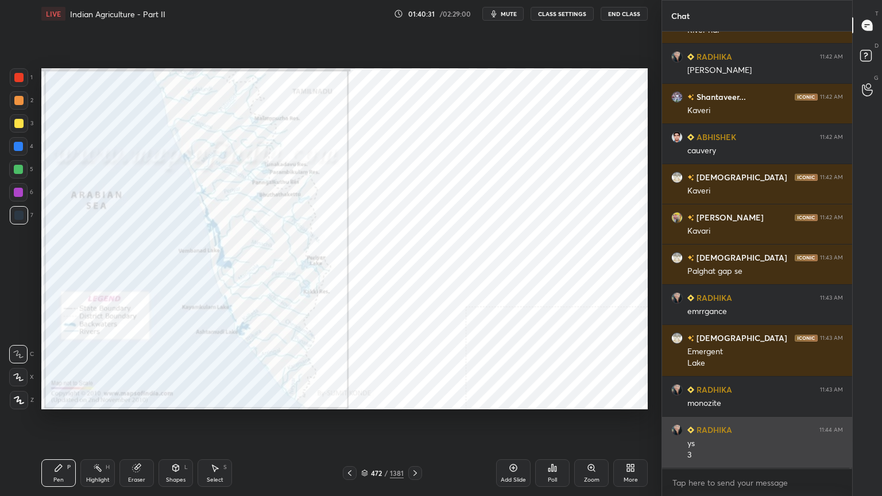
scroll to position [6406, 0]
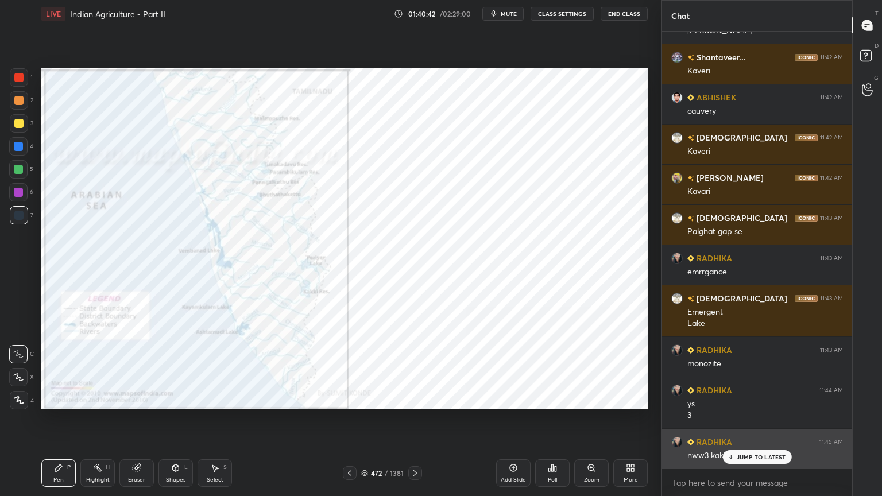
click at [765, 399] on p "JUMP TO LATEST" at bounding box center [761, 457] width 49 height 7
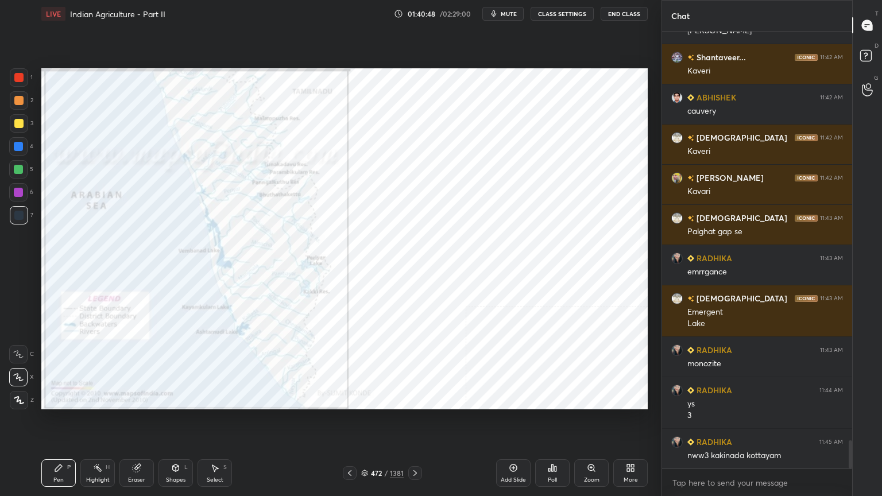
click at [363, 399] on icon at bounding box center [364, 473] width 7 height 7
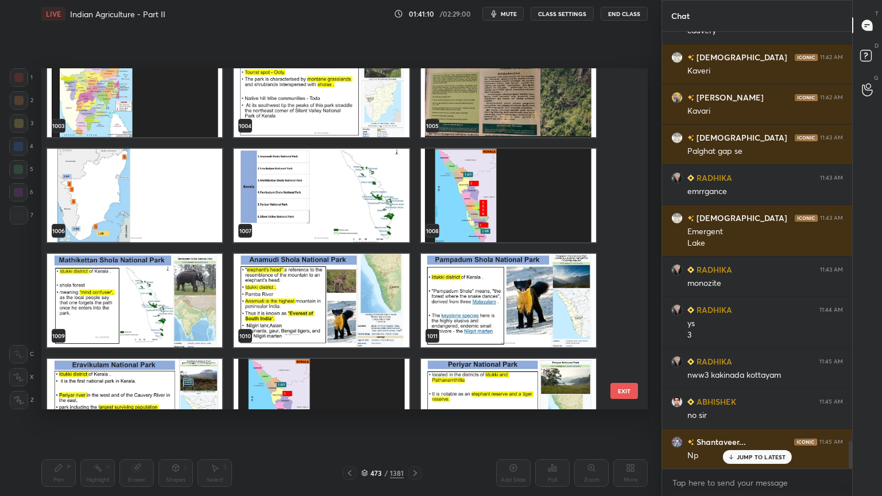
scroll to position [35141, 0]
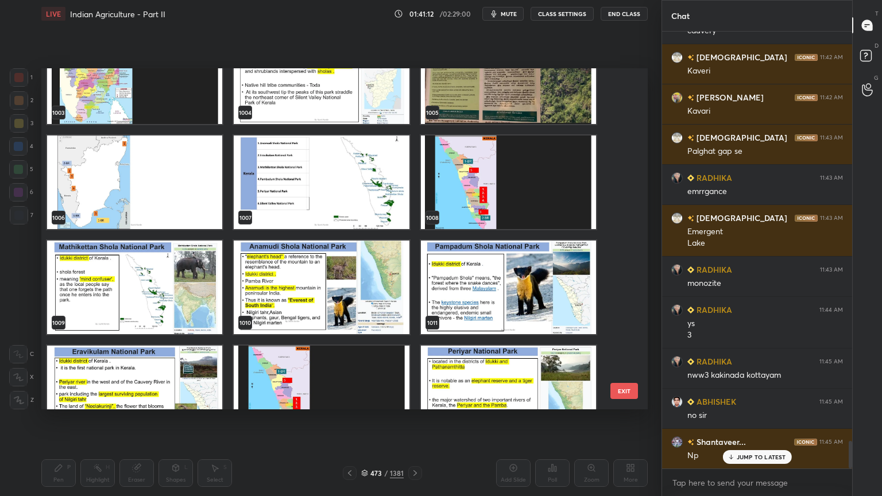
click at [550, 175] on img "grid" at bounding box center [508, 183] width 175 height 94
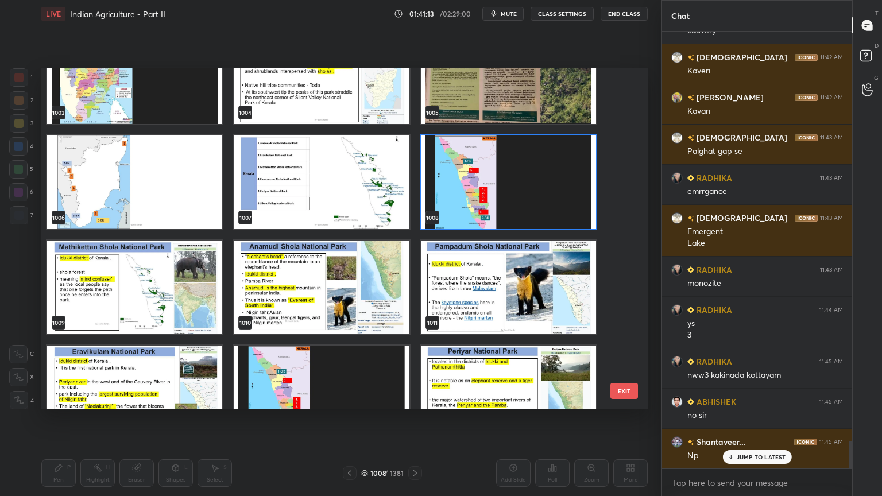
click at [550, 175] on img "grid" at bounding box center [508, 183] width 175 height 94
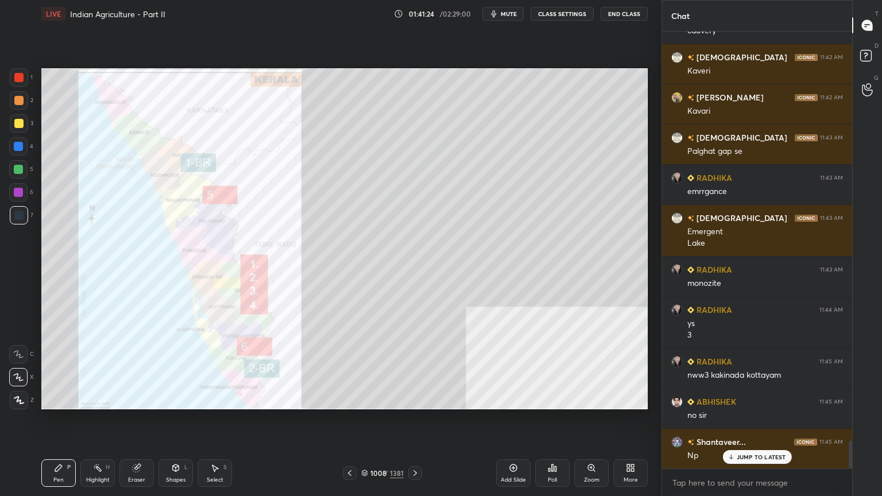
click at [17, 122] on div at bounding box center [18, 123] width 9 height 9
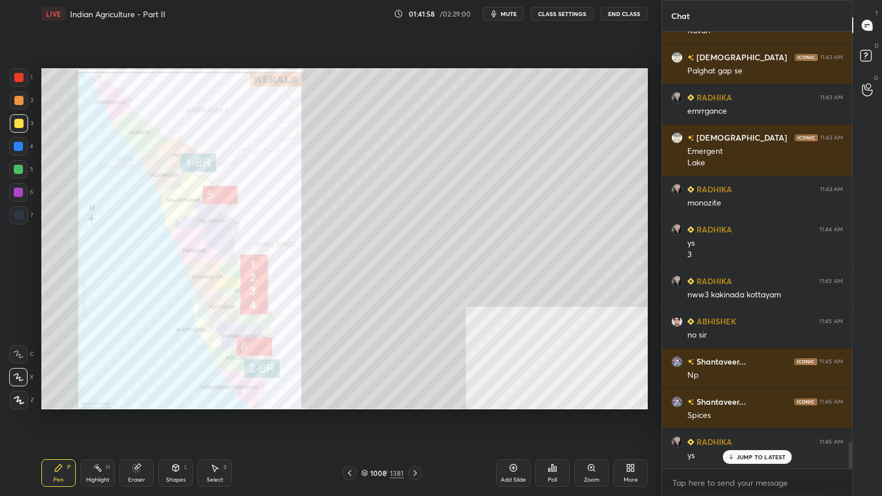
scroll to position [6607, 0]
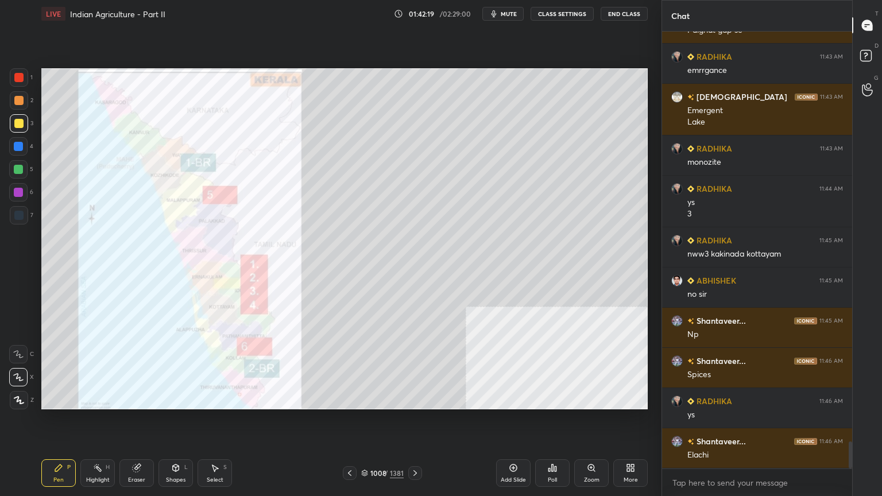
click at [19, 213] on div at bounding box center [18, 215] width 9 height 9
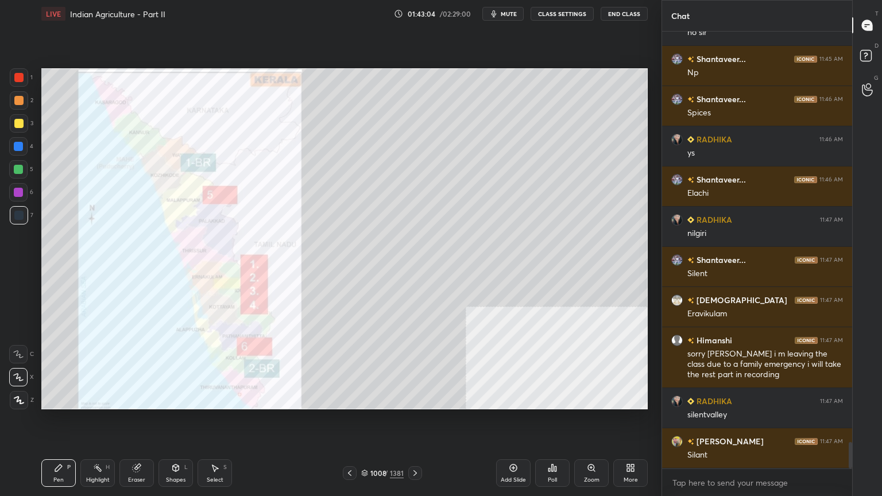
scroll to position [6909, 0]
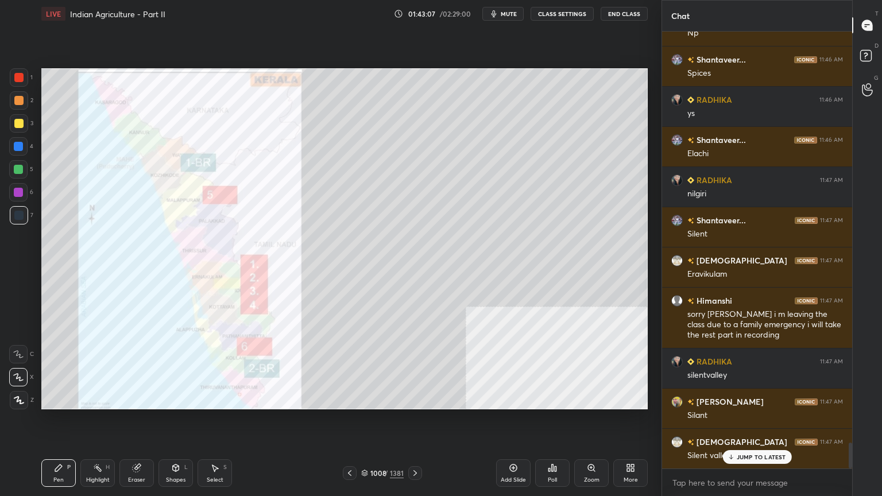
click at [15, 124] on div at bounding box center [18, 123] width 9 height 9
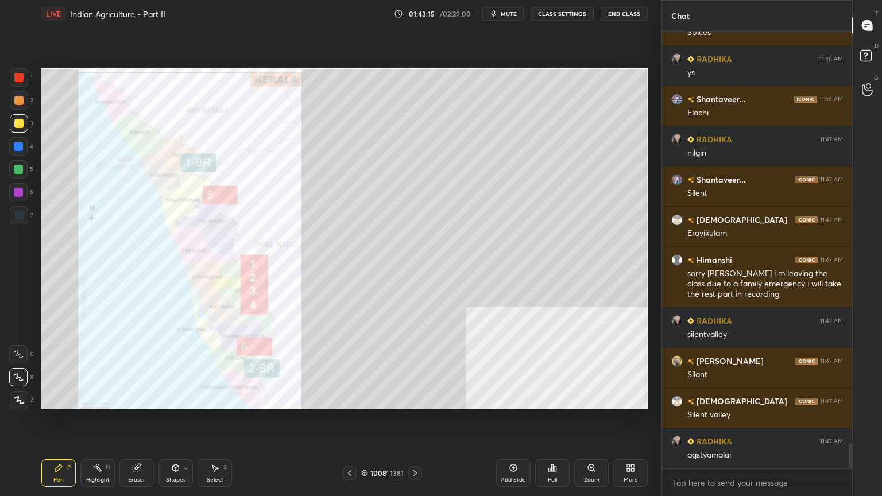
click at [16, 195] on div at bounding box center [18, 192] width 9 height 9
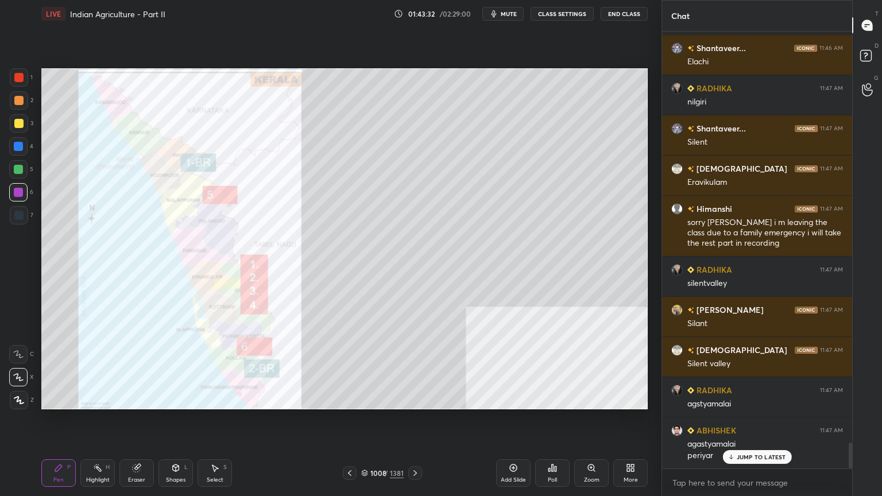
scroll to position [7042, 0]
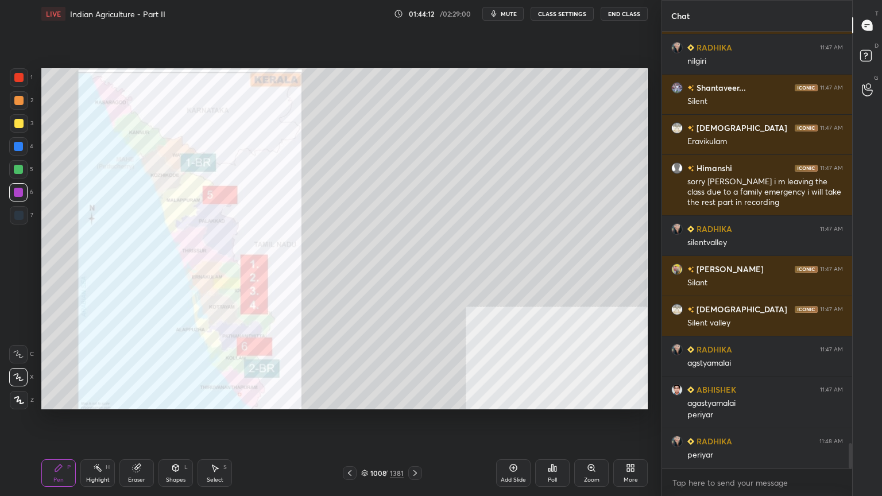
click at [17, 126] on div at bounding box center [18, 123] width 9 height 9
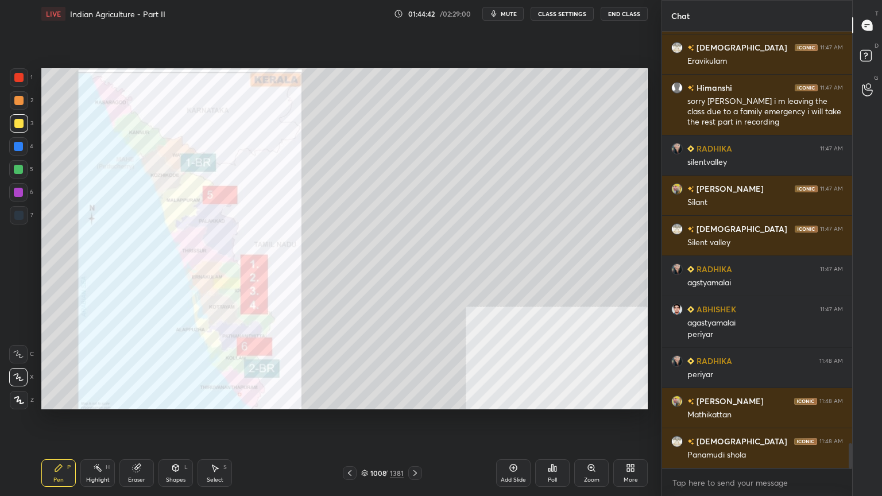
scroll to position [7162, 0]
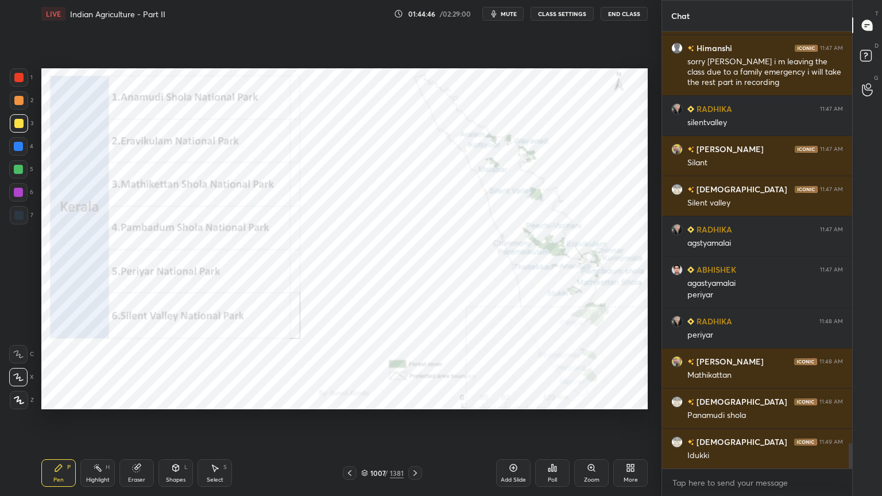
click at [634, 399] on div "More" at bounding box center [630, 473] width 34 height 28
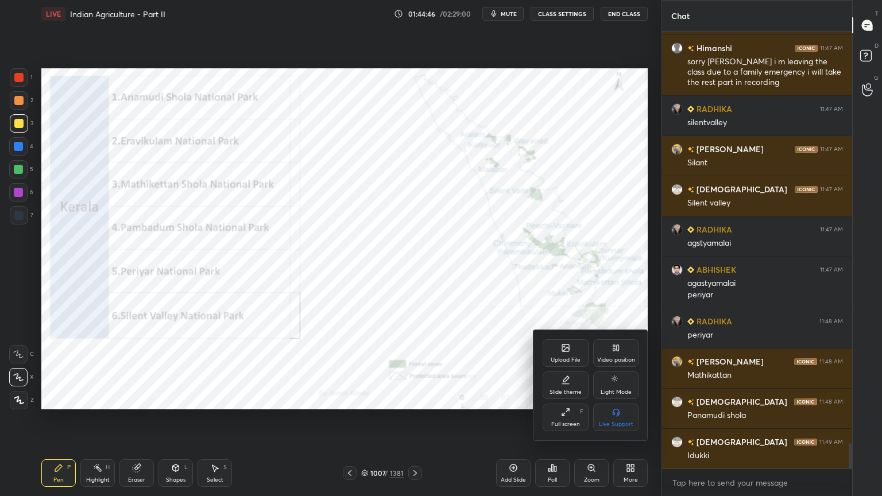
click at [618, 354] on div "Video position" at bounding box center [616, 353] width 46 height 28
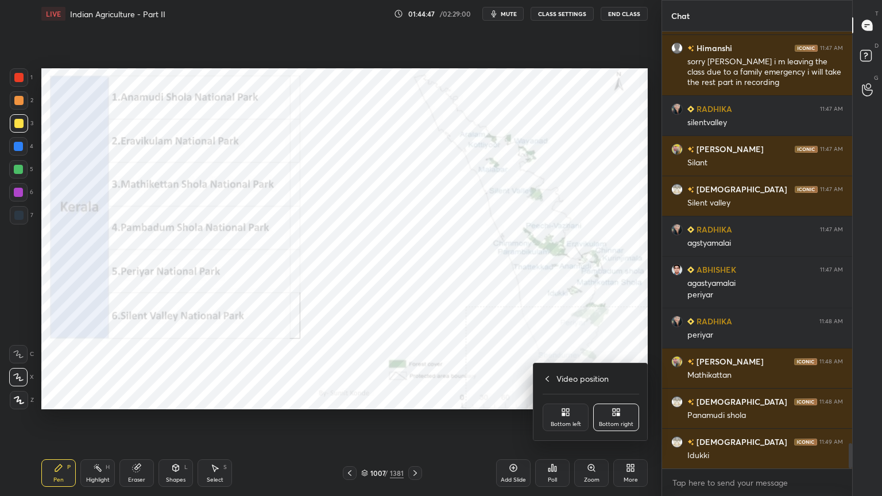
click at [563, 399] on div "Bottom left" at bounding box center [566, 418] width 46 height 28
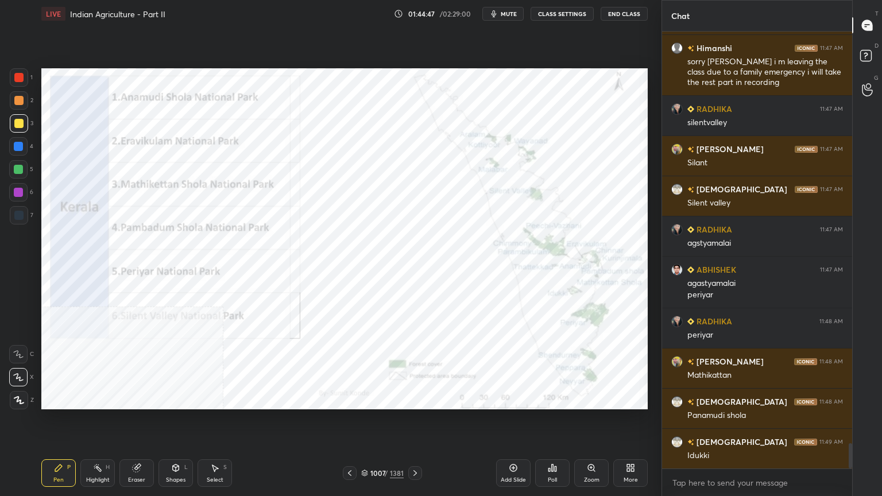
scroll to position [7202, 0]
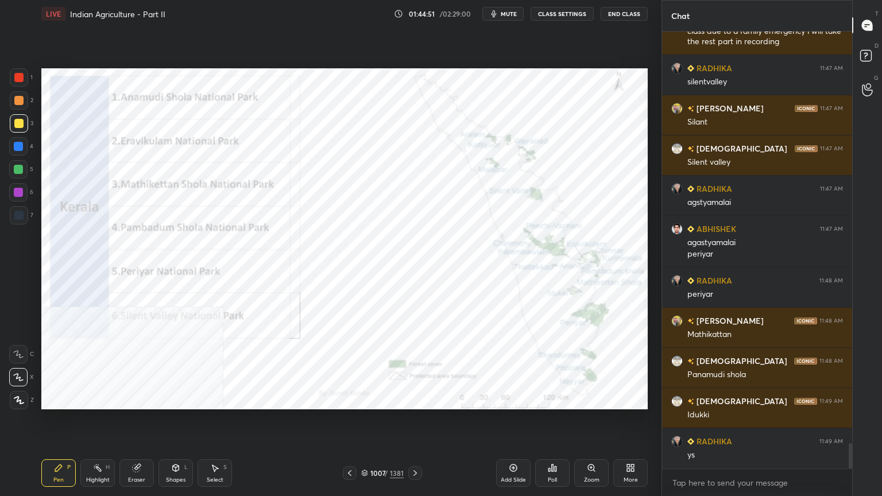
click at [20, 78] on div at bounding box center [18, 77] width 9 height 9
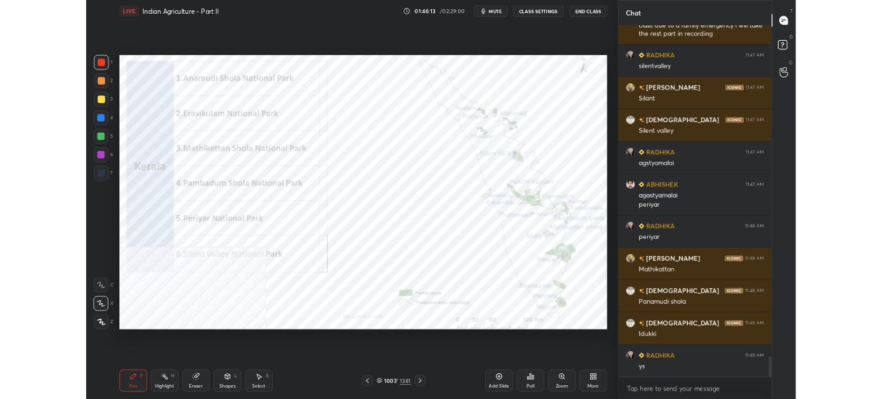
scroll to position [3, 3]
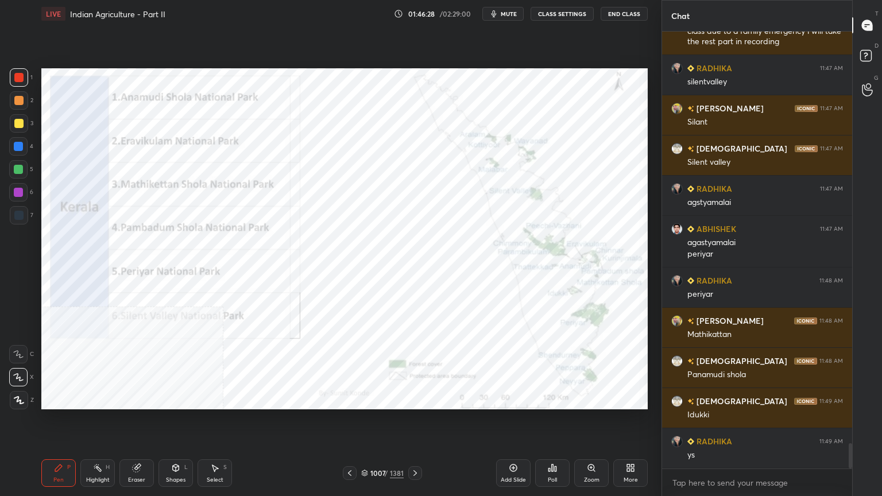
click at [627, 399] on div "Add Slide Poll Zoom More" at bounding box center [572, 473] width 152 height 64
click at [628, 399] on div "More" at bounding box center [631, 480] width 14 height 6
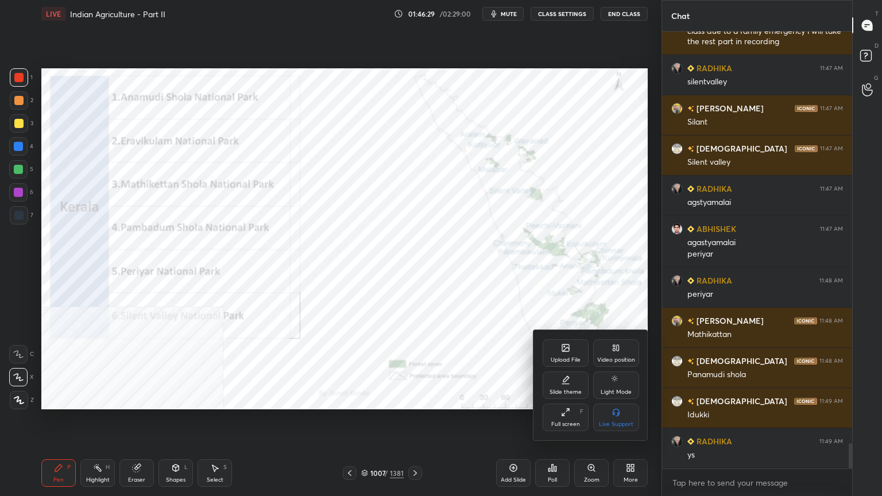
click at [564, 399] on div "Full screen" at bounding box center [565, 424] width 29 height 6
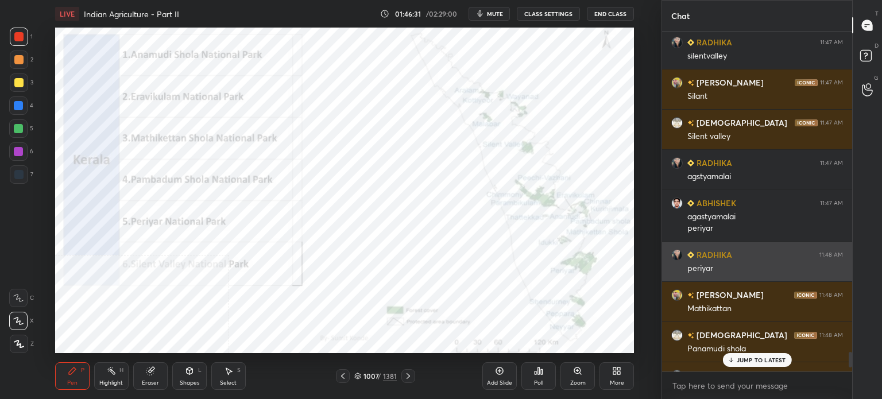
scroll to position [7299, 0]
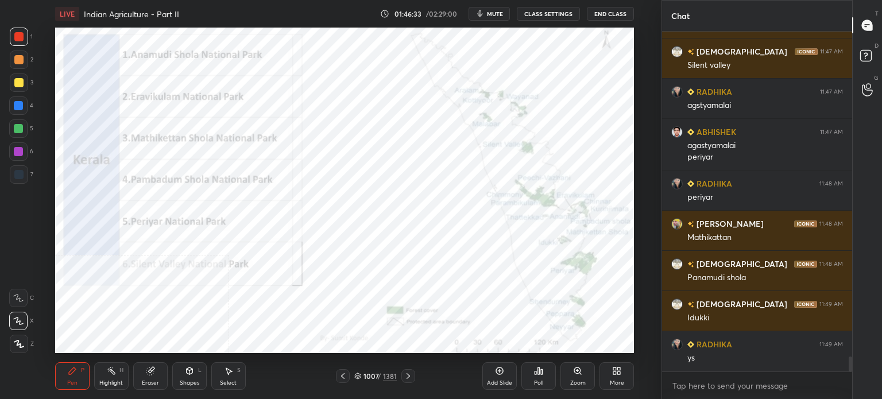
click at [358, 380] on div "1007 / 1381" at bounding box center [375, 376] width 42 height 10
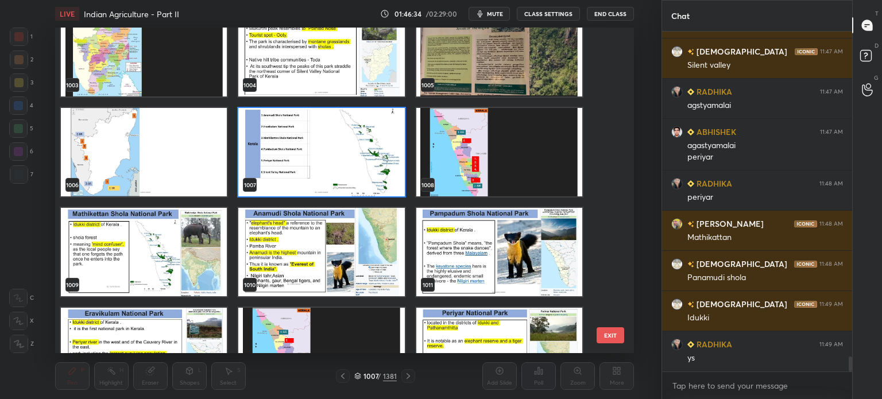
scroll to position [33417, 0]
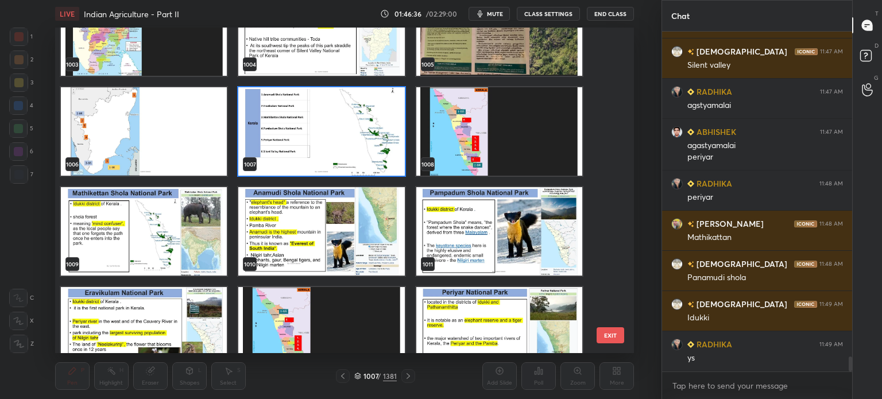
click at [517, 68] on img "grid" at bounding box center [499, 31] width 166 height 88
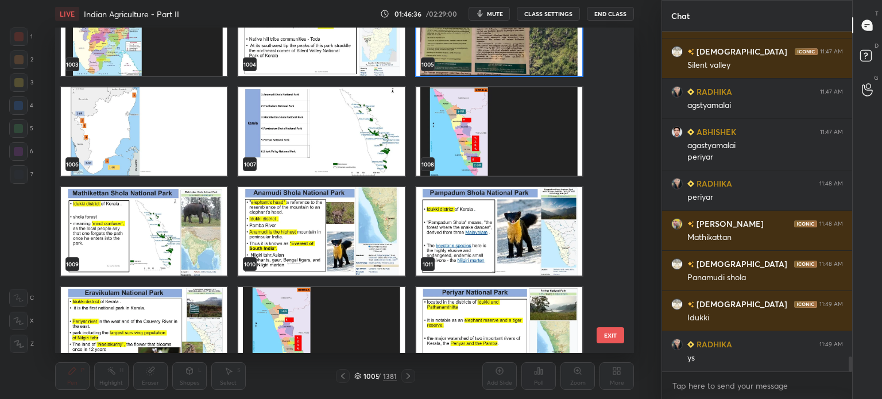
scroll to position [33371, 0]
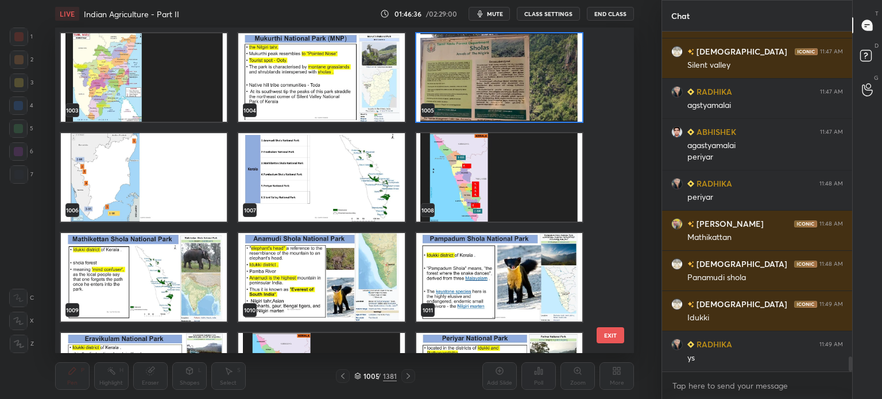
click at [517, 68] on img "grid" at bounding box center [499, 77] width 166 height 88
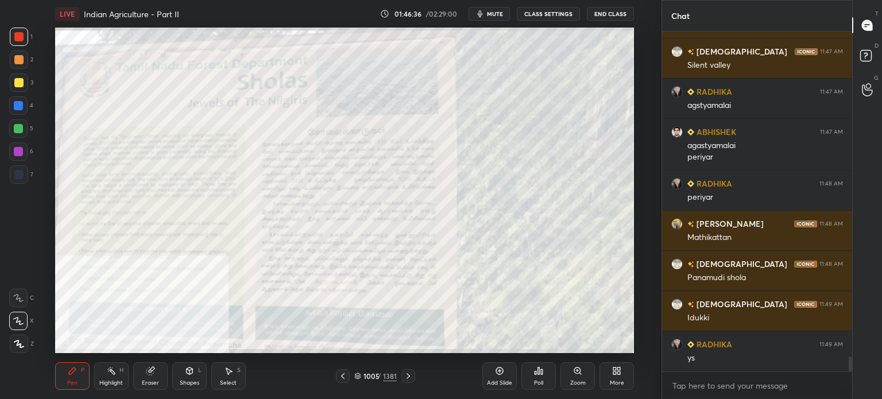
click at [517, 68] on img "grid" at bounding box center [499, 77] width 166 height 88
click at [610, 370] on div "More" at bounding box center [616, 376] width 34 height 28
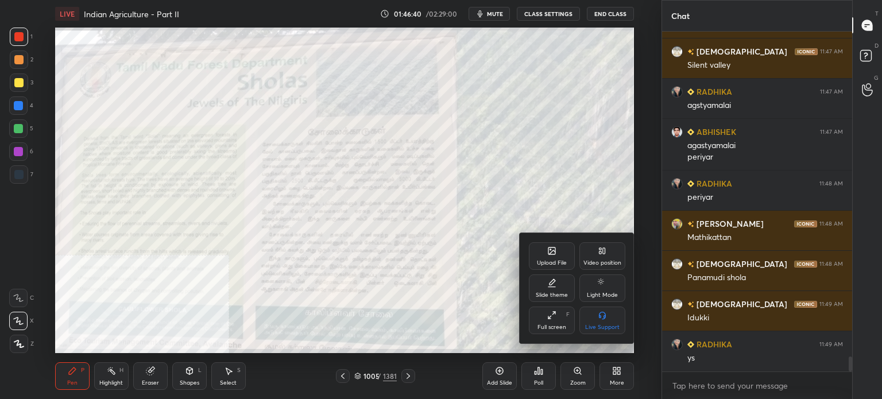
click at [590, 260] on div "Video position" at bounding box center [602, 263] width 38 height 6
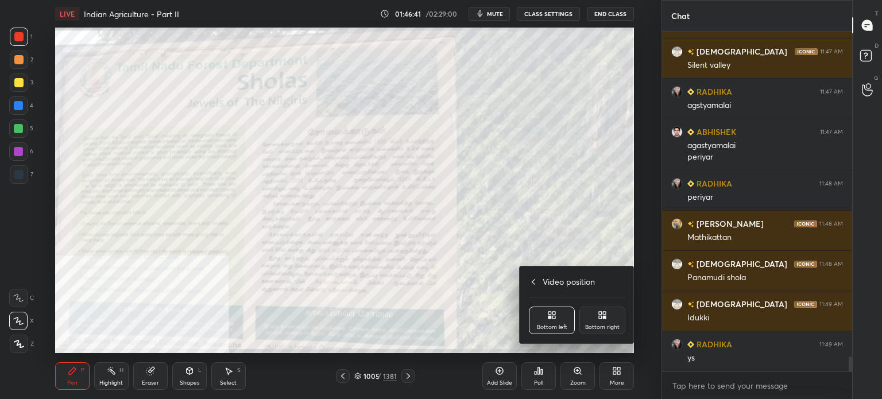
click at [602, 319] on icon at bounding box center [602, 315] width 9 height 9
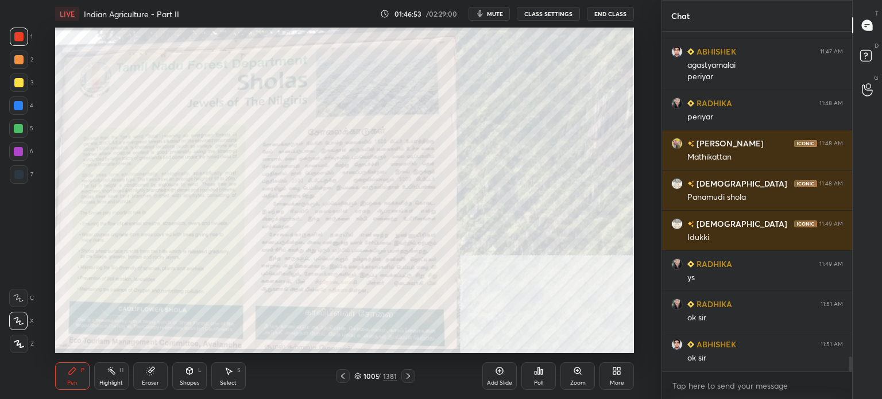
scroll to position [7420, 0]
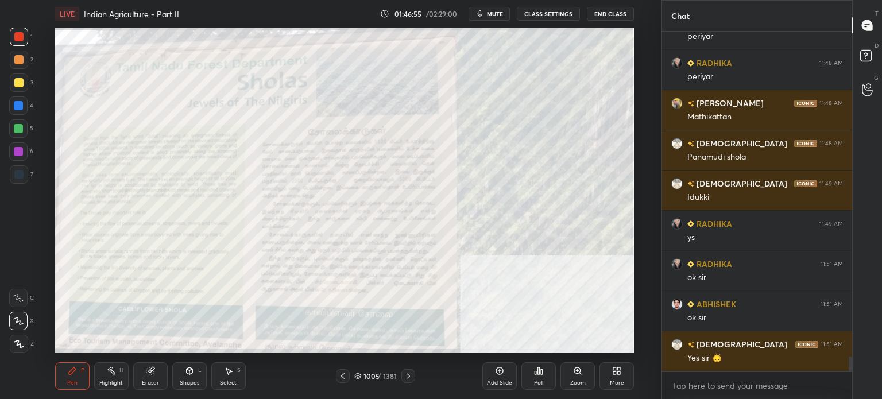
click at [486, 376] on div "Add Slide" at bounding box center [499, 376] width 34 height 28
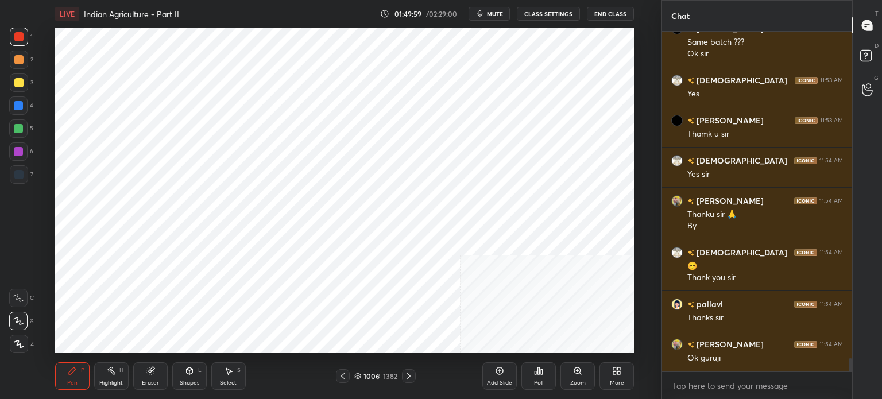
scroll to position [8442, 0]
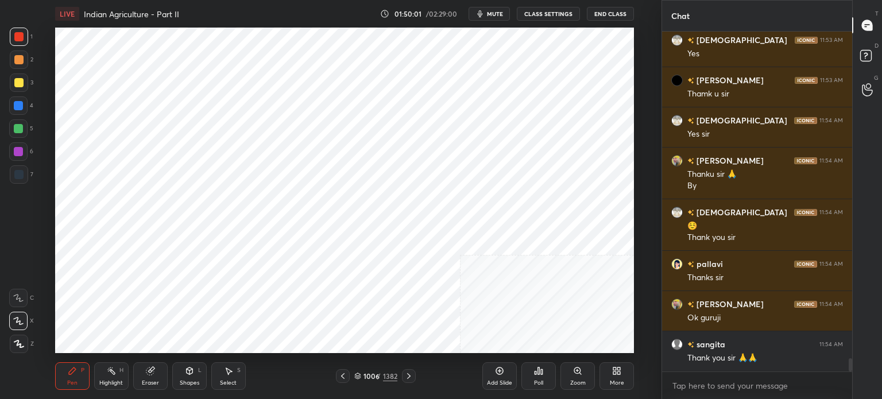
click at [493, 372] on div "Add Slide" at bounding box center [499, 376] width 34 height 28
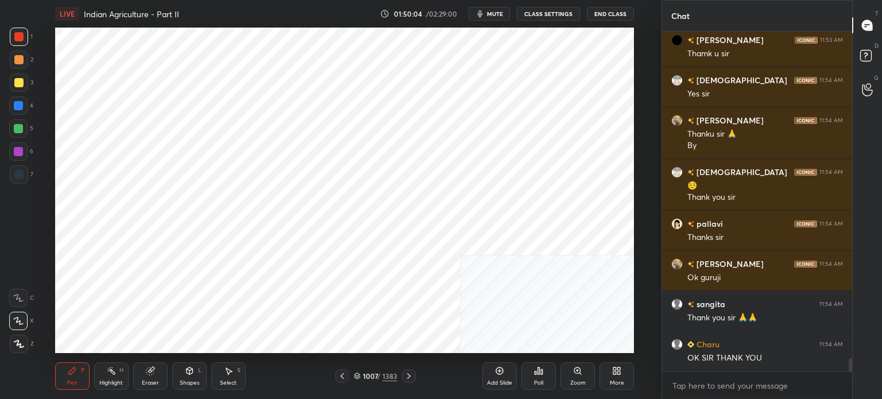
click at [504, 9] on button "mute" at bounding box center [489, 14] width 41 height 14
click at [604, 13] on button "End Class" at bounding box center [610, 14] width 47 height 14
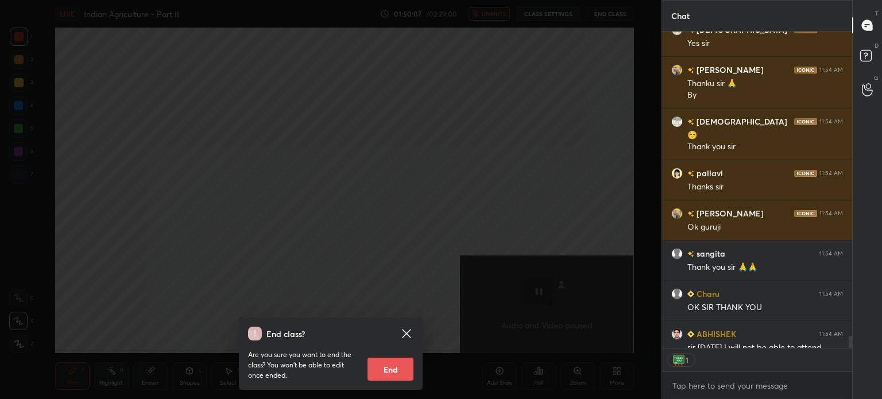
scroll to position [3, 3]
type textarea "x"
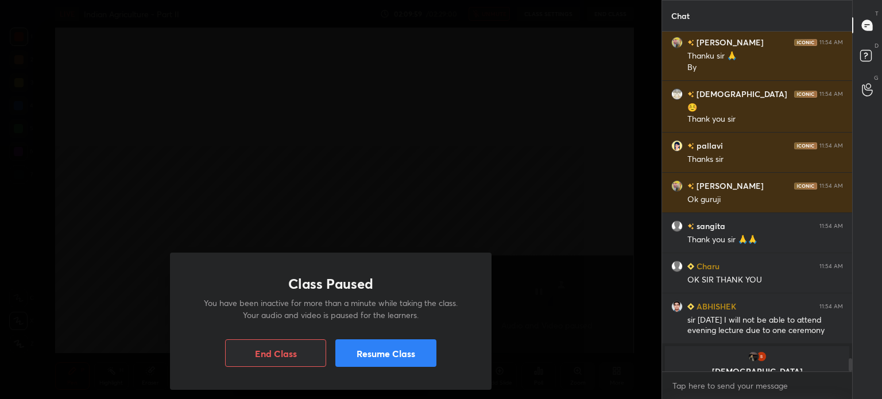
scroll to position [8574, 0]
